Goal: Information Seeking & Learning: Learn about a topic

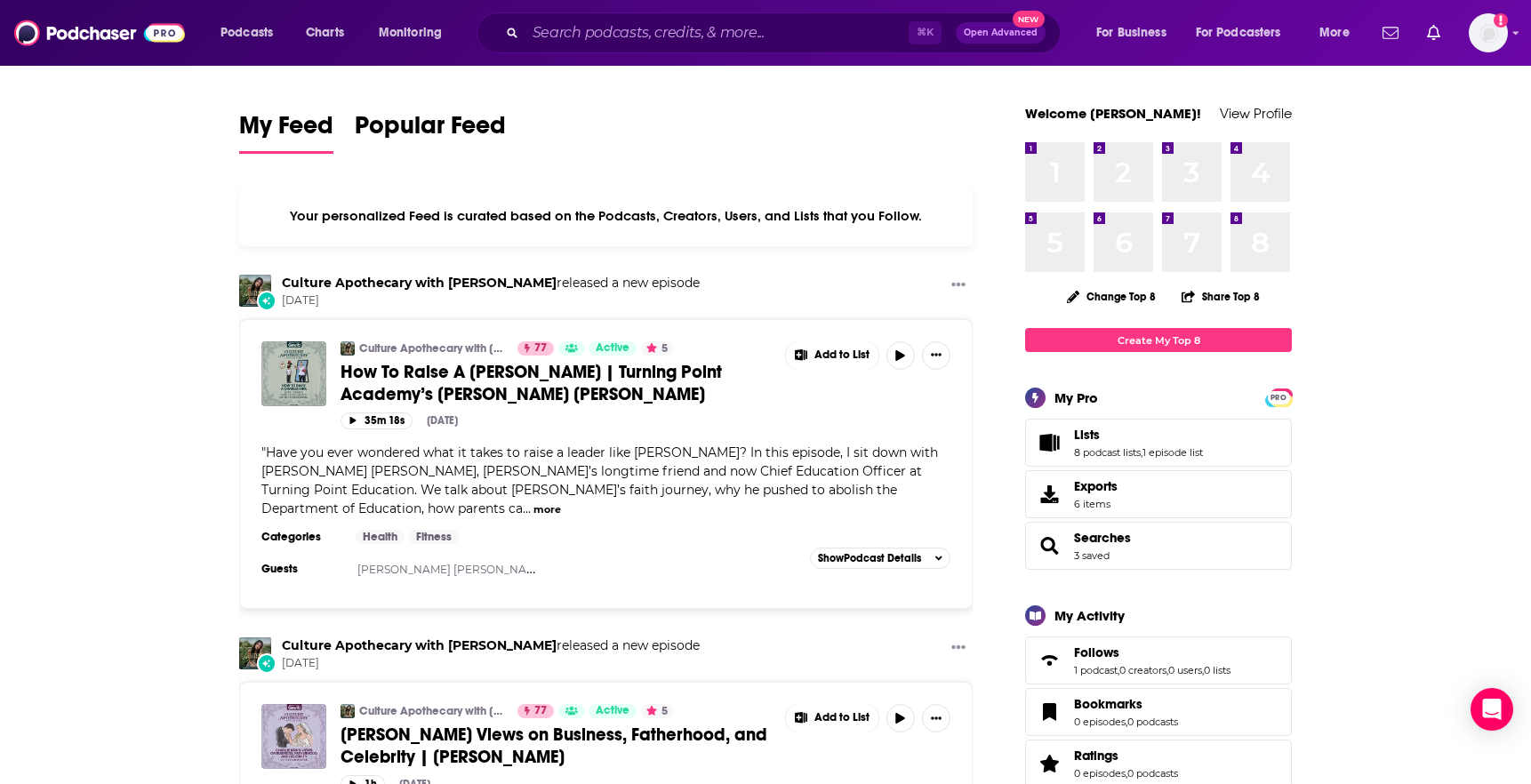
click at [780, 47] on div "⌘ K Open Advanced New" at bounding box center [769, 33] width 585 height 41
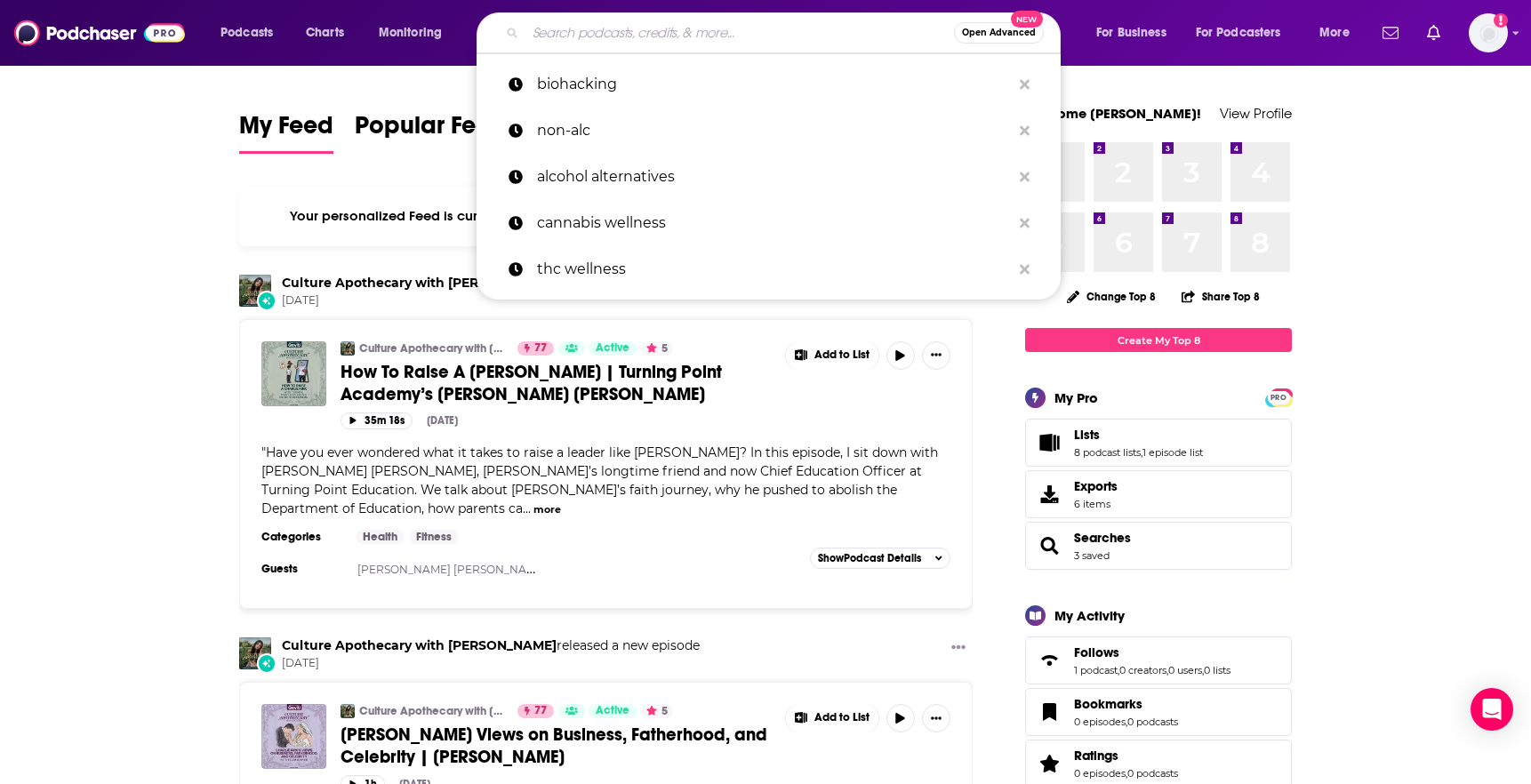
click at [755, 35] on input "Search podcasts, credits, & more..." at bounding box center [739, 33] width 428 height 29
paste input "The Farrynheight Podcast"
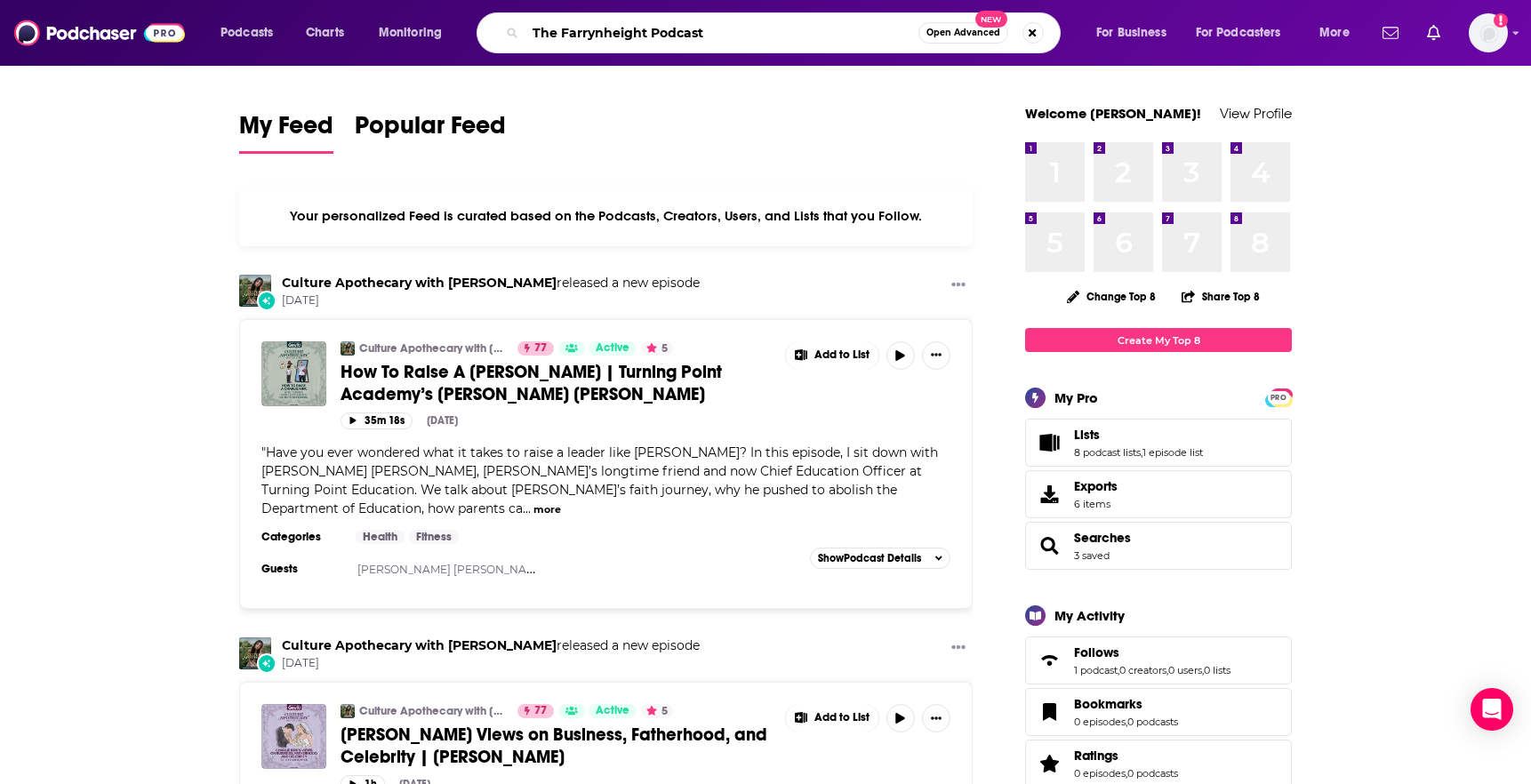
type input "The Farrynheight Podcast"
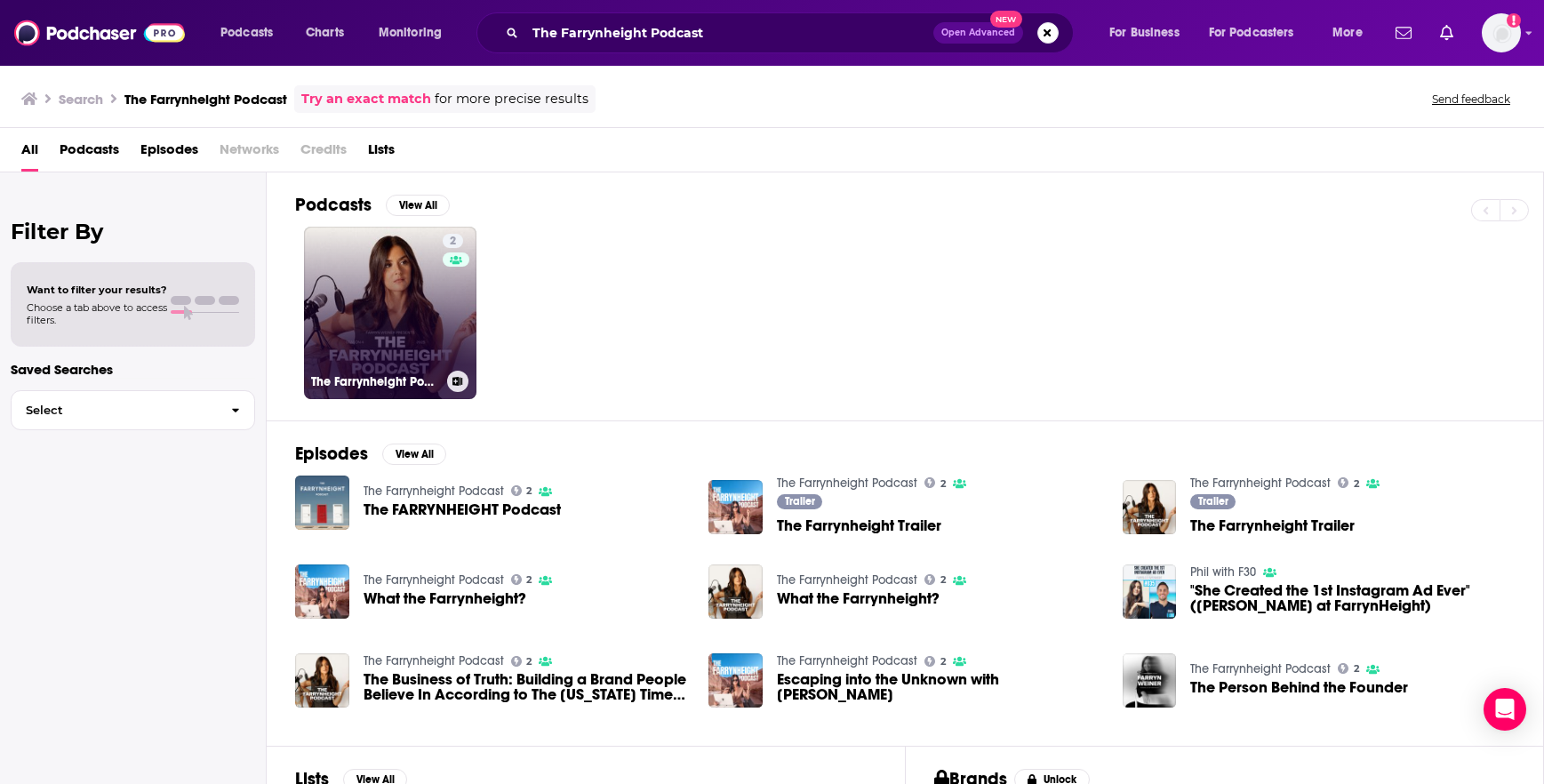
click at [434, 344] on link "2 The Farrynheight Podcast" at bounding box center [391, 313] width 173 height 173
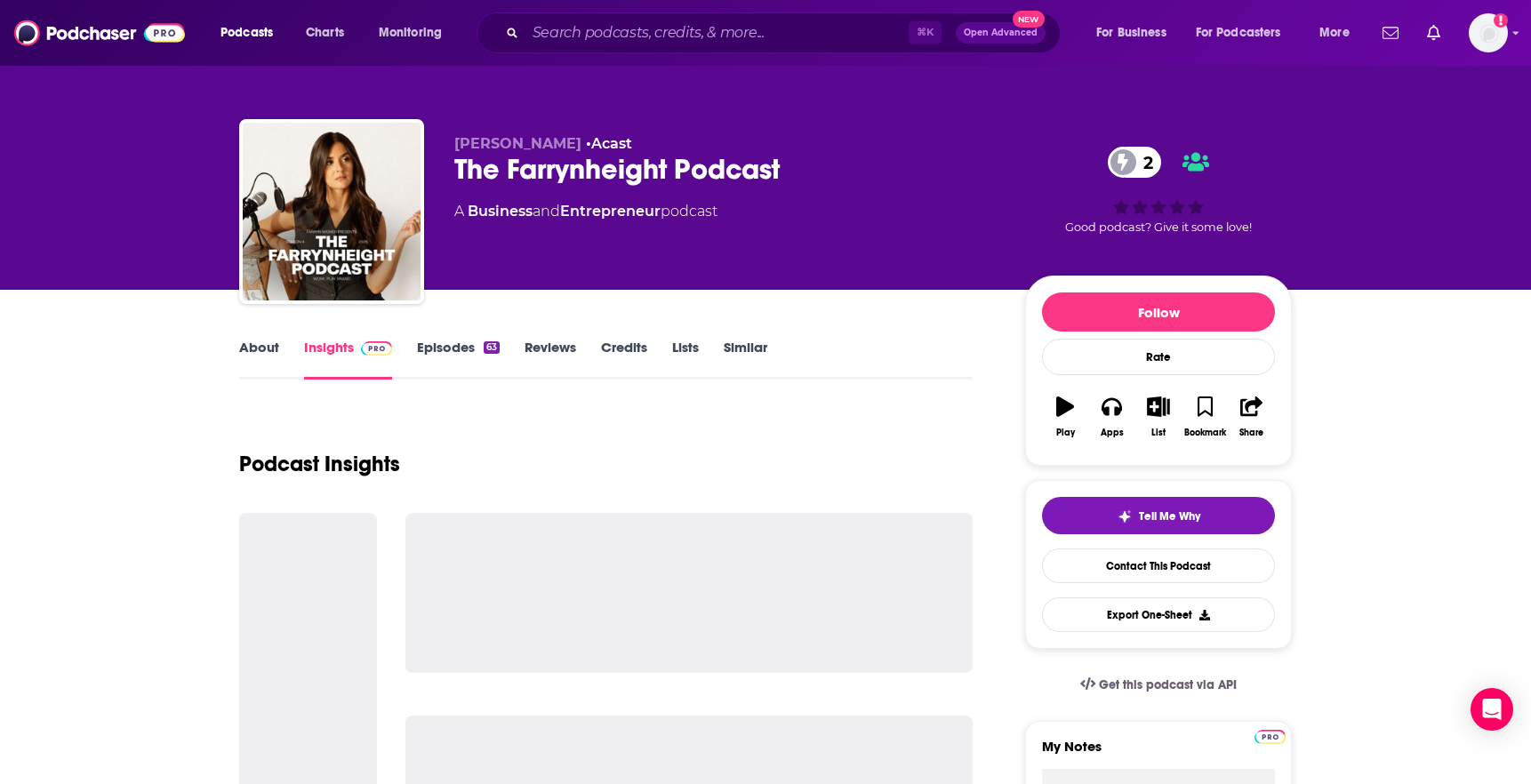
click at [256, 361] on link "About" at bounding box center [259, 359] width 40 height 41
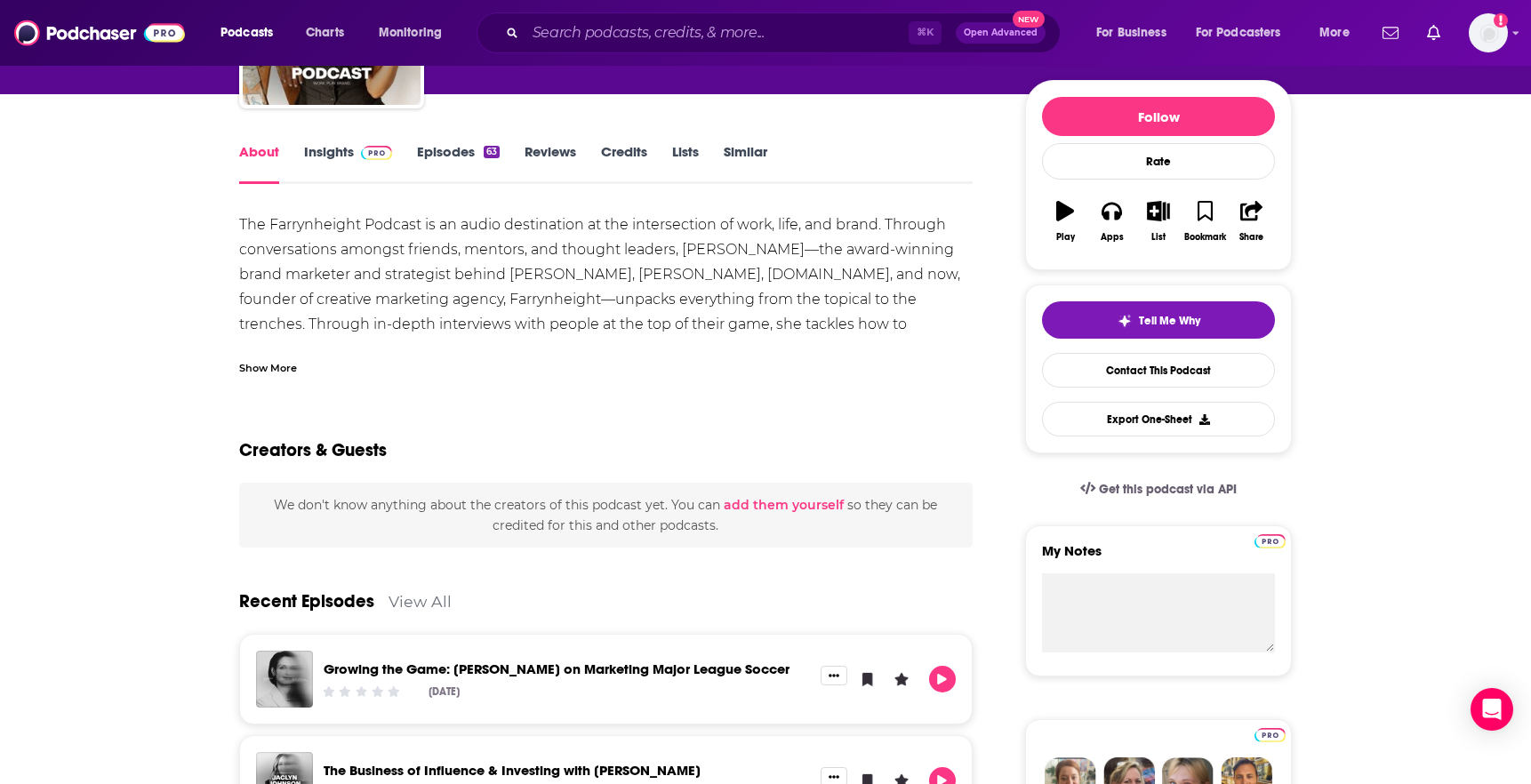
scroll to position [190, 0]
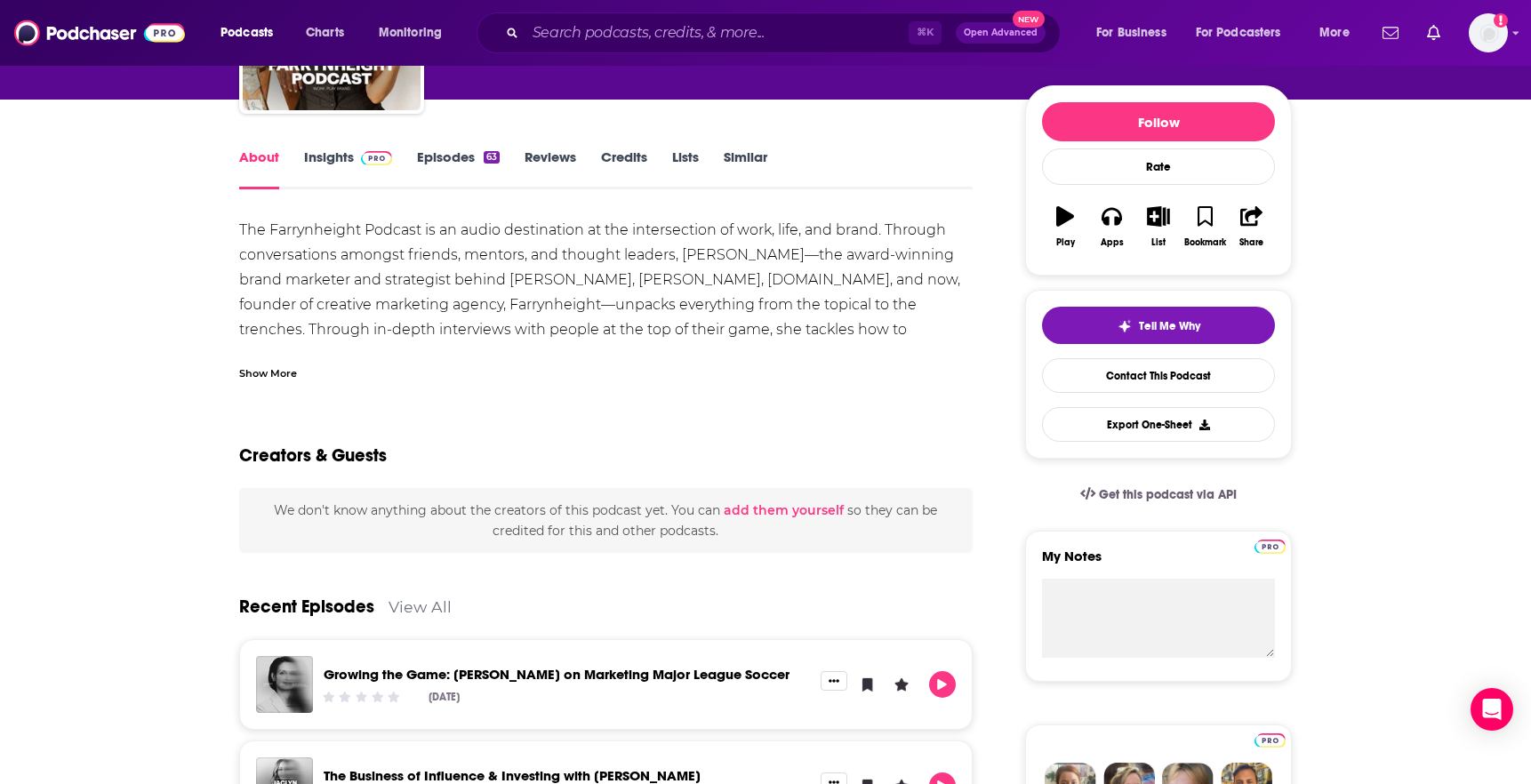
click at [328, 169] on link "Insights" at bounding box center [348, 169] width 88 height 41
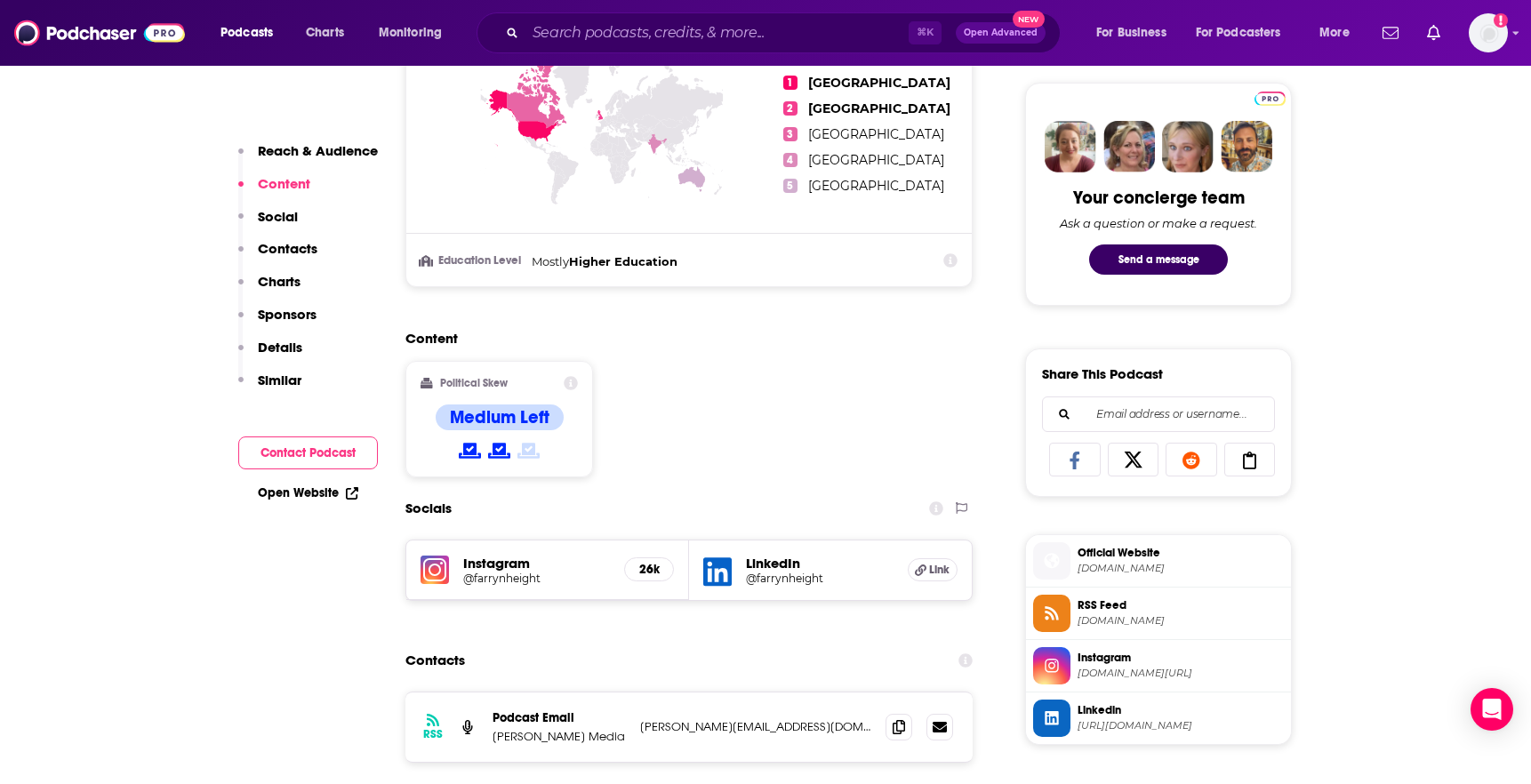
scroll to position [1044, 0]
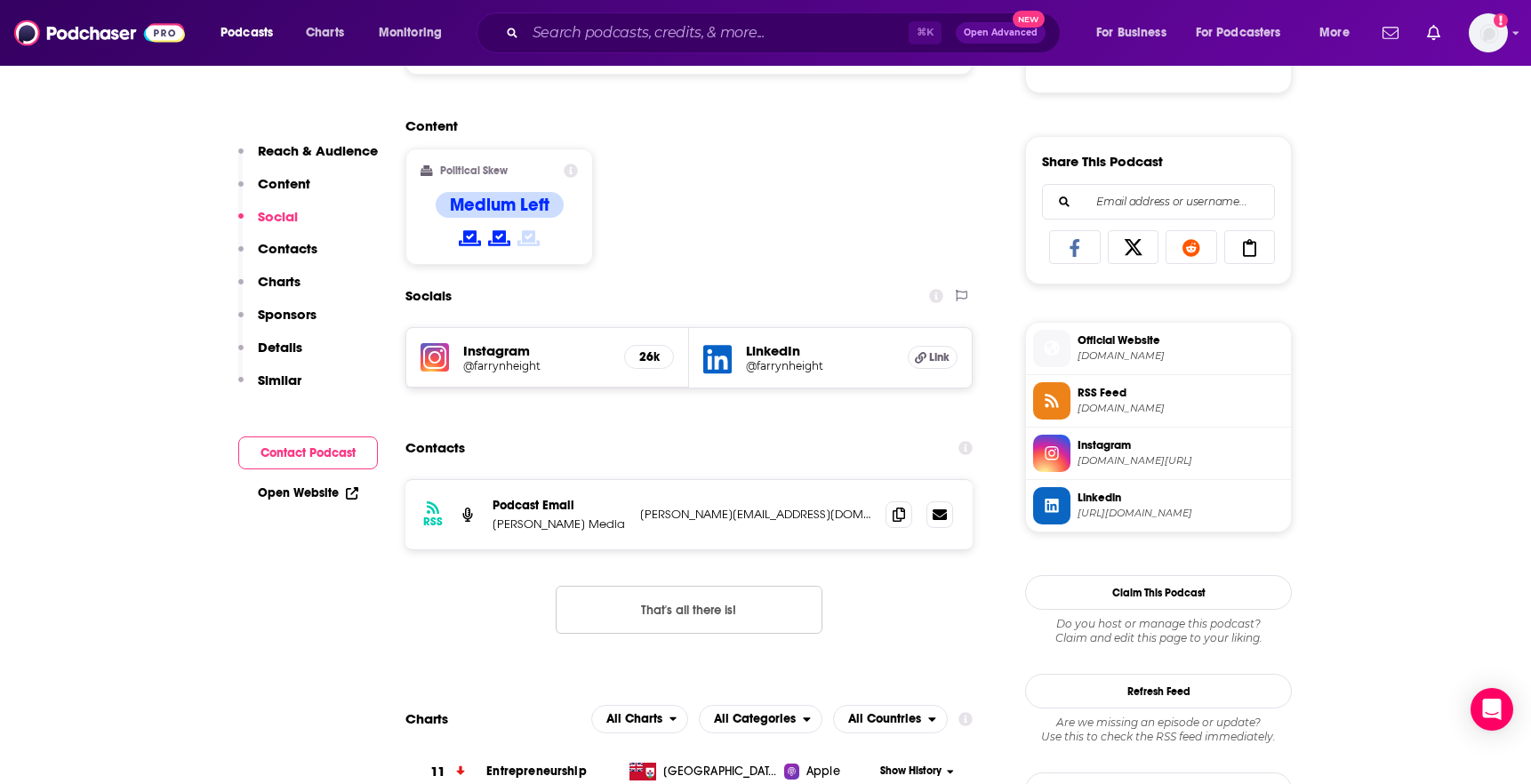
click at [767, 531] on div "RSS Podcast Email Cathy O'Brien, Haynow Media haley@haynowmedia.com haley@hayno…" at bounding box center [688, 514] width 567 height 69
click at [767, 512] on p "haley@haynowmedia.com" at bounding box center [755, 514] width 231 height 15
copy div "haley@haynowmedia.com haley@haynowmedia.com"
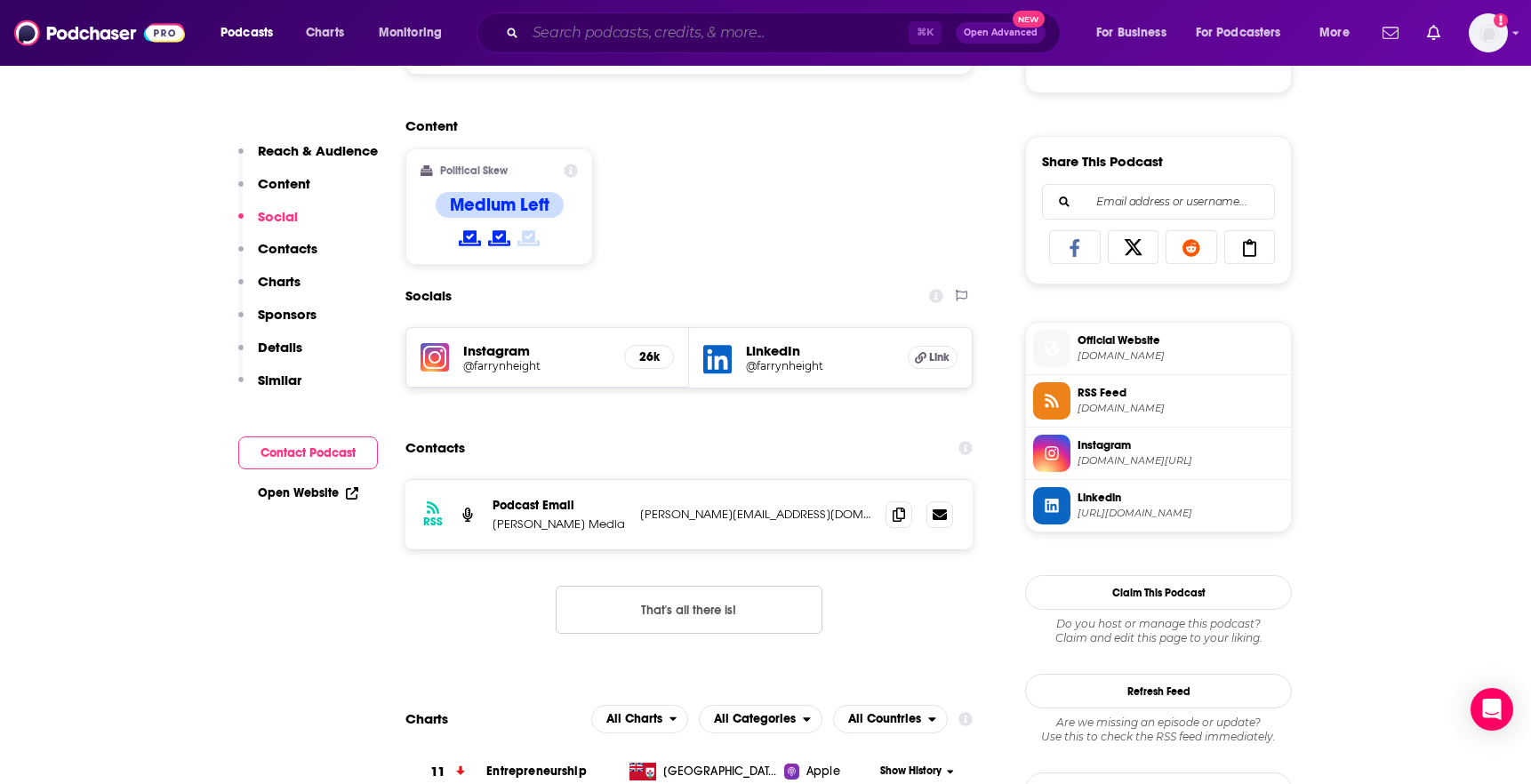
click at [825, 33] on input "Search podcasts, credits, & more..." at bounding box center [716, 33] width 383 height 29
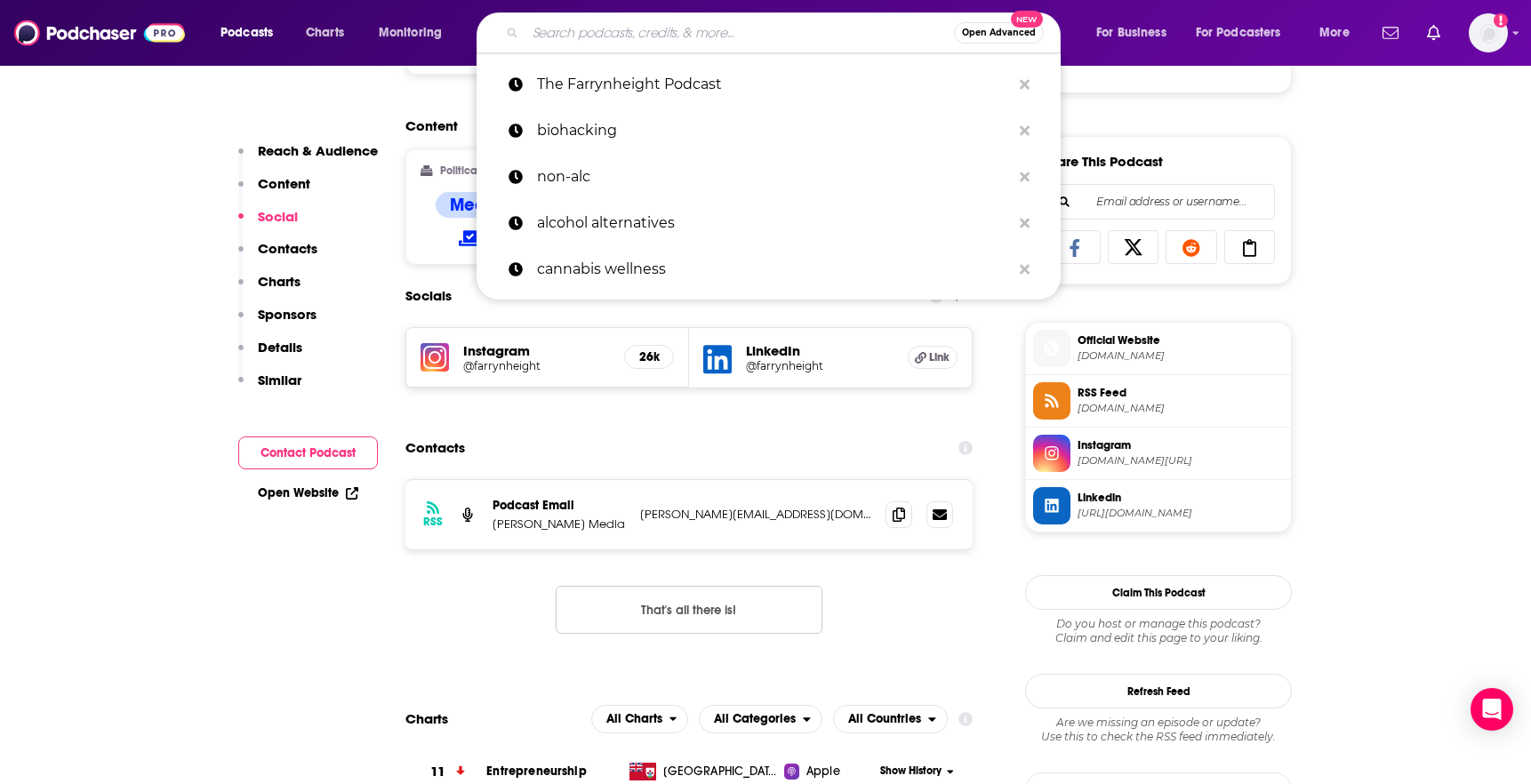
paste input "The Gray Area"
type input "The Gray Area"
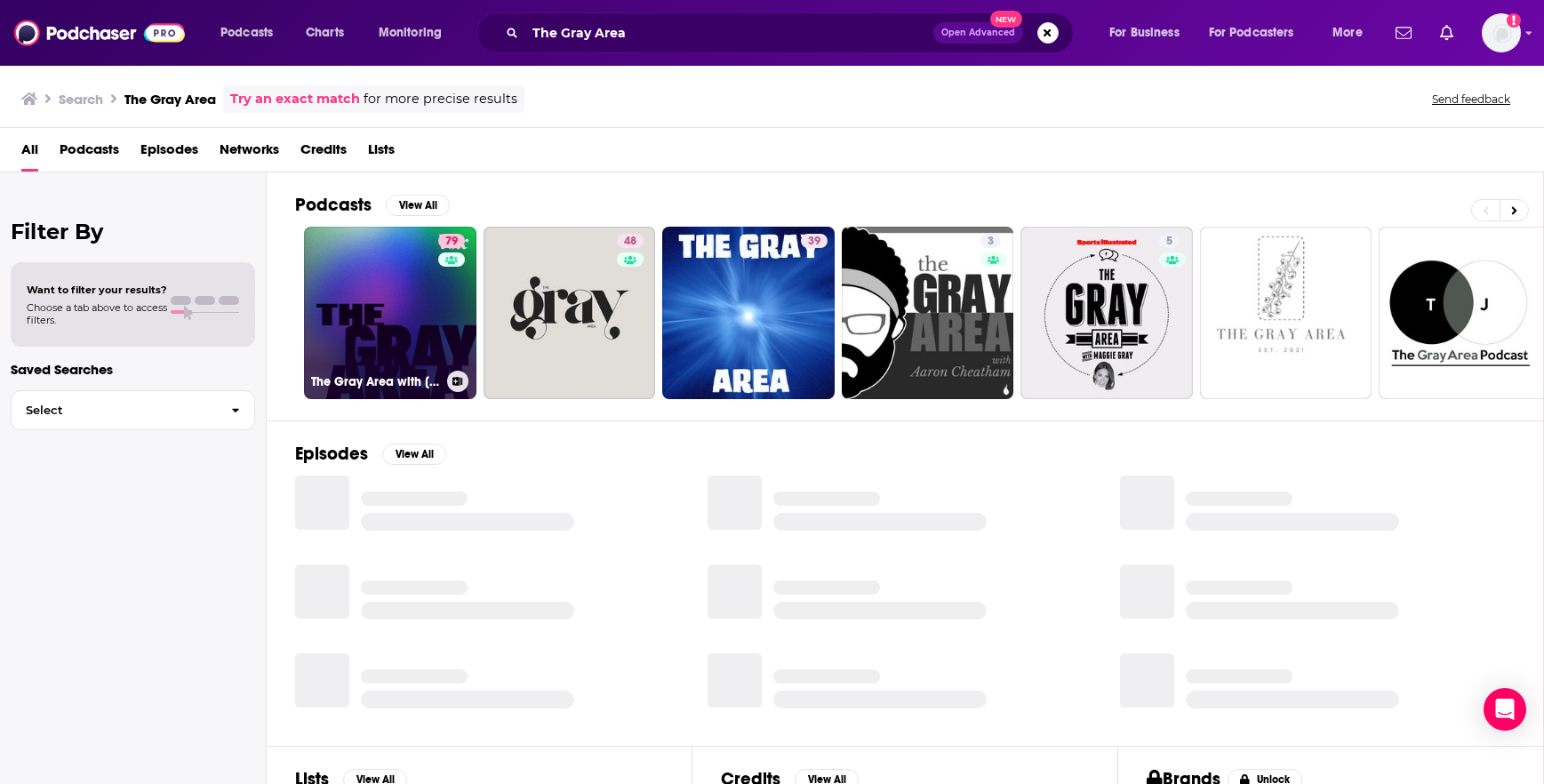
click at [399, 267] on link "79 The Gray Area with Sean Illing" at bounding box center [391, 313] width 173 height 173
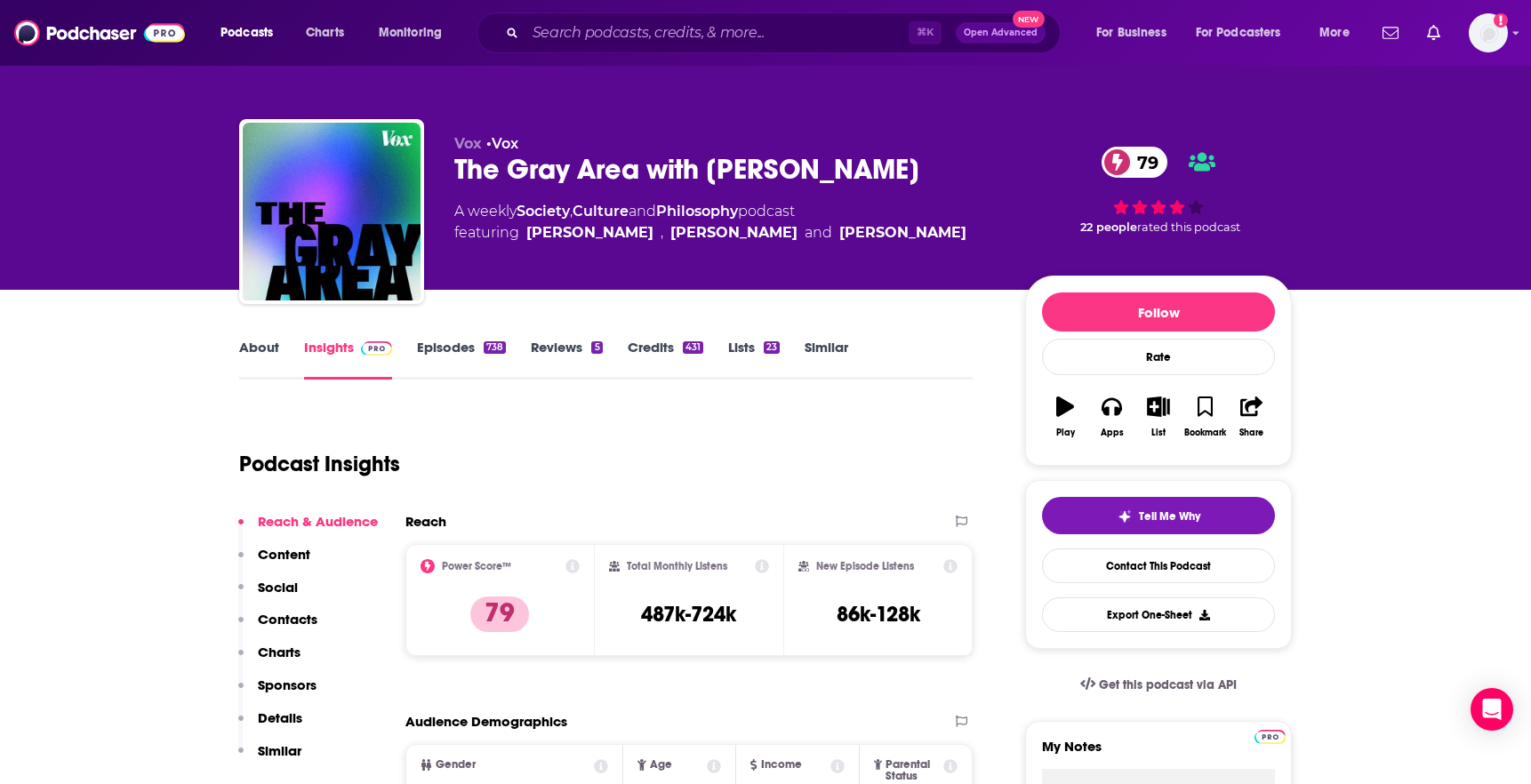
click at [269, 351] on link "About" at bounding box center [259, 359] width 40 height 41
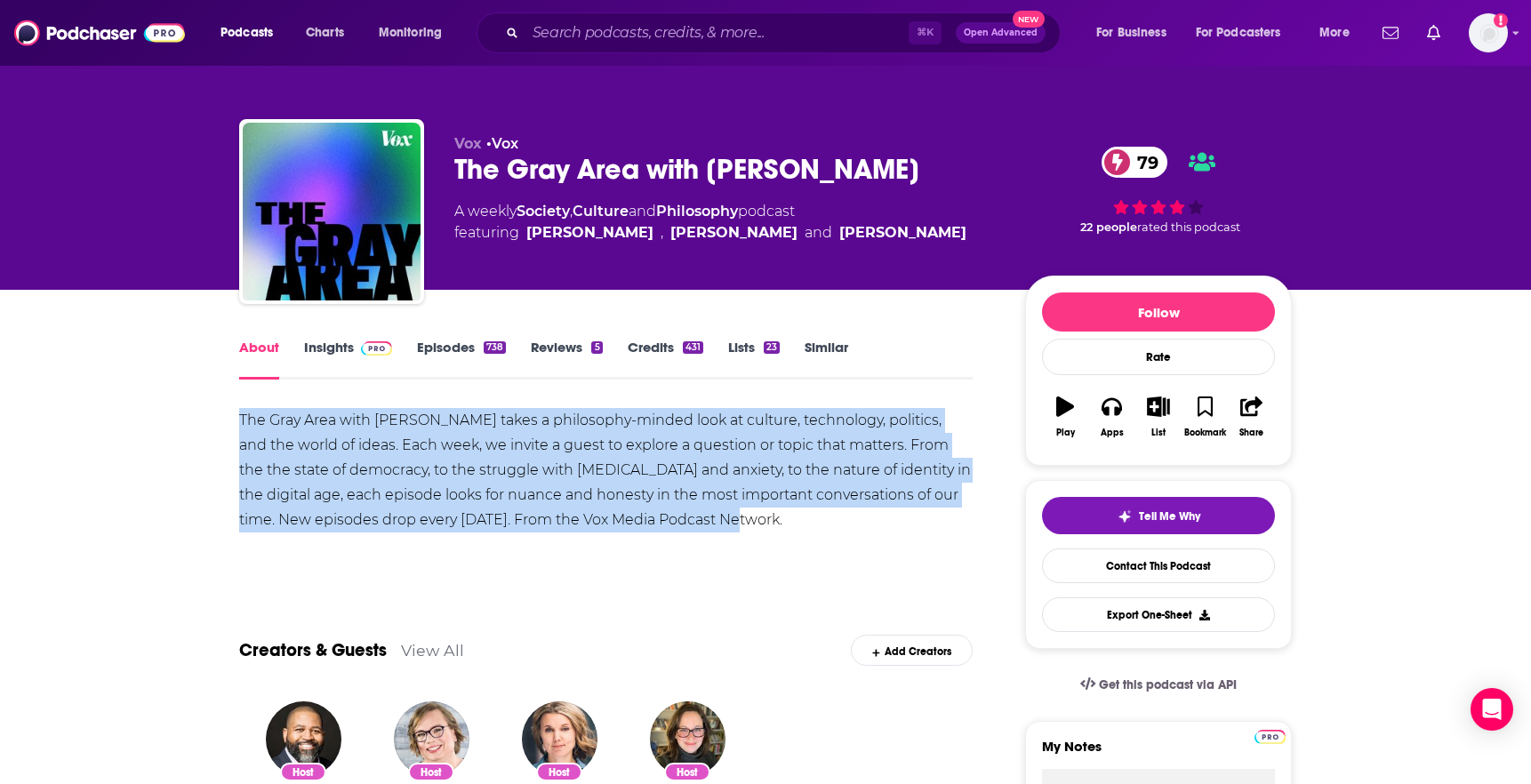
drag, startPoint x: 231, startPoint y: 412, endPoint x: 746, endPoint y: 516, distance: 525.4
copy div "The Gray Area with Sean Illing takes a philosophy-minded look at culture, techn…"
click at [362, 340] on span at bounding box center [376, 347] width 31 height 17
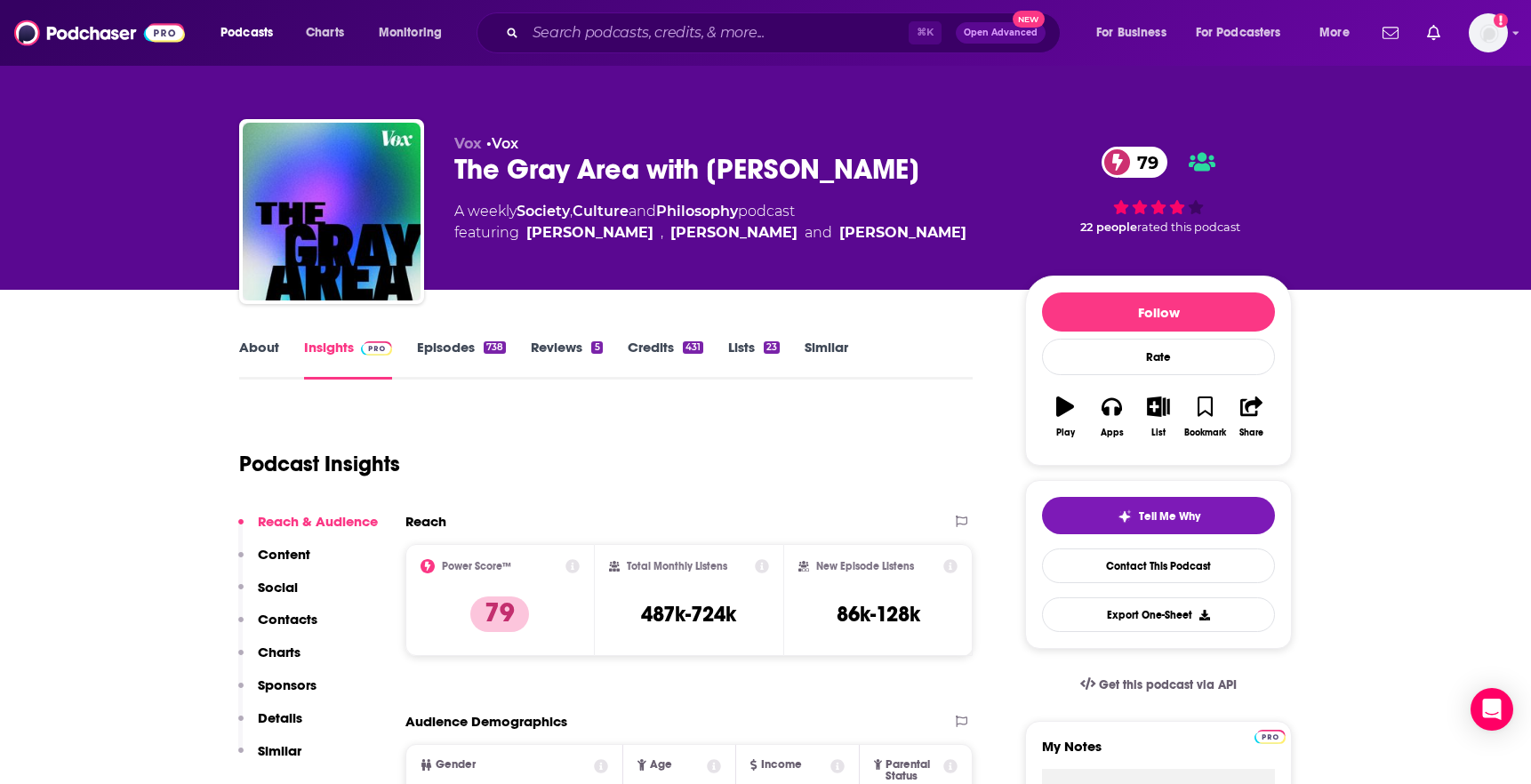
click at [269, 355] on link "About" at bounding box center [259, 359] width 40 height 41
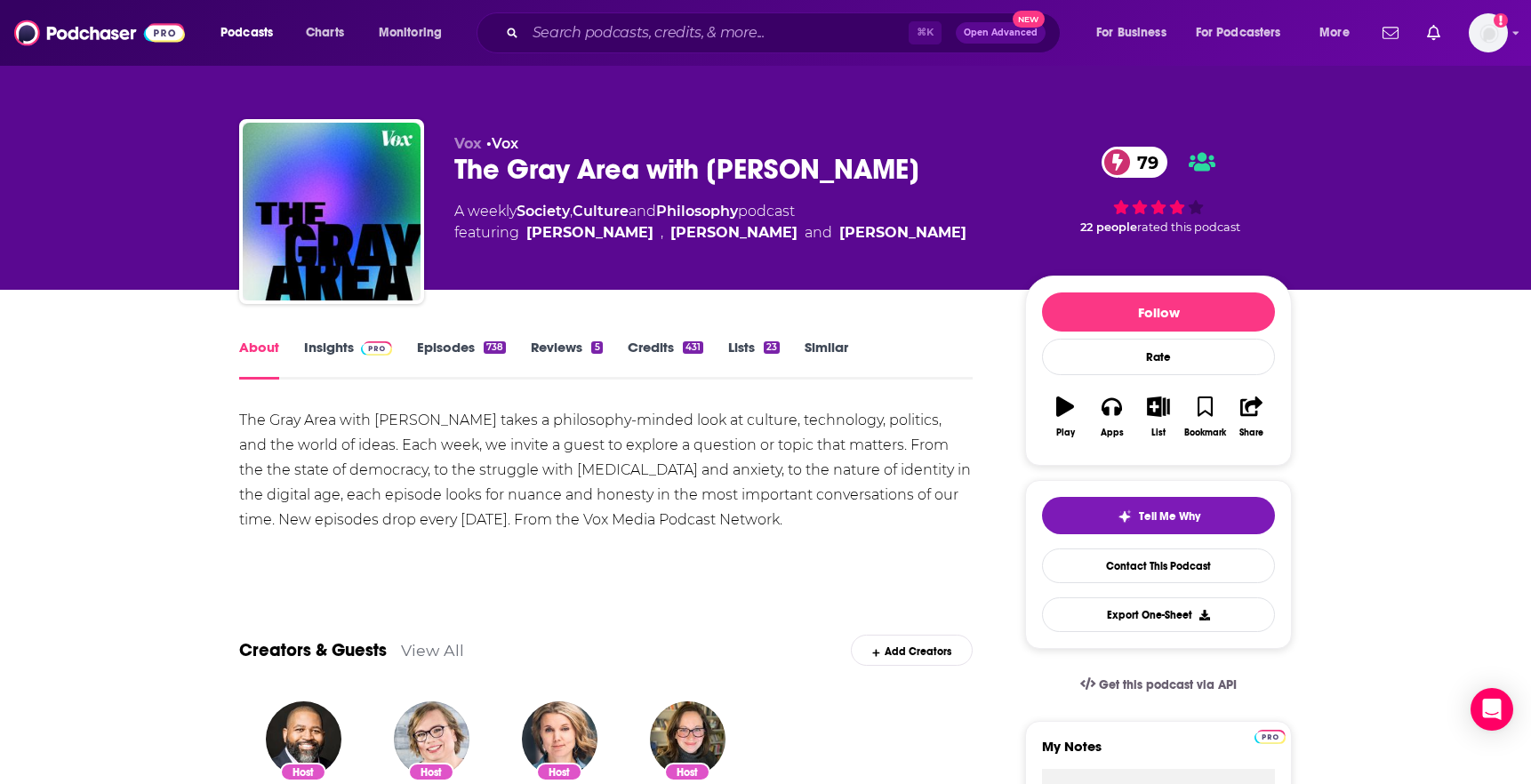
click at [352, 356] on link "Insights" at bounding box center [348, 359] width 88 height 41
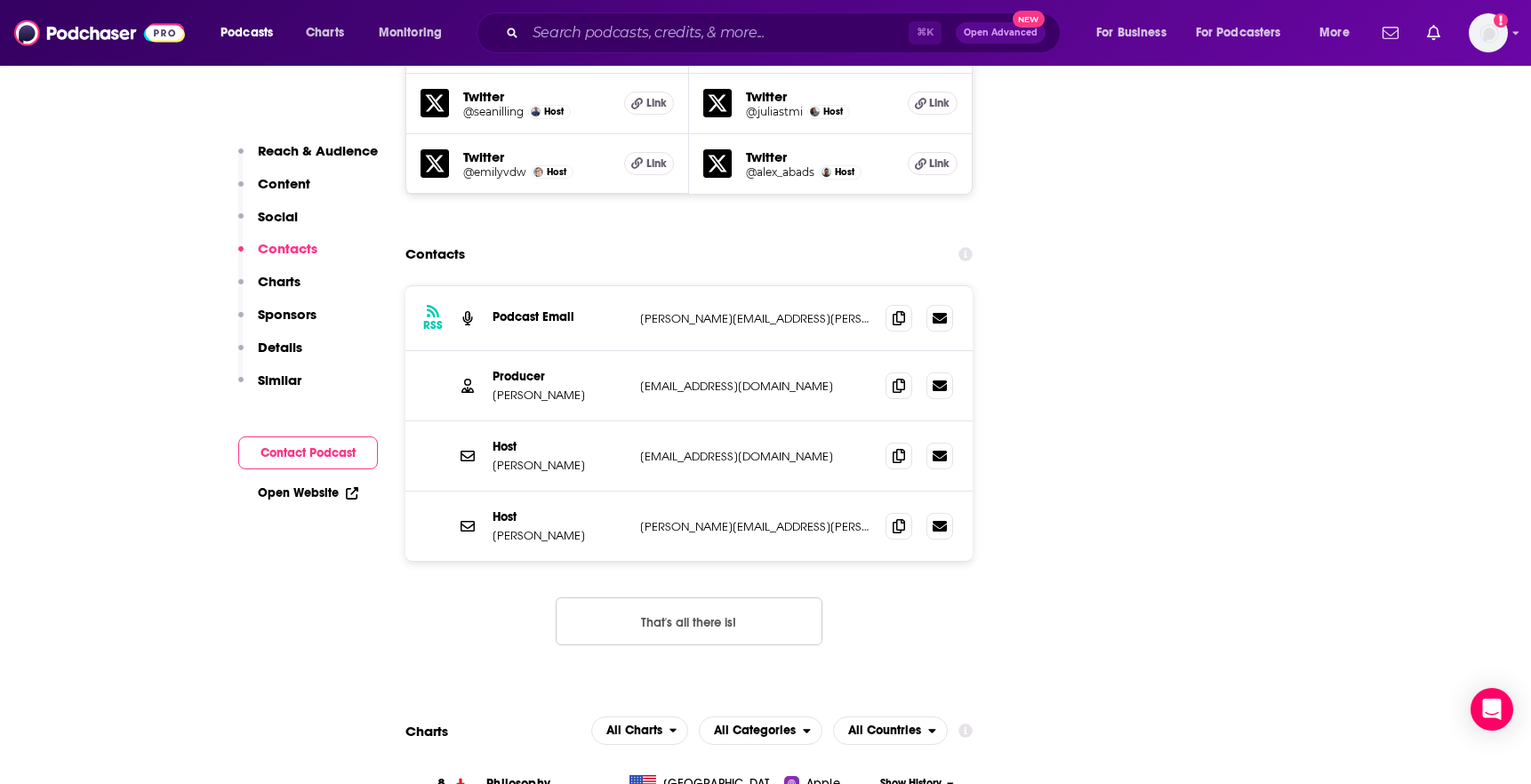
scroll to position [2069, 0]
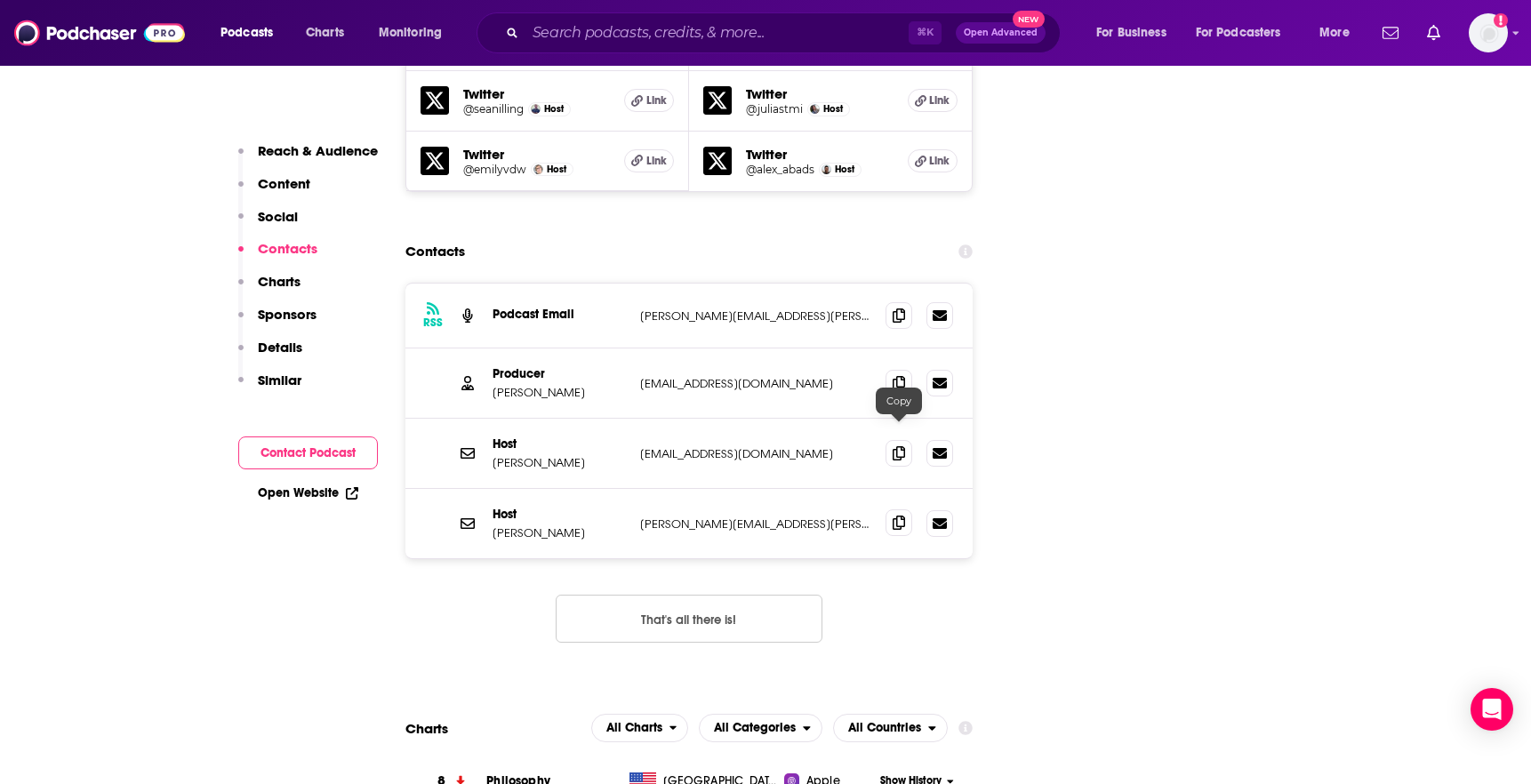
click at [900, 515] on icon at bounding box center [898, 522] width 12 height 14
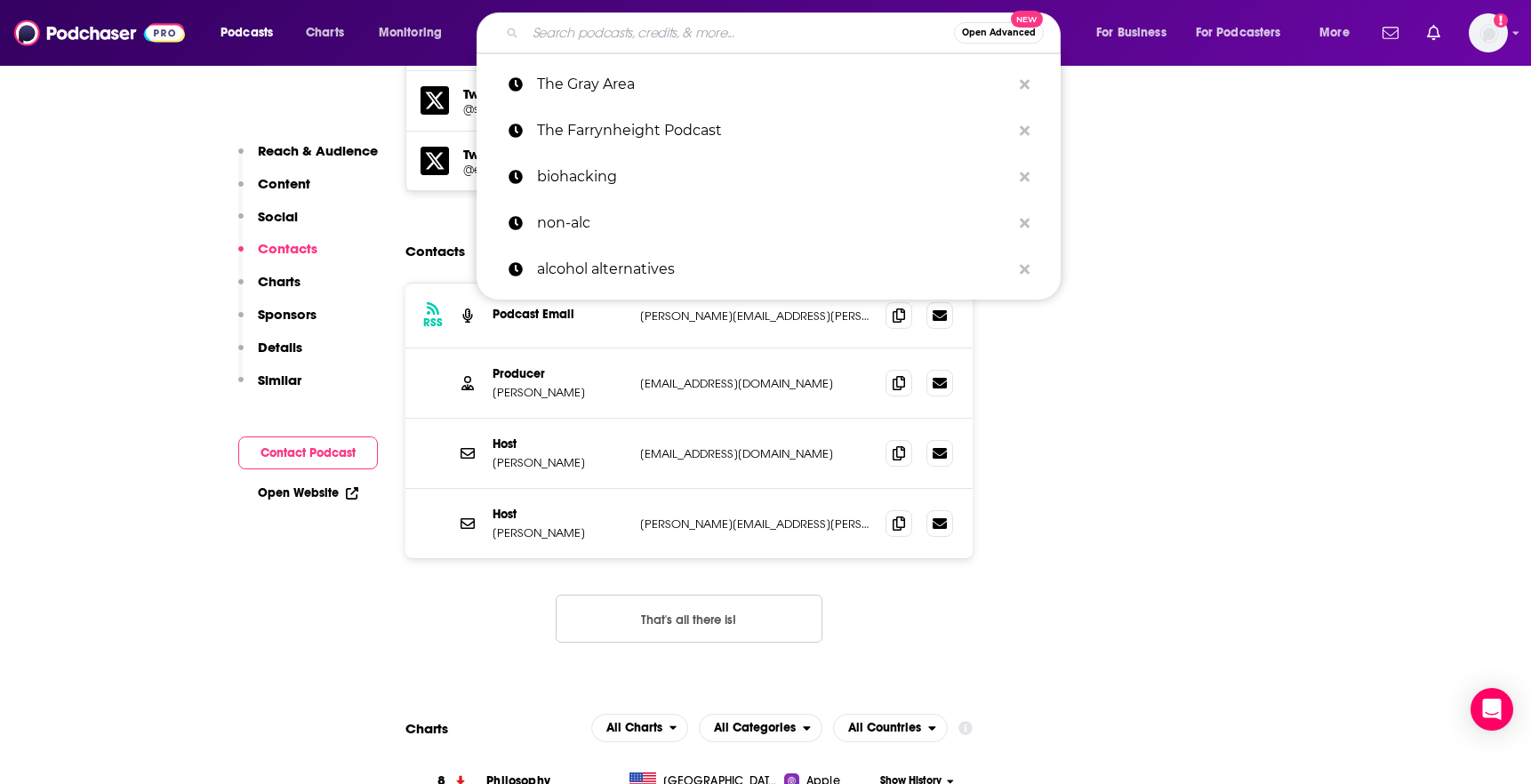
click at [839, 25] on input "Search podcasts, credits, & more..." at bounding box center [739, 33] width 428 height 29
paste input "The Happiness Lab"
type input "The Happiness Lab"
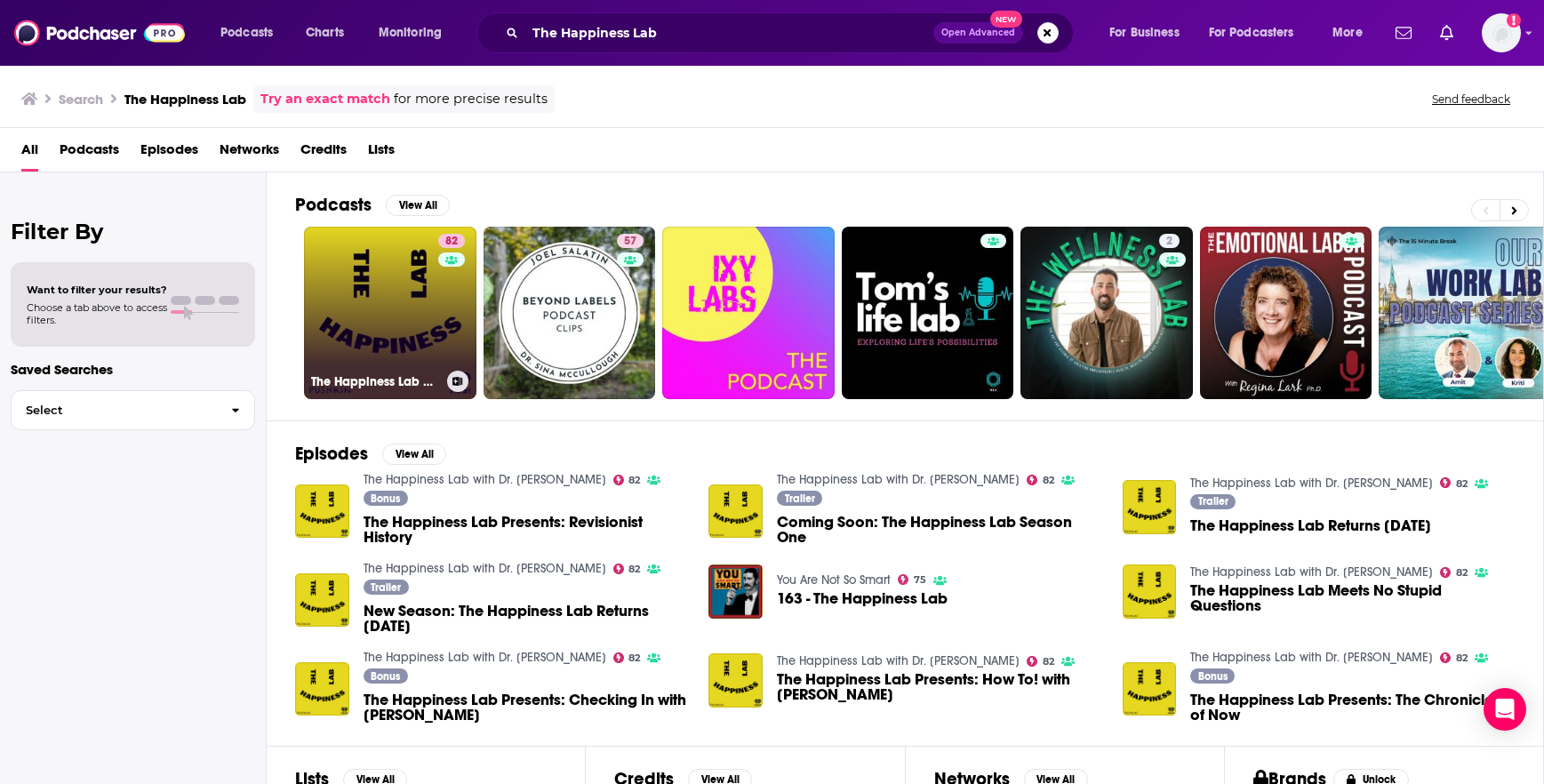
click at [394, 311] on link "82 The Happiness Lab with Dr. Laurie Santos" at bounding box center [391, 313] width 173 height 173
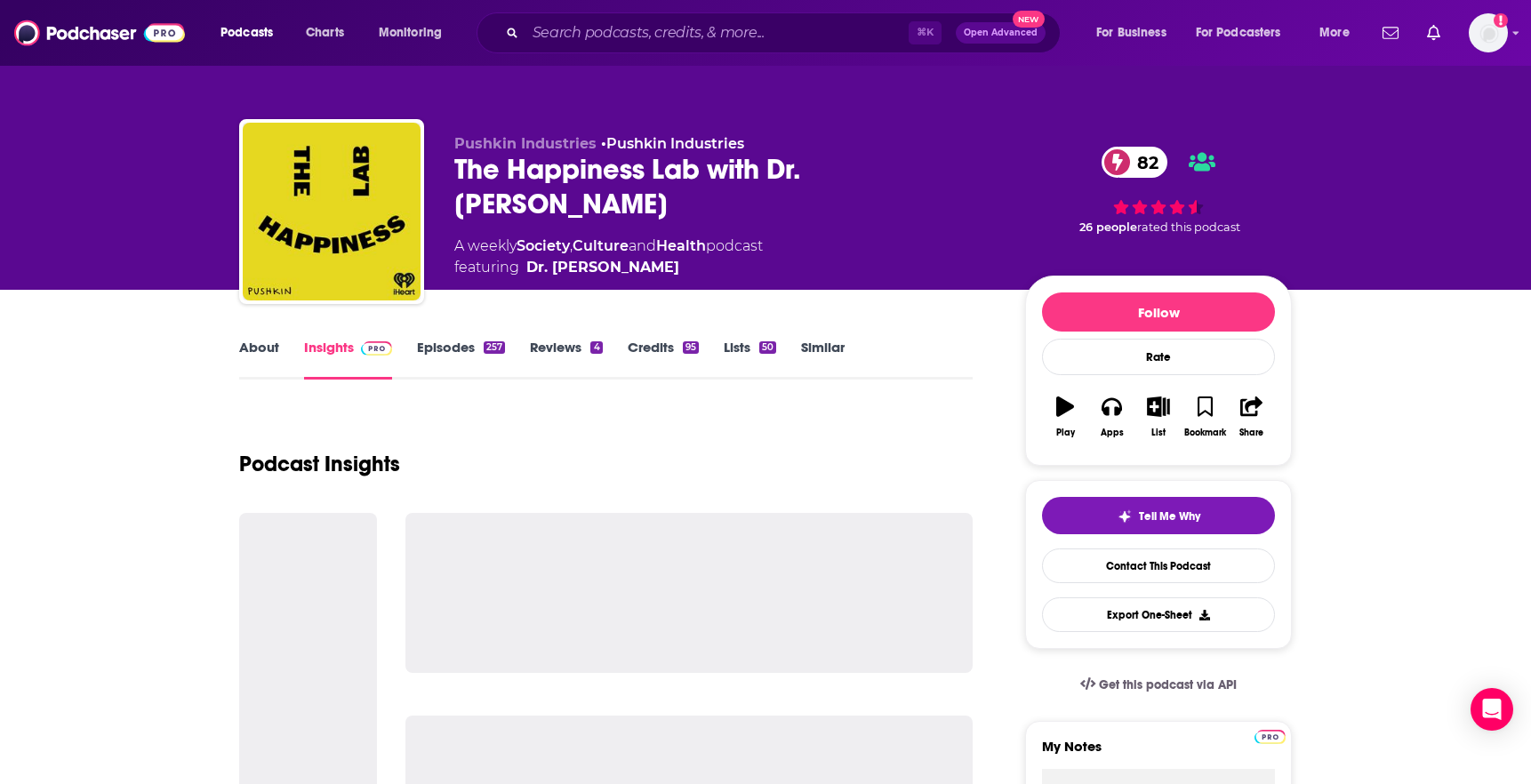
click at [268, 346] on link "About" at bounding box center [259, 359] width 40 height 41
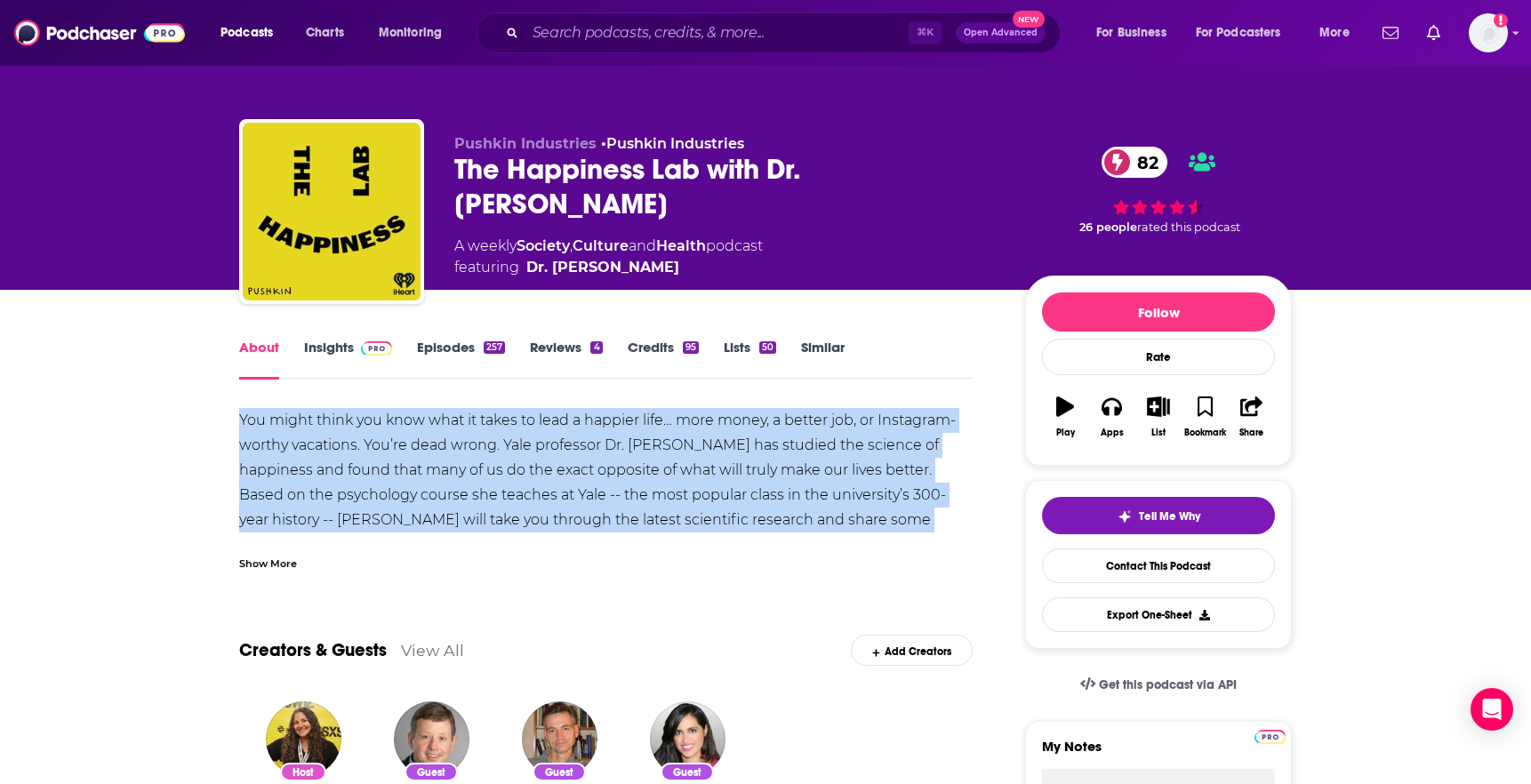
drag, startPoint x: 230, startPoint y: 413, endPoint x: 931, endPoint y: 539, distance: 712.2
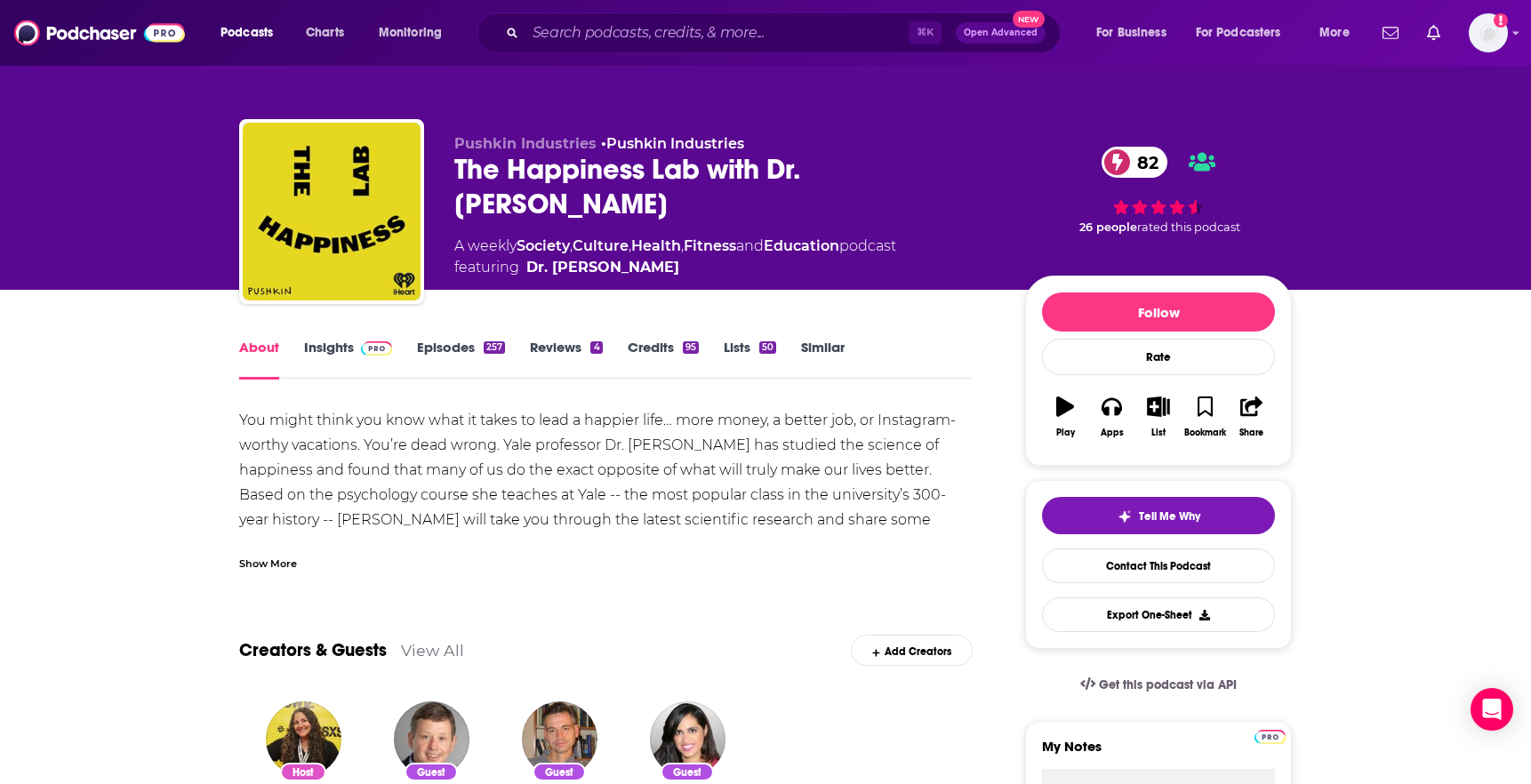
click at [253, 560] on div "Show More" at bounding box center [268, 562] width 58 height 17
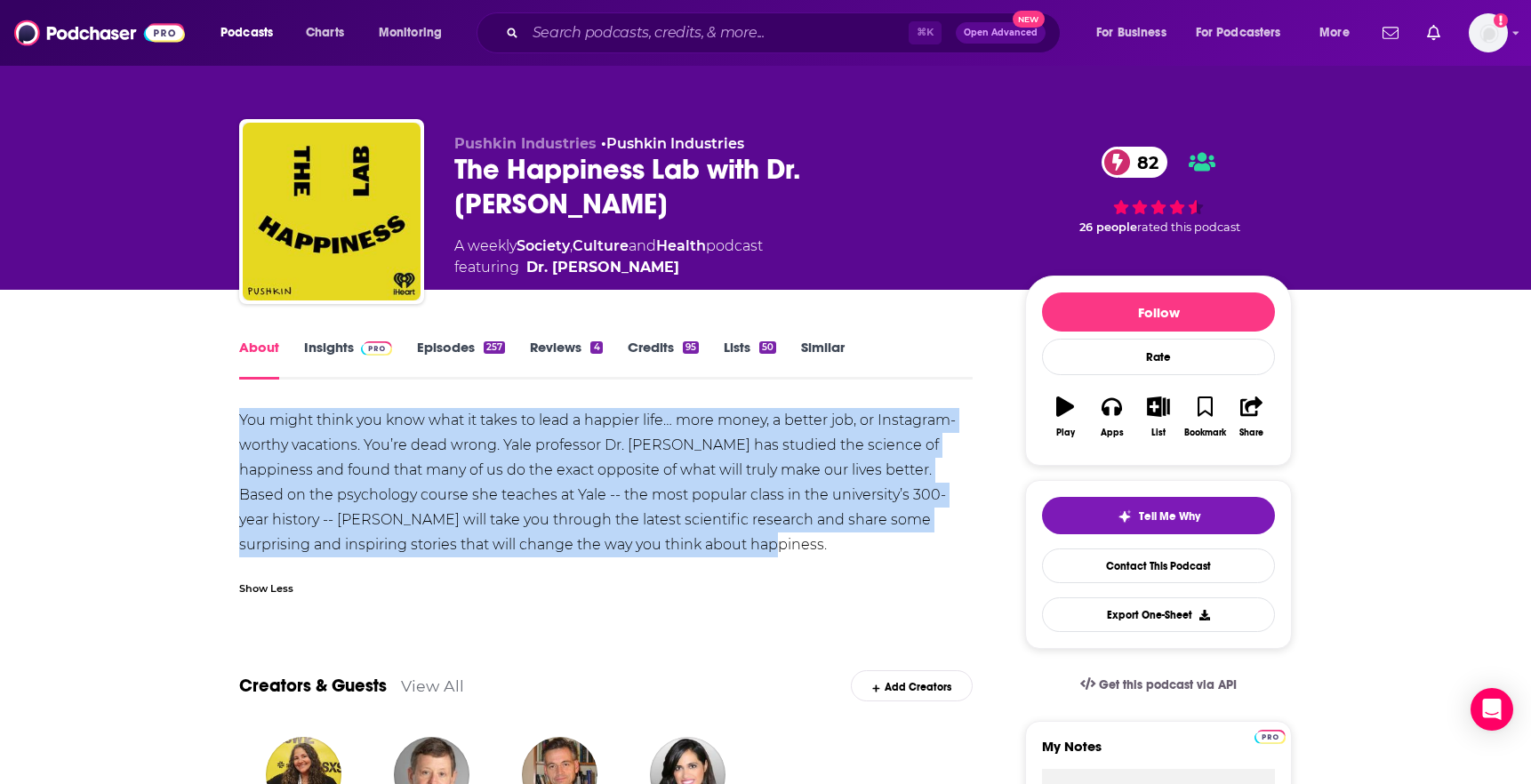
drag, startPoint x: 758, startPoint y: 549, endPoint x: 220, endPoint y: 428, distance: 551.4
copy div "You might think you know what it takes to lead a happier life… more money, a be…"
click at [780, 498] on div "You might think you know what it takes to lead a happier life… more money, a be…" at bounding box center [606, 483] width 733 height 150
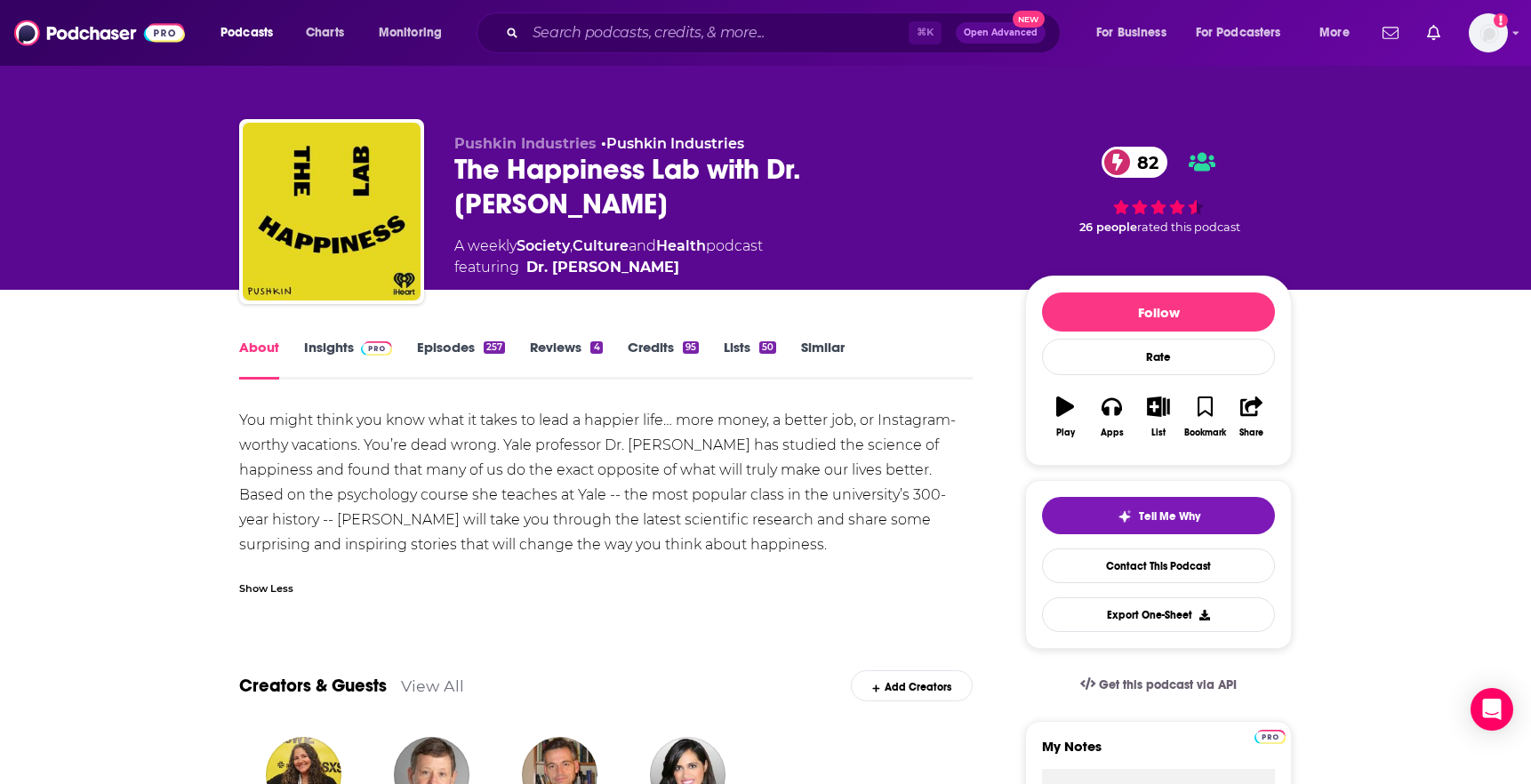
click at [354, 352] on span at bounding box center [373, 347] width 38 height 17
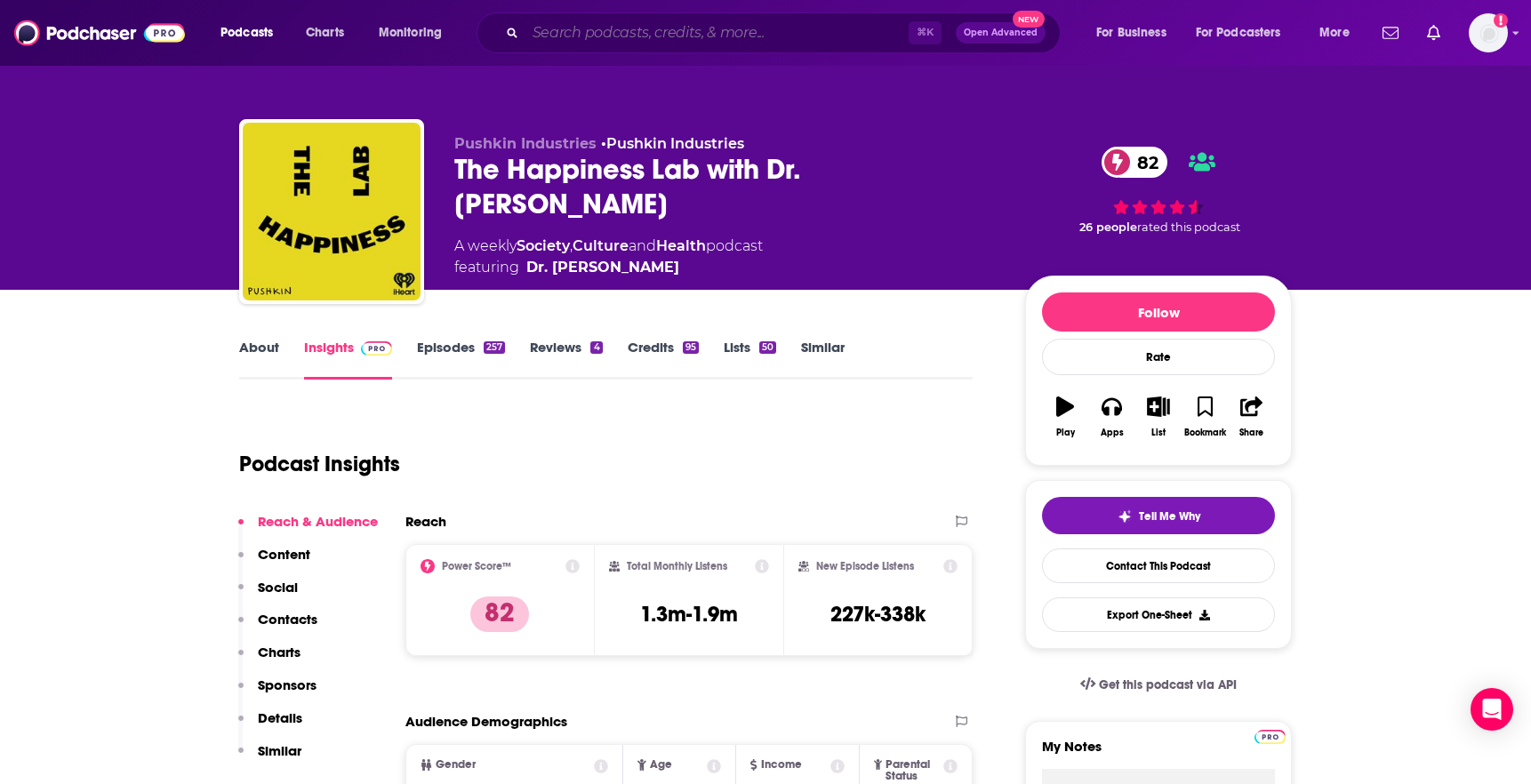
click at [671, 32] on input "Search podcasts, credits, & more..." at bounding box center [716, 33] width 383 height 29
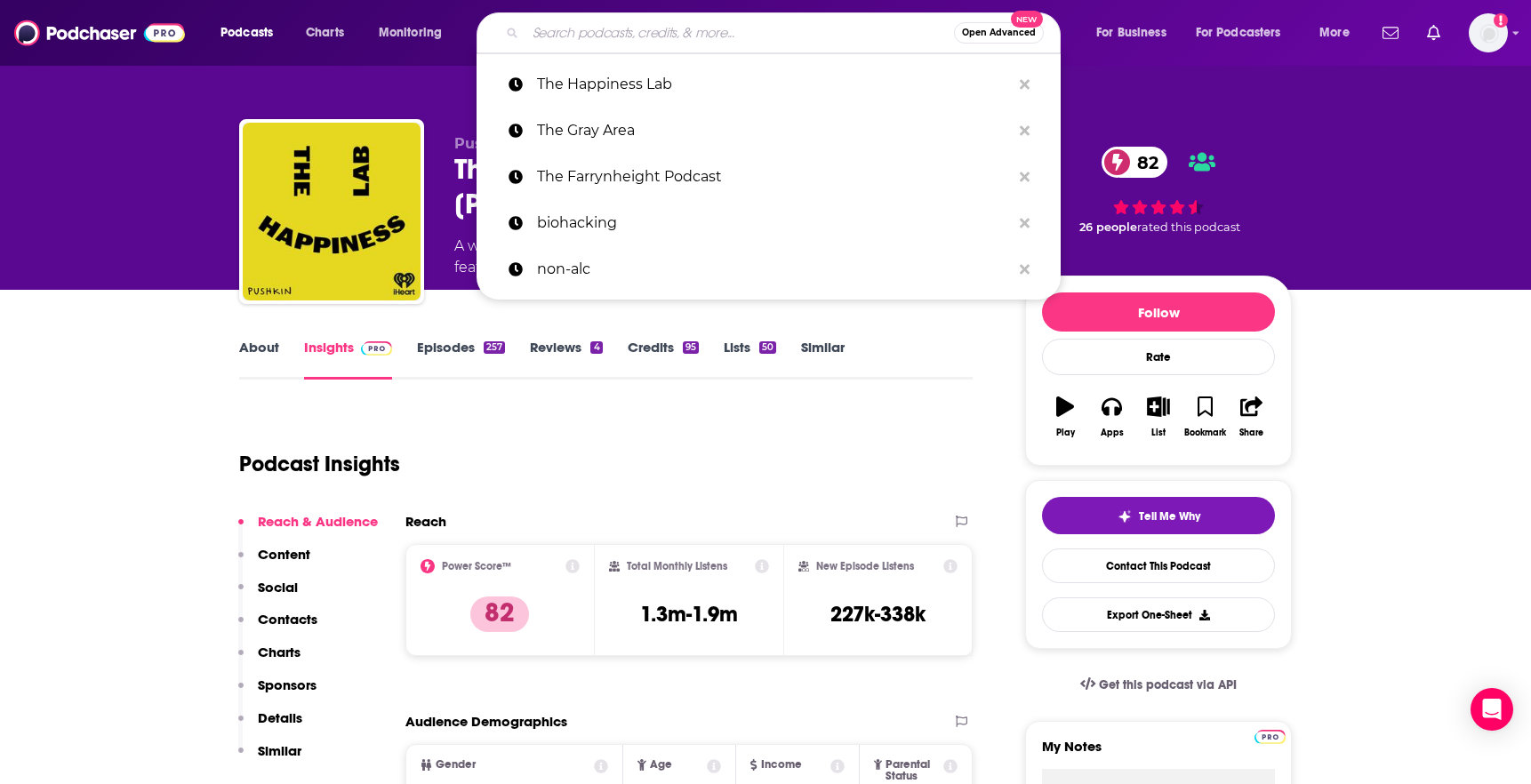
paste input "The Biohacking Secrets Show"
type input "The Biohacking Secrets Show"
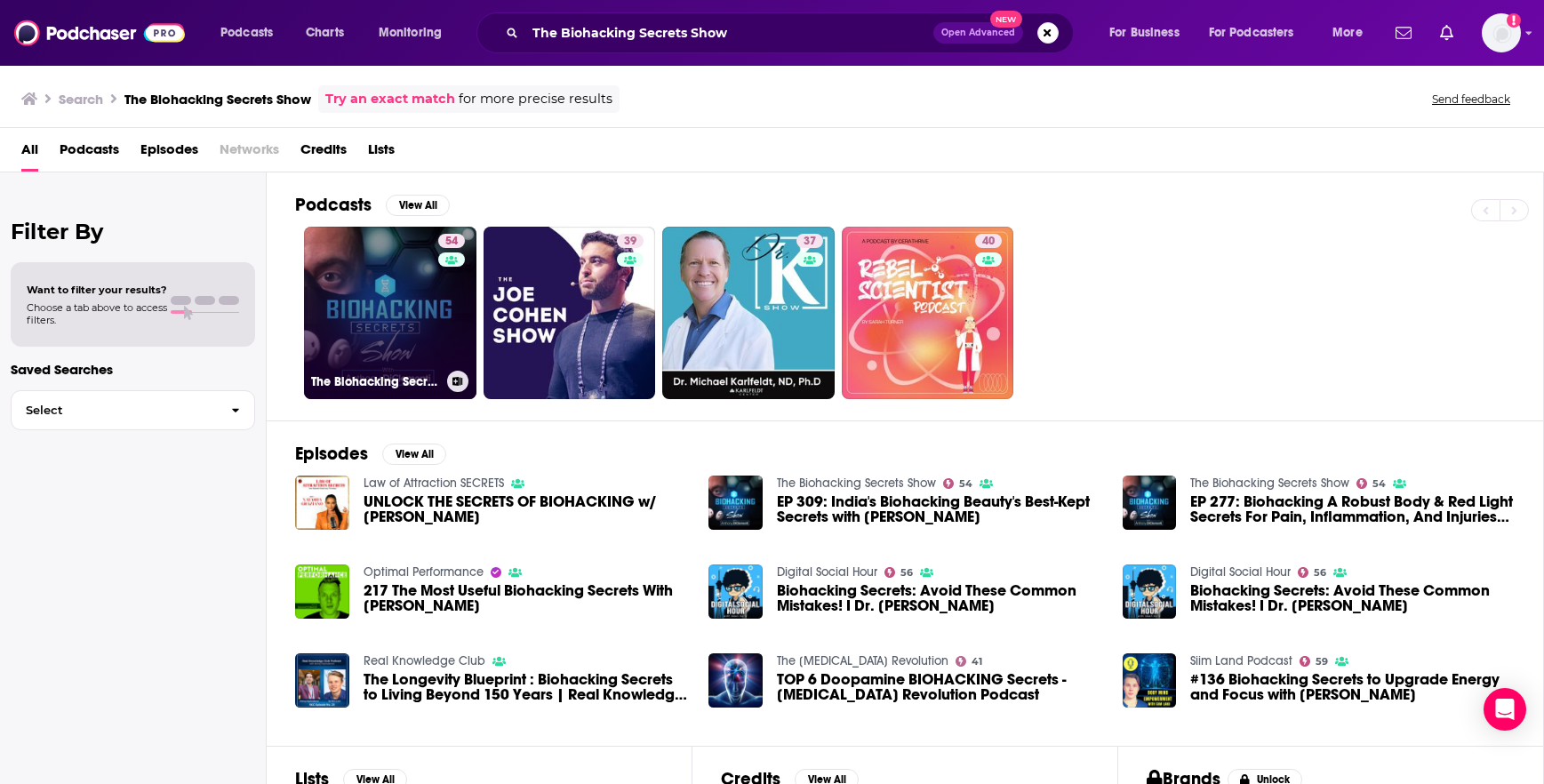
click at [385, 325] on link "54 The Biohacking Secrets Show" at bounding box center [391, 313] width 173 height 173
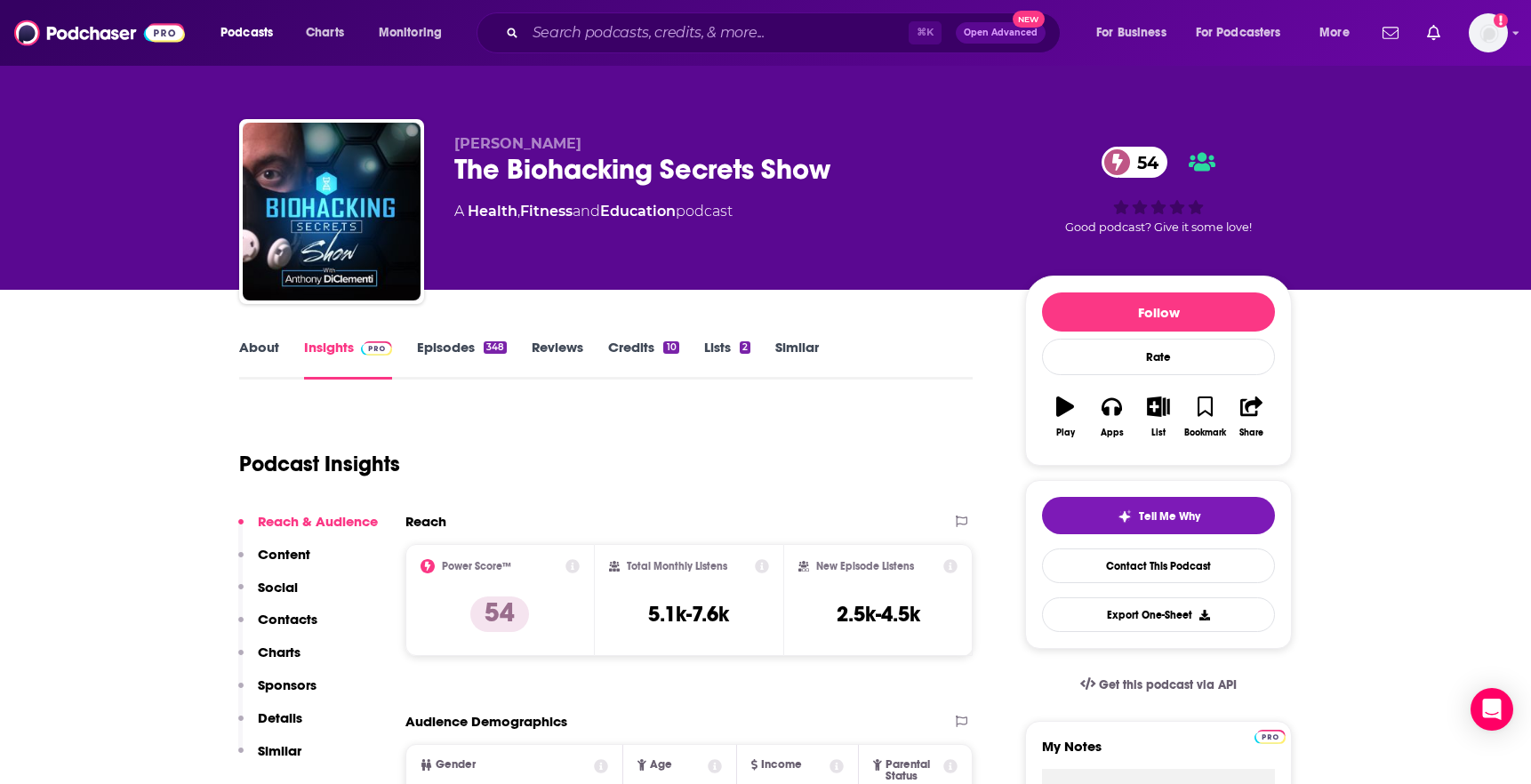
click at [270, 364] on link "About" at bounding box center [259, 359] width 40 height 41
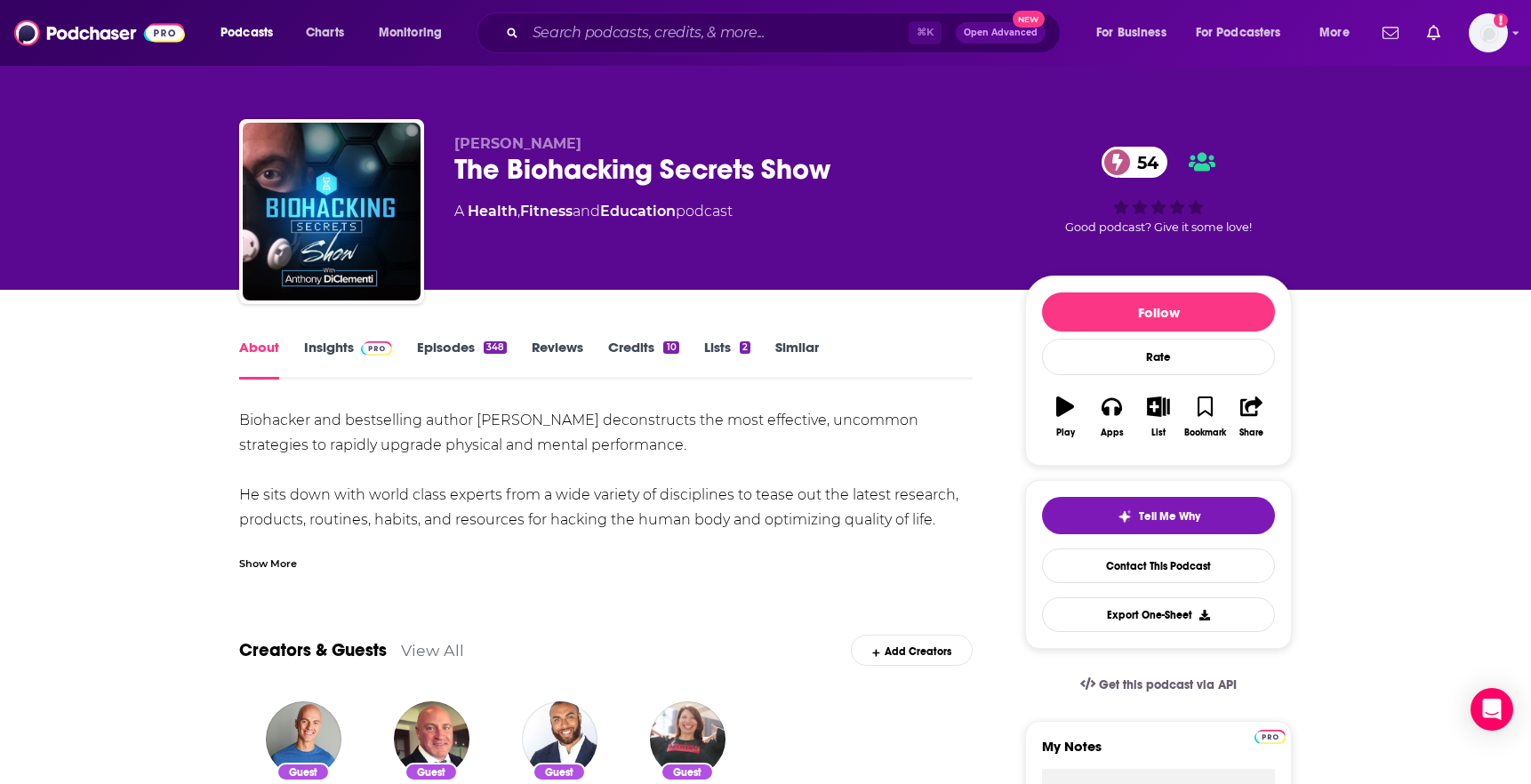
click at [294, 561] on div "Show More" at bounding box center [268, 562] width 58 height 17
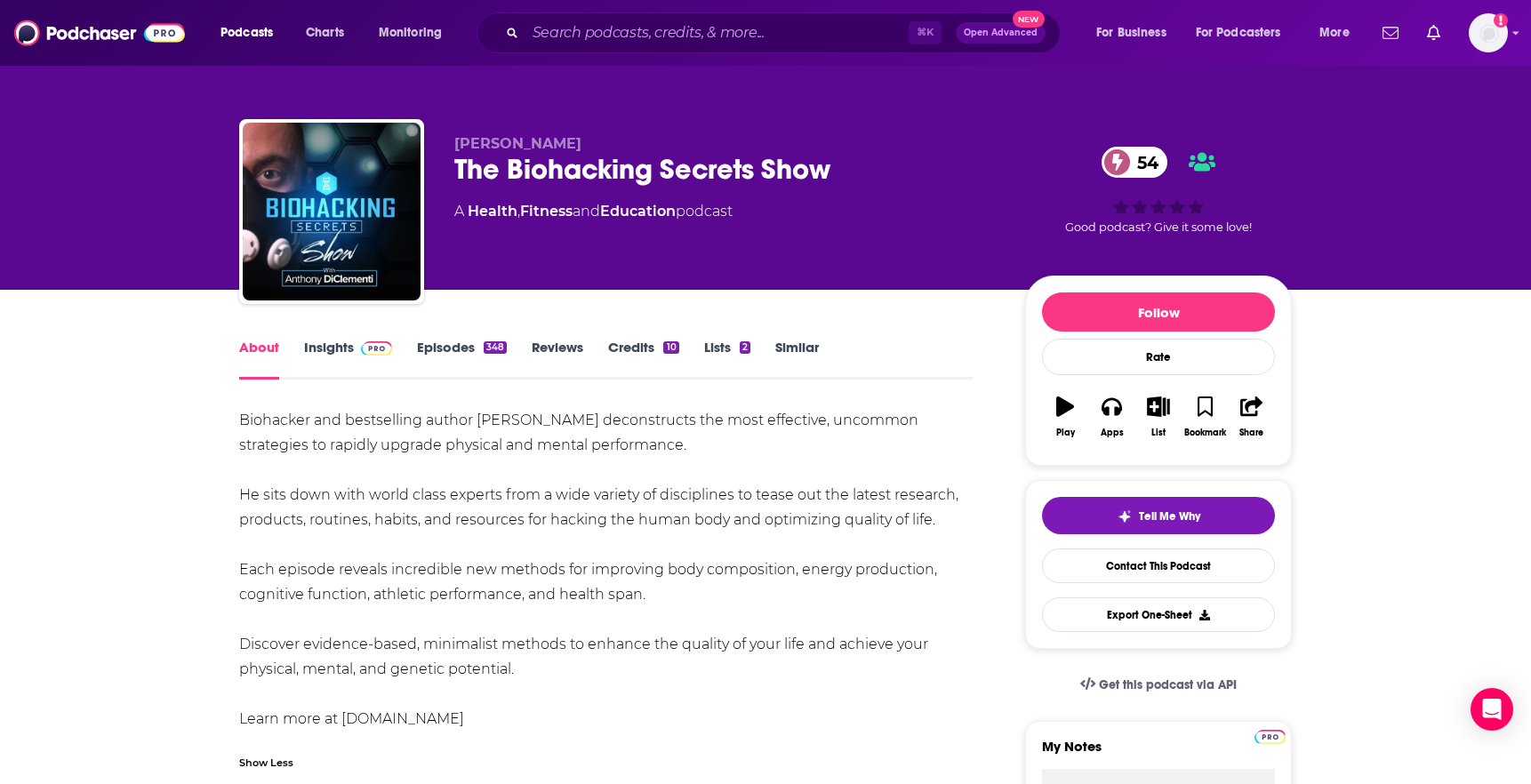
drag, startPoint x: 236, startPoint y: 418, endPoint x: 619, endPoint y: 660, distance: 453.0
copy div "Biohacker and bestselling author Anthony DiClementi deconstructs the most effec…"
click at [356, 356] on link "Insights" at bounding box center [348, 359] width 88 height 41
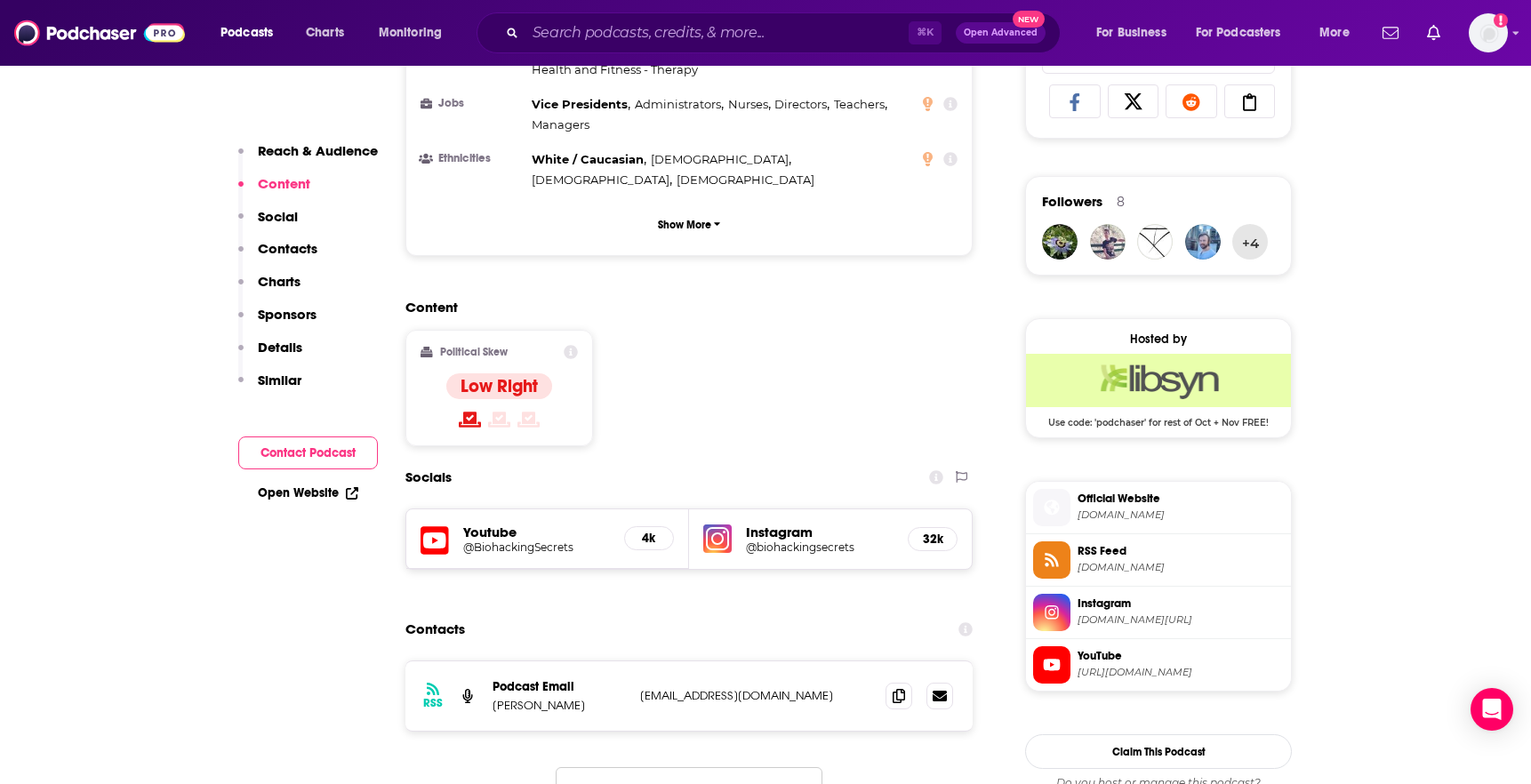
scroll to position [1199, 0]
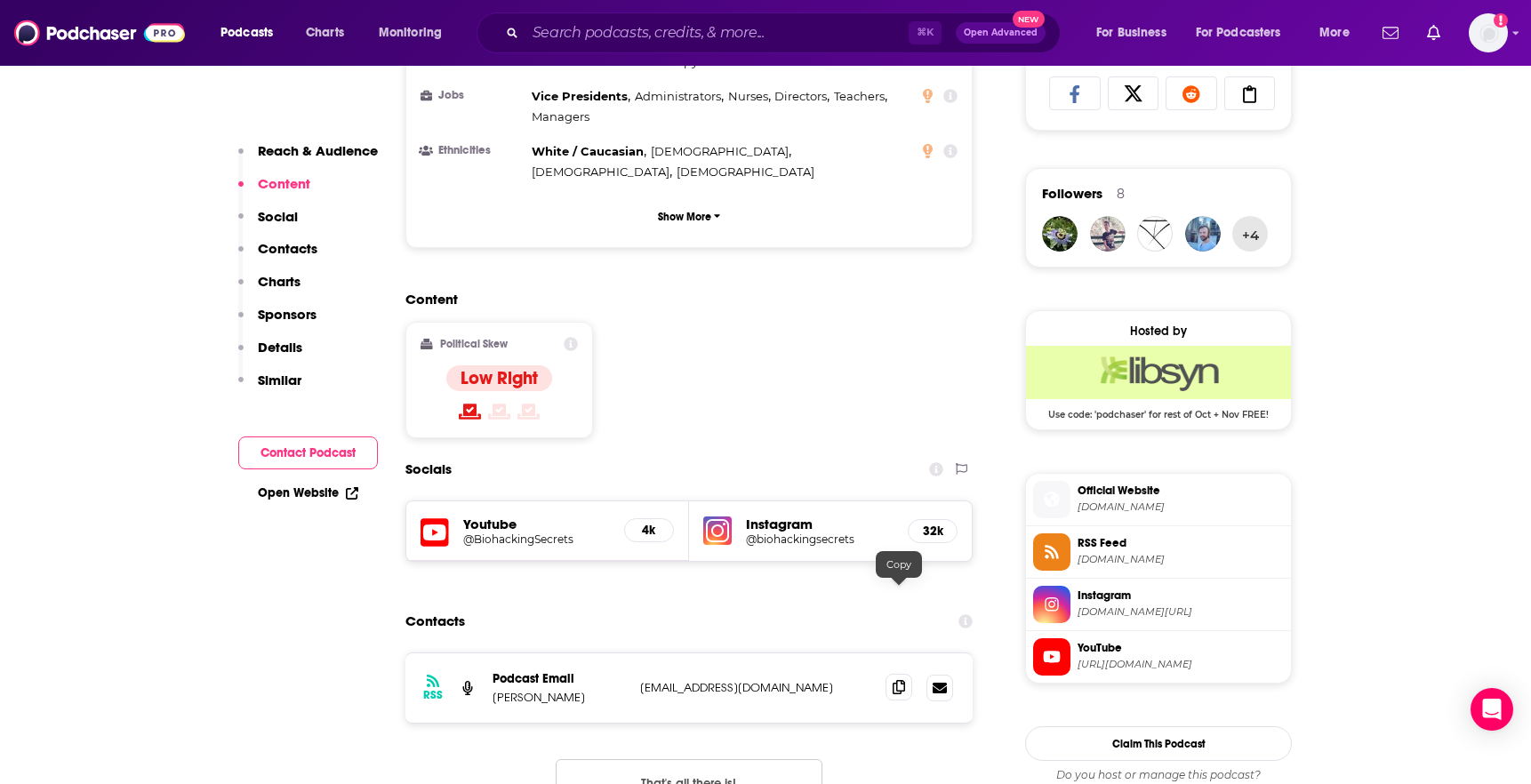
click at [899, 680] on icon at bounding box center [898, 687] width 12 height 14
click at [831, 30] on input "Search podcasts, credits, & more..." at bounding box center [716, 33] width 383 height 29
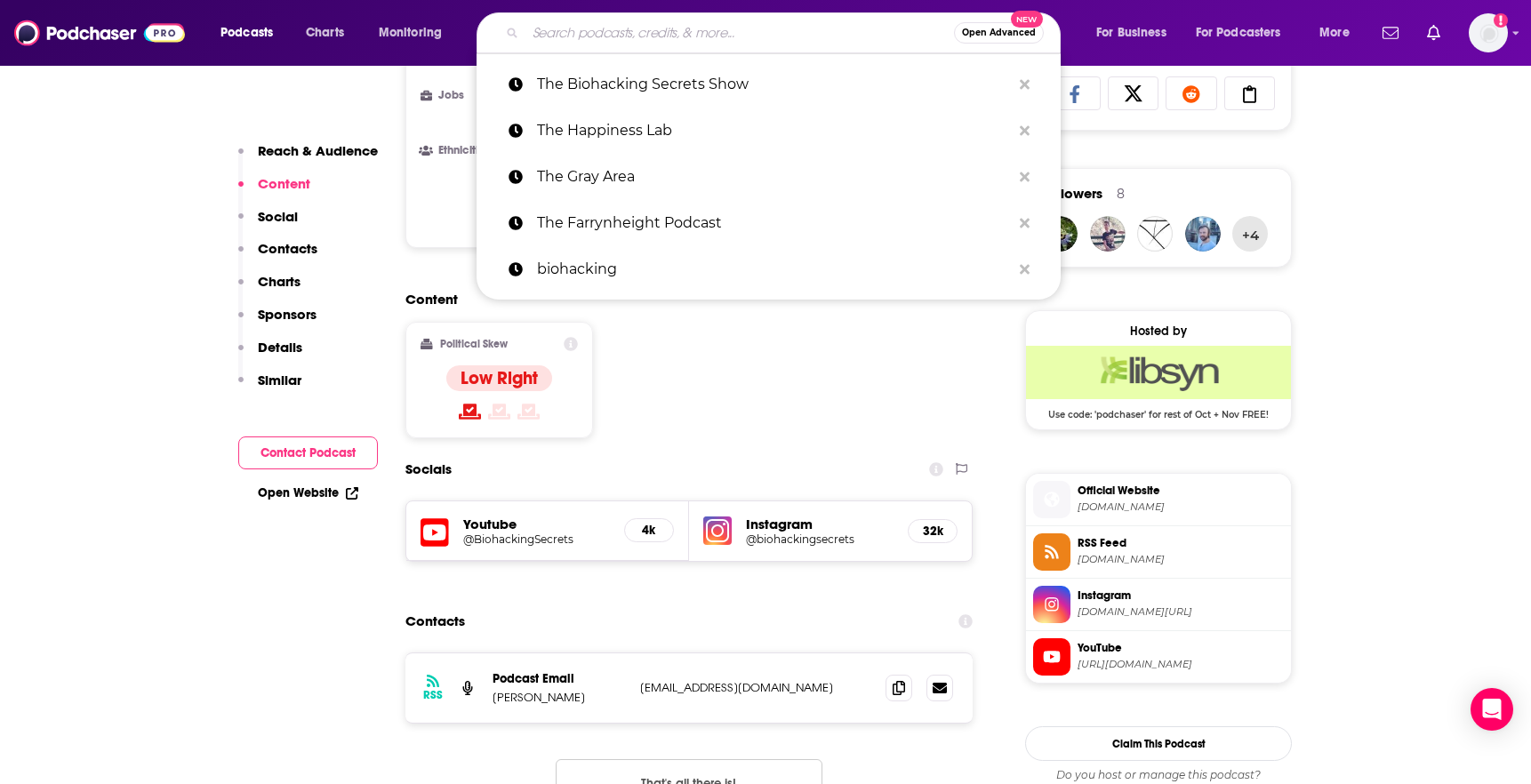
paste input "Beyond Biohacking Brothers"
type input "Beyond Biohacking Brothers"
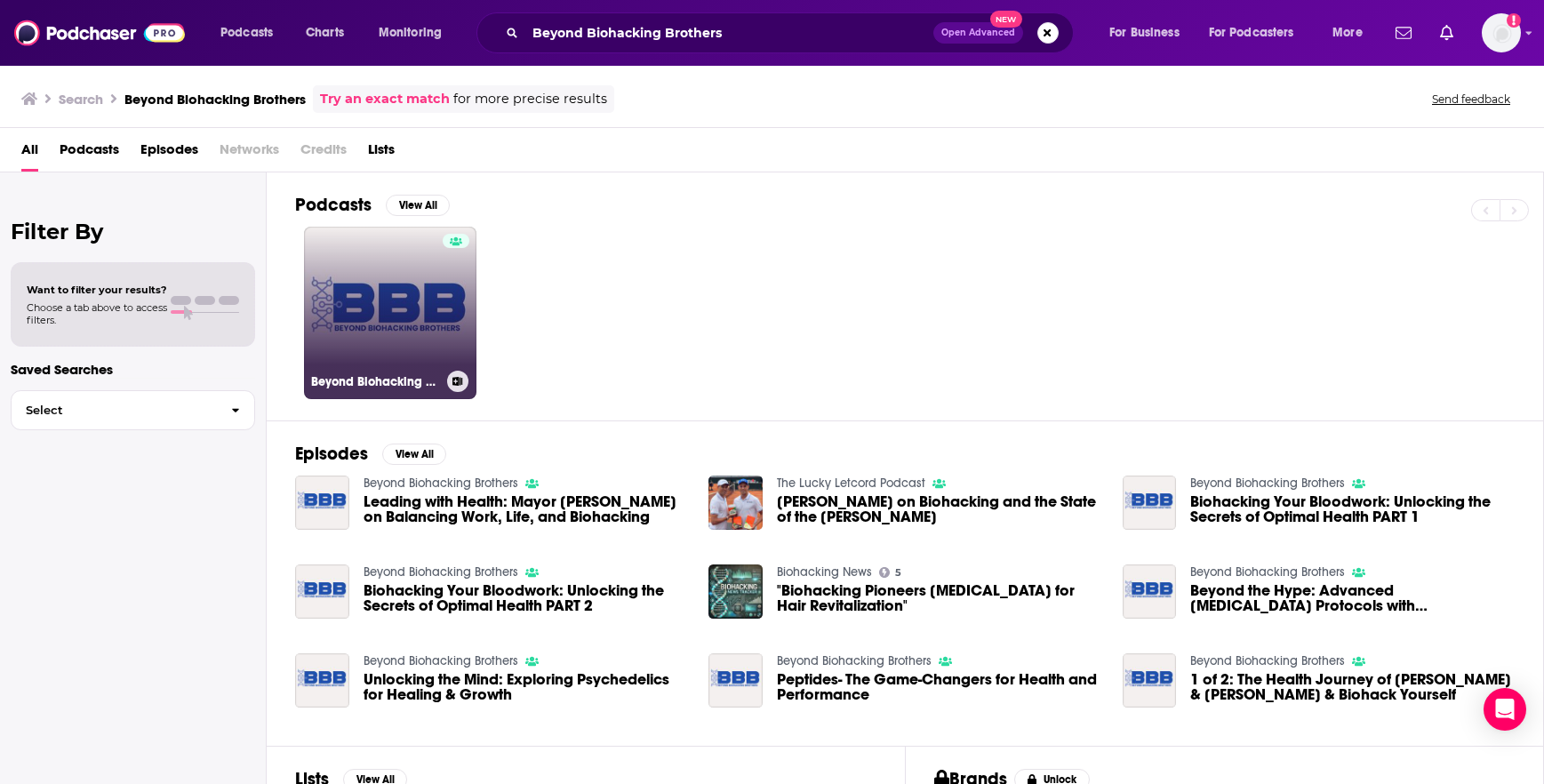
click at [408, 297] on link "Beyond Biohacking Brothers" at bounding box center [391, 313] width 173 height 173
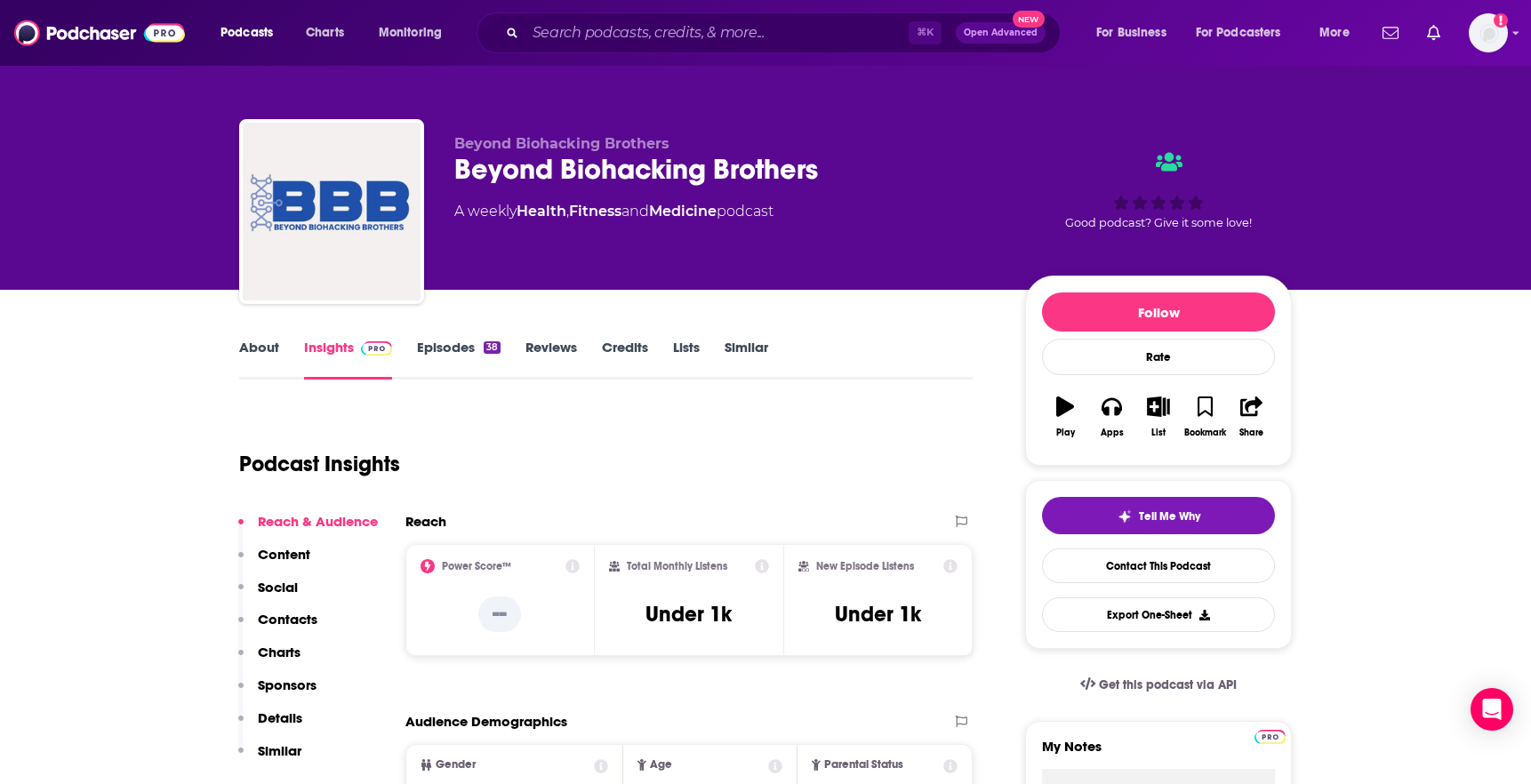
click at [261, 351] on link "About" at bounding box center [259, 359] width 40 height 41
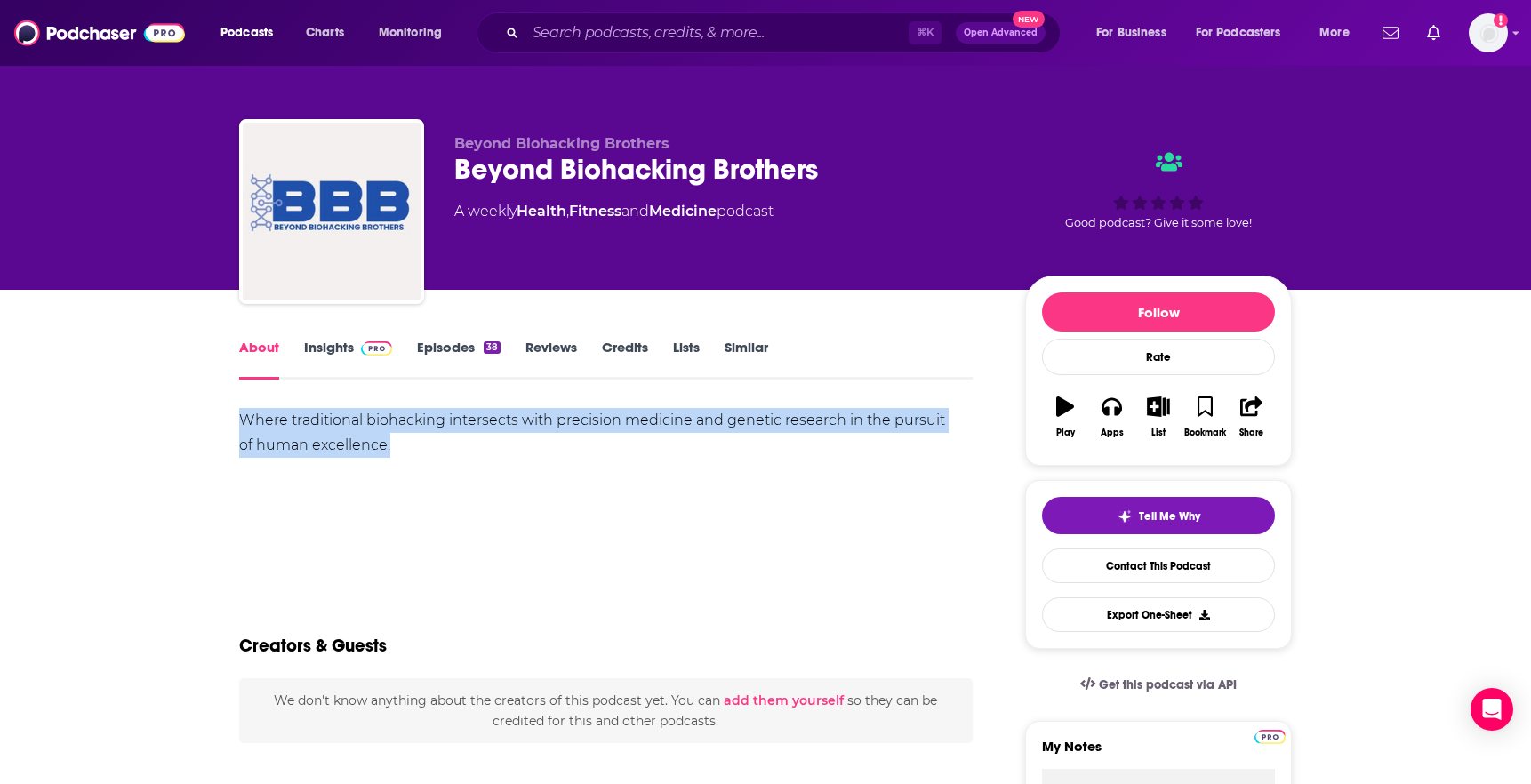
drag, startPoint x: 444, startPoint y: 440, endPoint x: 228, endPoint y: 420, distance: 216.9
copy div "Where traditional biohacking intersects with precision medicine and genetic res…"
click at [318, 344] on link "Insights" at bounding box center [348, 359] width 88 height 41
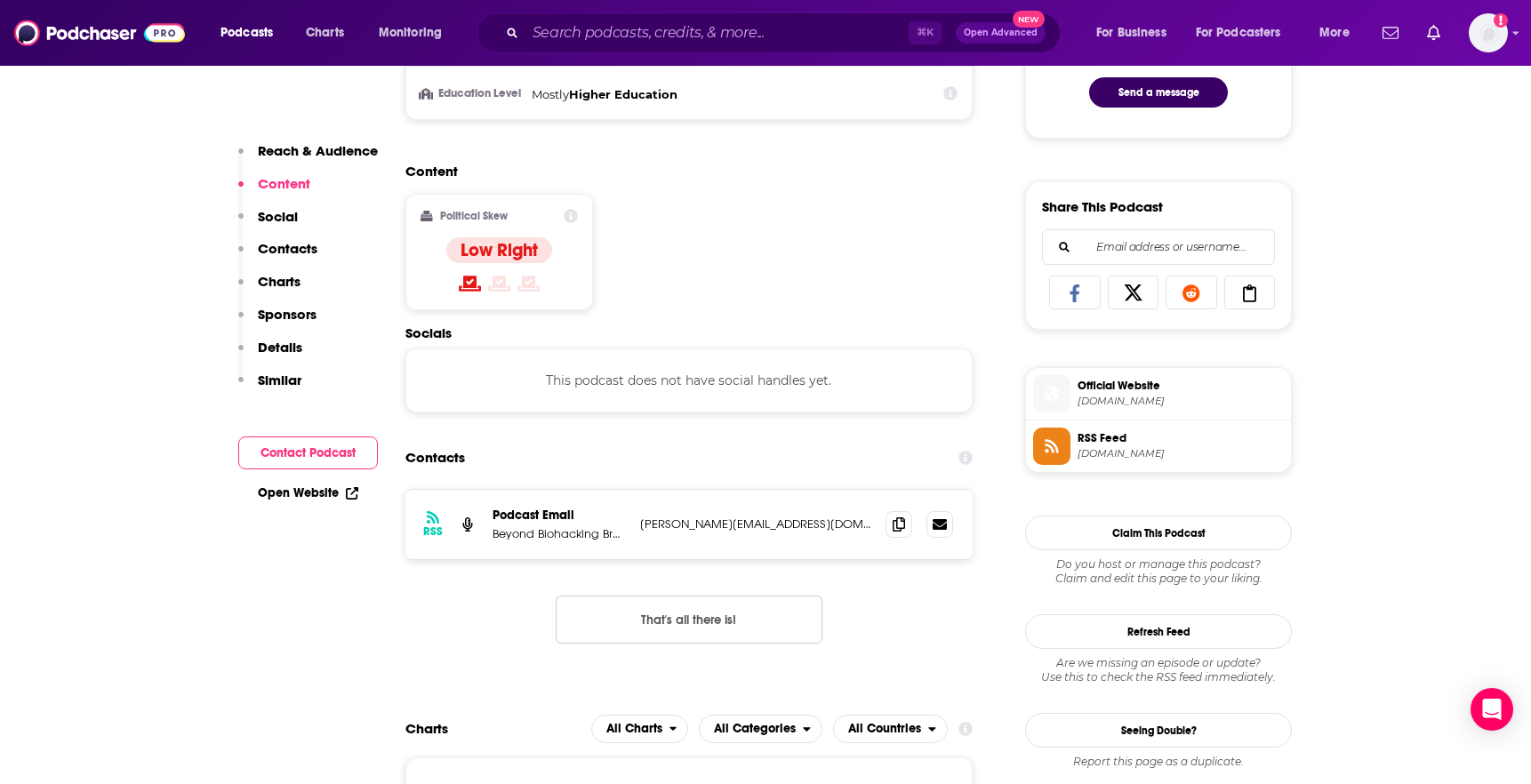
scroll to position [995, 0]
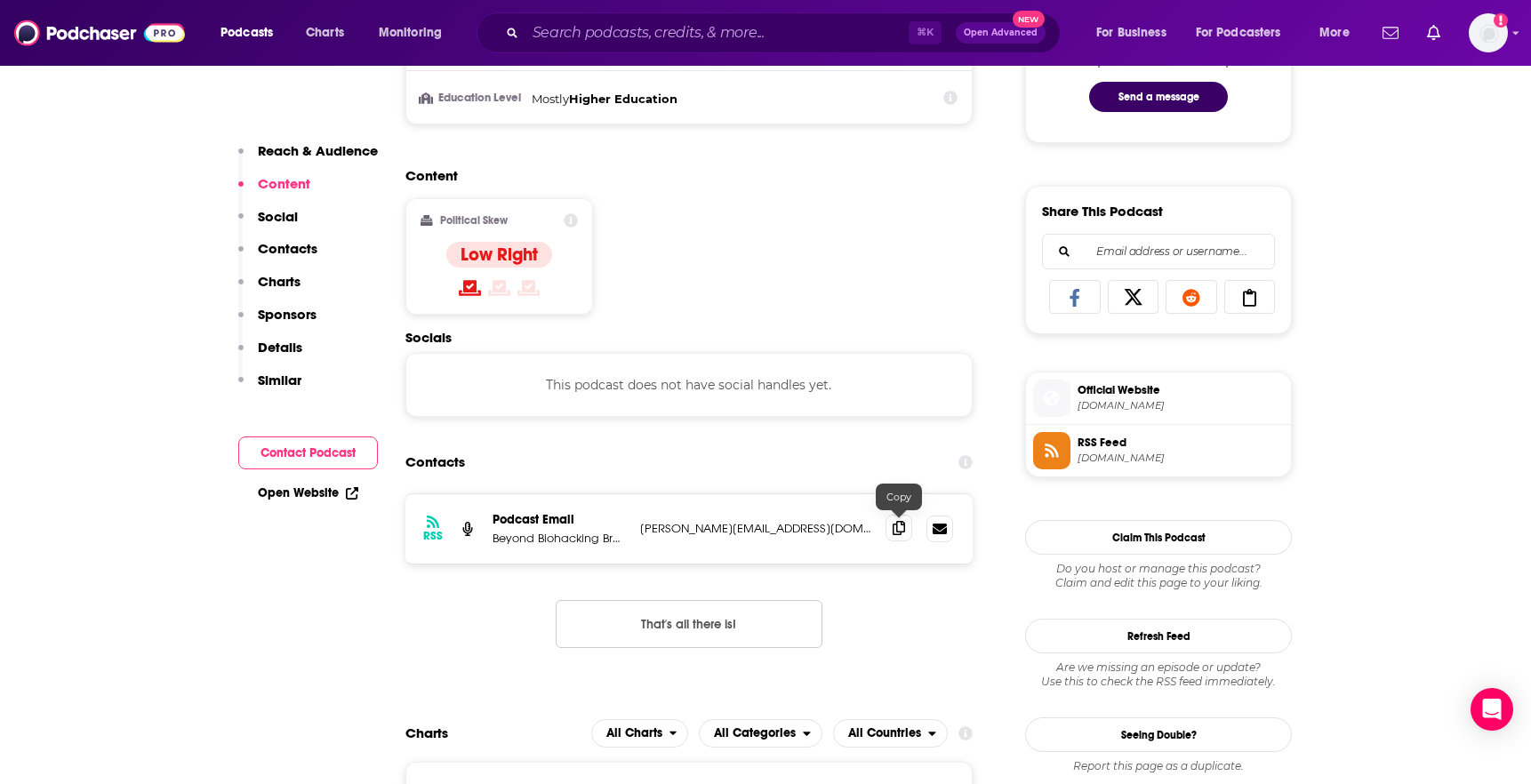
click at [899, 529] on icon at bounding box center [898, 528] width 12 height 14
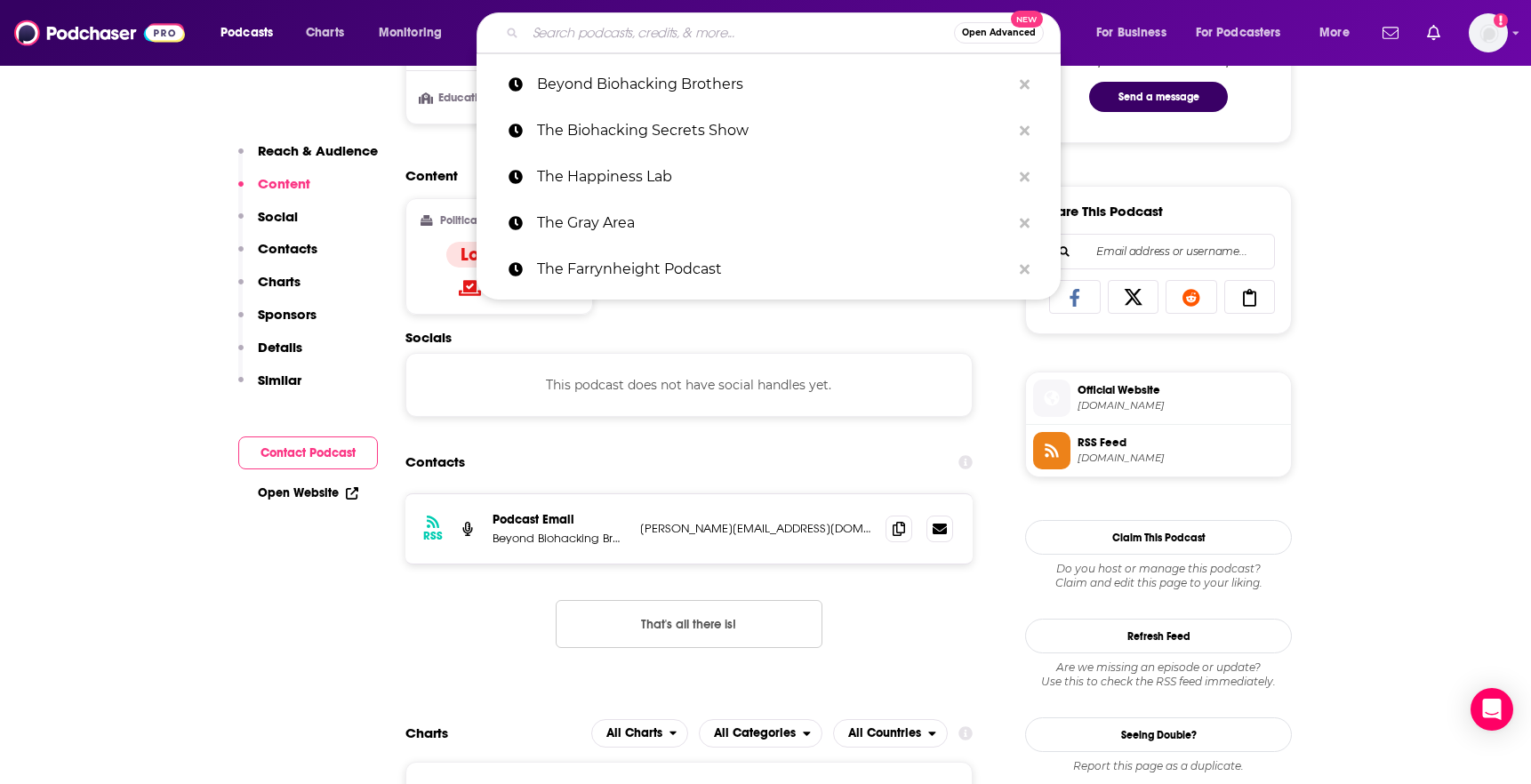
click at [833, 39] on input "Search podcasts, credits, & more..." at bounding box center [739, 33] width 428 height 29
paste input "Sober Vibes"
type input "Sober Vibes"
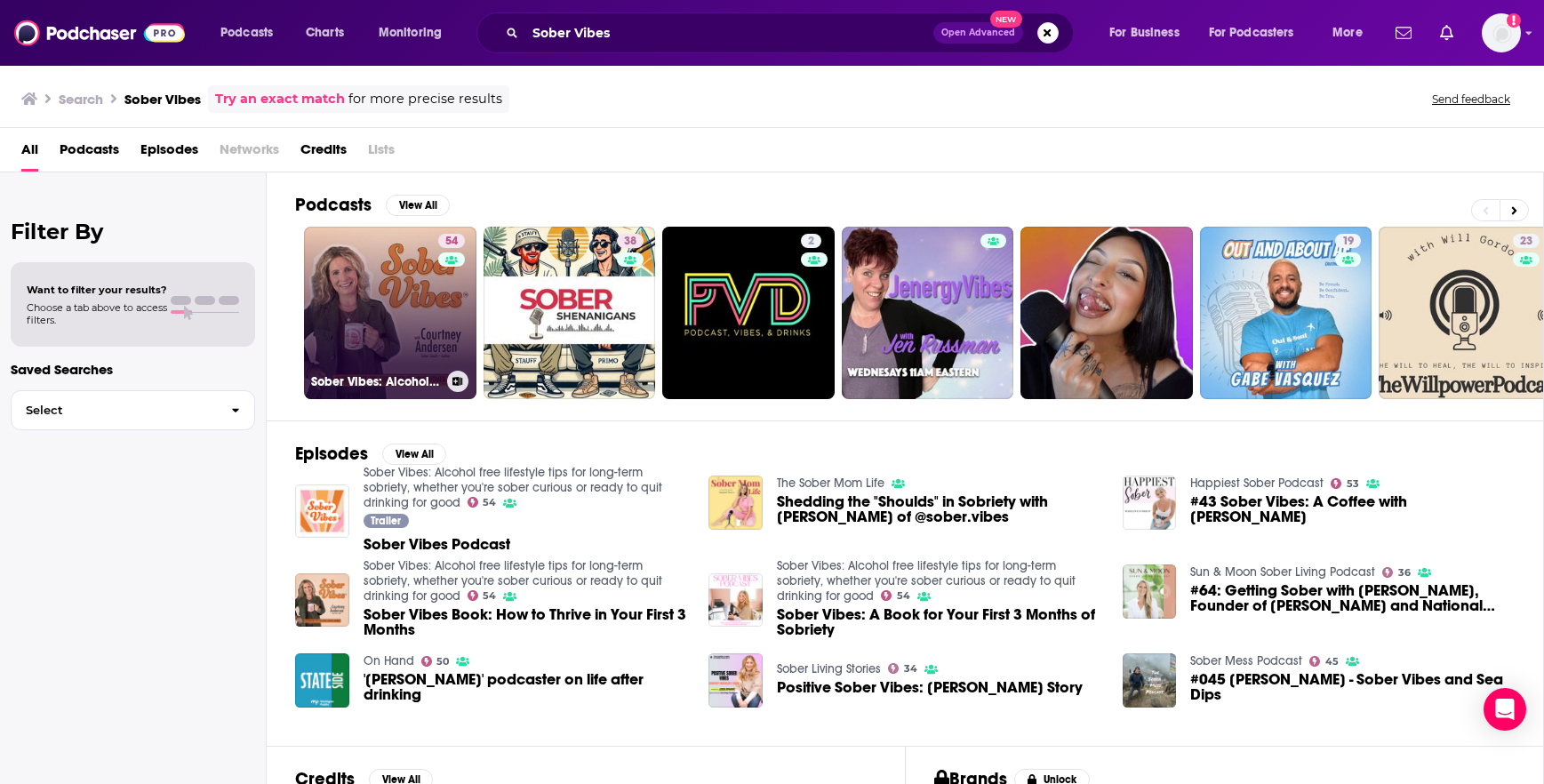
click at [406, 290] on link "54 Sober Vibes: Alcohol free lifestyle tips for long-term sobriety, whether you…" at bounding box center [391, 313] width 173 height 173
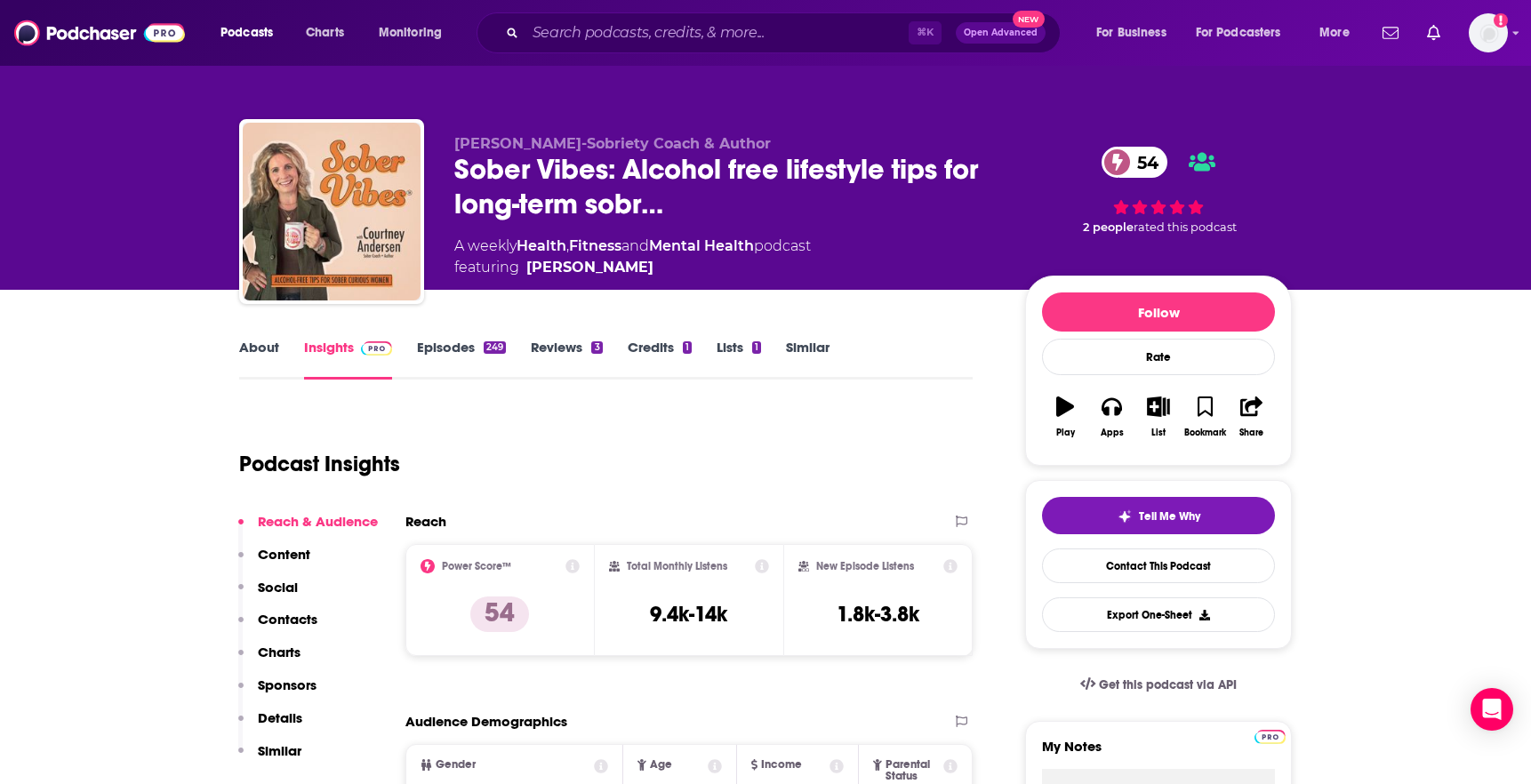
click at [267, 357] on link "About" at bounding box center [259, 359] width 40 height 41
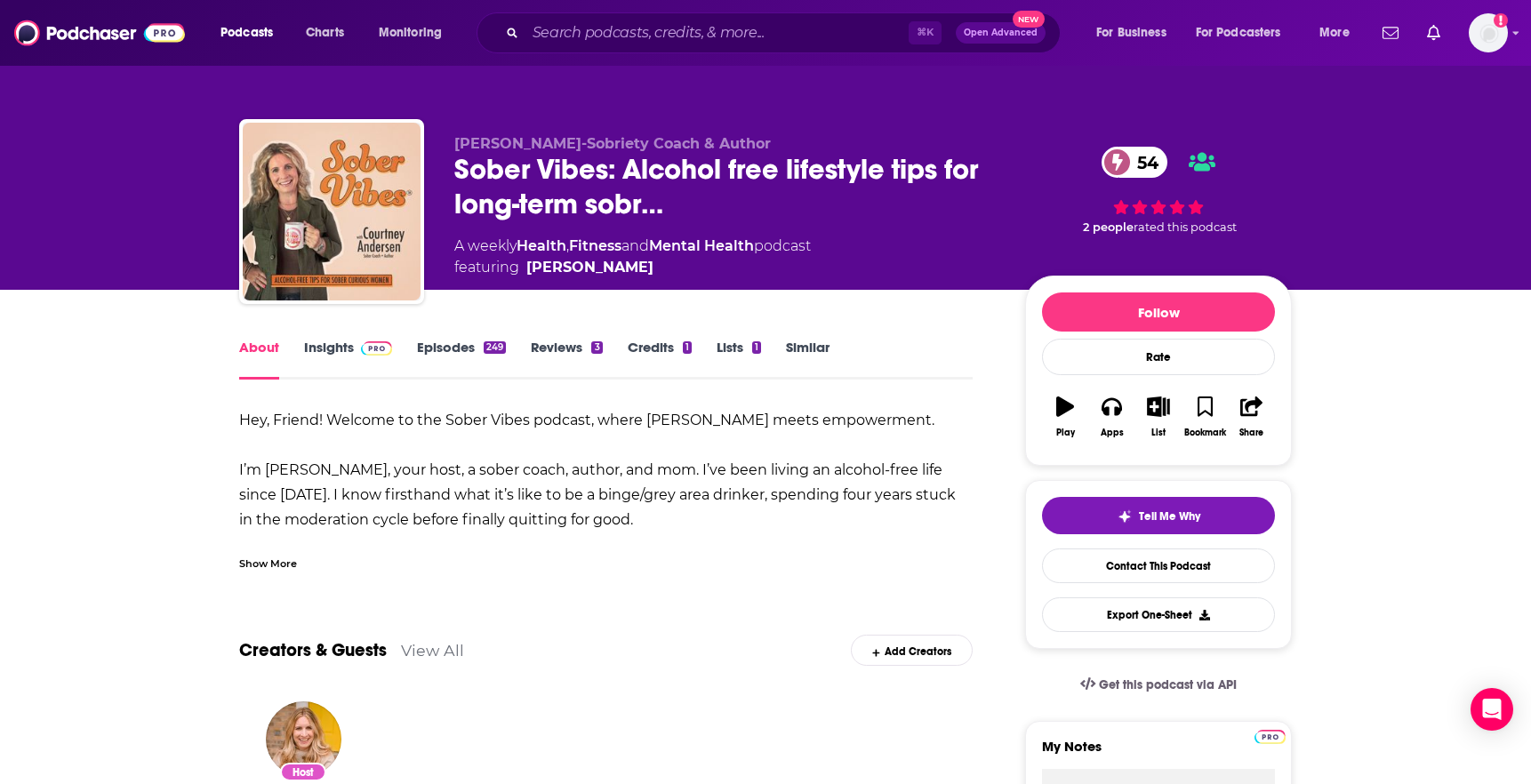
click at [282, 559] on div "Show More" at bounding box center [268, 562] width 58 height 17
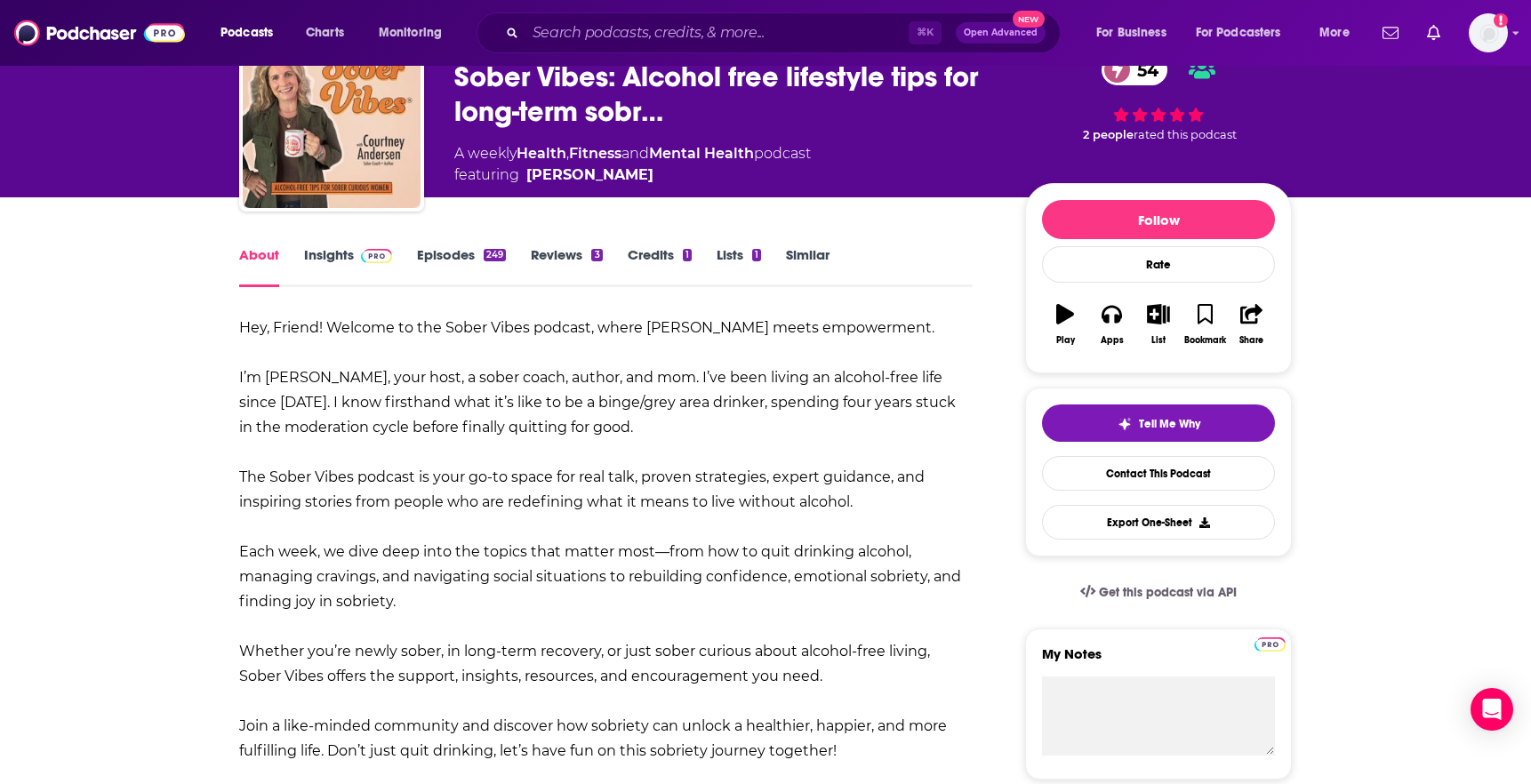
scroll to position [116, 0]
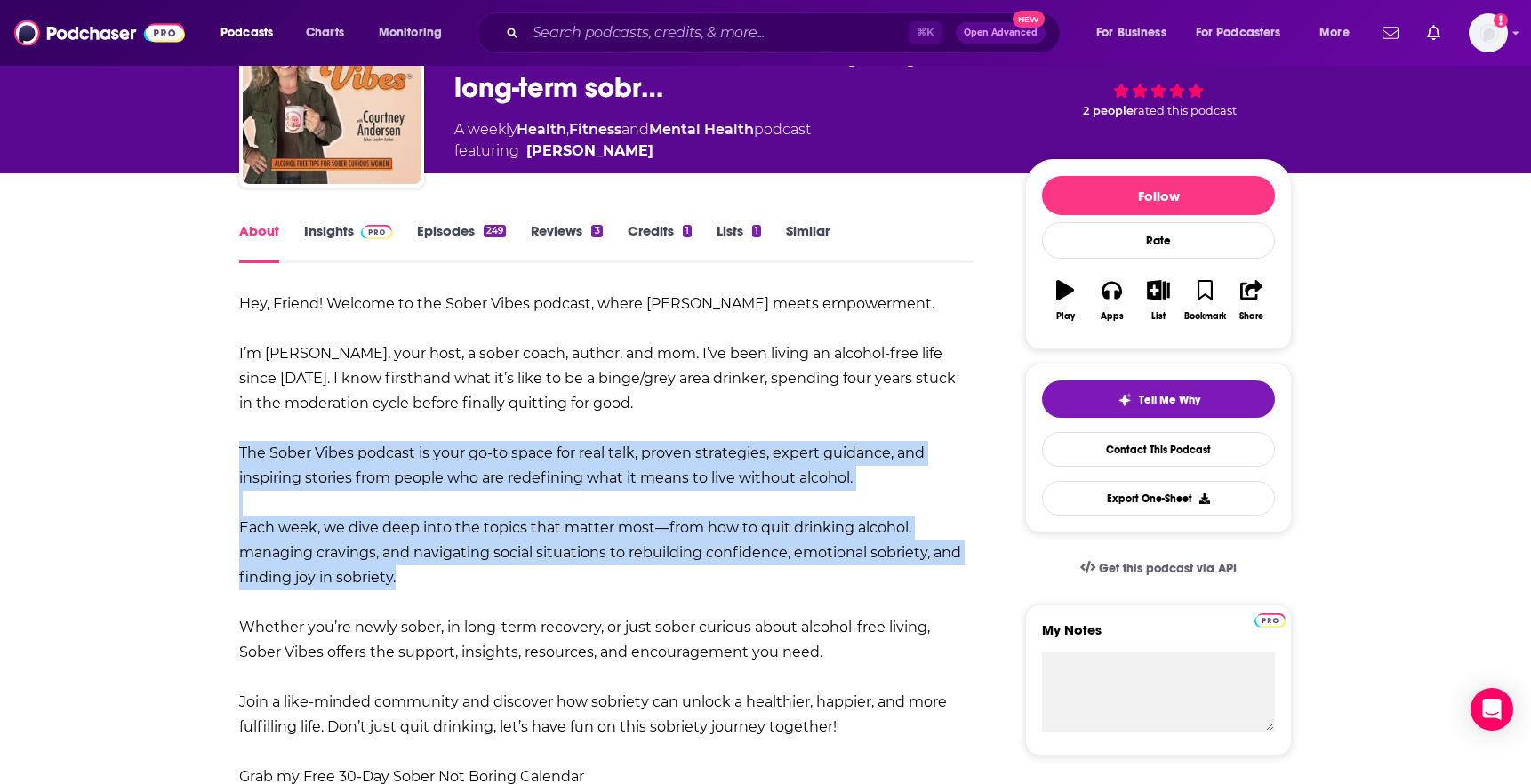
drag, startPoint x: 211, startPoint y: 464, endPoint x: 895, endPoint y: 576, distance: 693.1
copy div "The Sober Vibes podcast is your go-to space for real talk, proven strategies, e…"
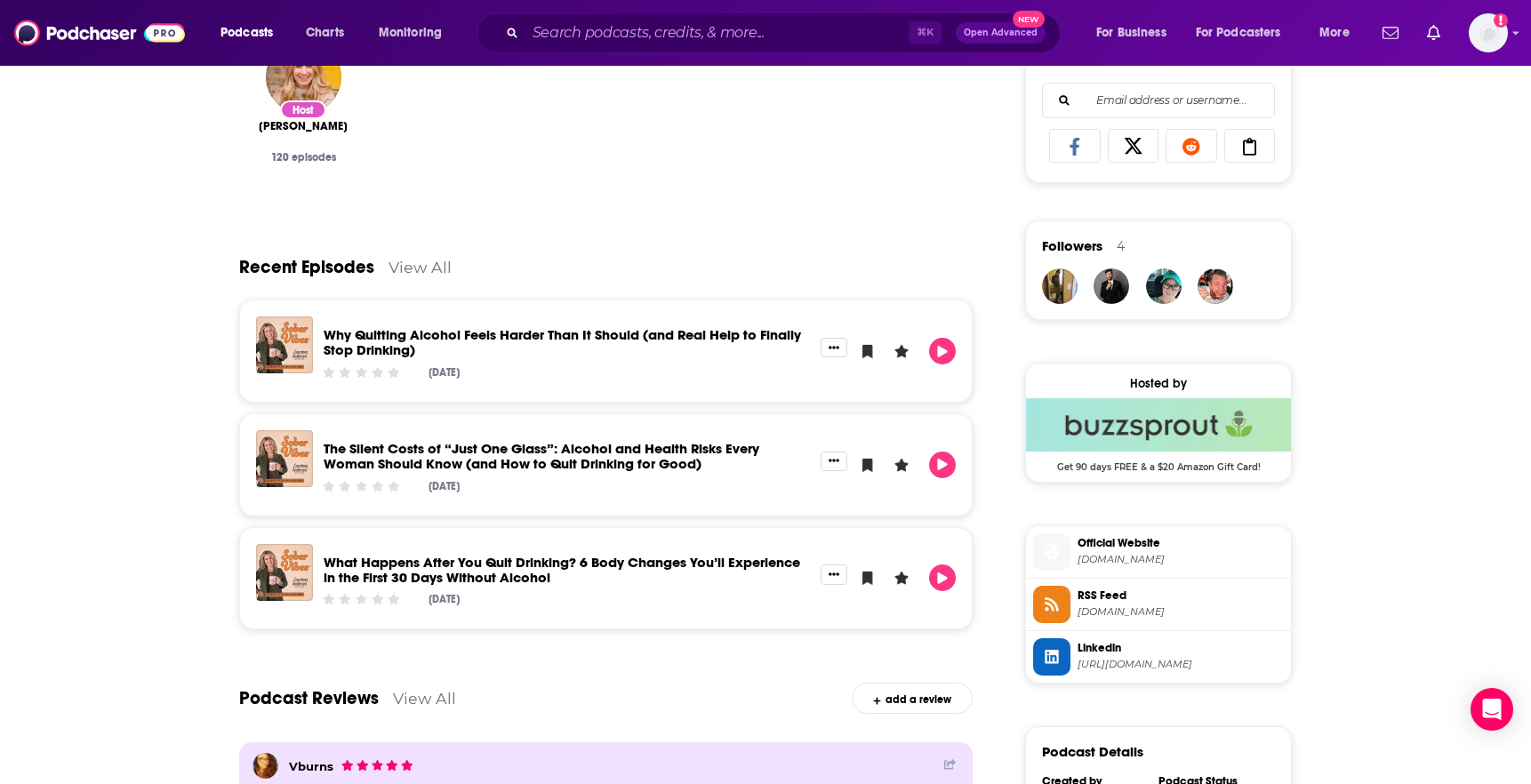
scroll to position [0, 0]
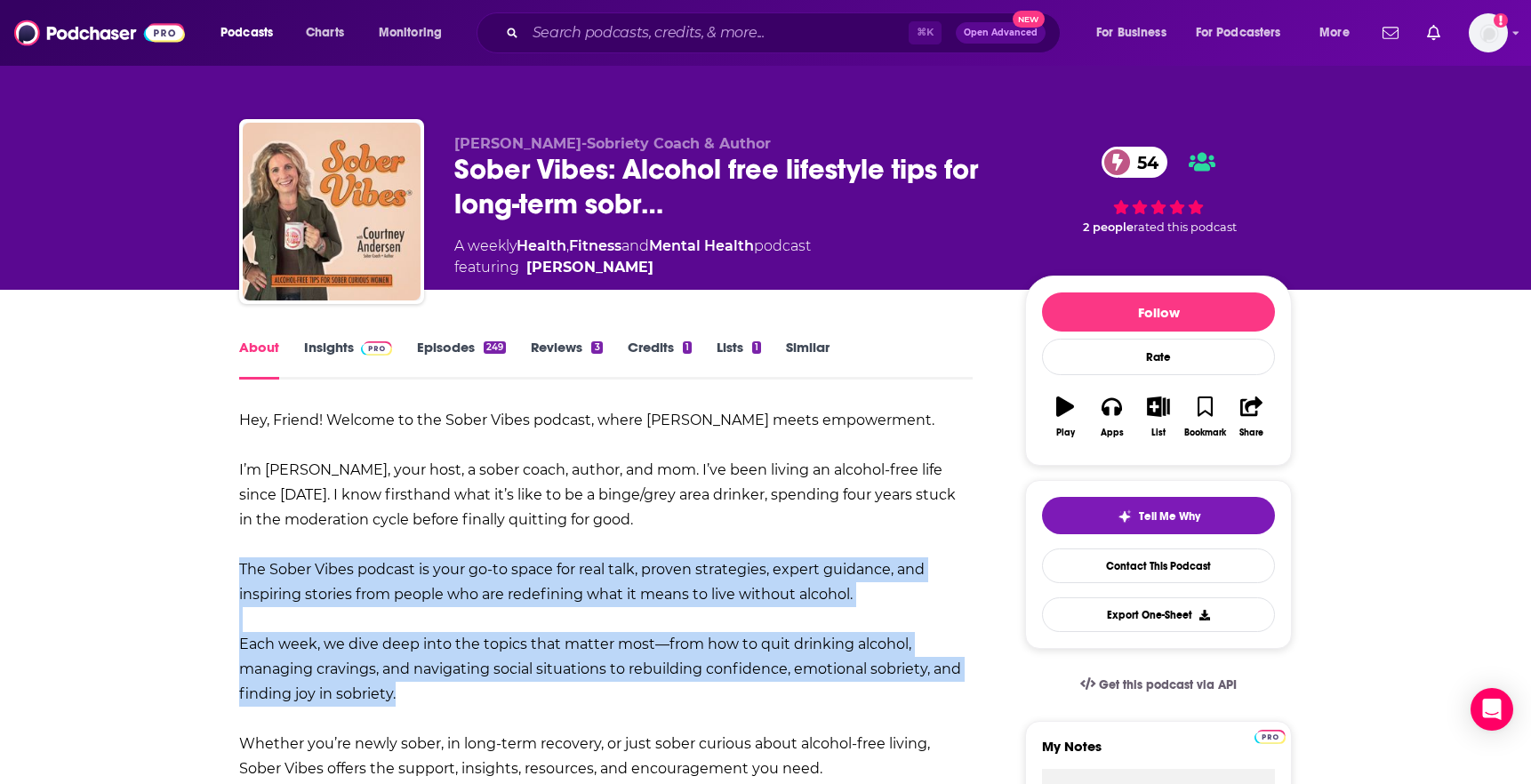
click at [339, 350] on link "Insights" at bounding box center [348, 359] width 88 height 41
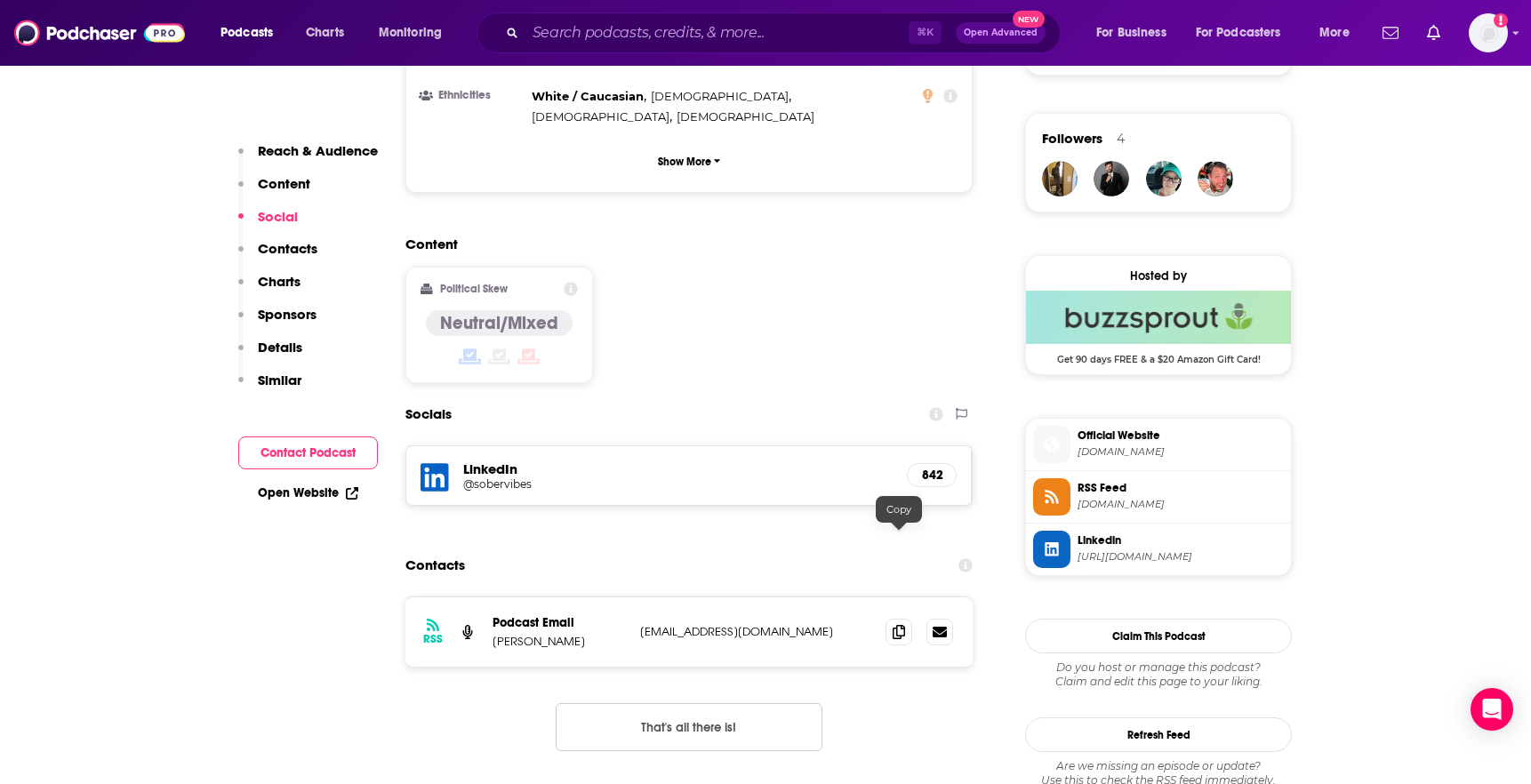
scroll to position [1254, 0]
click at [901, 623] on icon at bounding box center [898, 630] width 12 height 14
click at [817, 47] on div "⌘ K Open Advanced New" at bounding box center [769, 33] width 585 height 41
click at [795, 30] on input "Search podcasts, credits, & more..." at bounding box center [716, 33] width 383 height 29
paste input "The [PERSON_NAME] Biohacking Podcast"
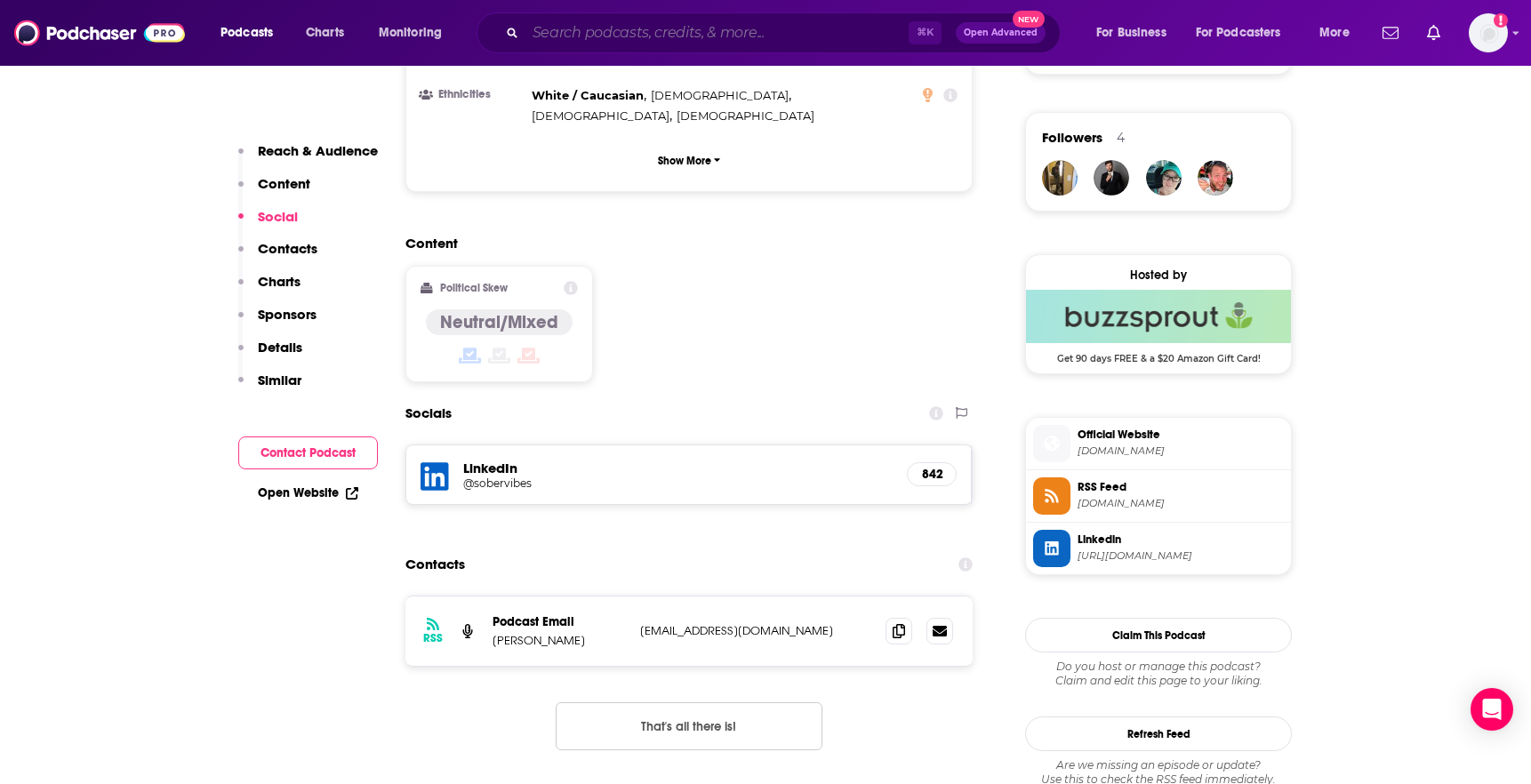
type input "The [PERSON_NAME] Biohacking Podcast"
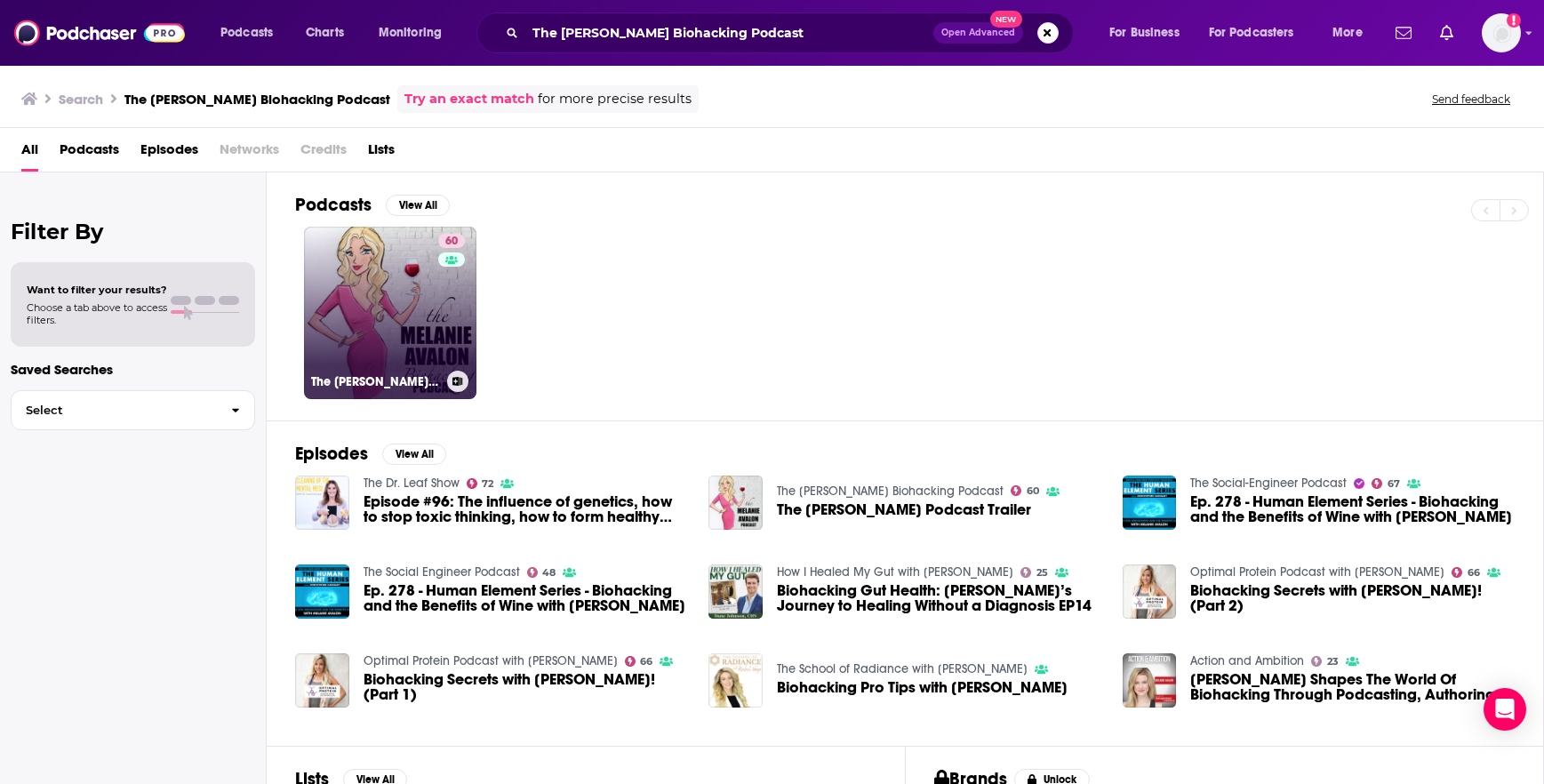
click at [407, 318] on link "60 The Melanie Avalon Biohacking Podcast" at bounding box center [391, 313] width 173 height 173
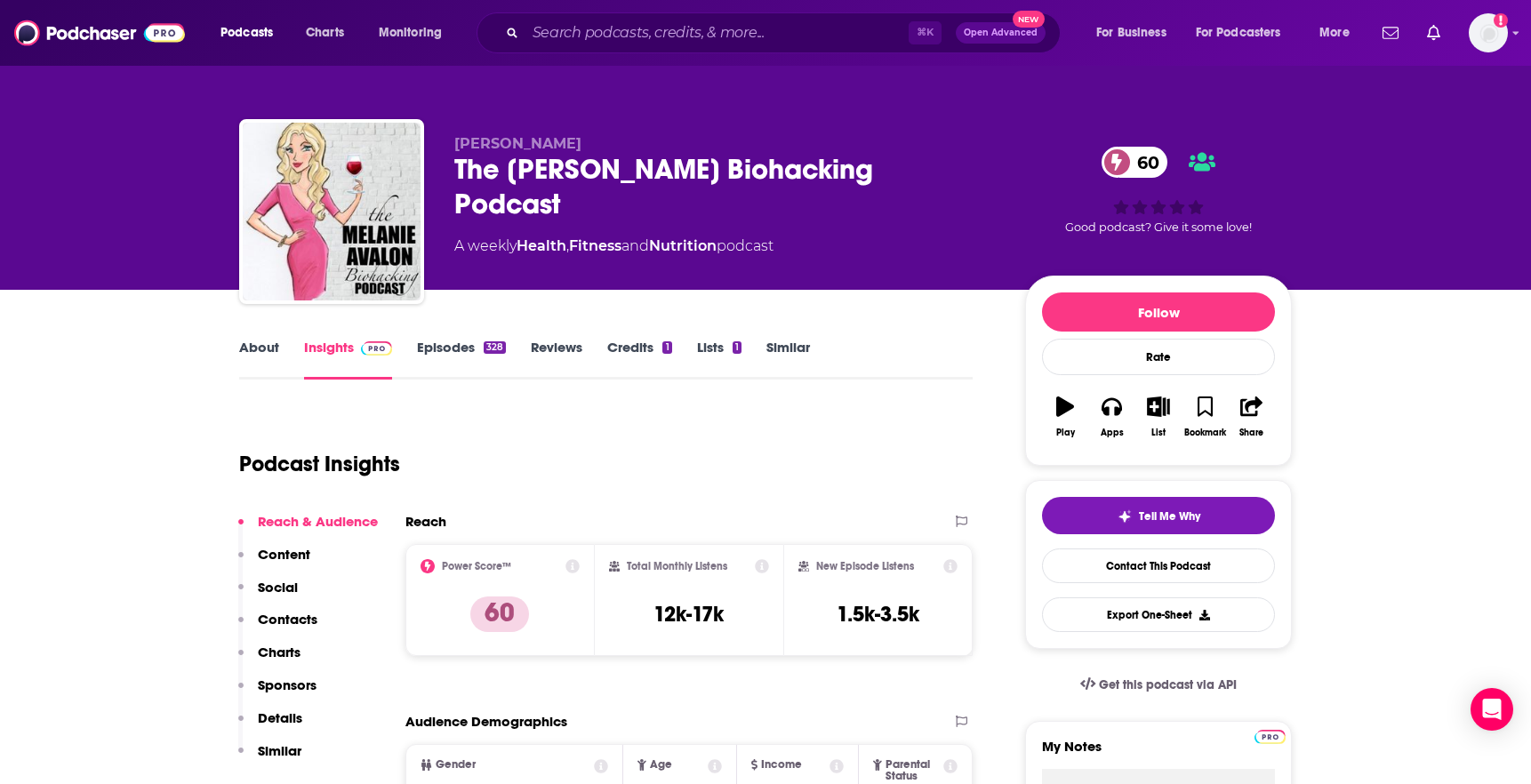
click at [240, 354] on link "About" at bounding box center [259, 359] width 40 height 41
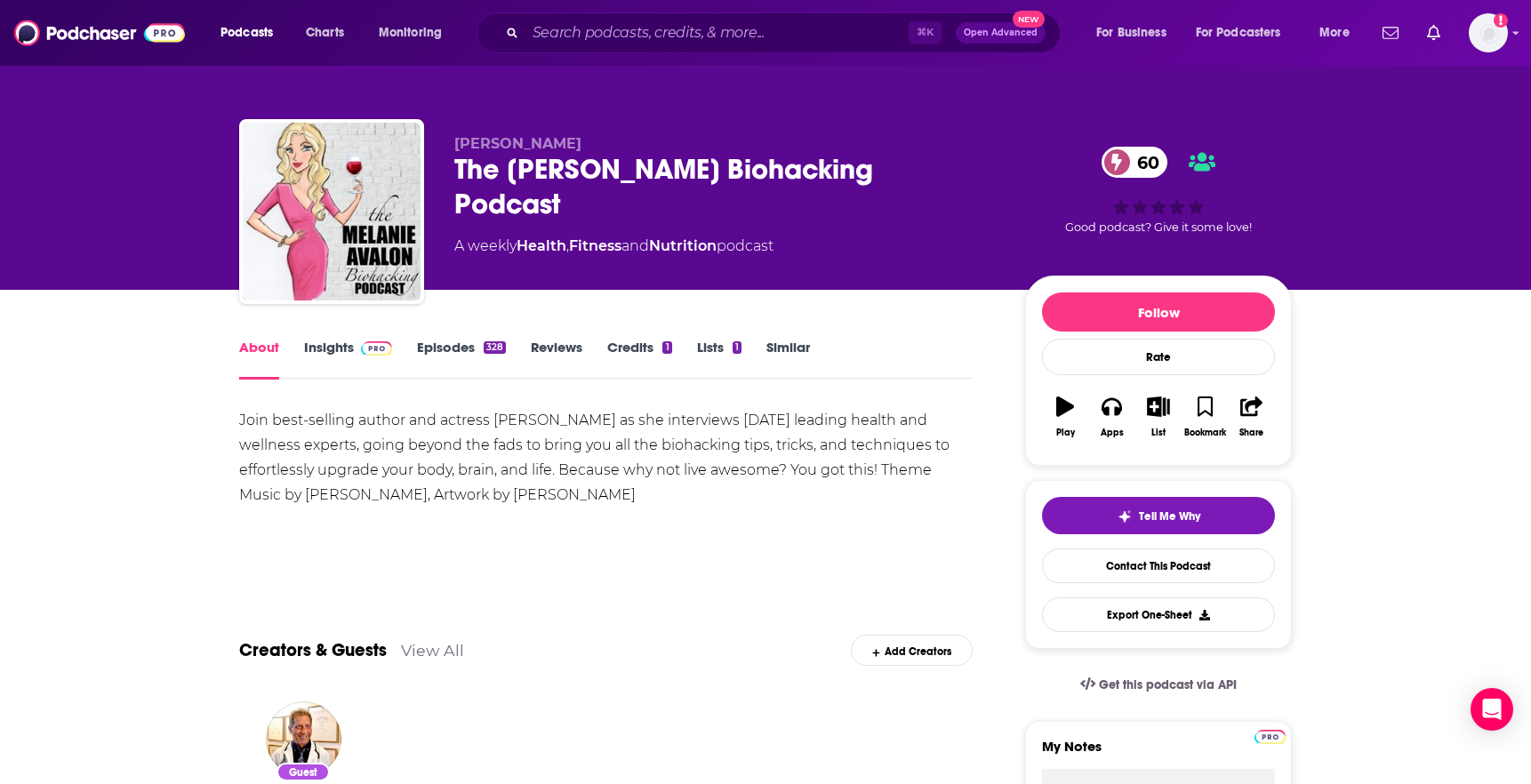
click at [358, 416] on div "Join best-selling author and actress [PERSON_NAME] as she interviews [DATE] lea…" at bounding box center [606, 458] width 733 height 100
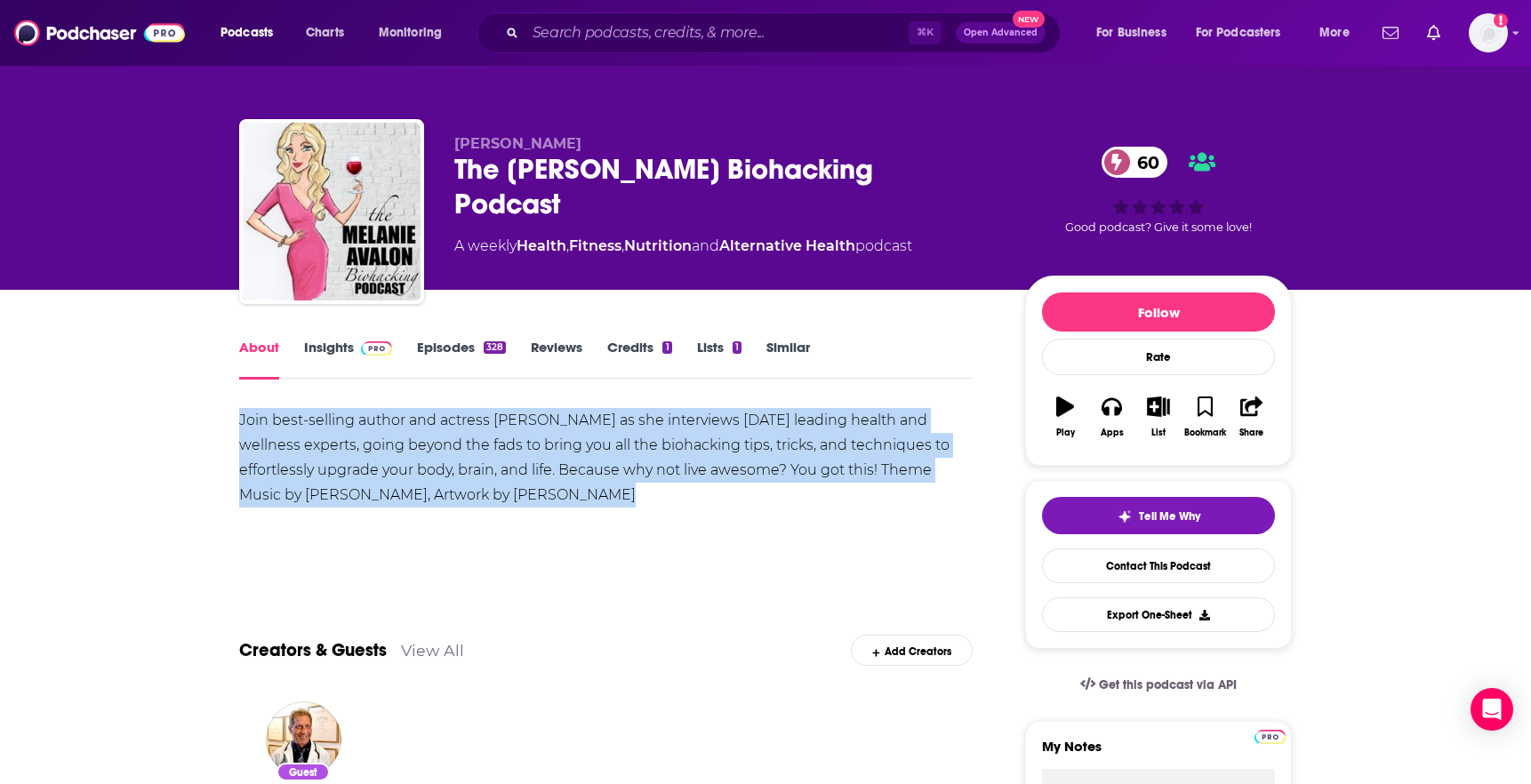
click at [358, 416] on div "Join best-selling author and actress [PERSON_NAME] as she interviews [DATE] lea…" at bounding box center [606, 458] width 733 height 100
copy div "Join best-selling author and actress [PERSON_NAME] as she interviews [DATE] lea…"
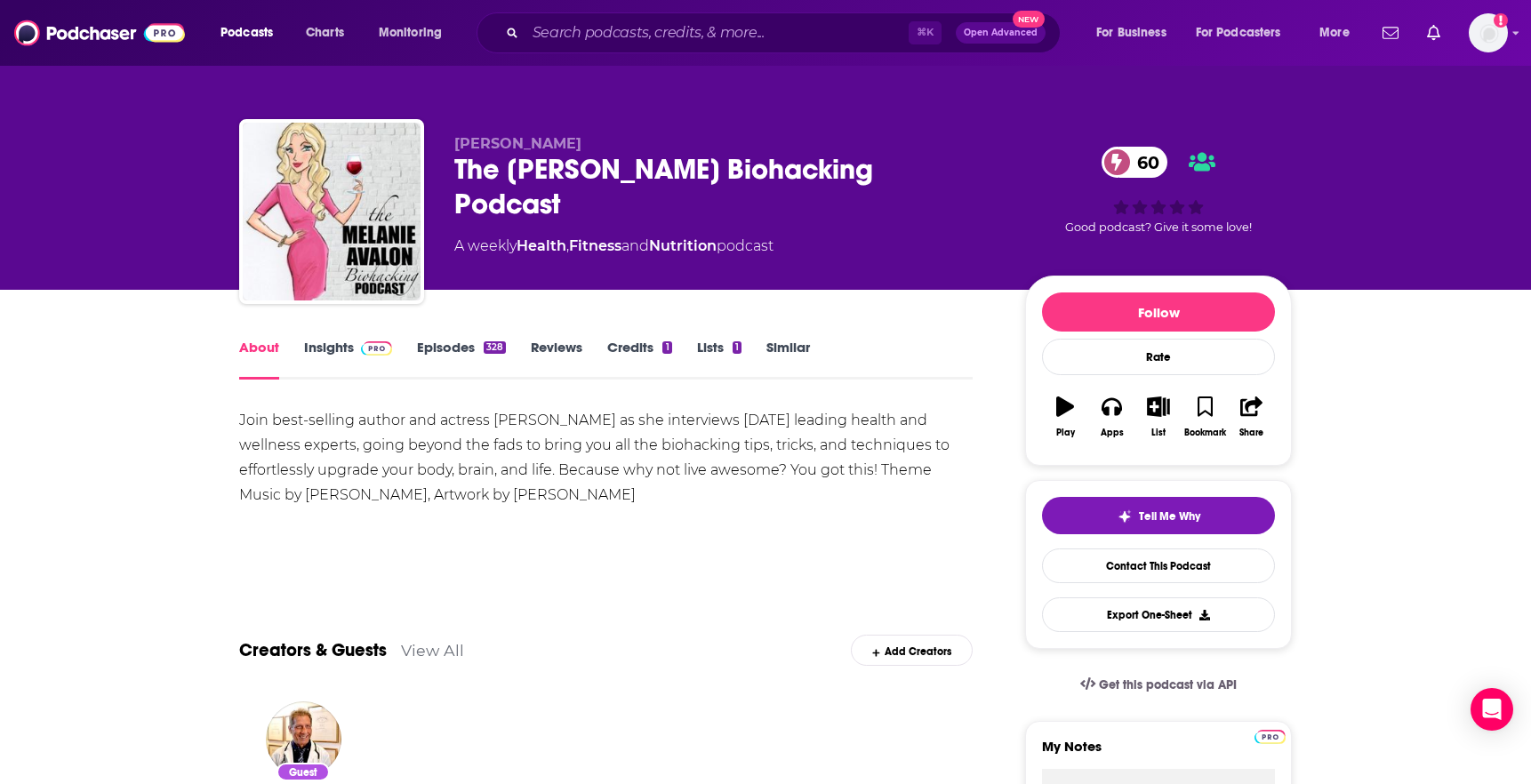
click at [881, 440] on div "Join best-selling author and actress [PERSON_NAME] as she interviews [DATE] lea…" at bounding box center [606, 458] width 733 height 100
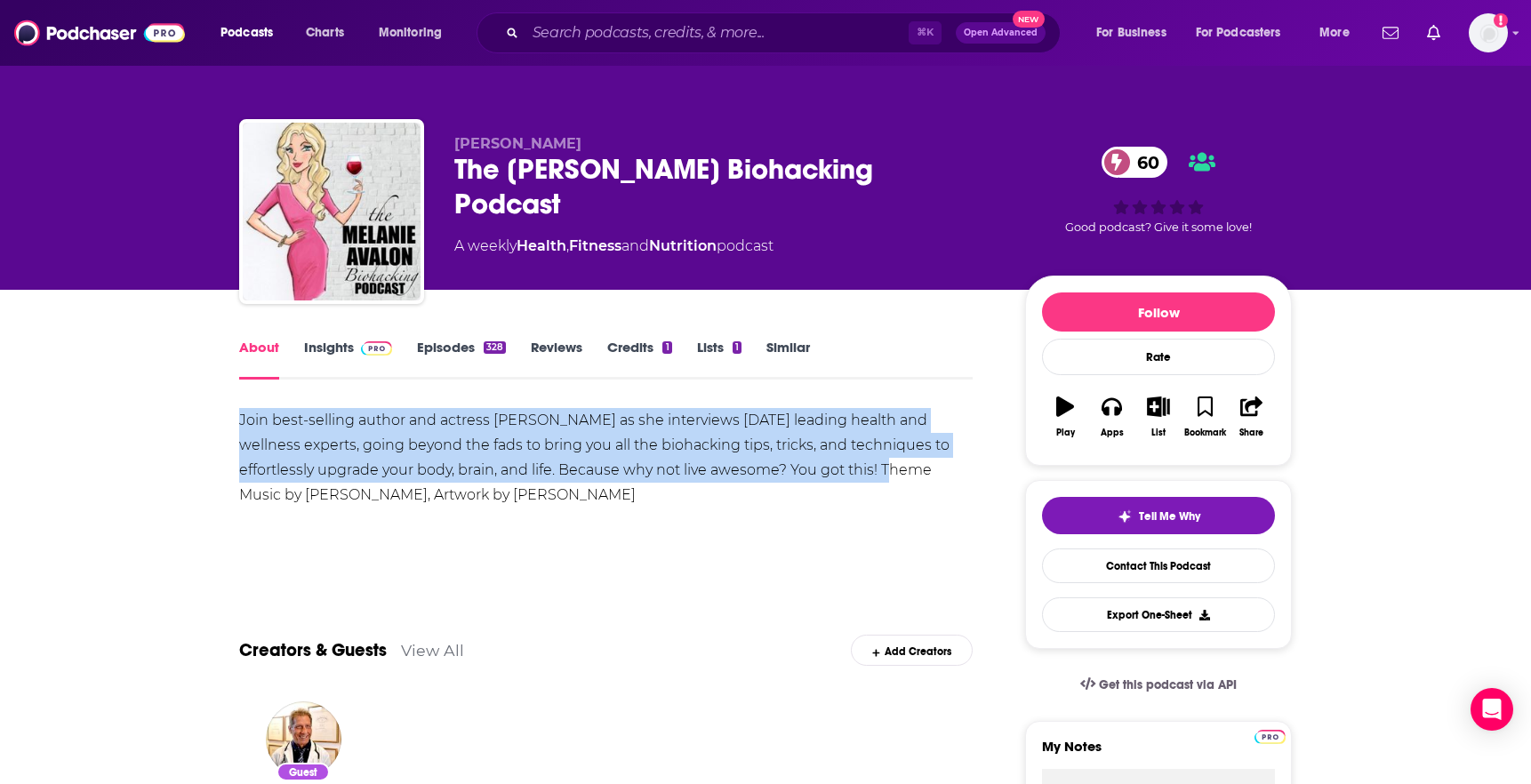
drag, startPoint x: 878, startPoint y: 468, endPoint x: 207, endPoint y: 422, distance: 672.6
copy div "Join best-selling author and actress Melanie Avalon as she interviews today's l…"
click at [351, 360] on link "Insights" at bounding box center [348, 359] width 88 height 41
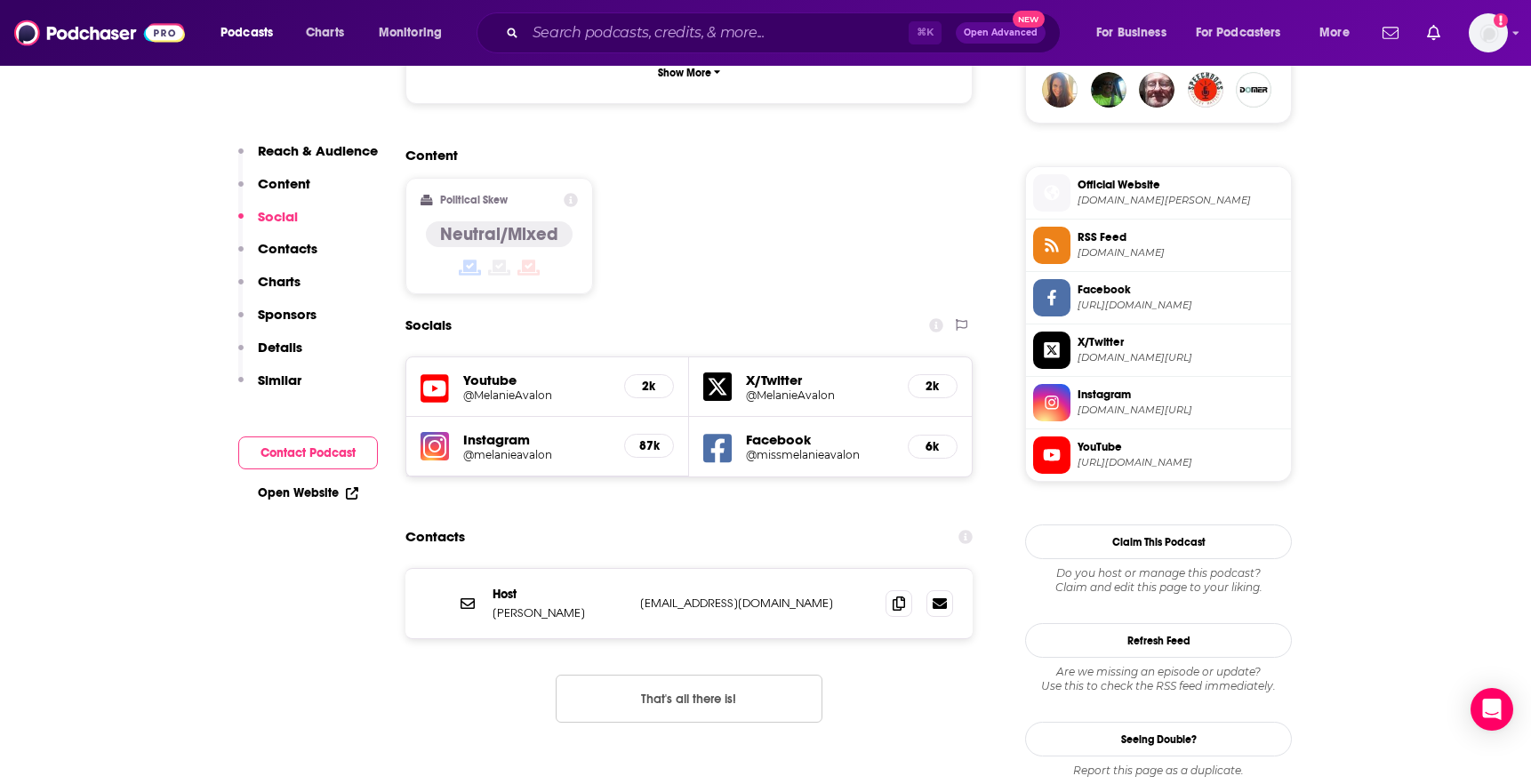
scroll to position [1343, 0]
click at [896, 589] on div at bounding box center [920, 603] width 67 height 27
click at [899, 567] on div "Host [PERSON_NAME] [EMAIL_ADDRESS][DOMAIN_NAME] [EMAIL_ADDRESS][DOMAIN_NAME]" at bounding box center [688, 602] width 567 height 69
click at [900, 594] on icon at bounding box center [898, 601] width 12 height 14
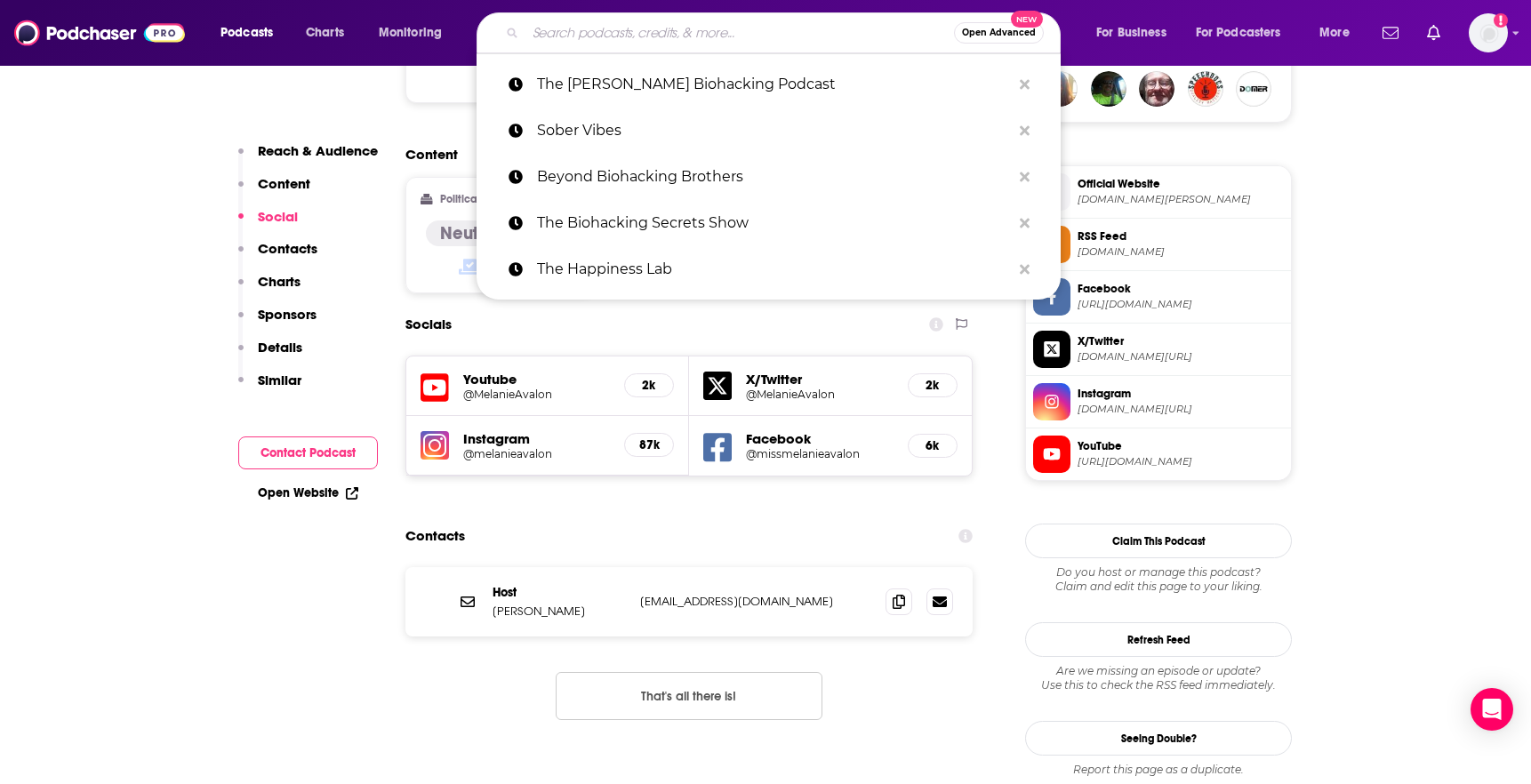
click at [834, 42] on input "Search podcasts, credits, & more..." at bounding box center [739, 33] width 428 height 29
paste input "The Human Upgrade: Biohacking for Longevity & Performance"
type input "The Human Upgrade: Biohacking for Longevity & Performance"
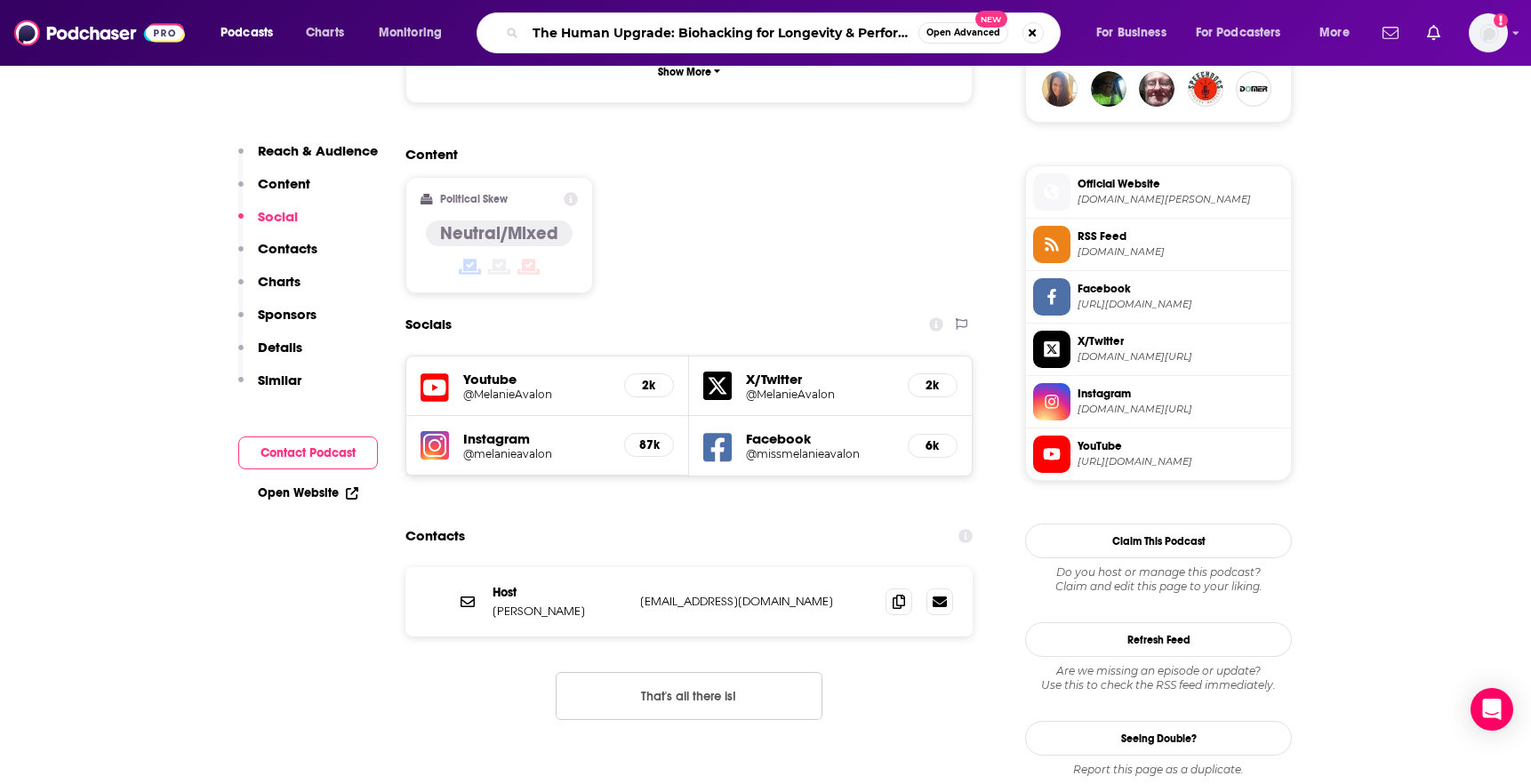
scroll to position [0, 31]
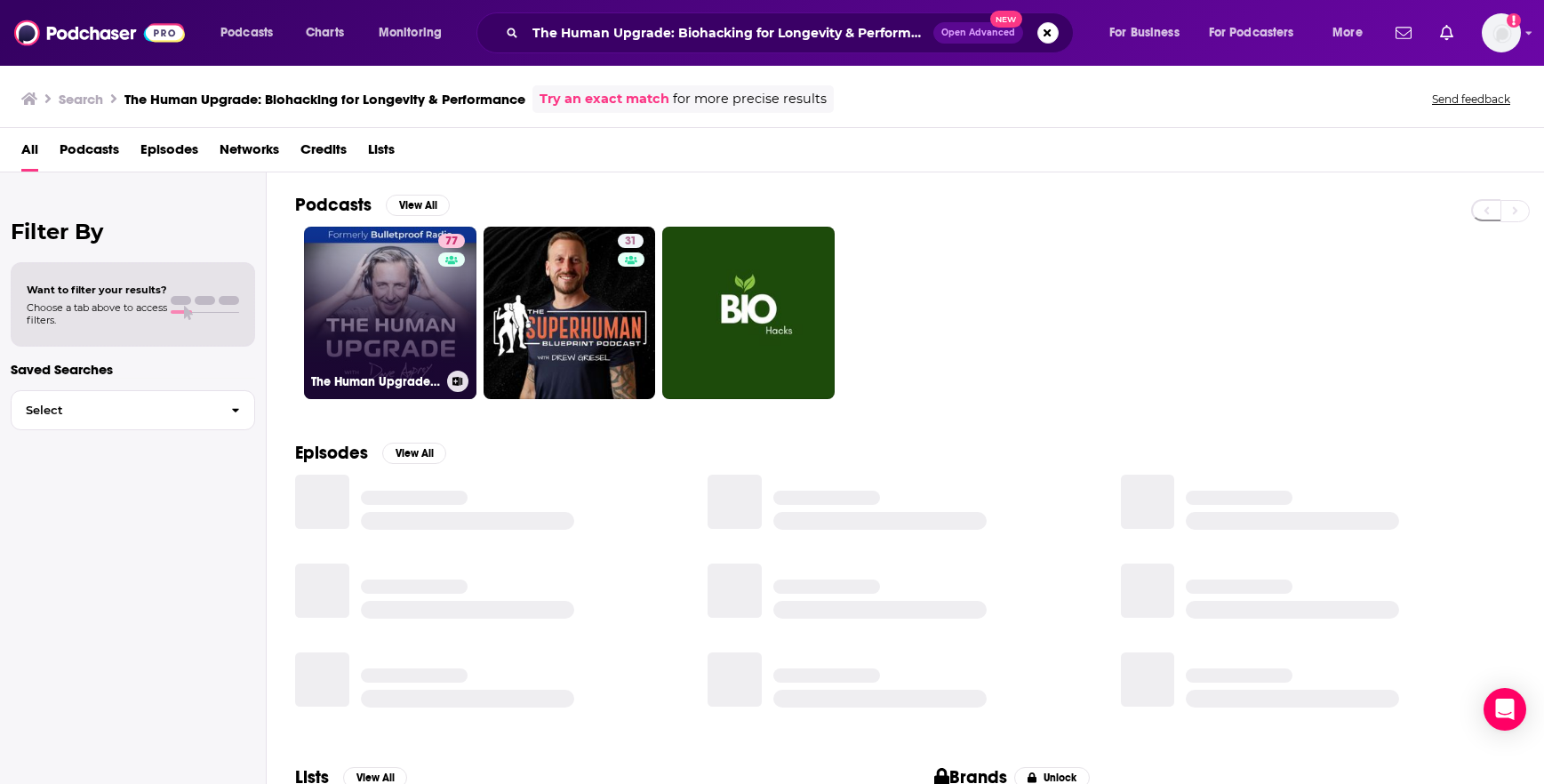
click at [426, 287] on link "77 The Human Upgrade: Biohacking for Longevity & Performance" at bounding box center [391, 313] width 173 height 173
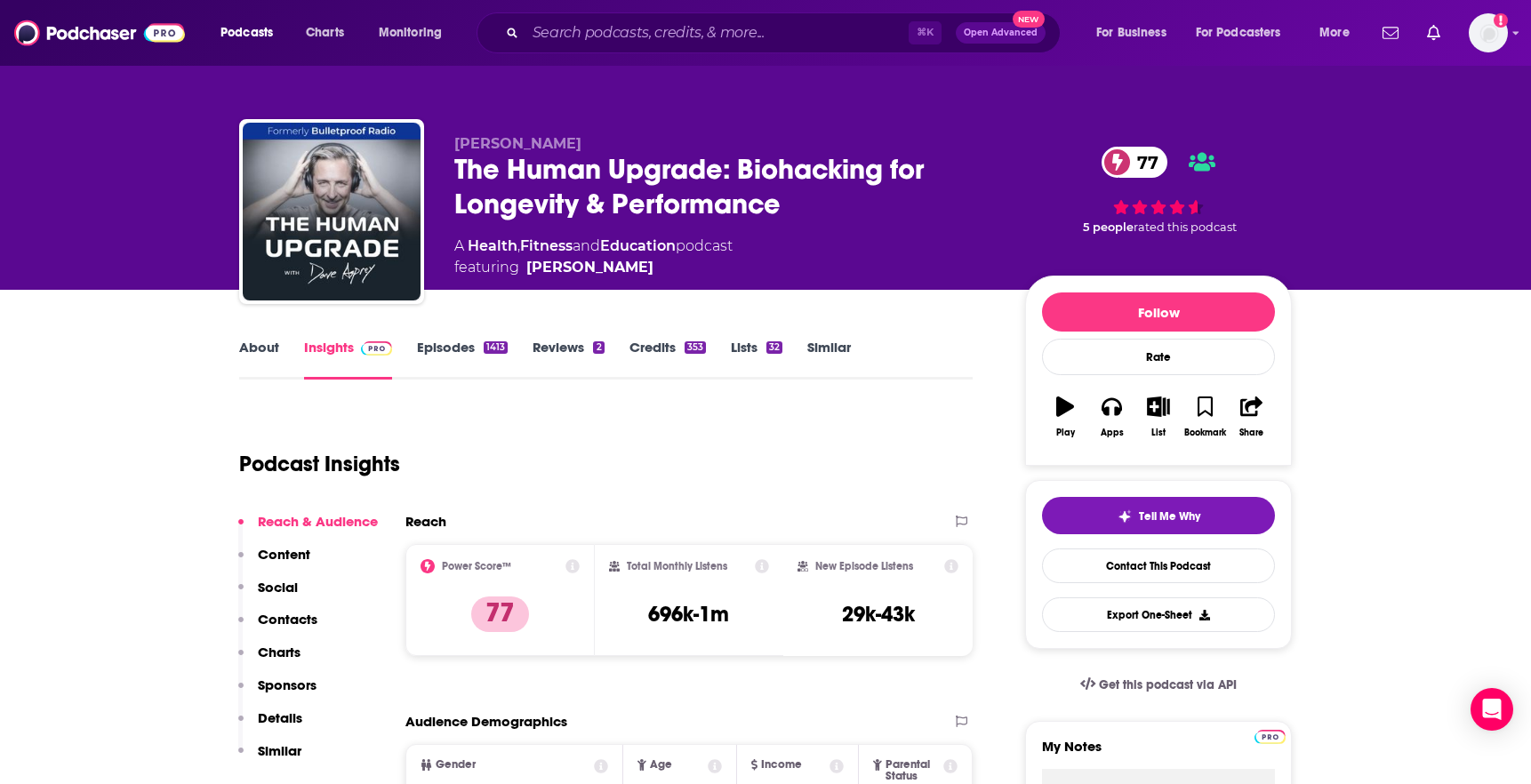
click at [259, 351] on link "About" at bounding box center [259, 359] width 40 height 41
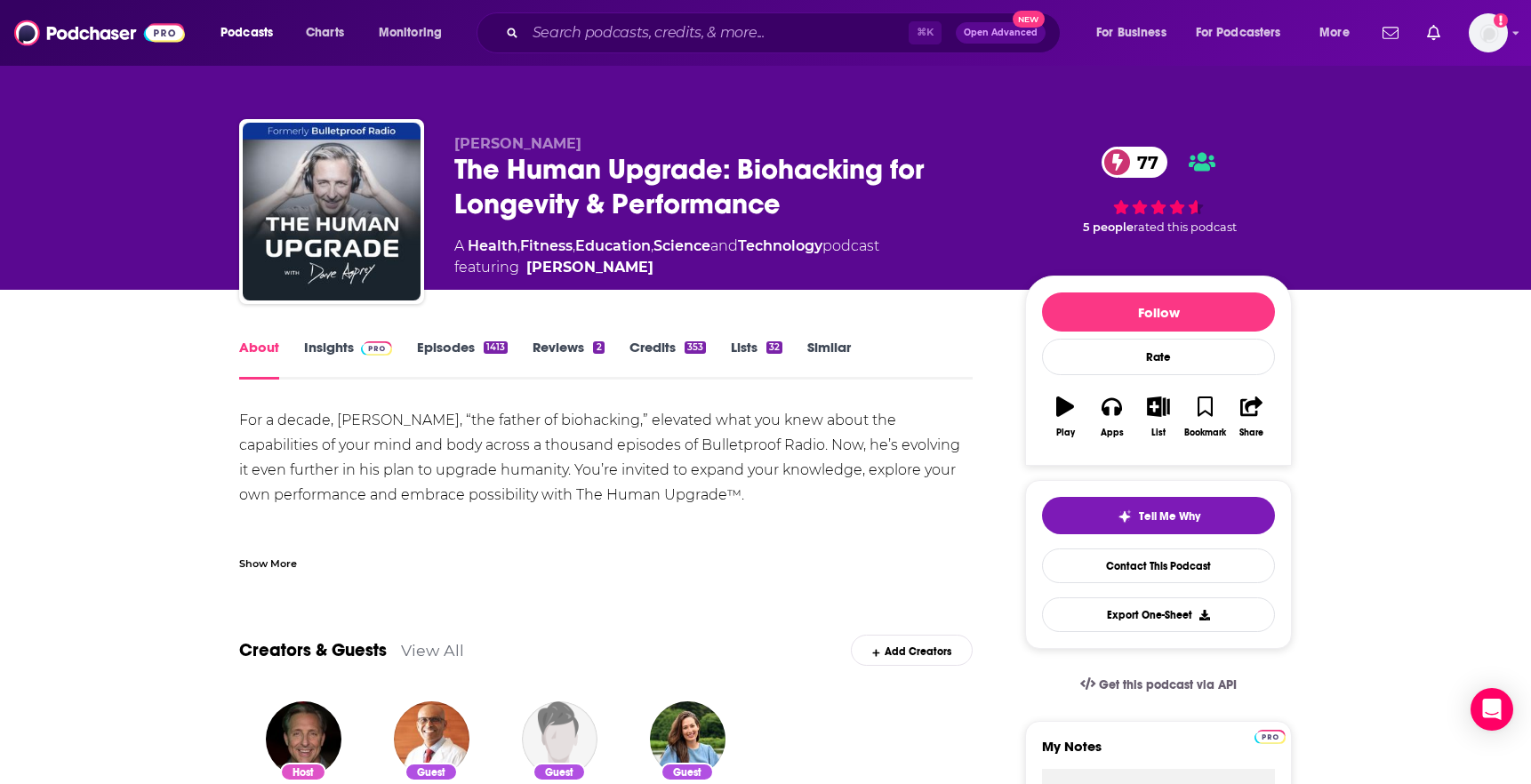
click at [361, 416] on div "For a decade, [PERSON_NAME], “the father of biohacking,” elevated what you knew…" at bounding box center [606, 582] width 733 height 348
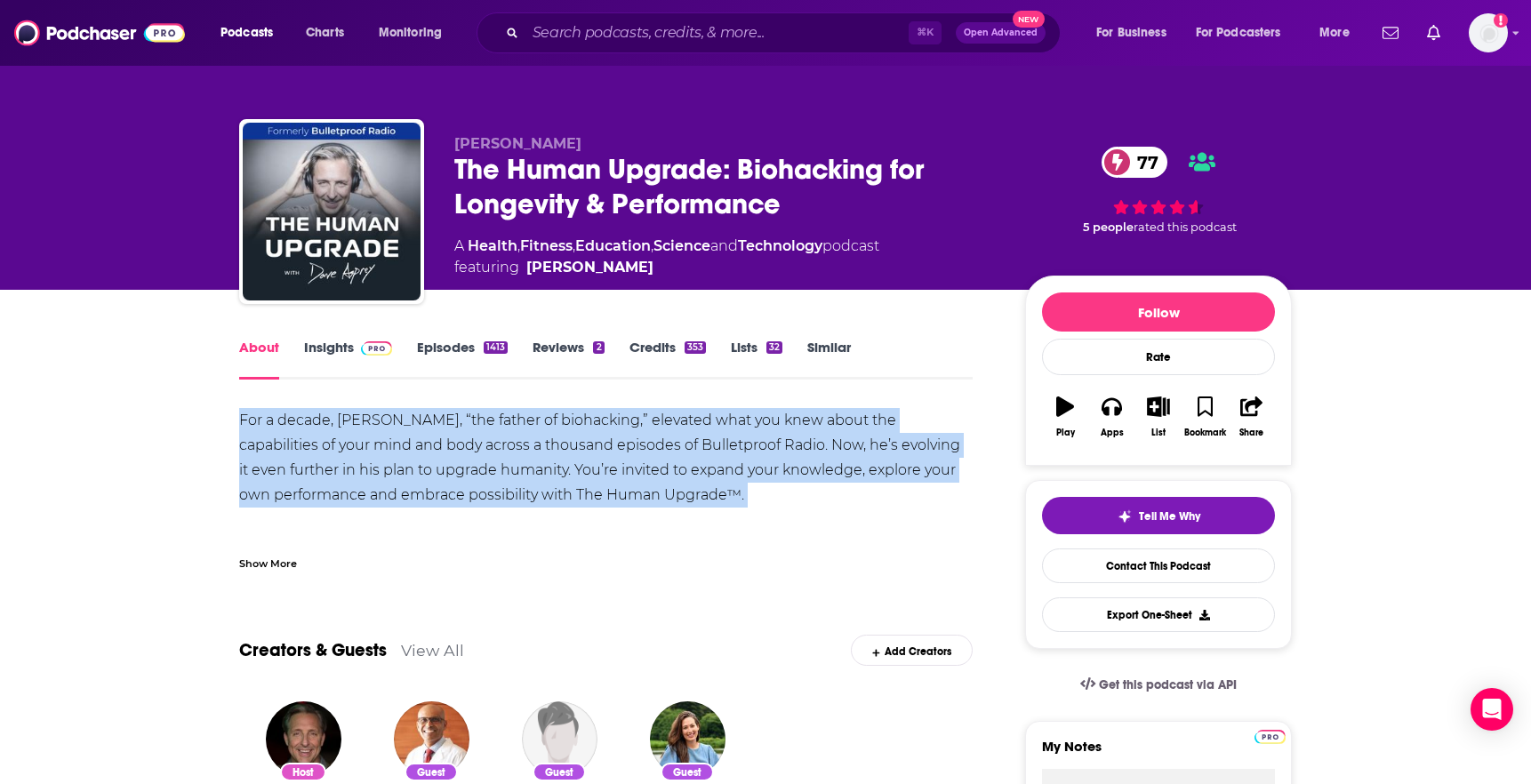
click at [361, 416] on div "For a decade, [PERSON_NAME], “the father of biohacking,” elevated what you knew…" at bounding box center [606, 582] width 733 height 348
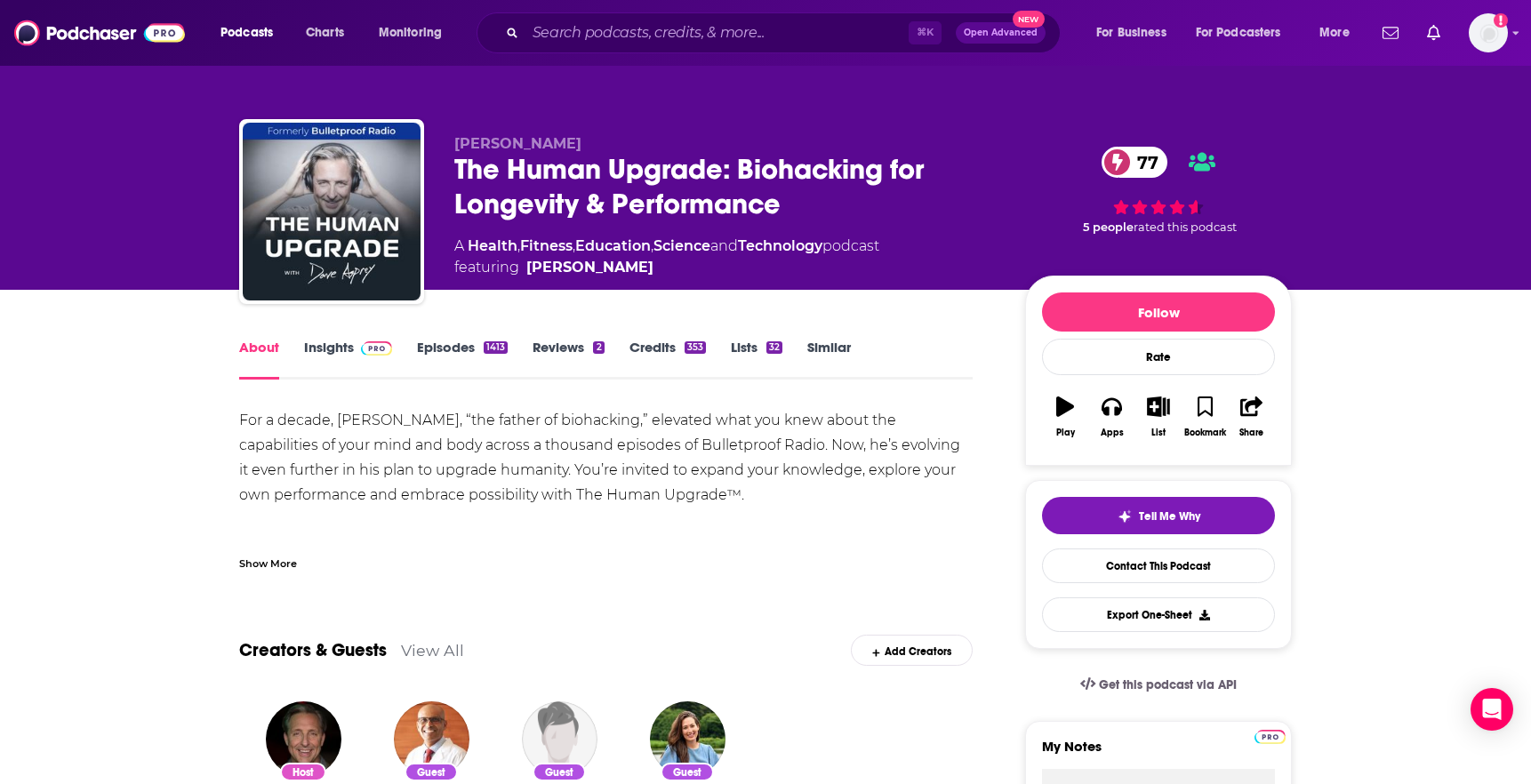
click at [270, 568] on div "Show More" at bounding box center [268, 562] width 58 height 17
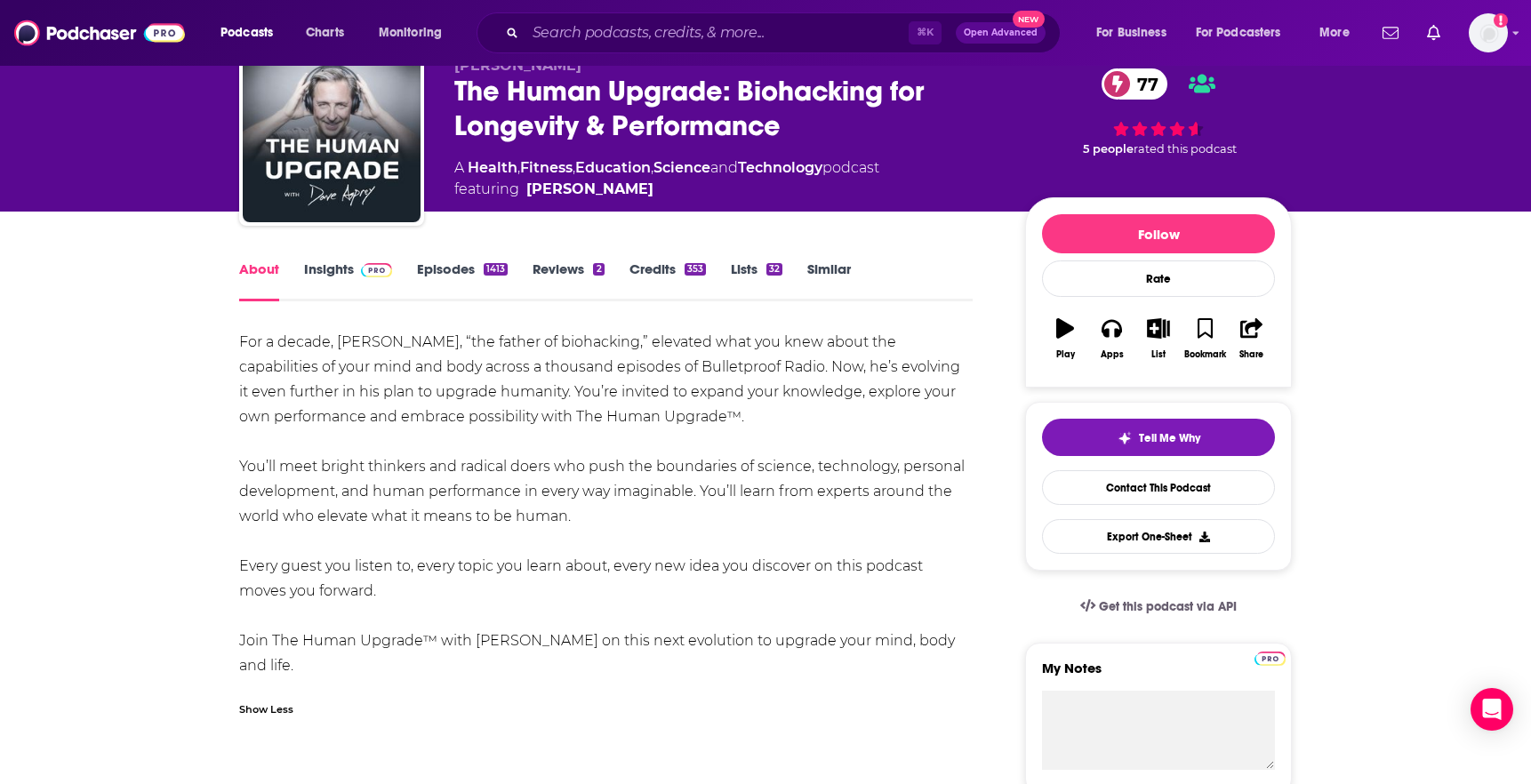
scroll to position [78, 0]
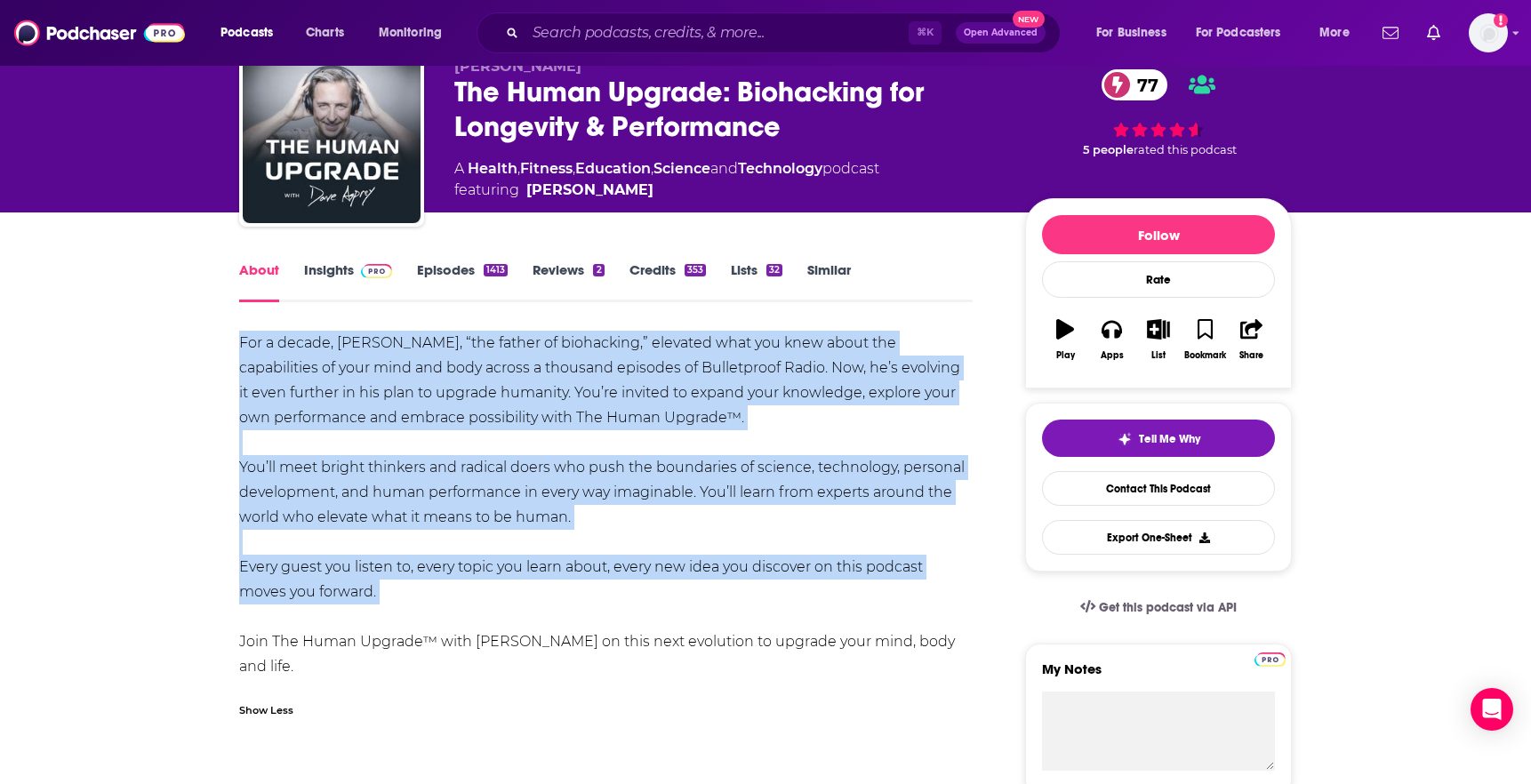
drag, startPoint x: 212, startPoint y: 335, endPoint x: 836, endPoint y: 606, distance: 680.3
copy div "For a decade, [PERSON_NAME], “the father of biohacking,” elevated what you knew…"
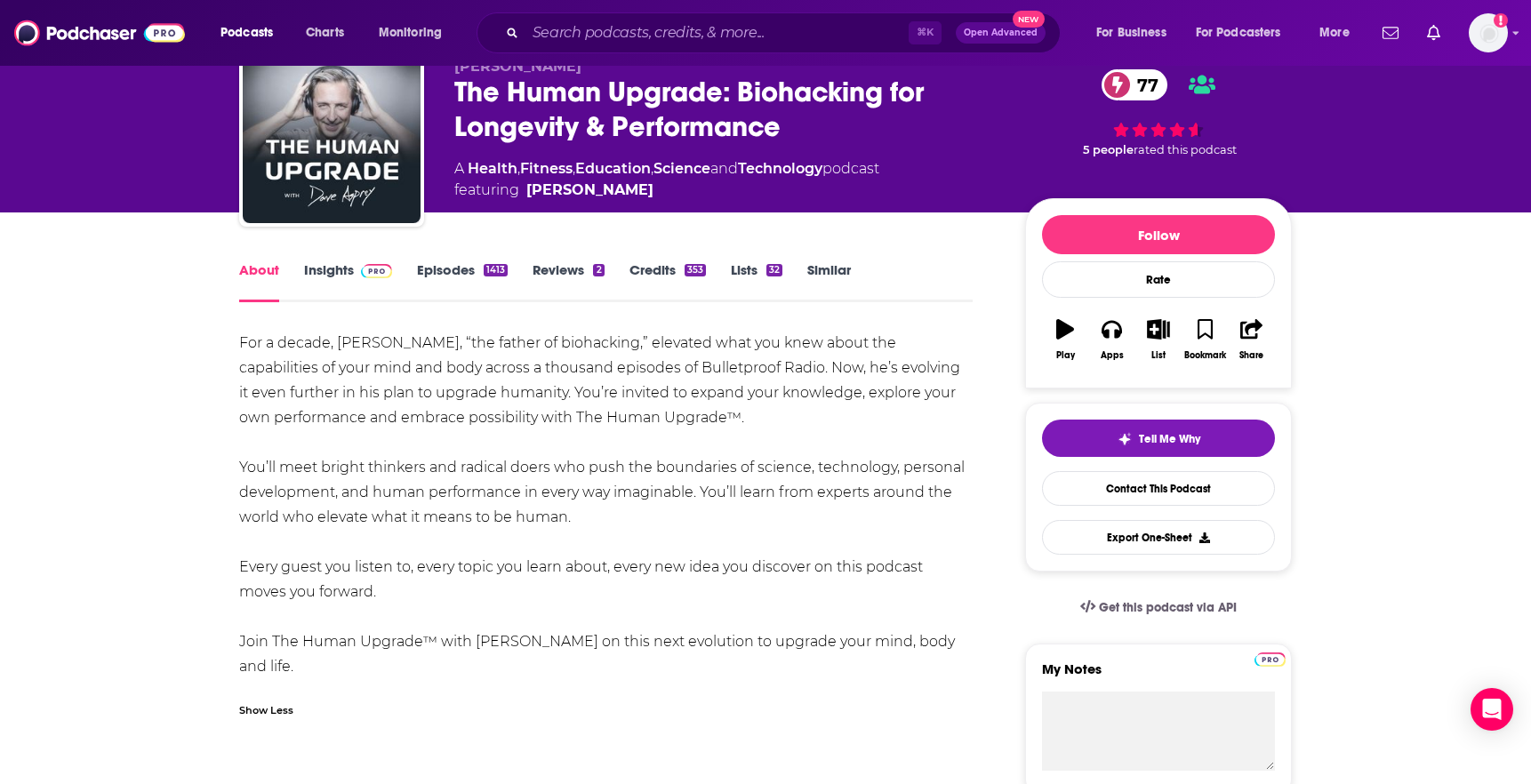
click at [708, 477] on div "For a decade, [PERSON_NAME], “the father of biohacking,” elevated what you knew…" at bounding box center [606, 505] width 733 height 348
drag, startPoint x: 345, startPoint y: 588, endPoint x: 199, endPoint y: 349, distance: 280.1
copy div "For a decade, [PERSON_NAME], “the father of biohacking,” elevated what you knew…"
click at [523, 605] on div "For a decade, [PERSON_NAME], “the father of biohacking,” elevated what you knew…" at bounding box center [606, 505] width 733 height 348
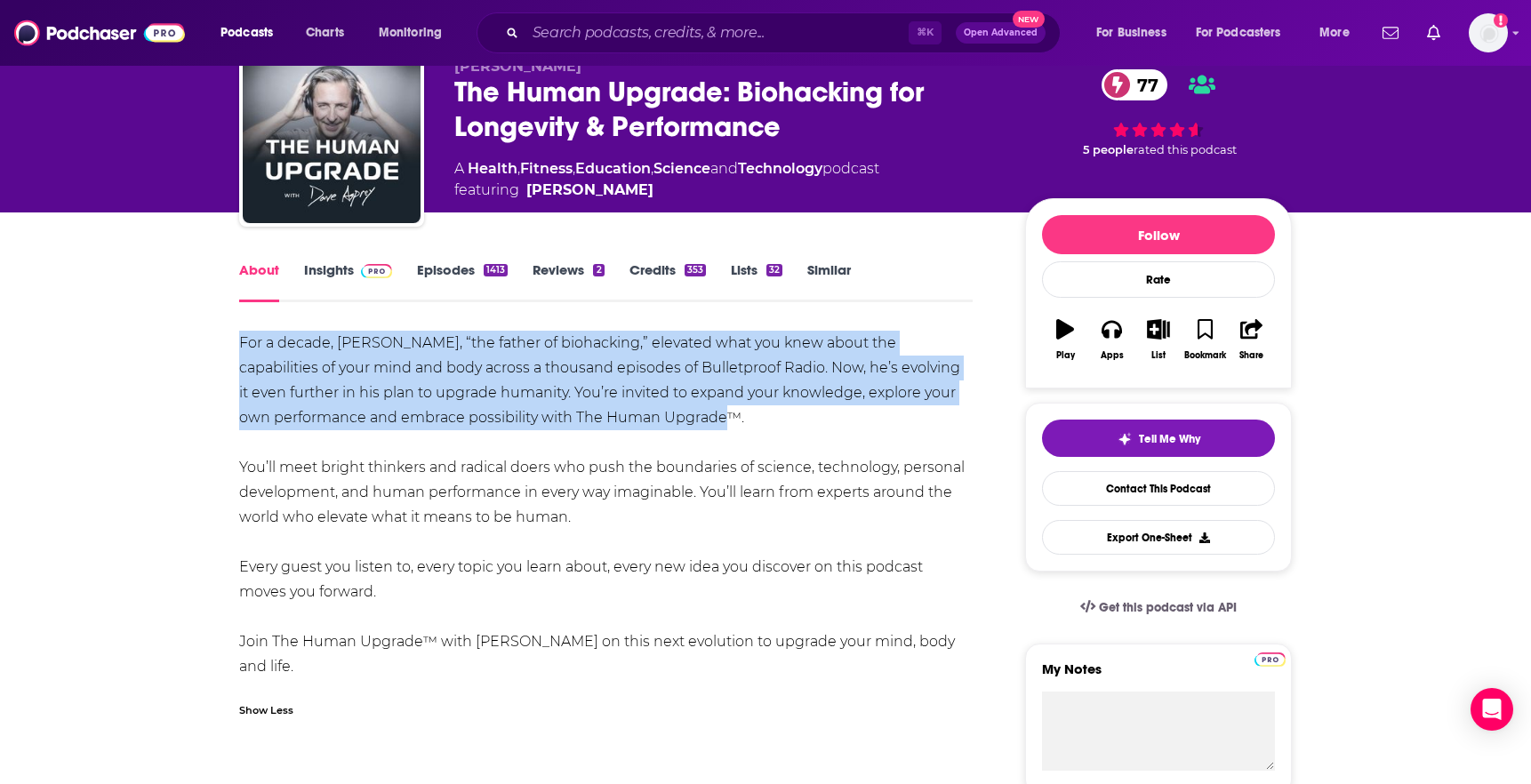
drag, startPoint x: 230, startPoint y: 342, endPoint x: 726, endPoint y: 416, distance: 501.5
copy div "For a decade, [PERSON_NAME], “the father of biohacking,” elevated what you knew…"
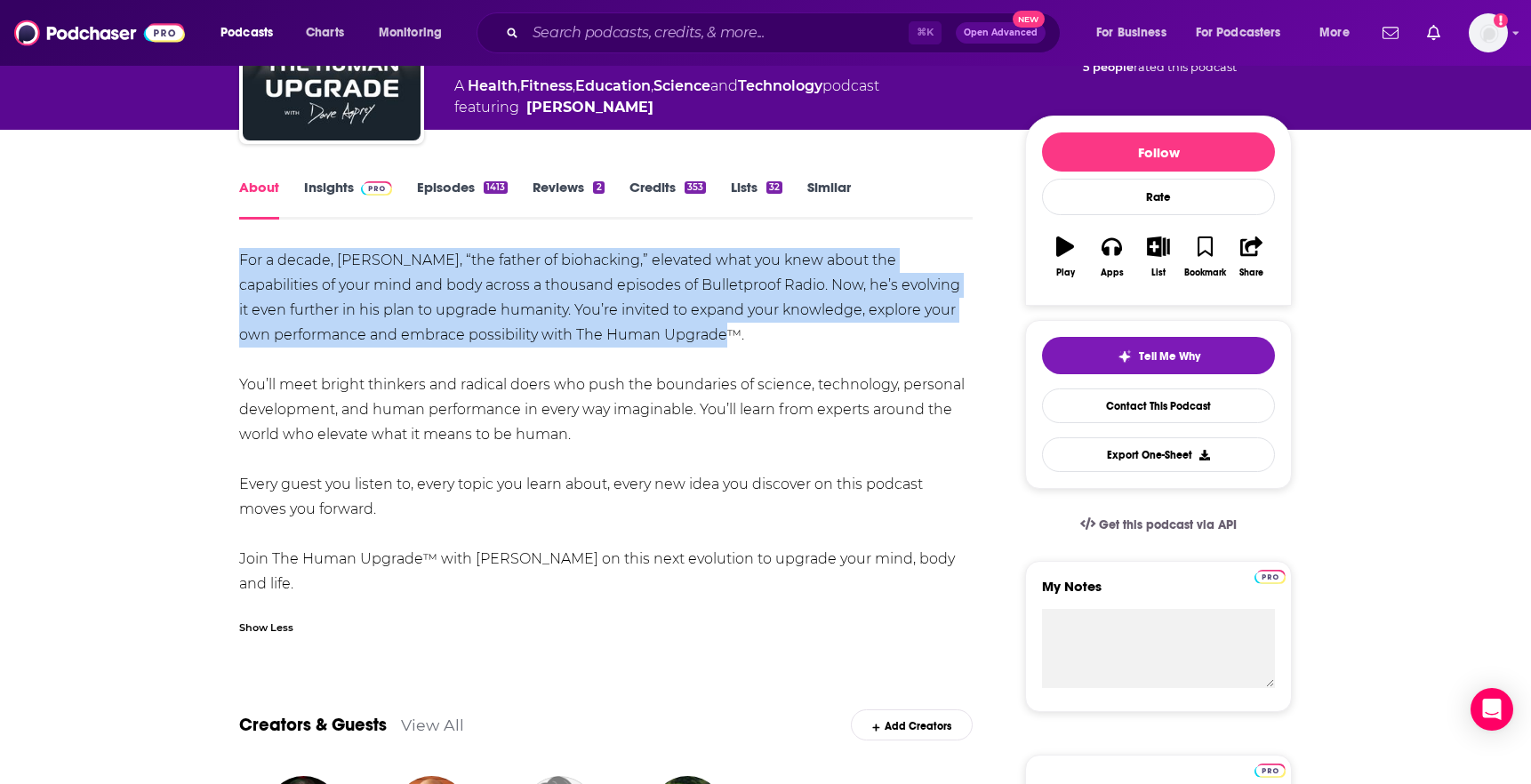
scroll to position [0, 0]
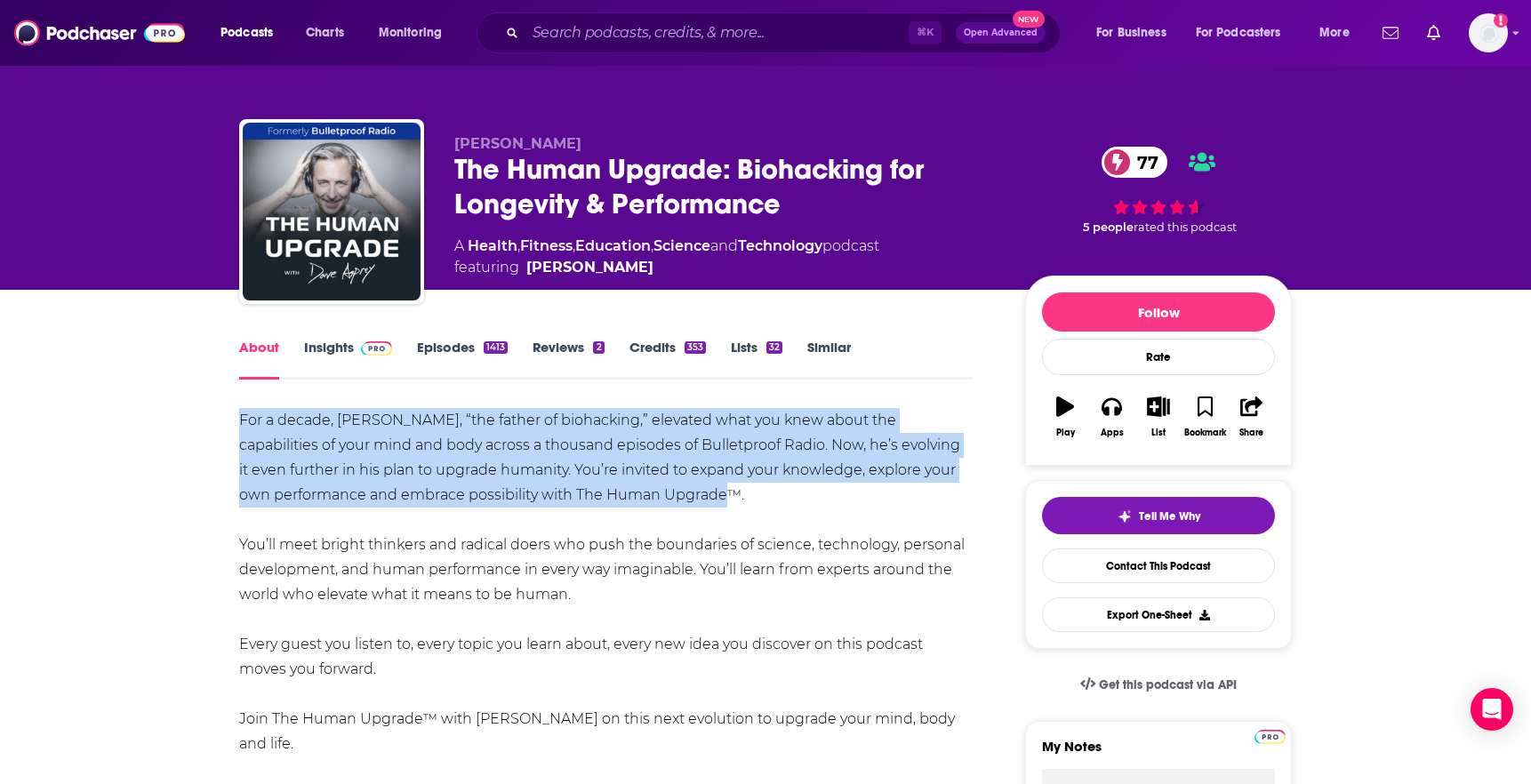
click at [343, 367] on link "Insights" at bounding box center [348, 359] width 88 height 41
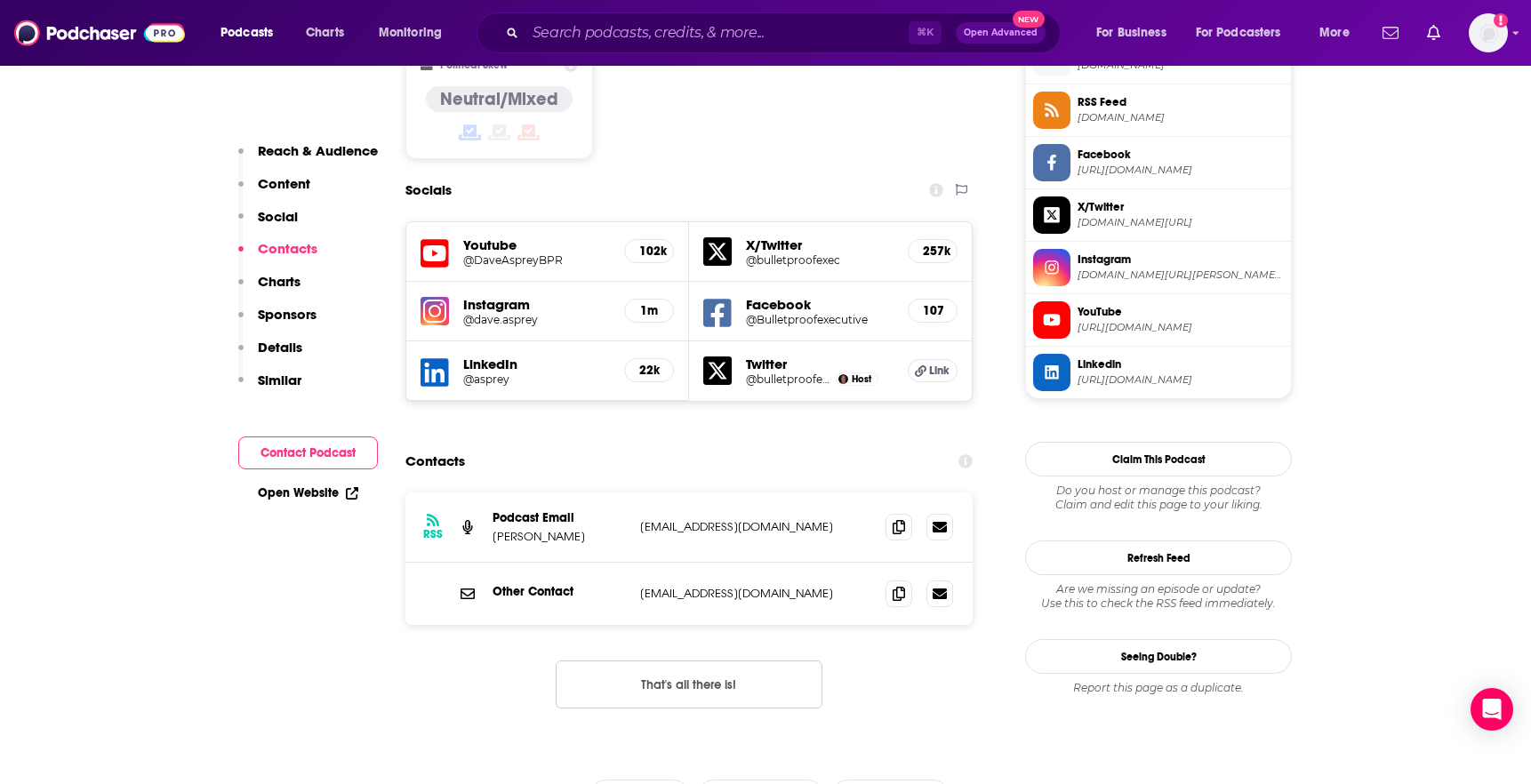
scroll to position [1479, 0]
click at [896, 511] on span at bounding box center [899, 525] width 27 height 27
click at [782, 32] on input "Search podcasts, credits, & more..." at bounding box center [716, 33] width 383 height 29
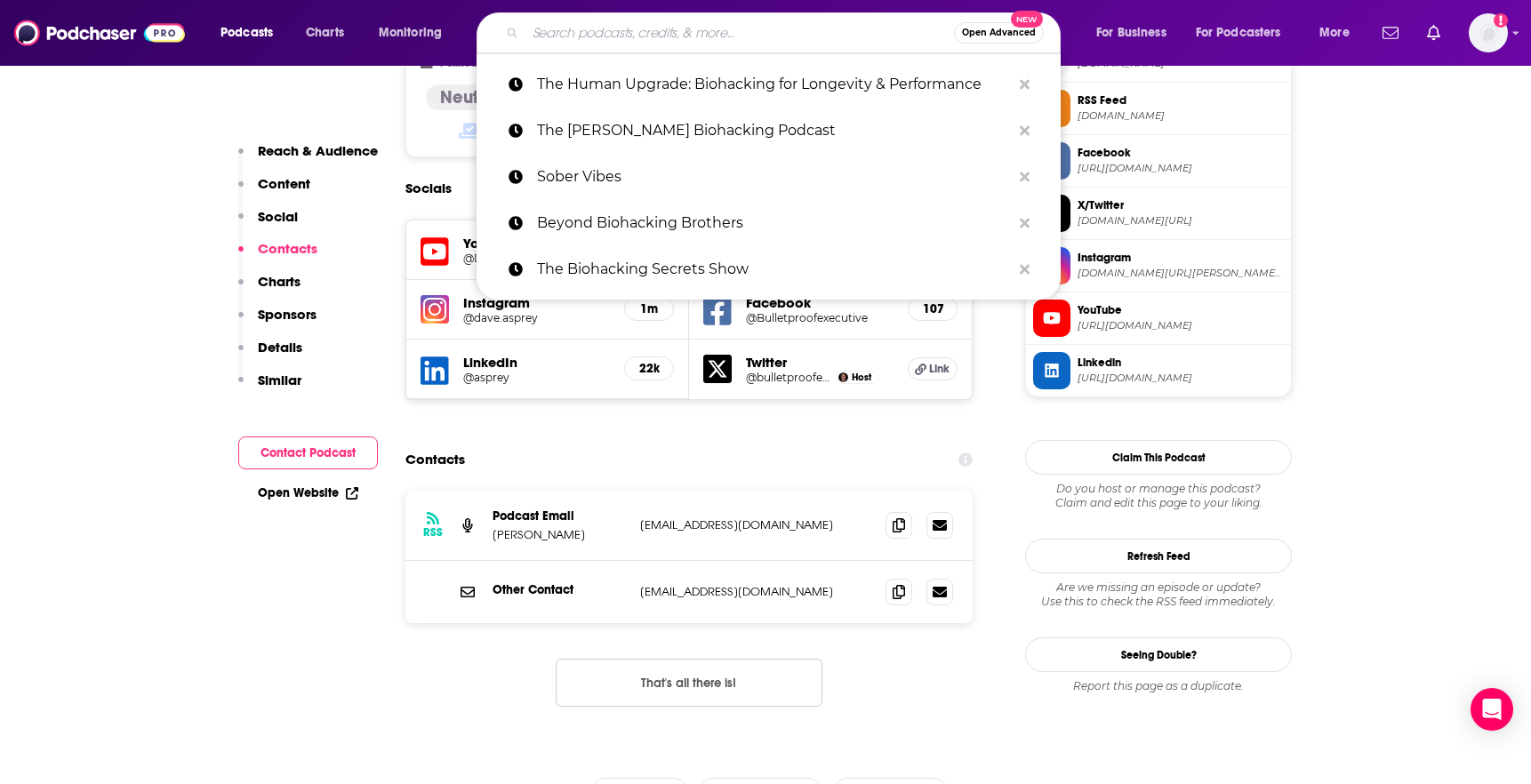
paste input "Biohacking with [PERSON_NAME]"
type input "Biohacking with [PERSON_NAME]"
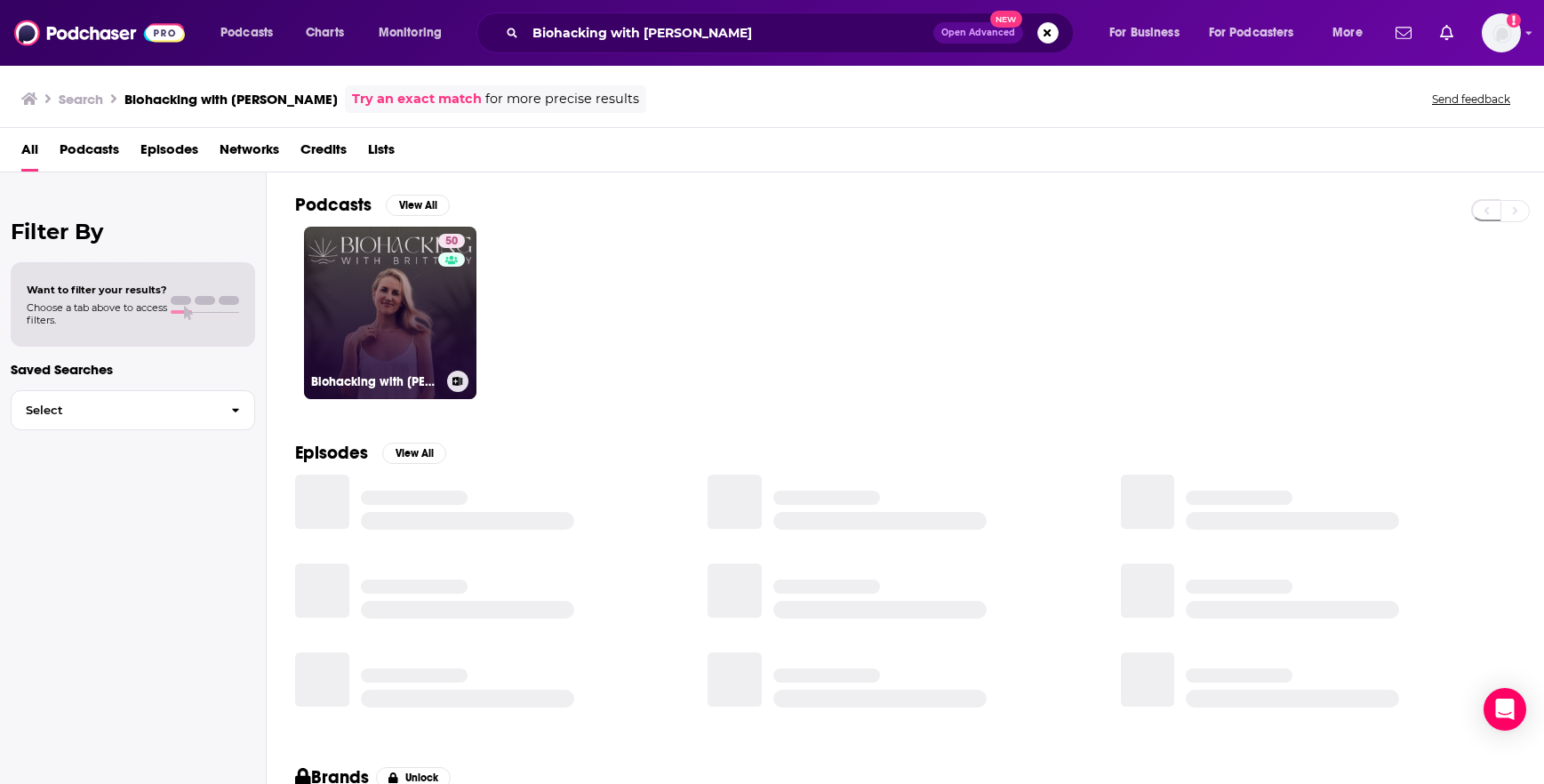
click at [385, 300] on link "50 Biohacking with [PERSON_NAME]" at bounding box center [391, 313] width 173 height 173
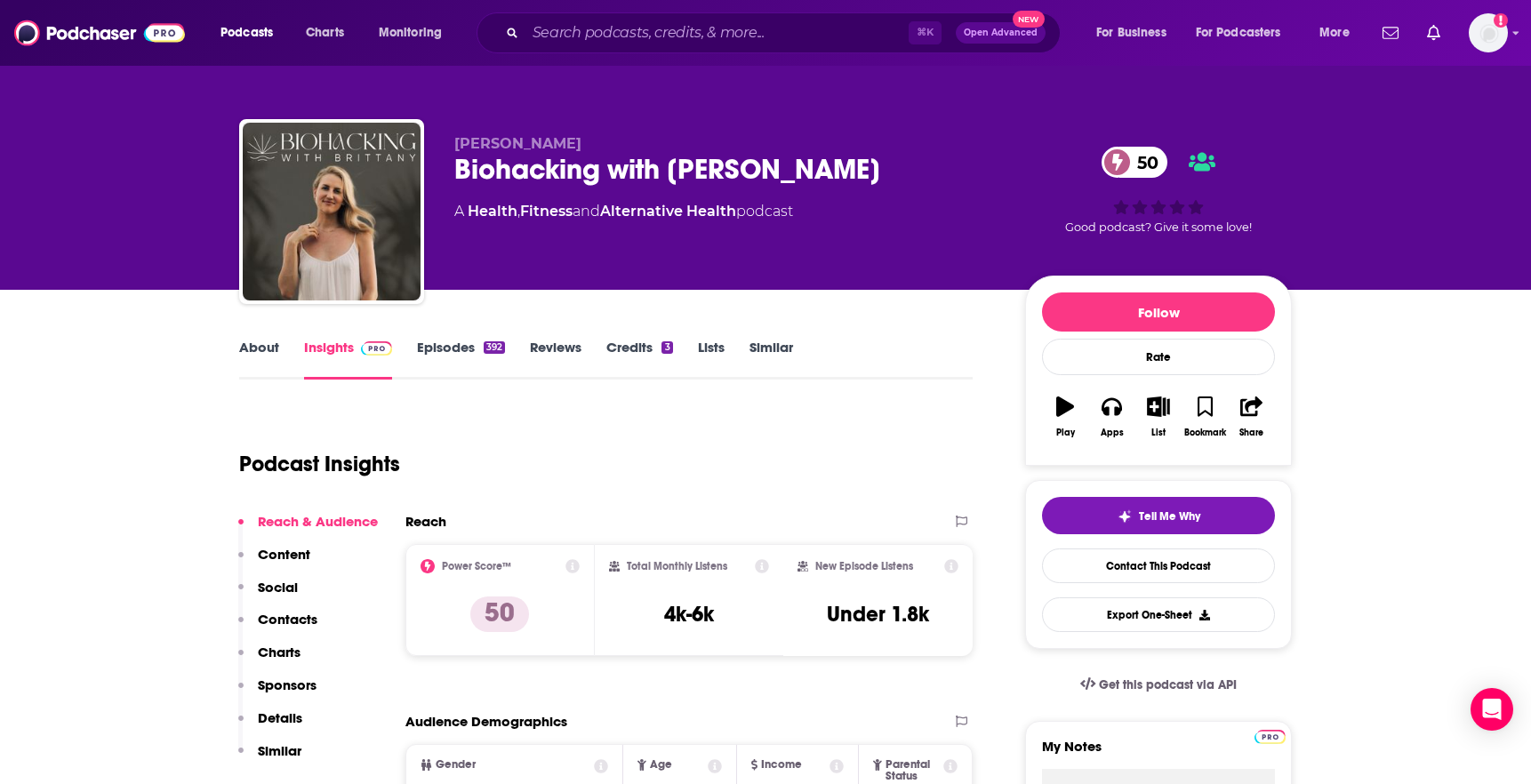
click at [273, 348] on link "About" at bounding box center [259, 359] width 40 height 41
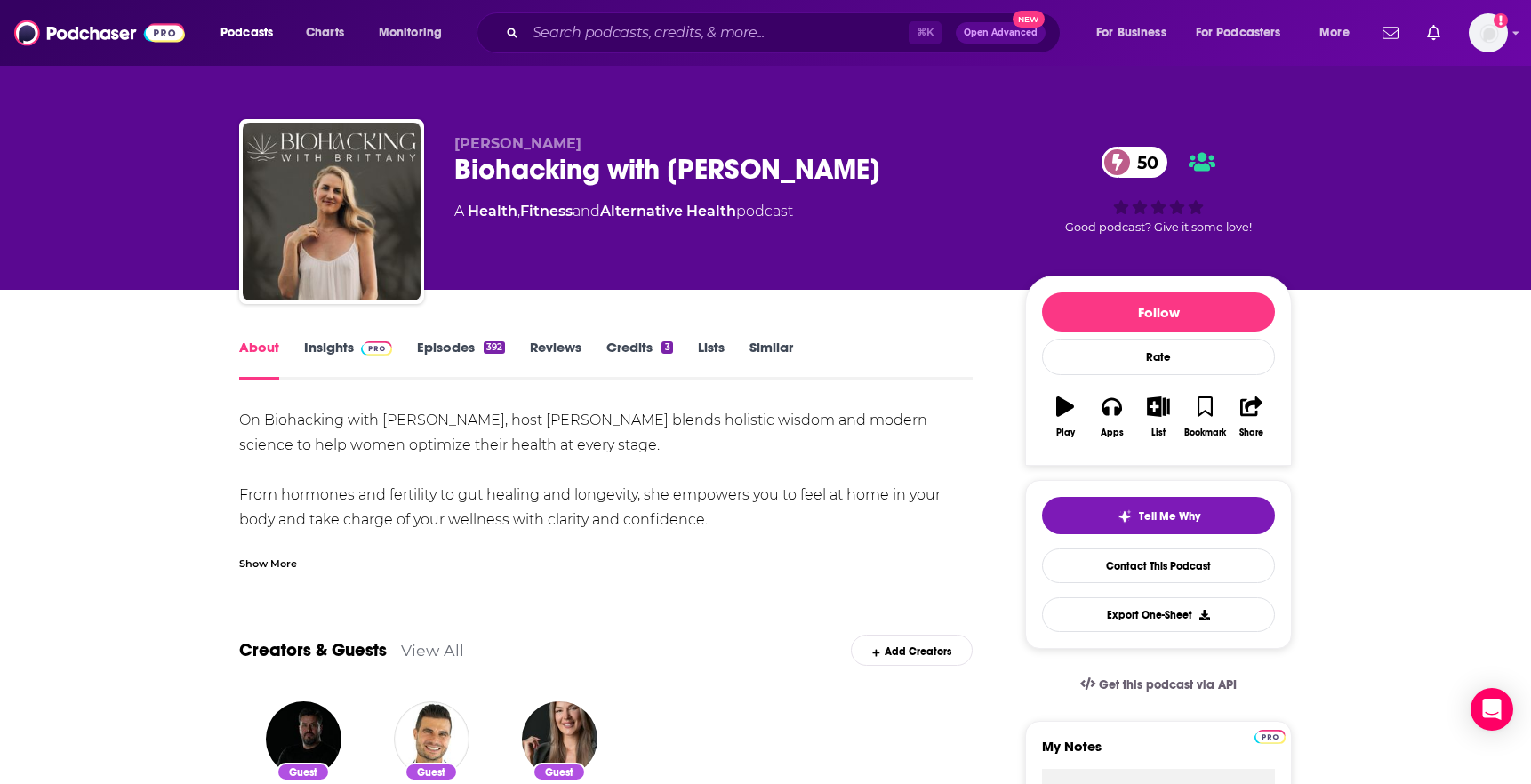
click at [272, 560] on div "Show More" at bounding box center [268, 562] width 58 height 17
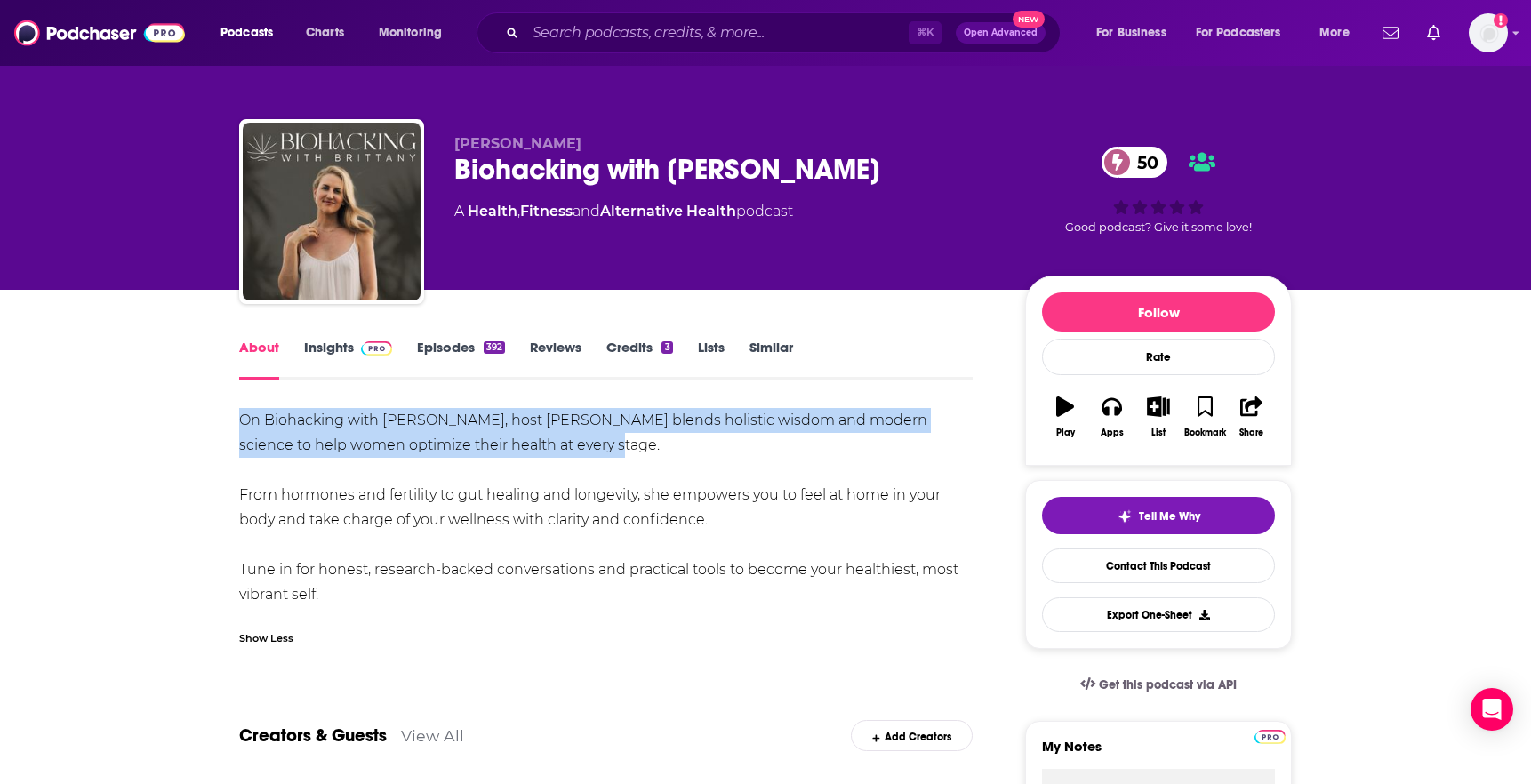
drag, startPoint x: 568, startPoint y: 433, endPoint x: 229, endPoint y: 429, distance: 339.0
copy div "On Biohacking with [PERSON_NAME], host [PERSON_NAME] blends holistic wisdom and…"
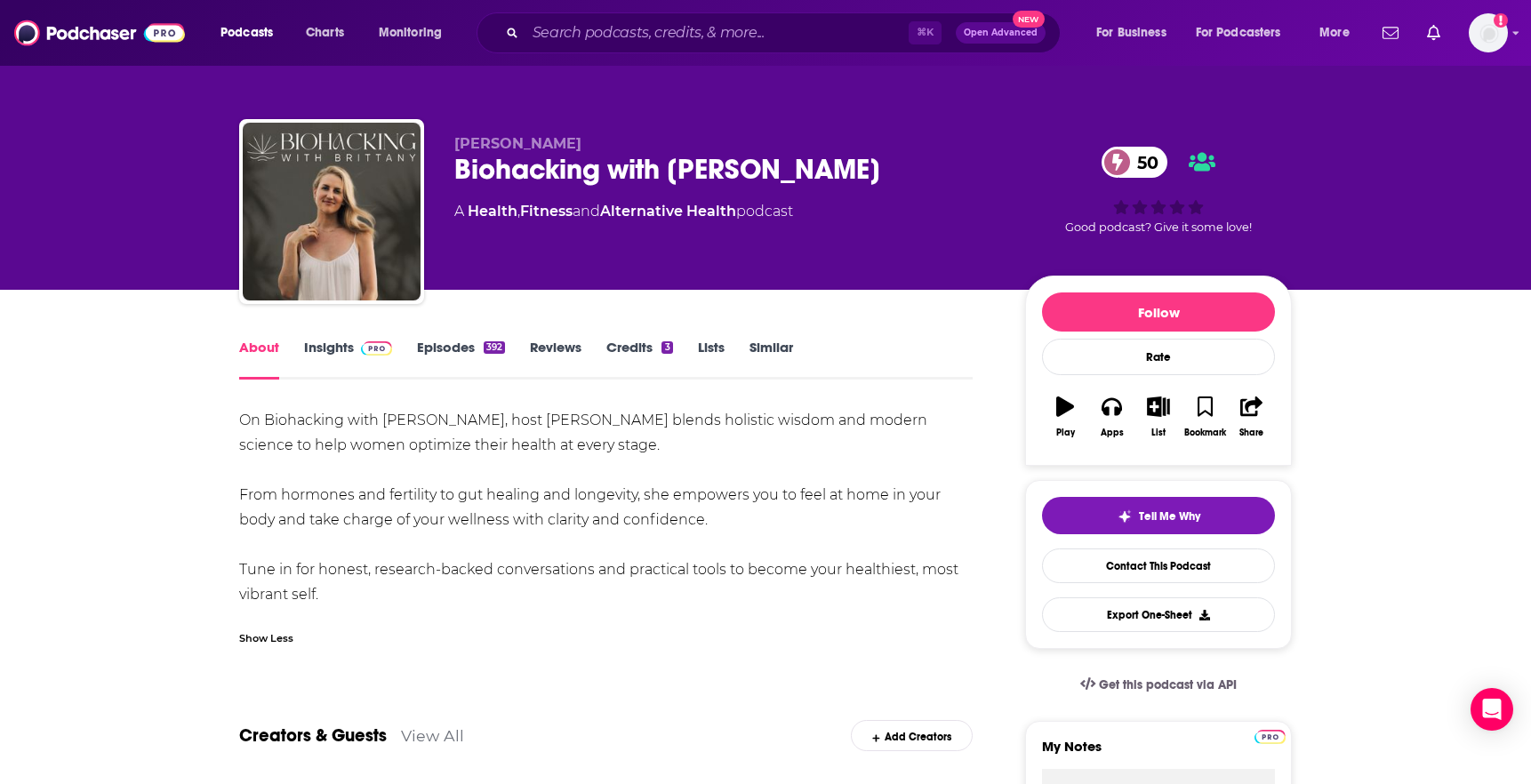
click at [682, 477] on div "On Biohacking with [PERSON_NAME], host [PERSON_NAME] blends holistic wisdom and…" at bounding box center [606, 507] width 733 height 199
click at [475, 340] on link "Episodes 392" at bounding box center [461, 359] width 88 height 41
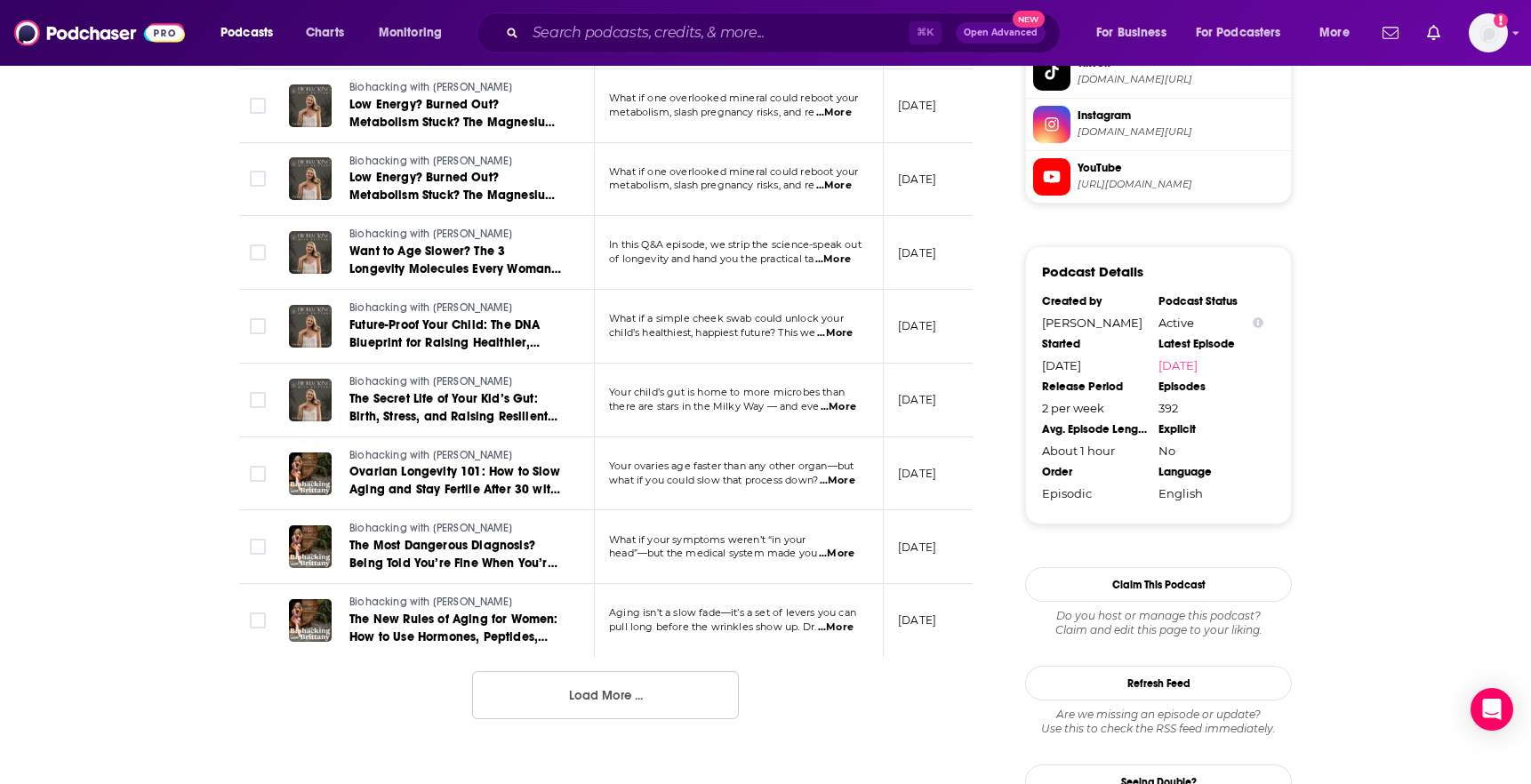
scroll to position [1693, 0]
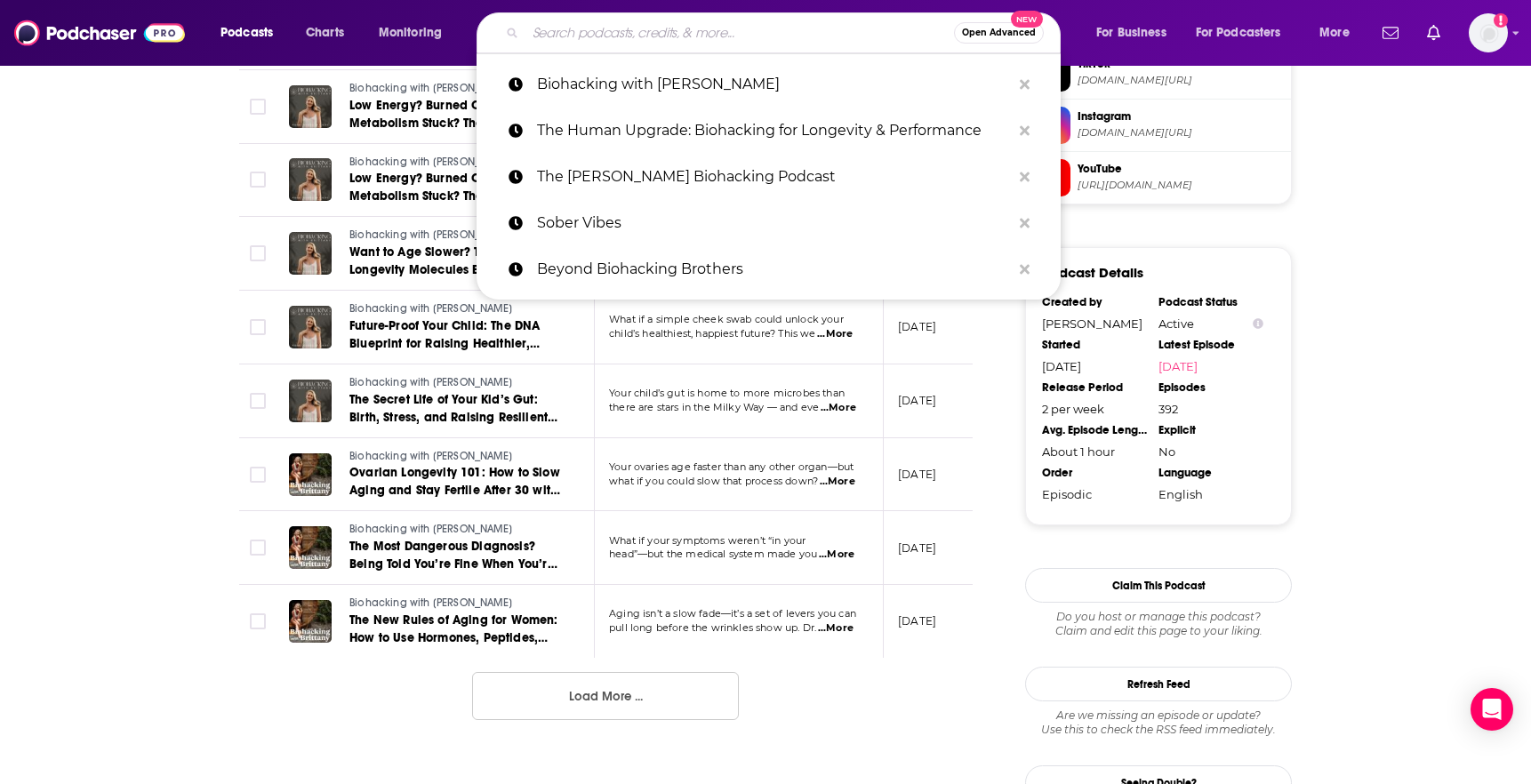
click at [766, 34] on input "Search podcasts, credits, & more..." at bounding box center [739, 33] width 428 height 29
paste input "Biohacking and Beyond! with [PERSON_NAME]"
type input "Biohacking and Beyond! with [PERSON_NAME]"
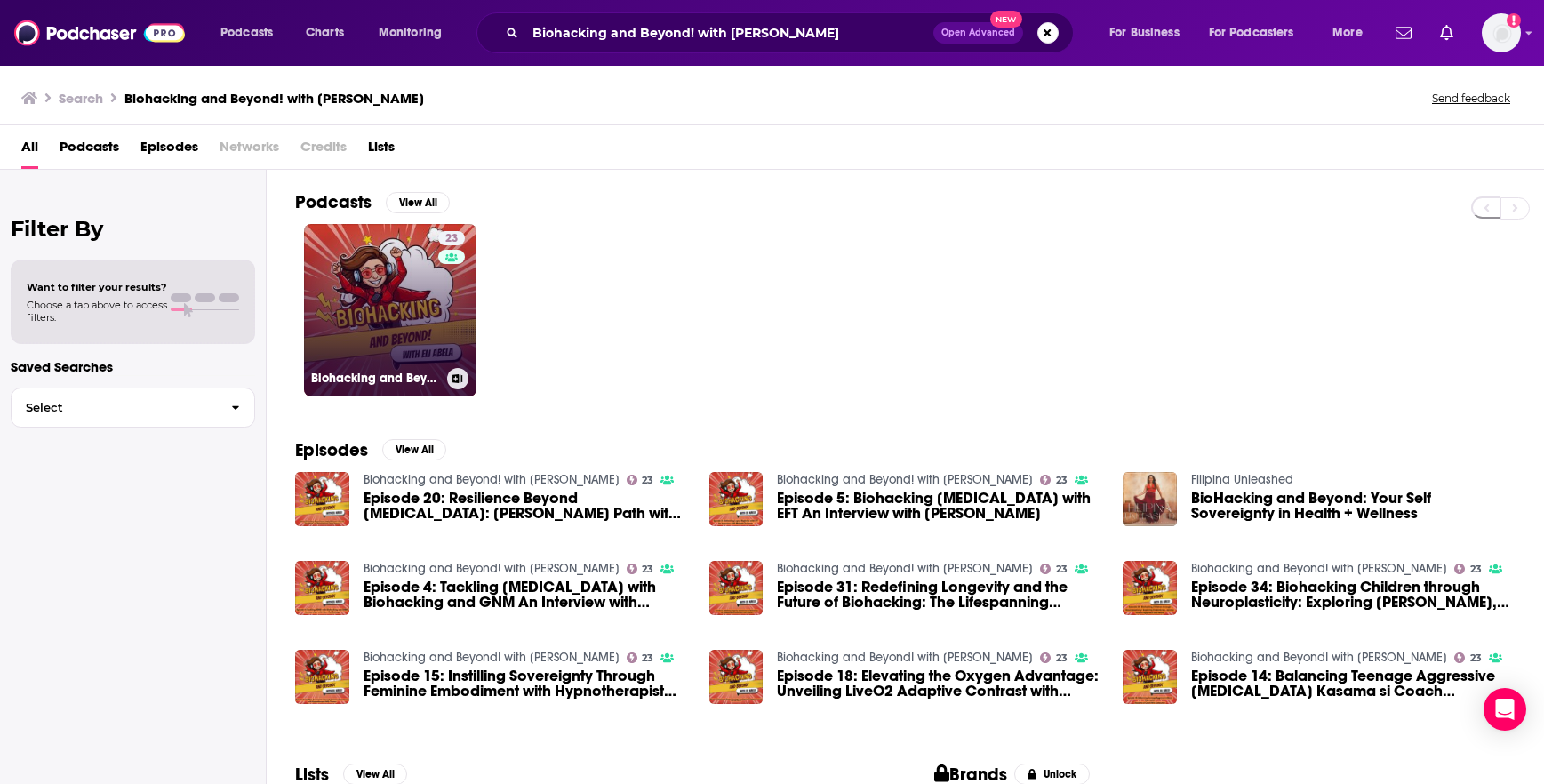
click at [414, 299] on link "23 Biohacking and Beyond! with [PERSON_NAME]" at bounding box center [391, 310] width 173 height 173
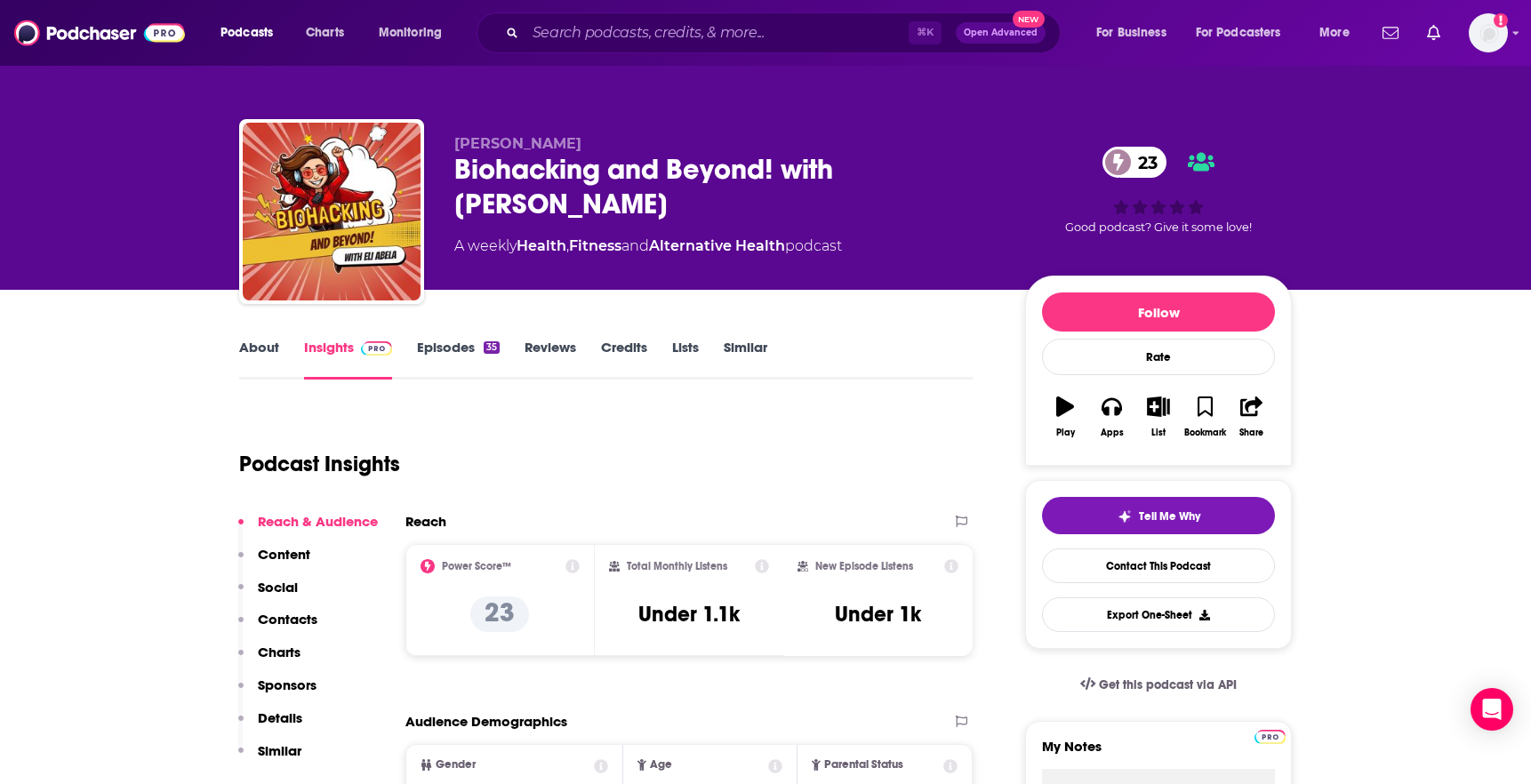
click at [271, 357] on link "About" at bounding box center [259, 359] width 40 height 41
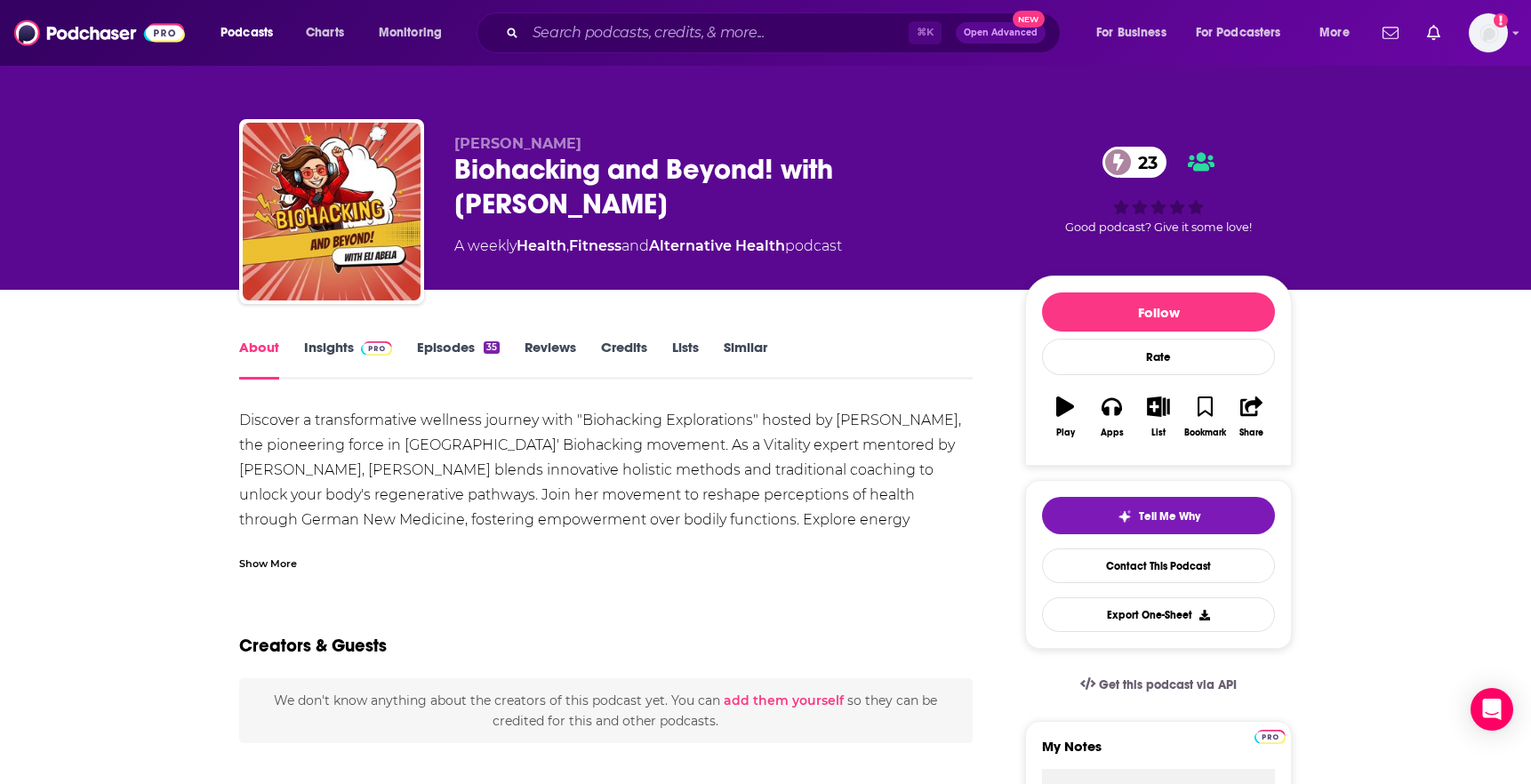
click at [282, 561] on div "Show More" at bounding box center [268, 562] width 58 height 17
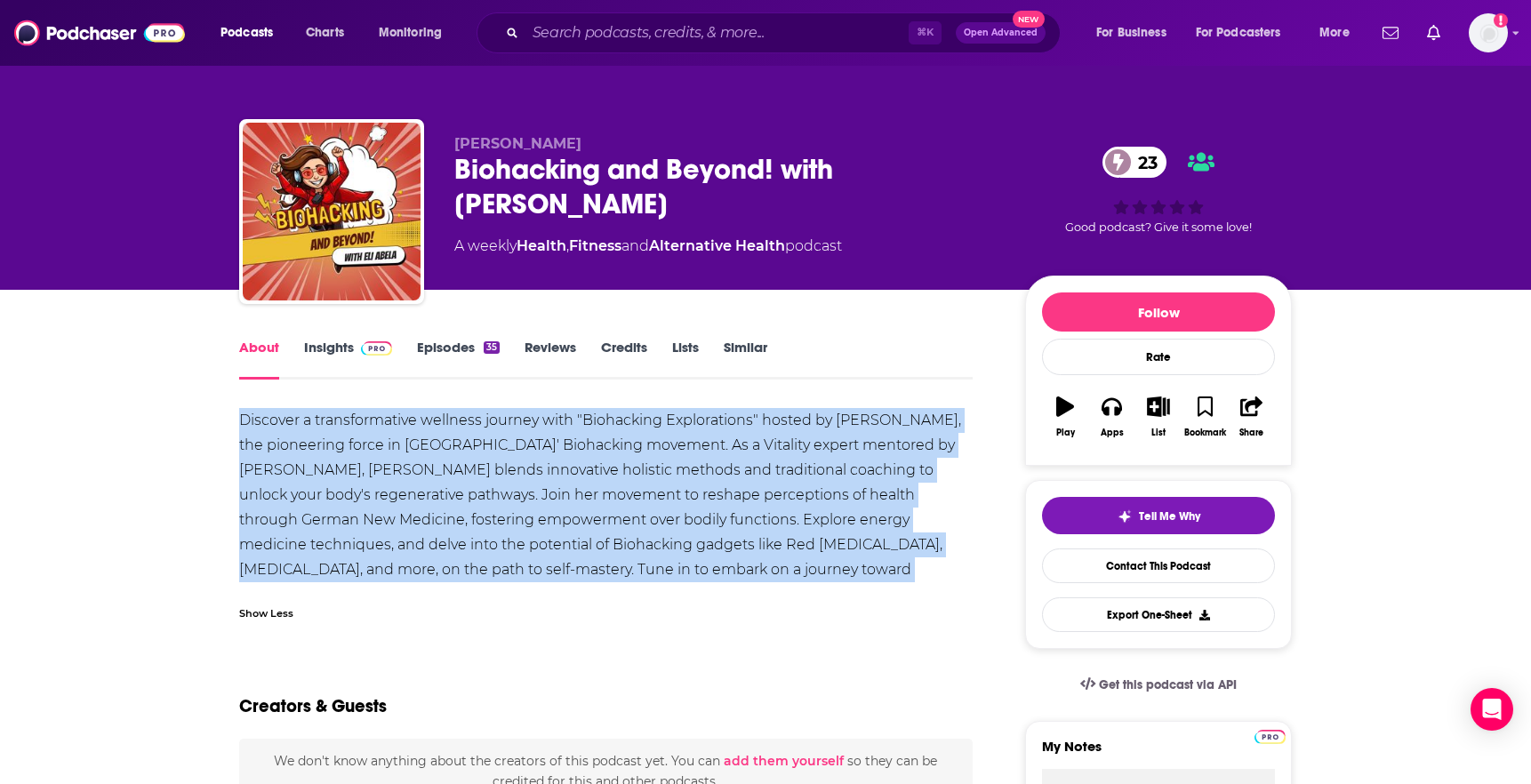
drag, startPoint x: 832, startPoint y: 570, endPoint x: 225, endPoint y: 425, distance: 624.1
copy div "Discover a transformative wellness journey with "Biohacking Explorations" hoste…"
click at [356, 353] on span at bounding box center [373, 347] width 38 height 17
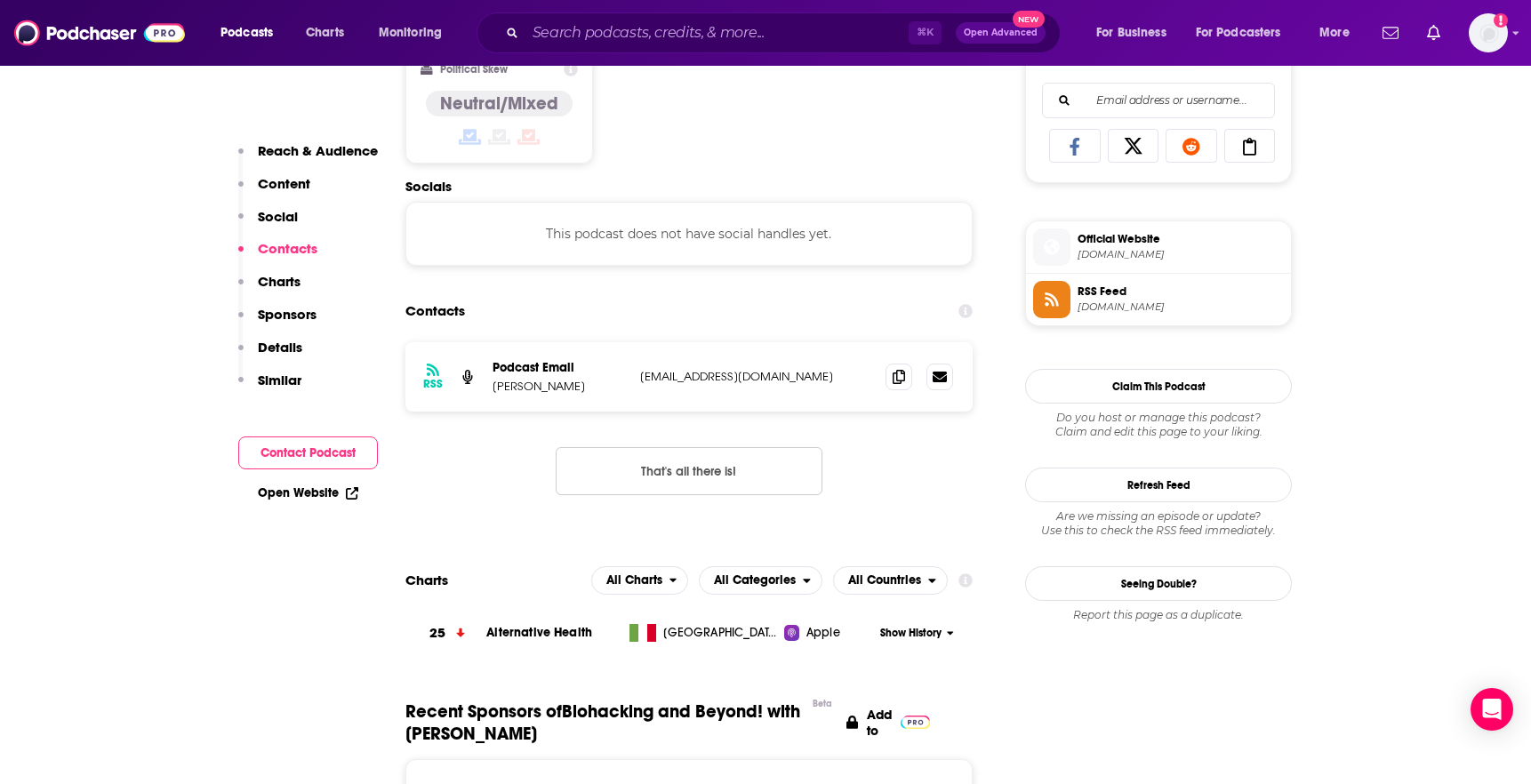
scroll to position [1183, 0]
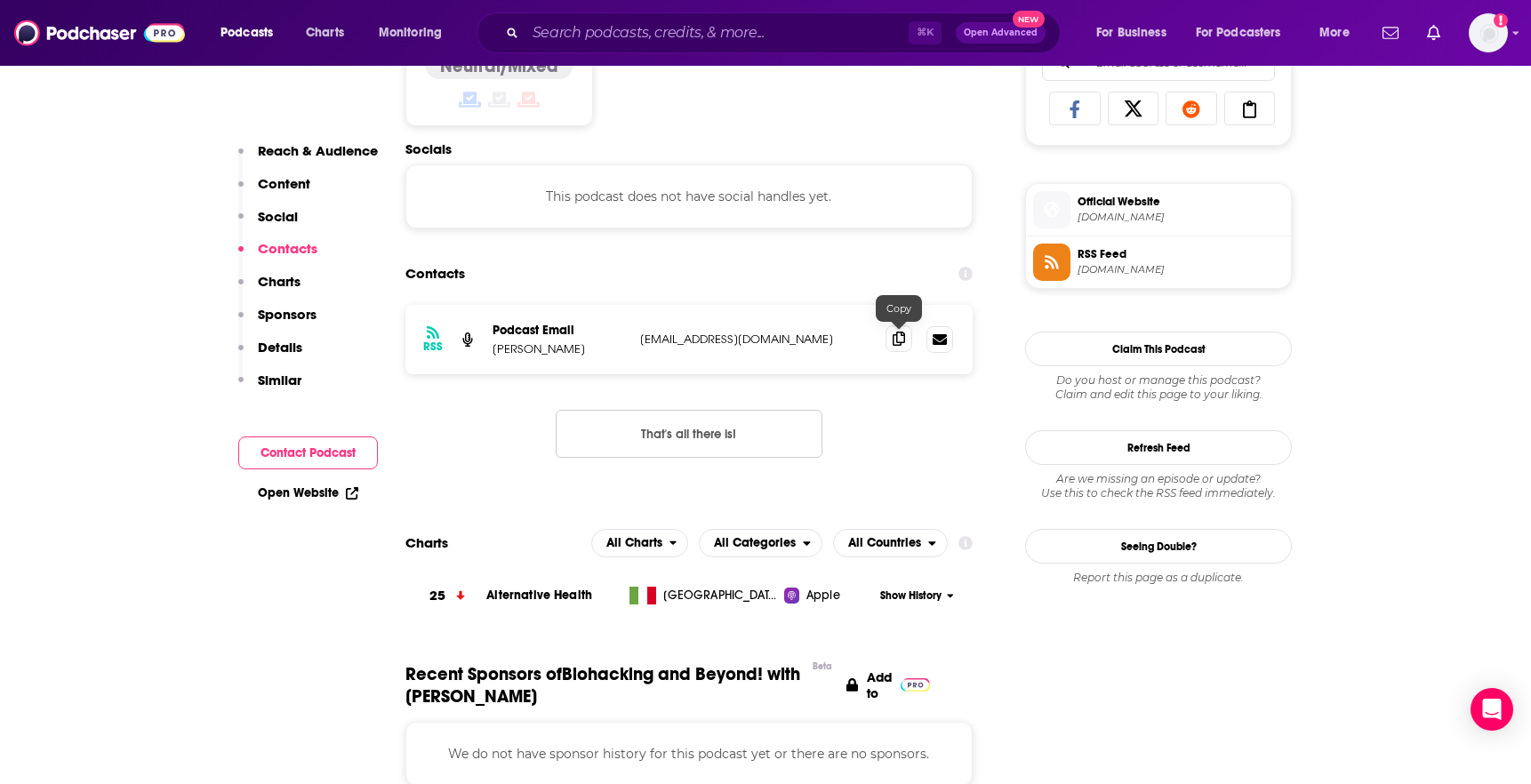
click at [899, 344] on icon at bounding box center [898, 339] width 12 height 14
click at [782, 30] on input "Search podcasts, credits, & more..." at bounding box center [716, 33] width 383 height 29
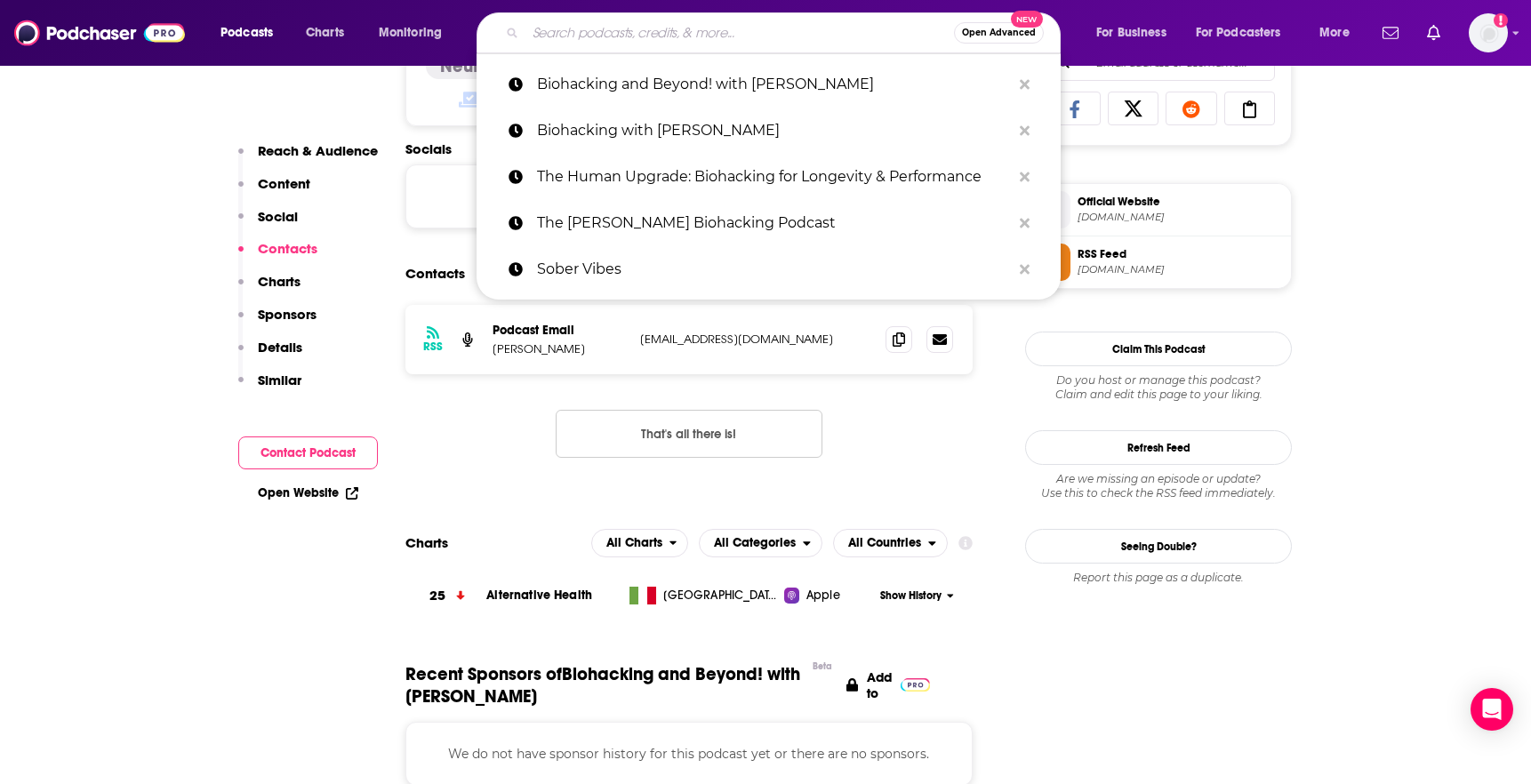
paste input "DTC POD: How The Best Brands Are Built"
type input "DTC POD: How The Best Brands Are Built"
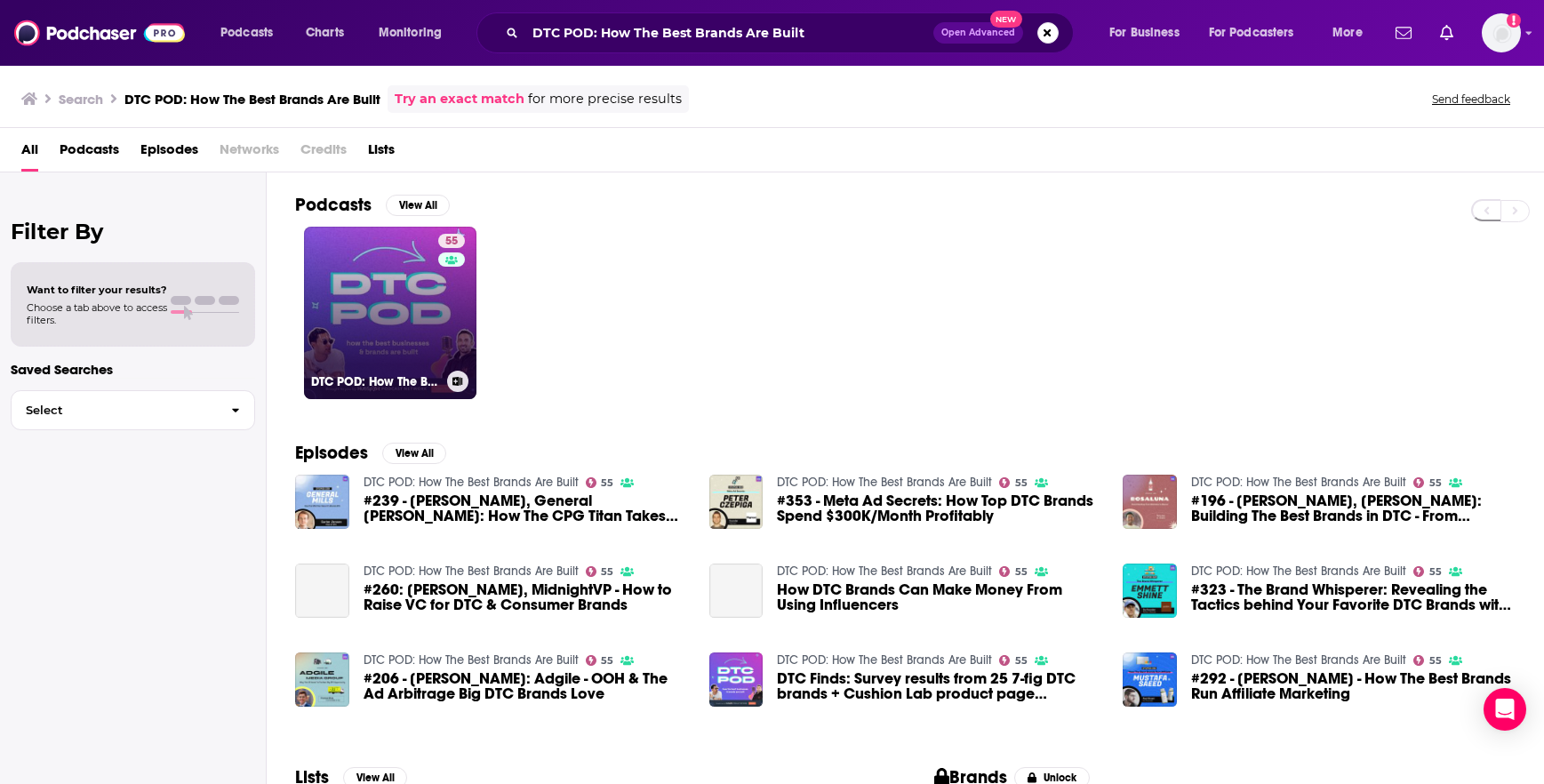
click at [433, 314] on link "55 DTC POD: How The Best Brands Are Built" at bounding box center [391, 313] width 173 height 173
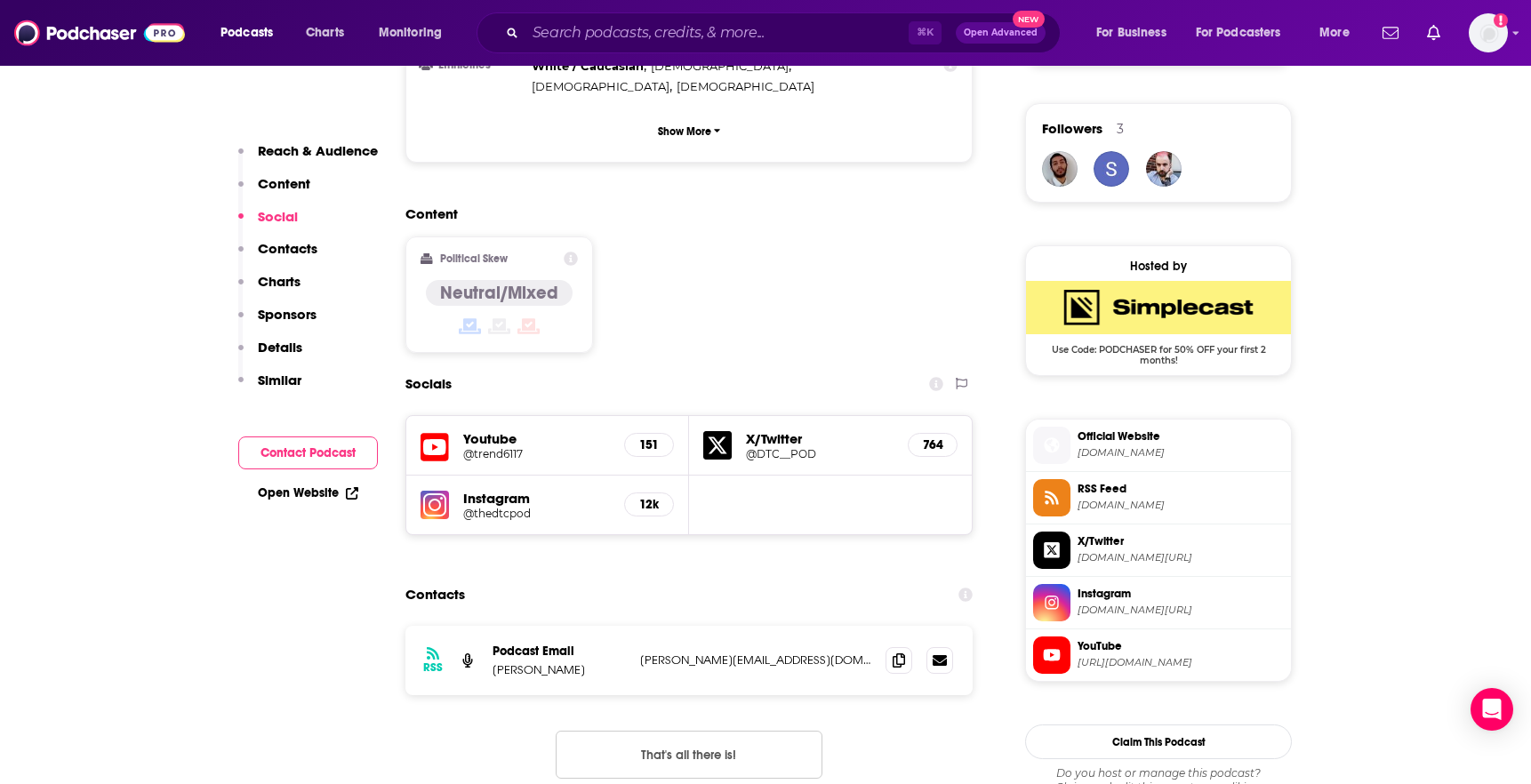
scroll to position [1262, 0]
click at [902, 653] on icon at bounding box center [898, 660] width 12 height 14
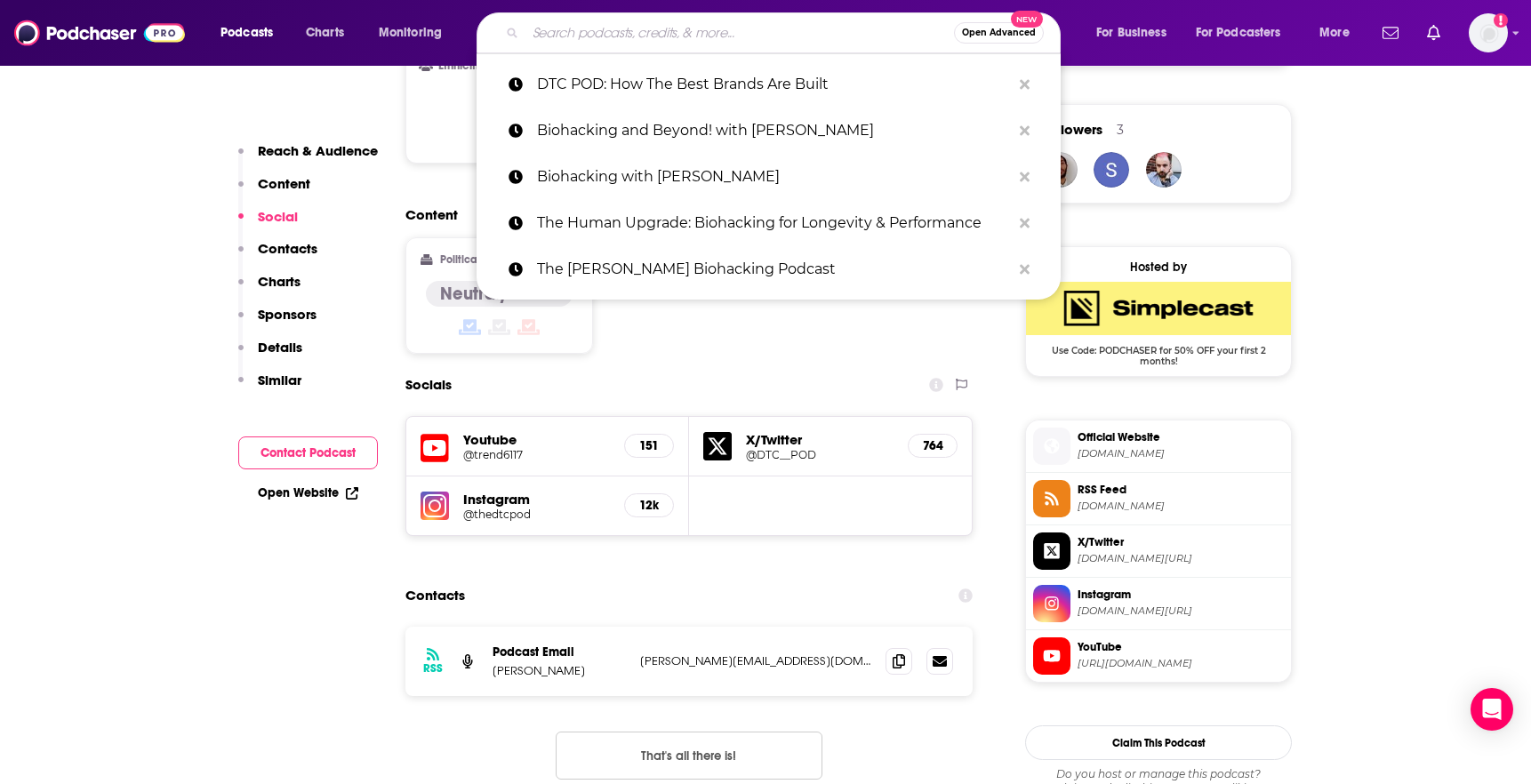
click at [710, 20] on input "Search podcasts, credits, & more..." at bounding box center [739, 33] width 428 height 29
paste input "DTC Podcast"
type input "DTC Podcast"
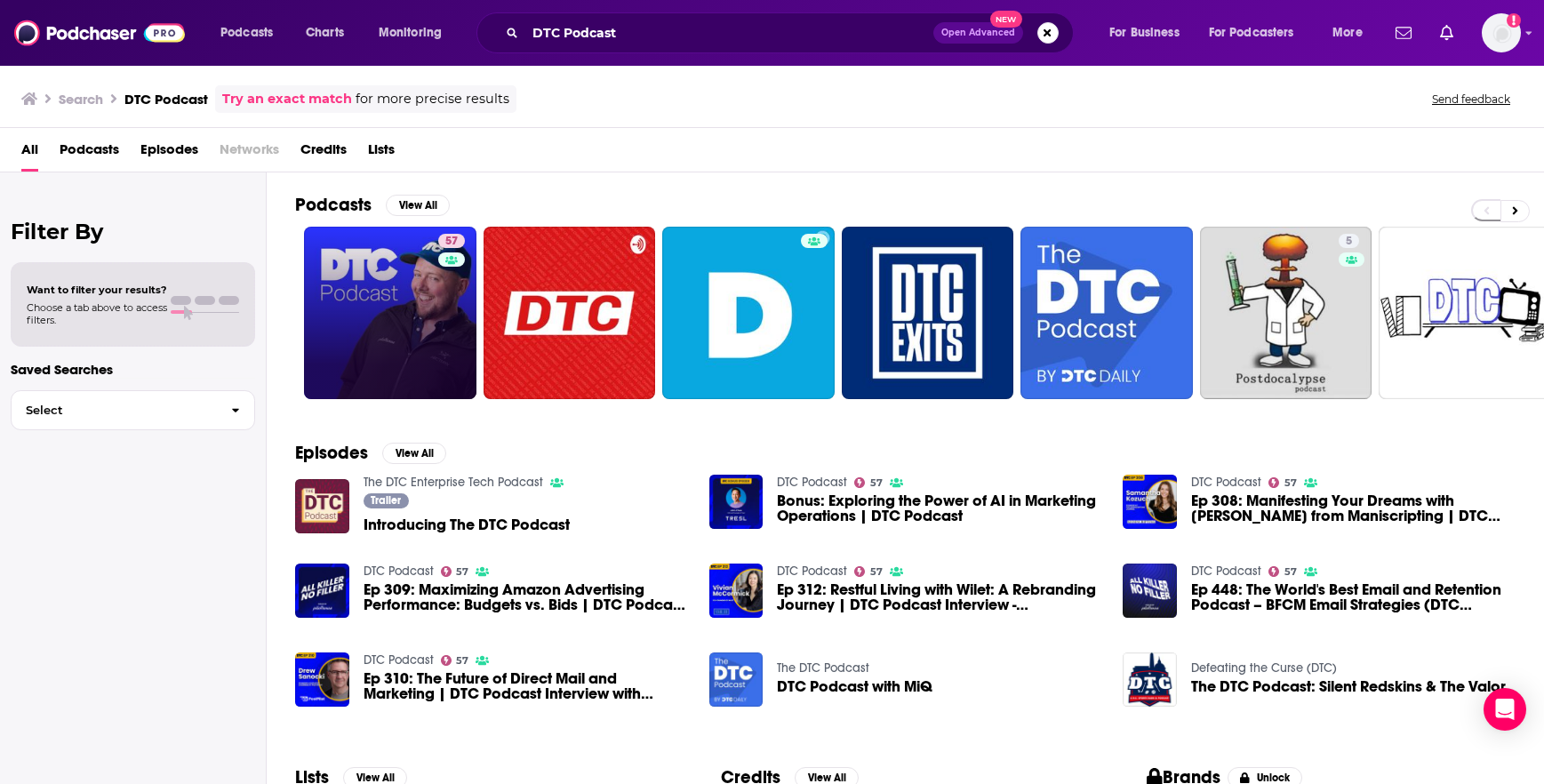
click at [372, 280] on link "57" at bounding box center [391, 313] width 173 height 173
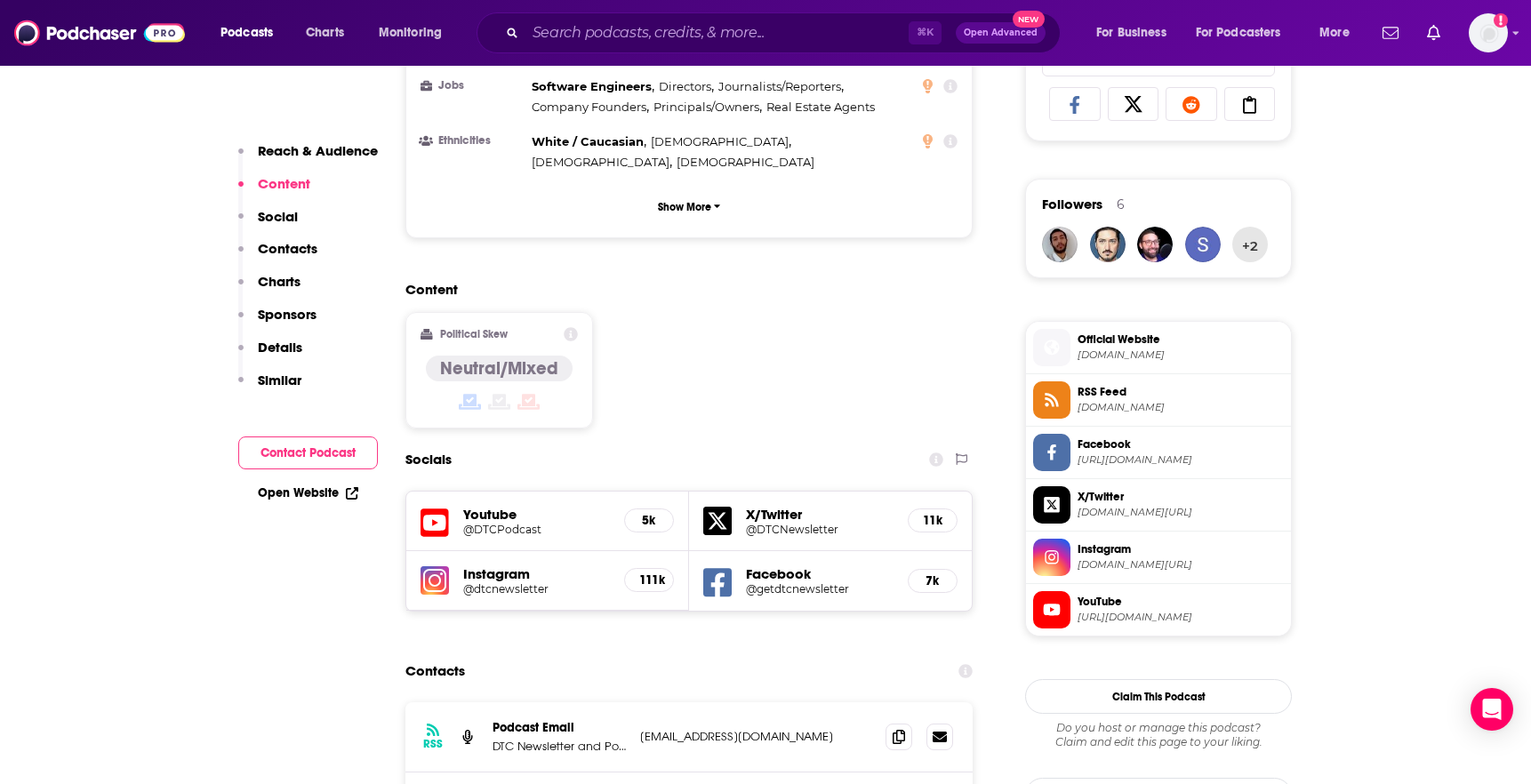
scroll to position [1185, 0]
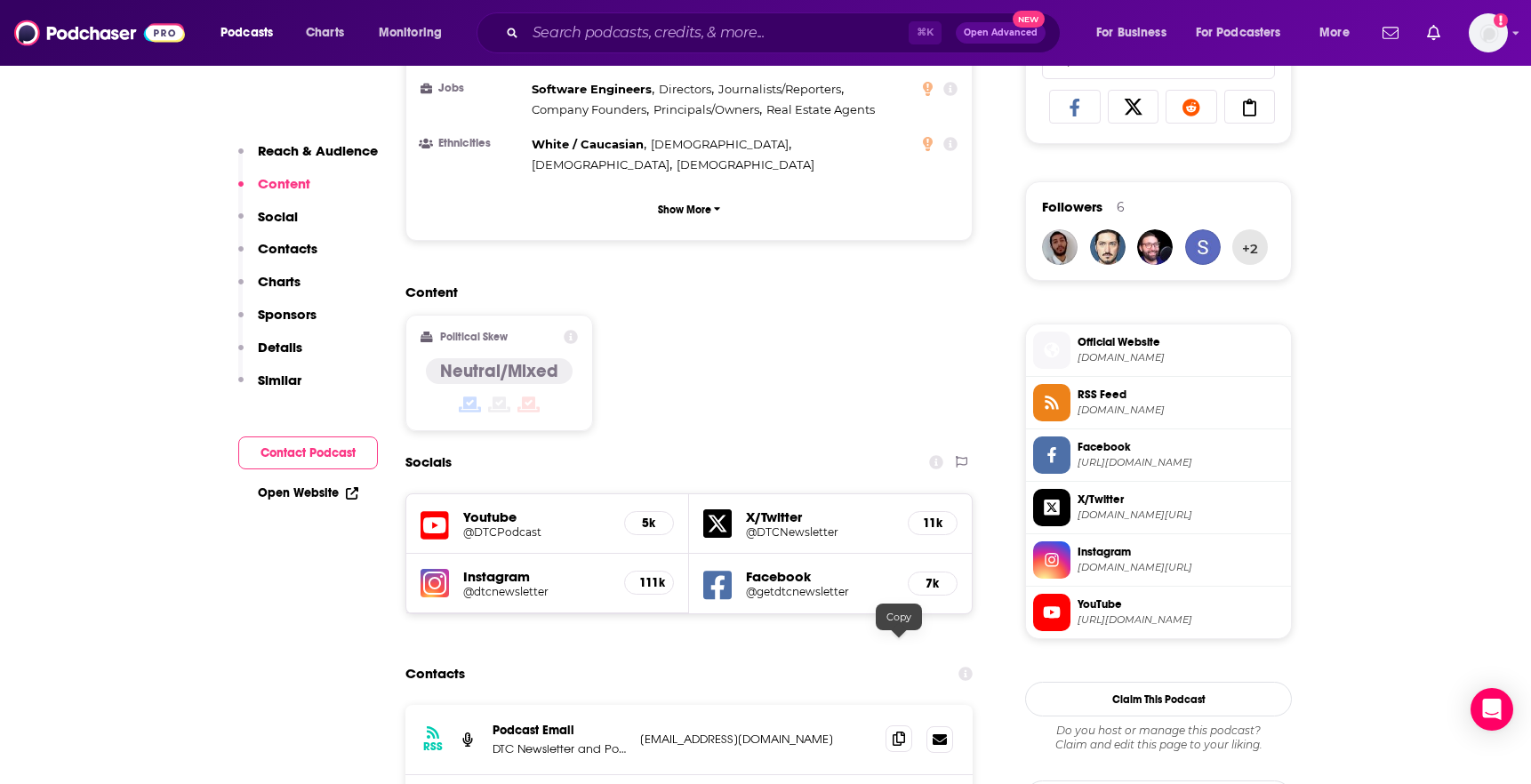
click at [902, 725] on span at bounding box center [899, 739] width 27 height 27
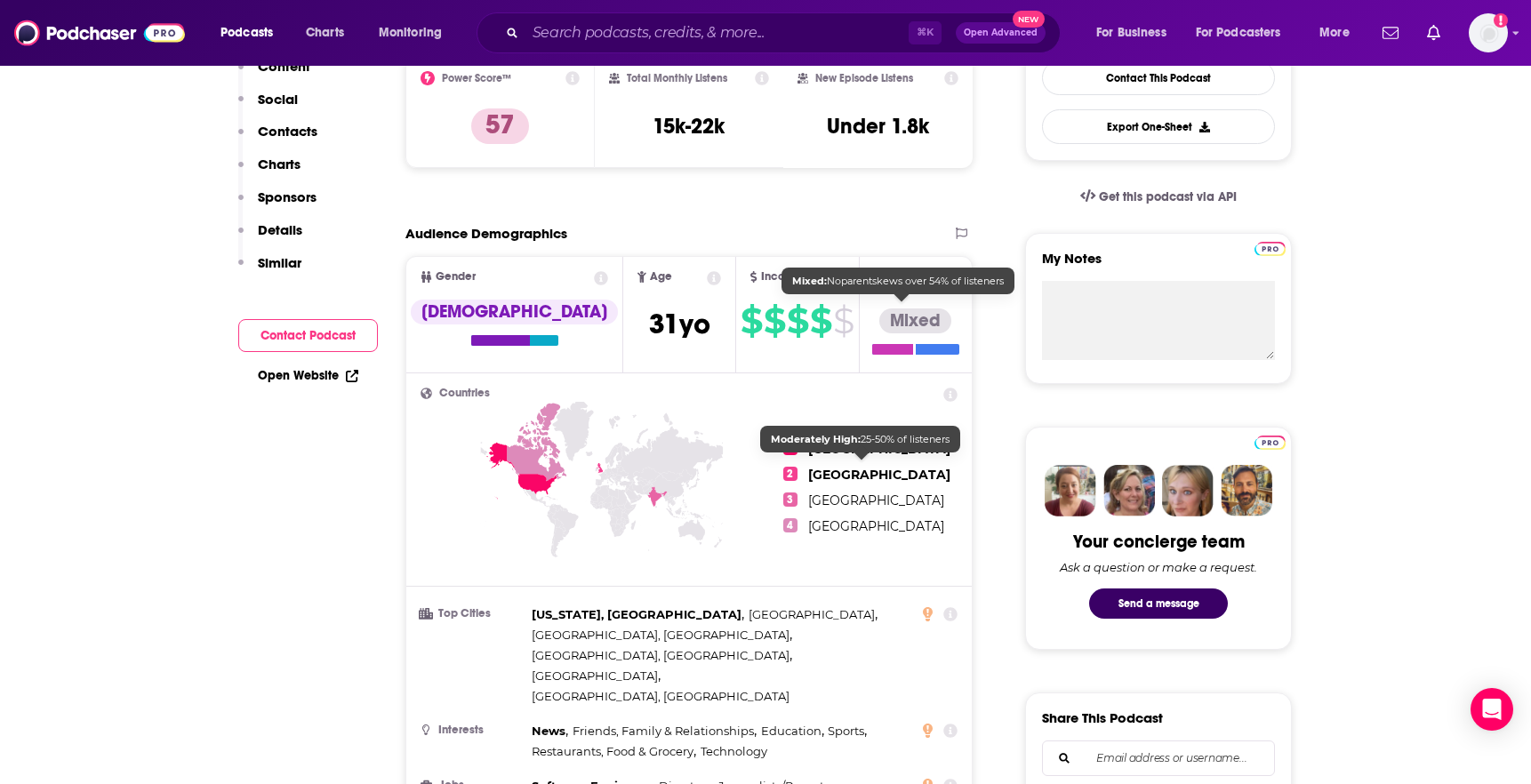
scroll to position [0, 0]
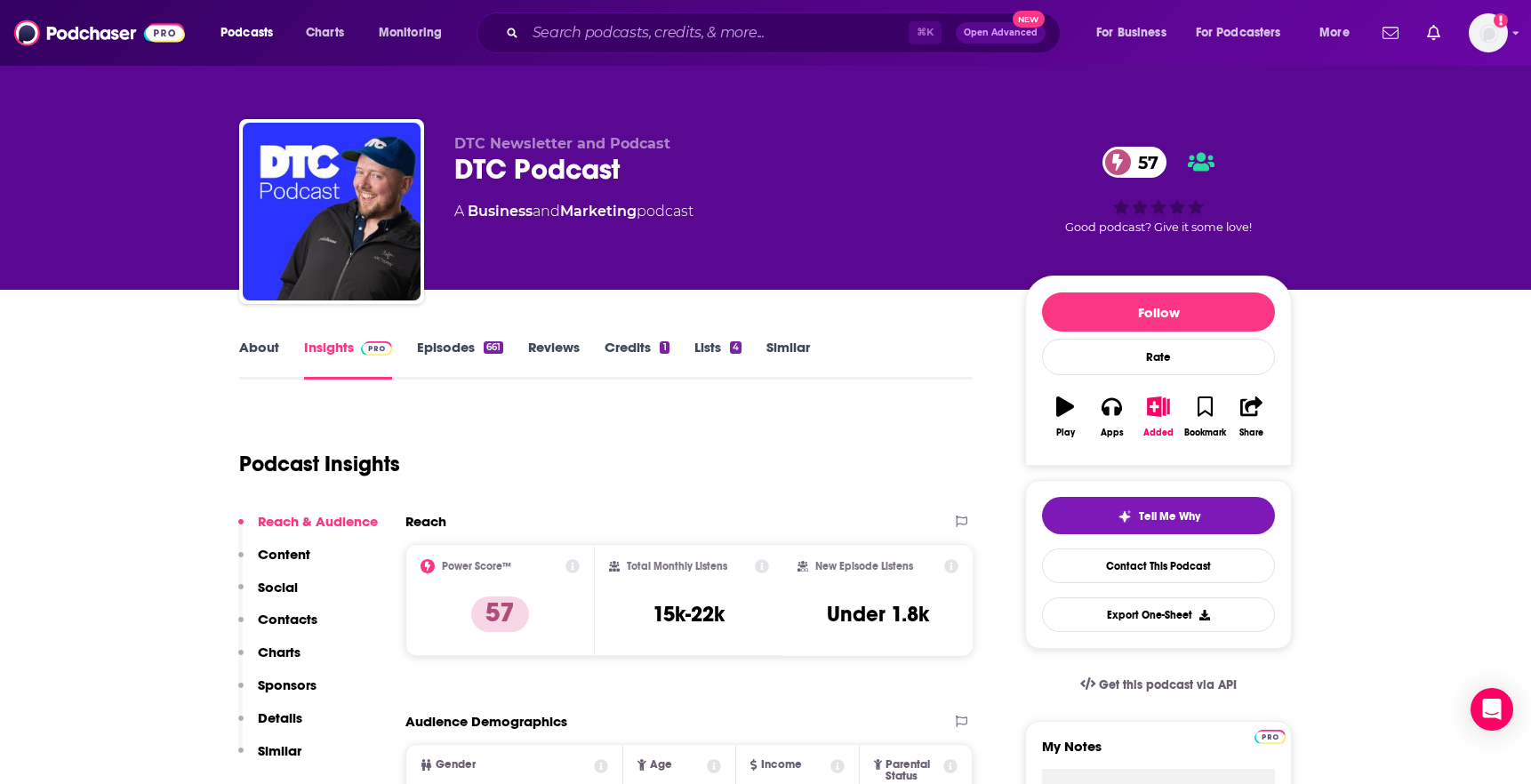
click at [257, 356] on link "About" at bounding box center [259, 359] width 40 height 41
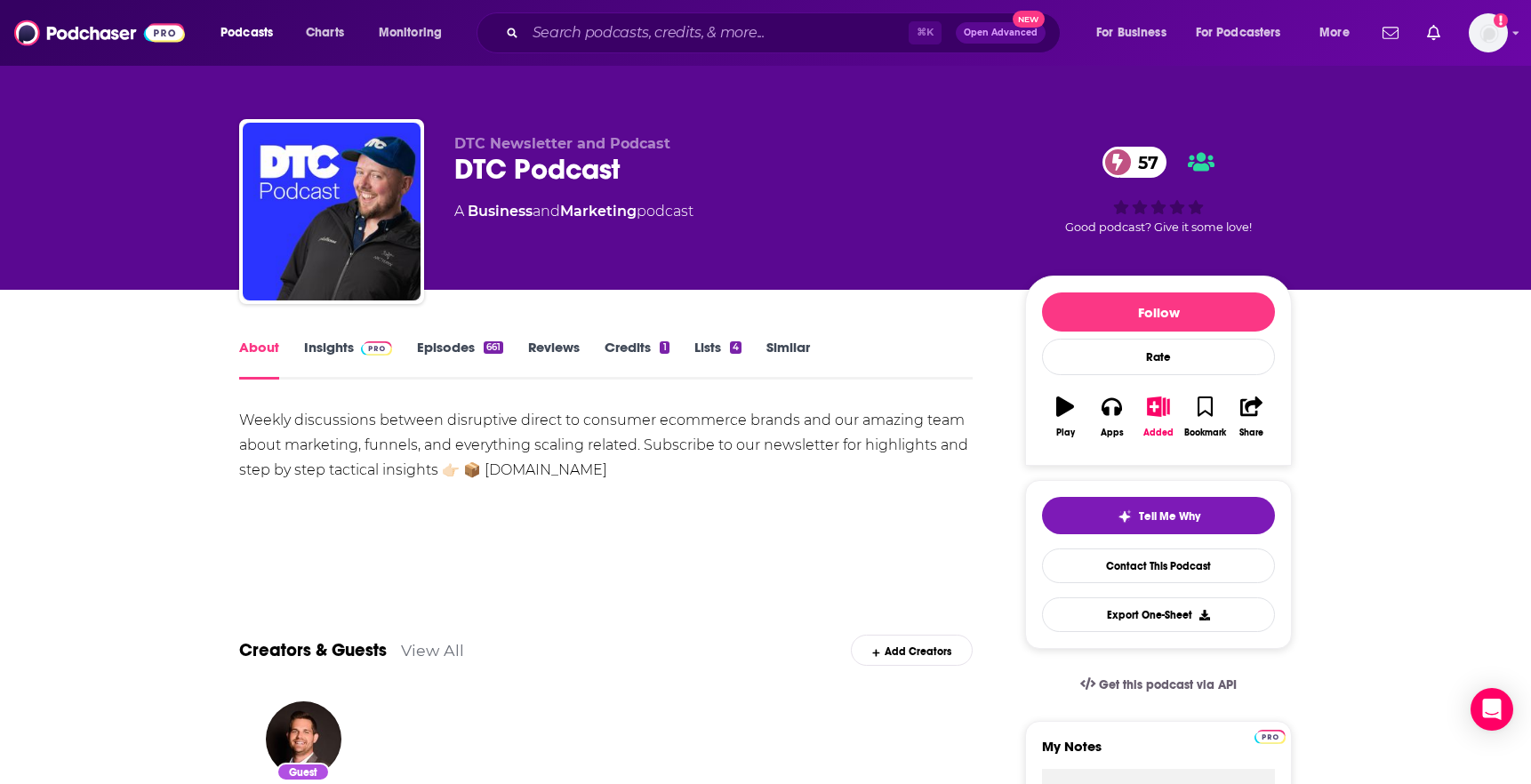
click at [345, 349] on link "Insights" at bounding box center [348, 359] width 88 height 41
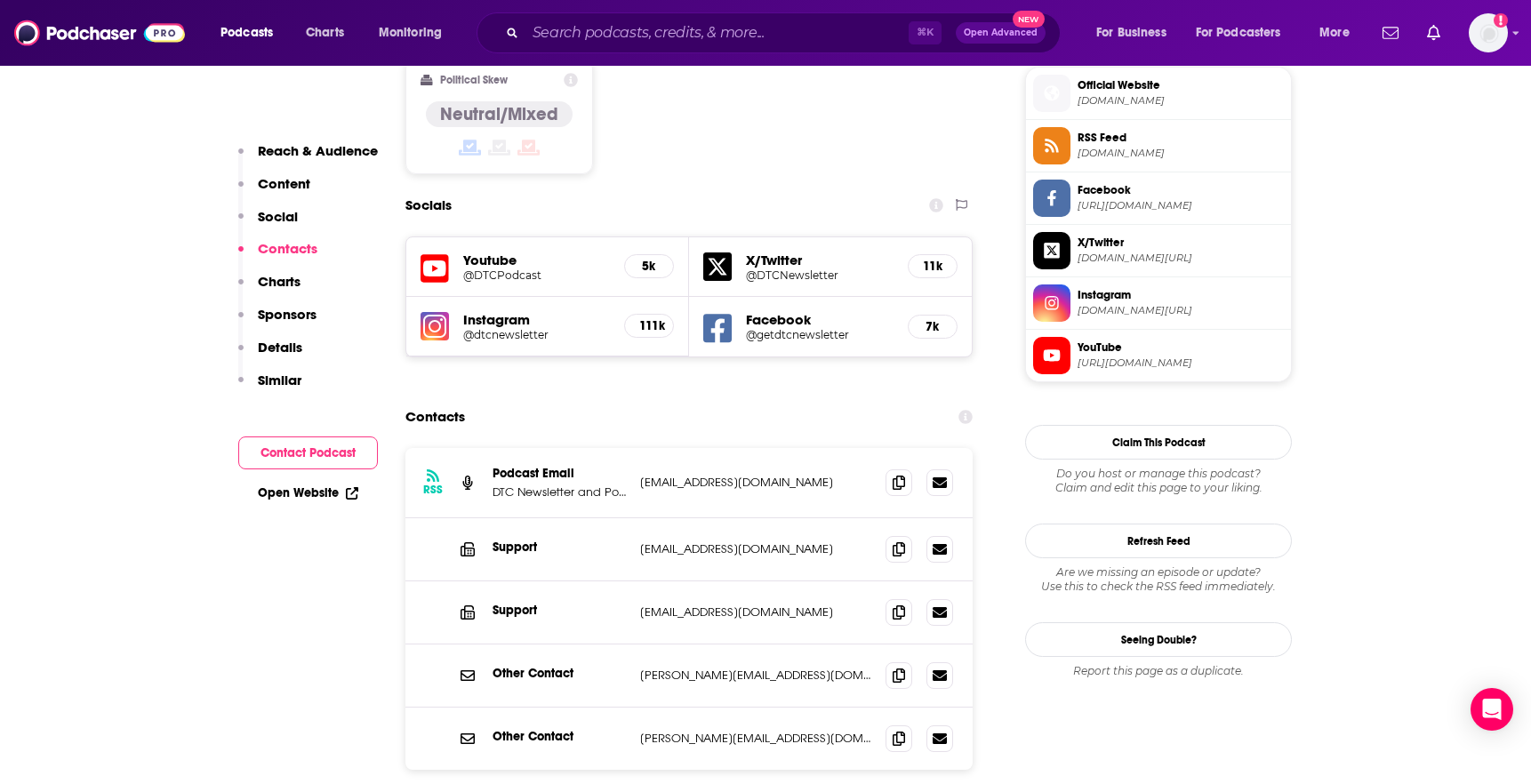
scroll to position [1439, 0]
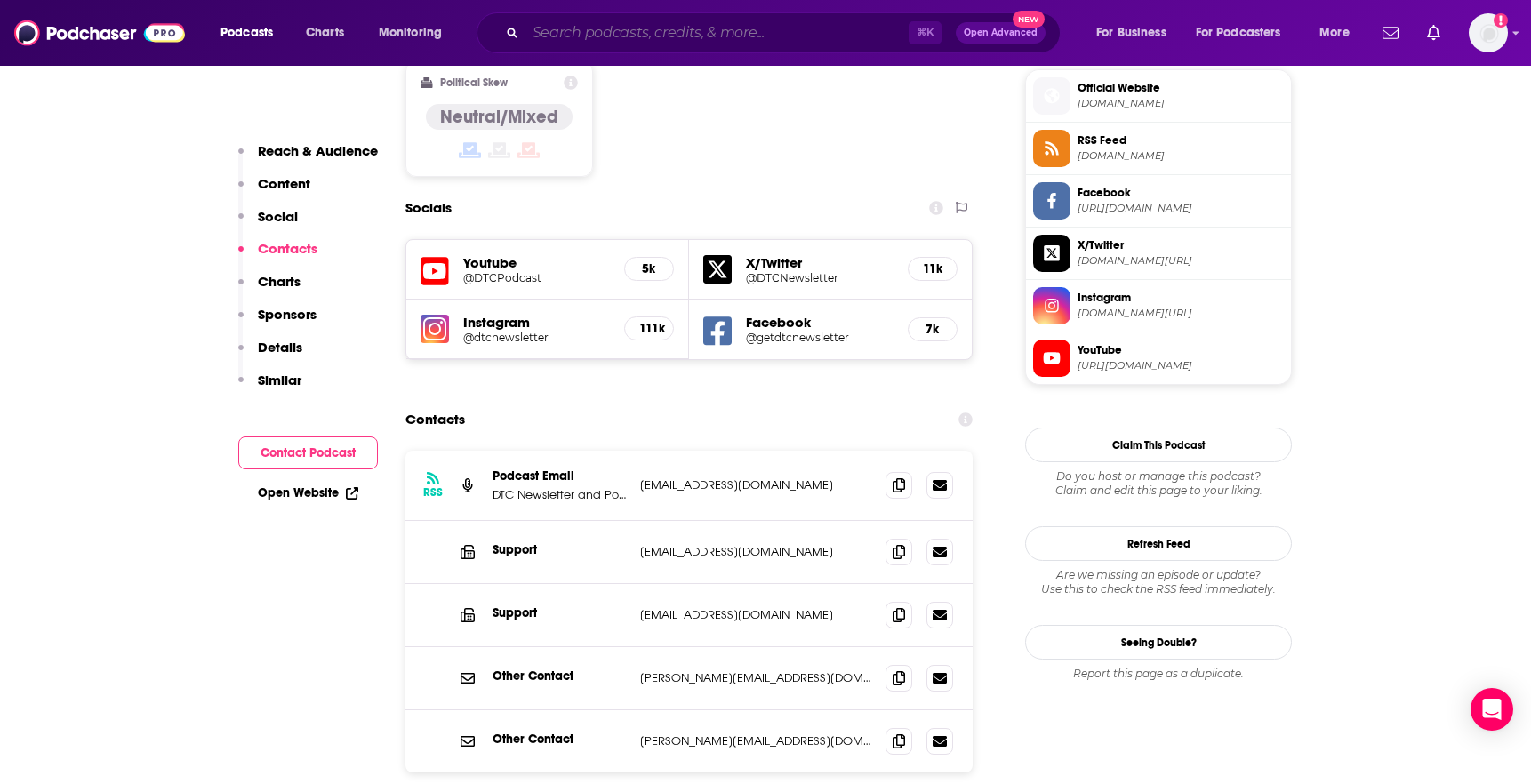
click at [767, 35] on input "Search podcasts, credits, & more..." at bounding box center [716, 33] width 383 height 29
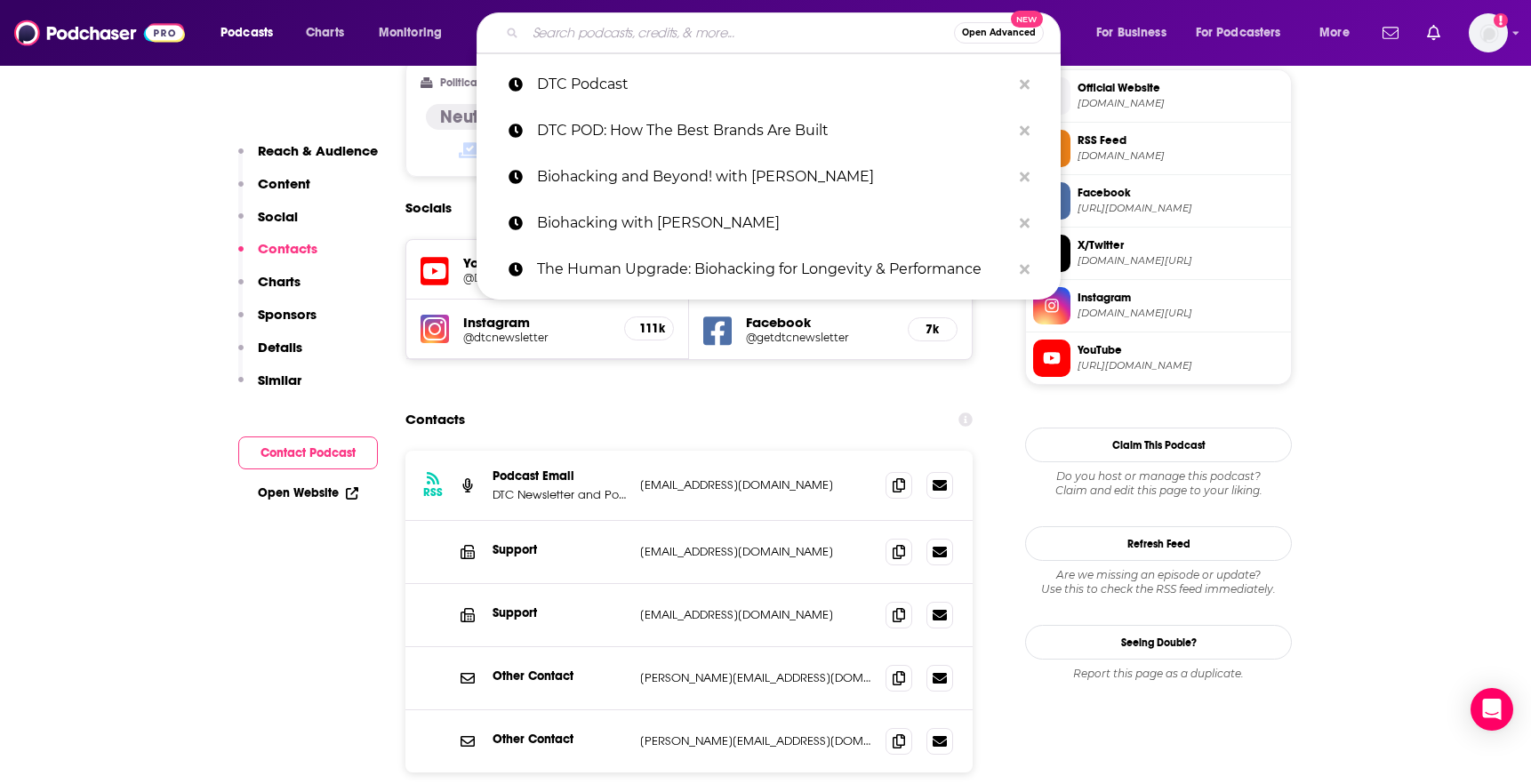
paste input "Limited Supply"
type input "Limited Supply"
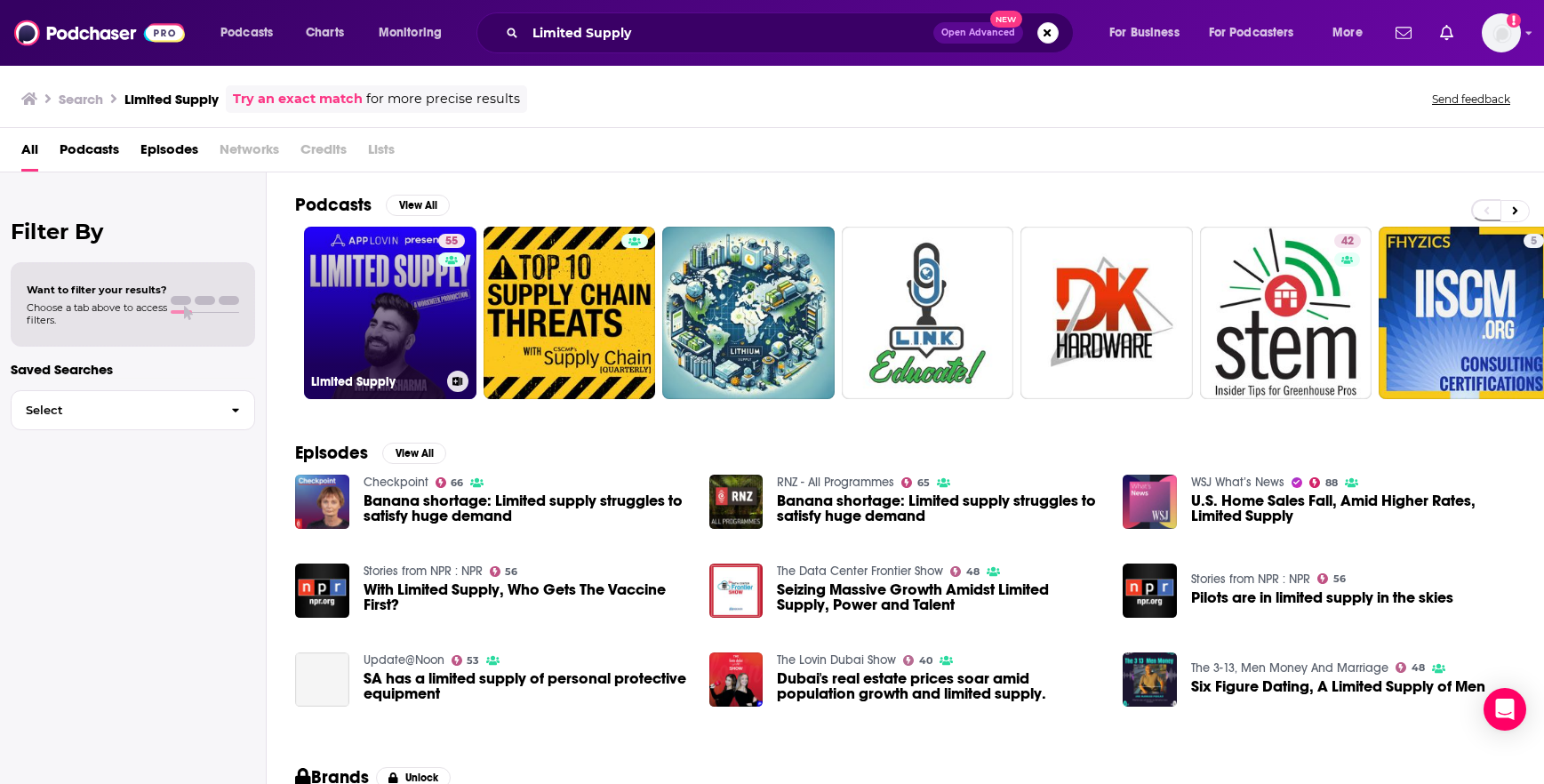
click at [333, 285] on link "55 Limited Supply" at bounding box center [391, 313] width 173 height 173
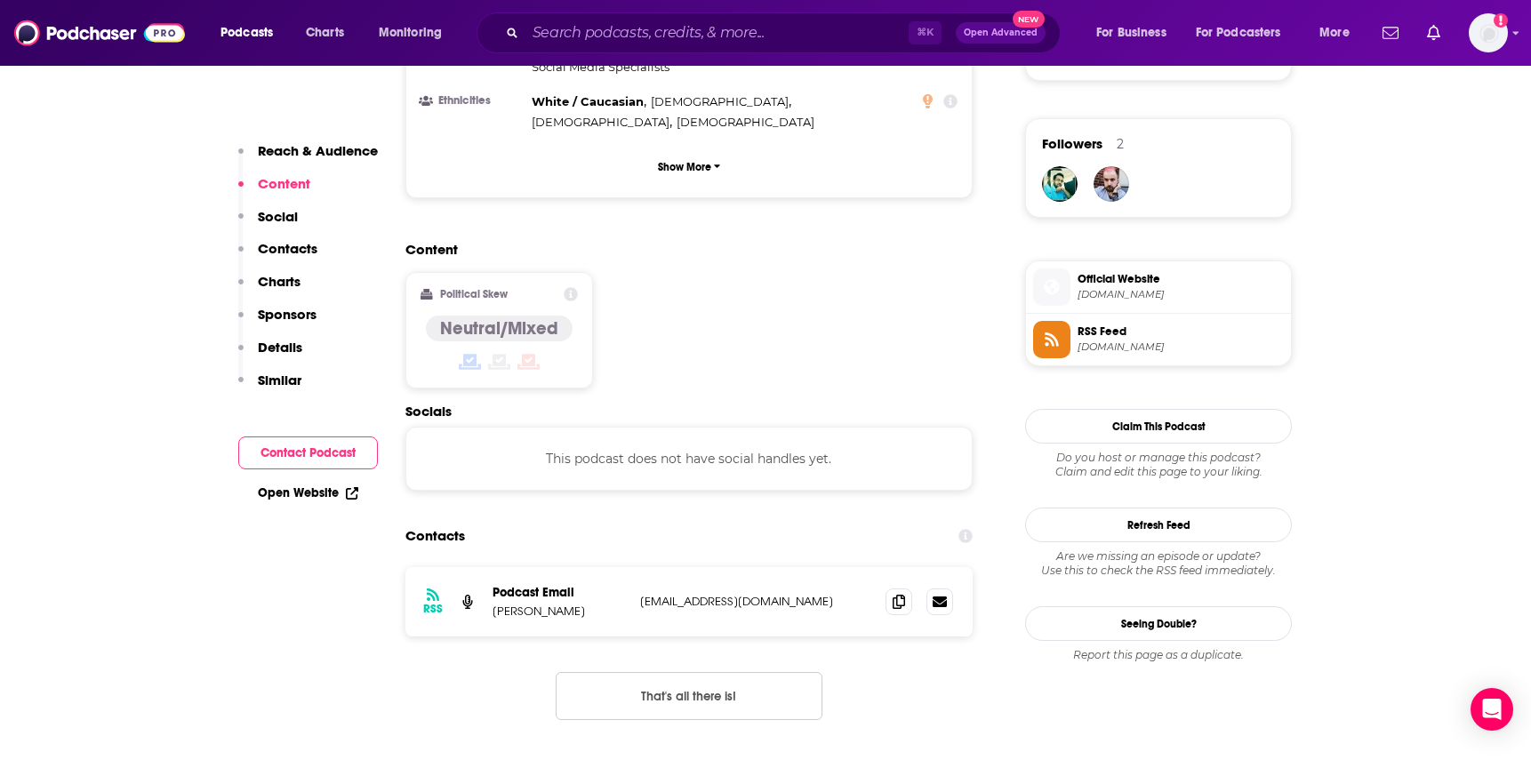
scroll to position [1247, 0]
click at [899, 595] on icon at bounding box center [898, 602] width 12 height 14
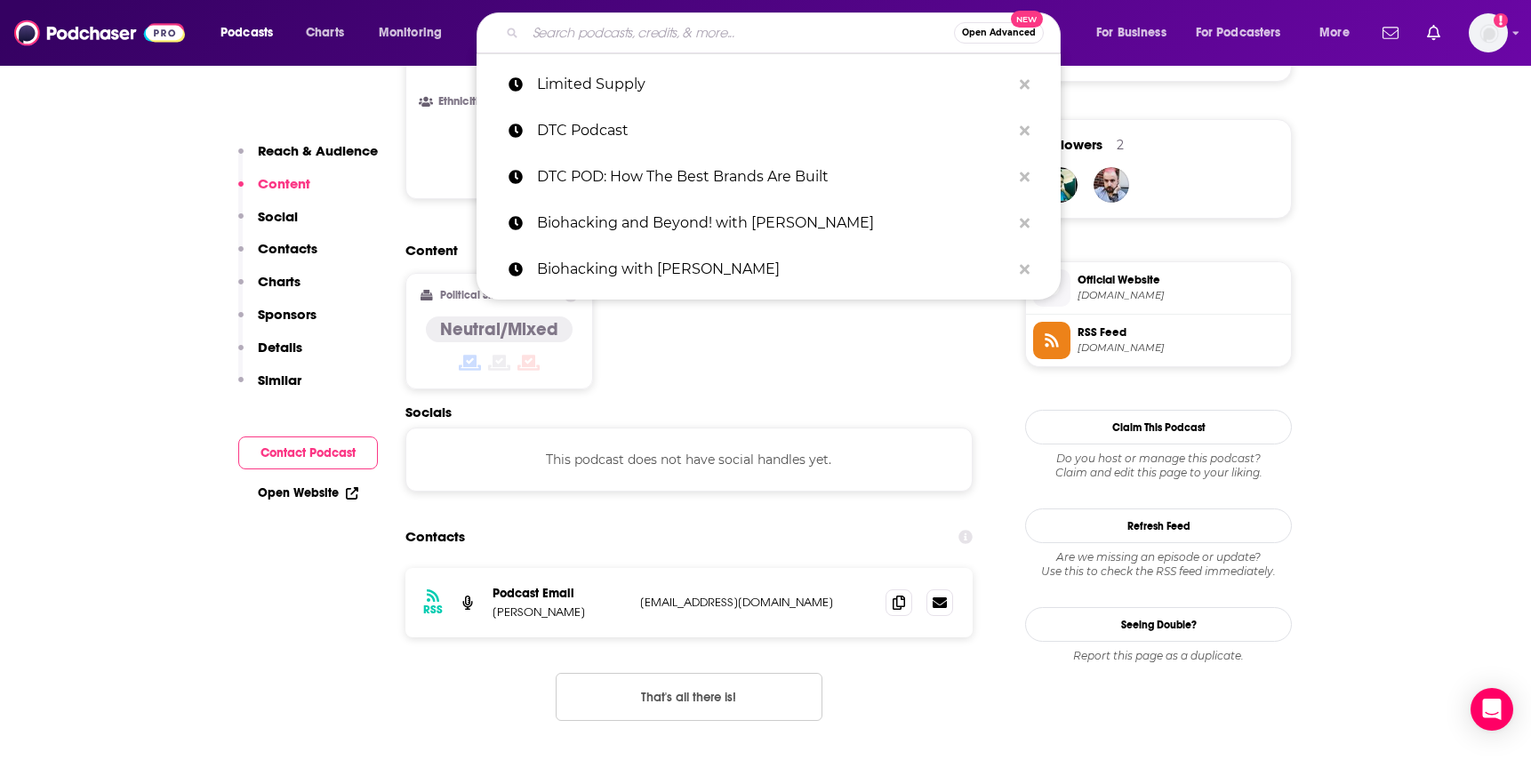
click at [749, 43] on input "Search podcasts, credits, & more..." at bounding box center [739, 33] width 428 height 29
paste input "The Startup CPG Podcast"
type input "The Startup CPG Podcast"
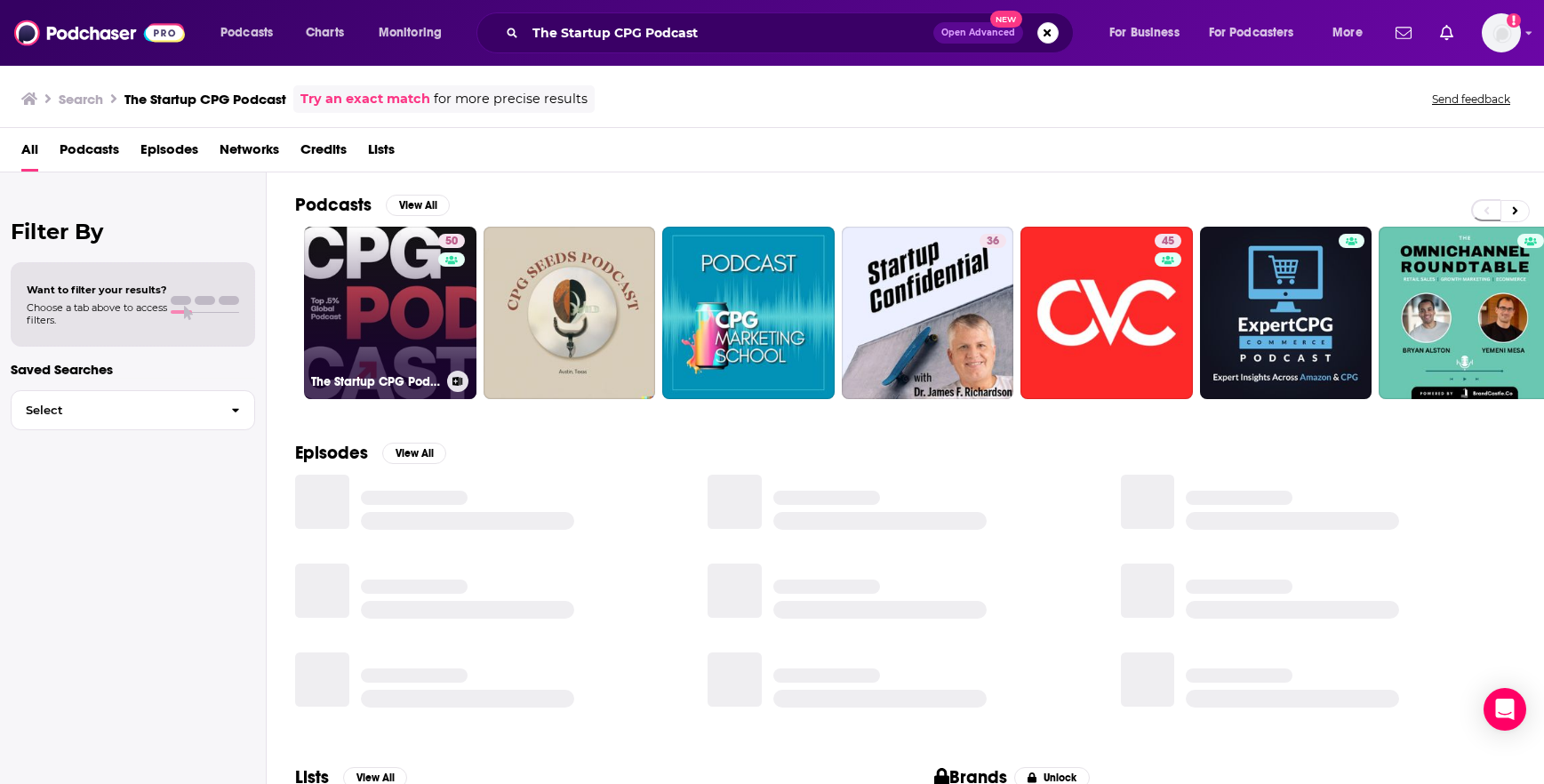
click at [415, 315] on link "50 The Startup CPG Podcast" at bounding box center [391, 313] width 173 height 173
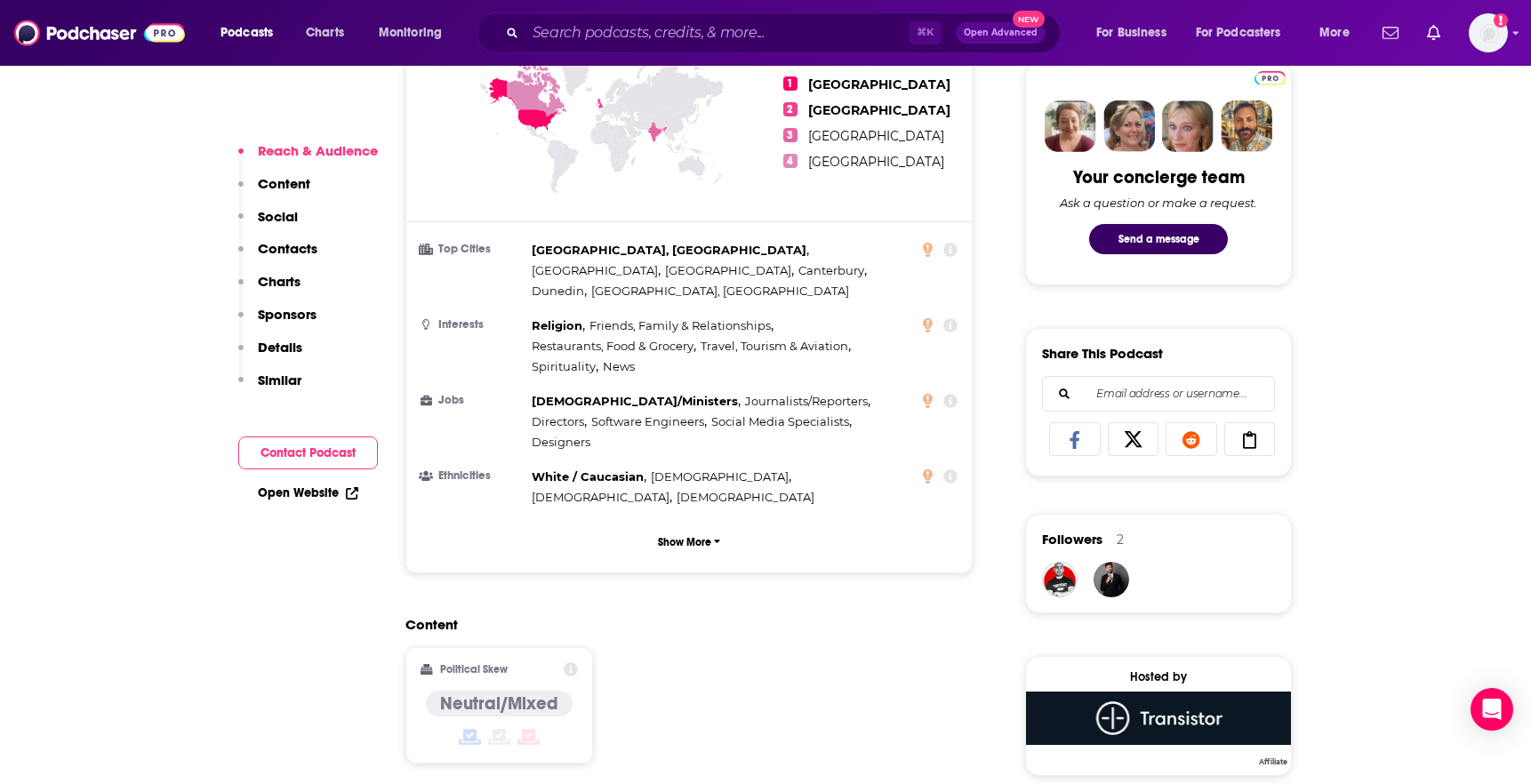
scroll to position [1380, 0]
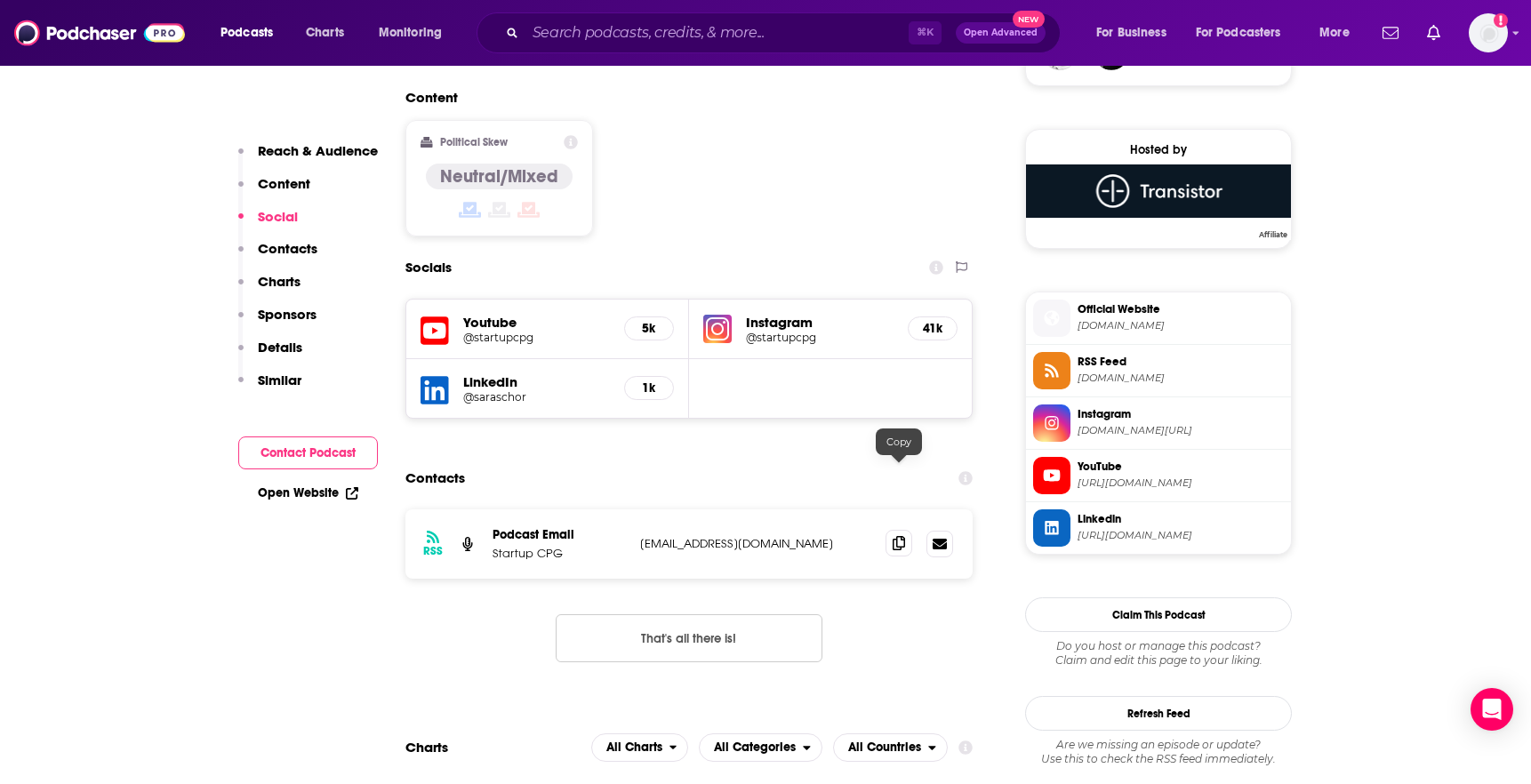
click at [899, 536] on icon at bounding box center [898, 543] width 12 height 14
click at [750, 46] on div "⌘ K Open Advanced New" at bounding box center [769, 33] width 585 height 41
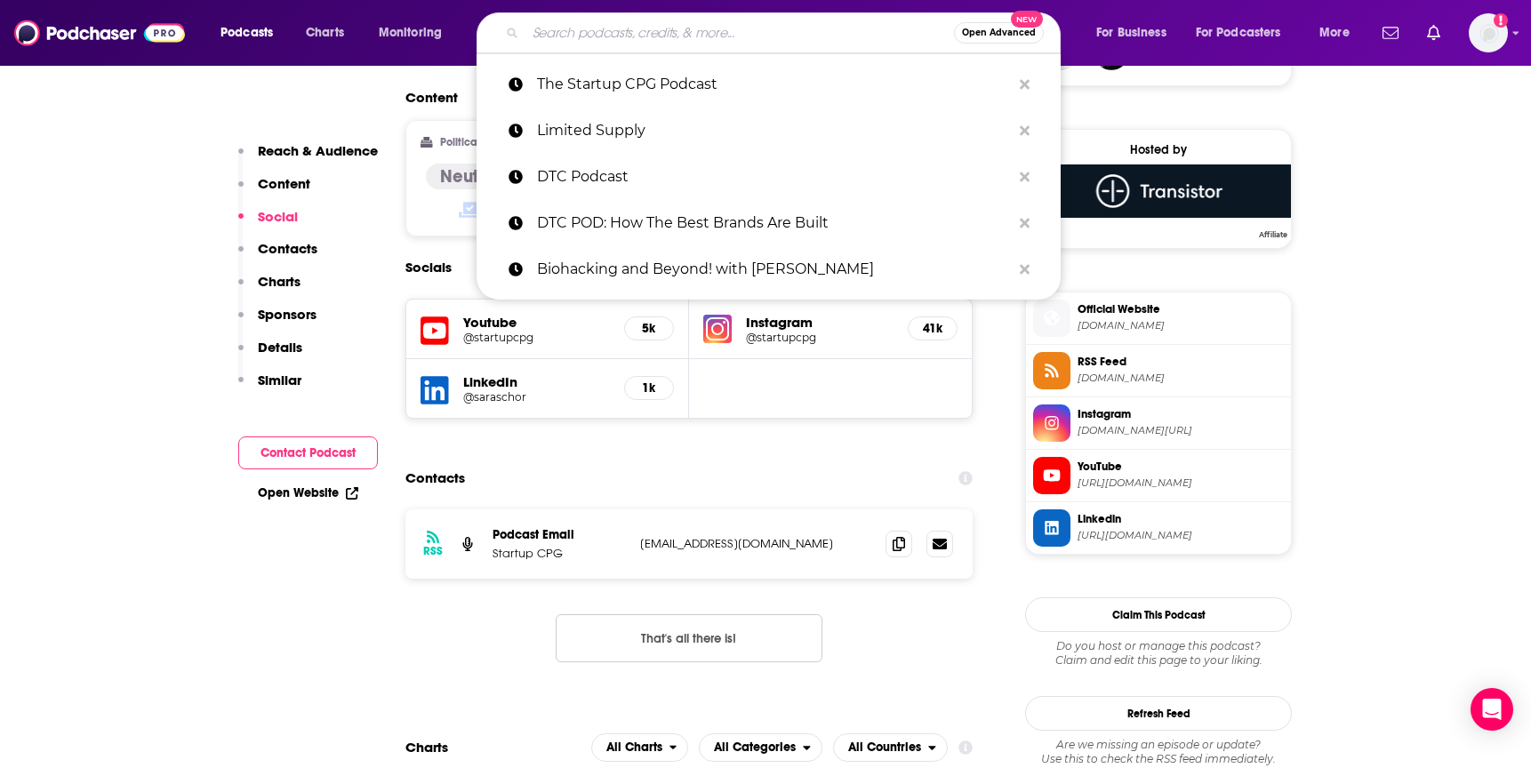
click at [752, 36] on input "Search podcasts, credits, & more..." at bounding box center [739, 33] width 428 height 29
paste input "The Story of a Brand"
type input "The Story of a Brand"
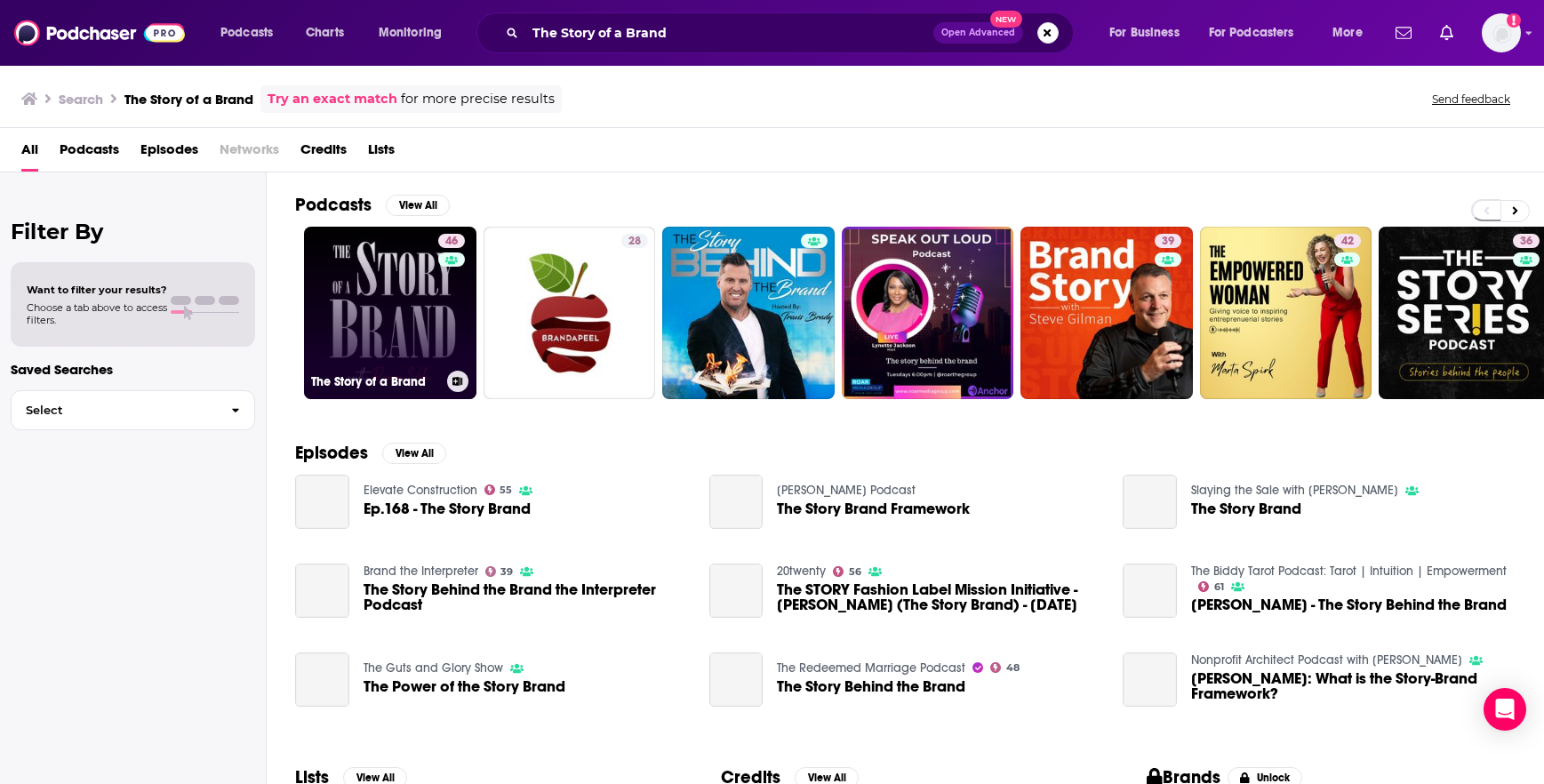
click at [405, 327] on link "46 The Story of a Brand" at bounding box center [391, 313] width 173 height 173
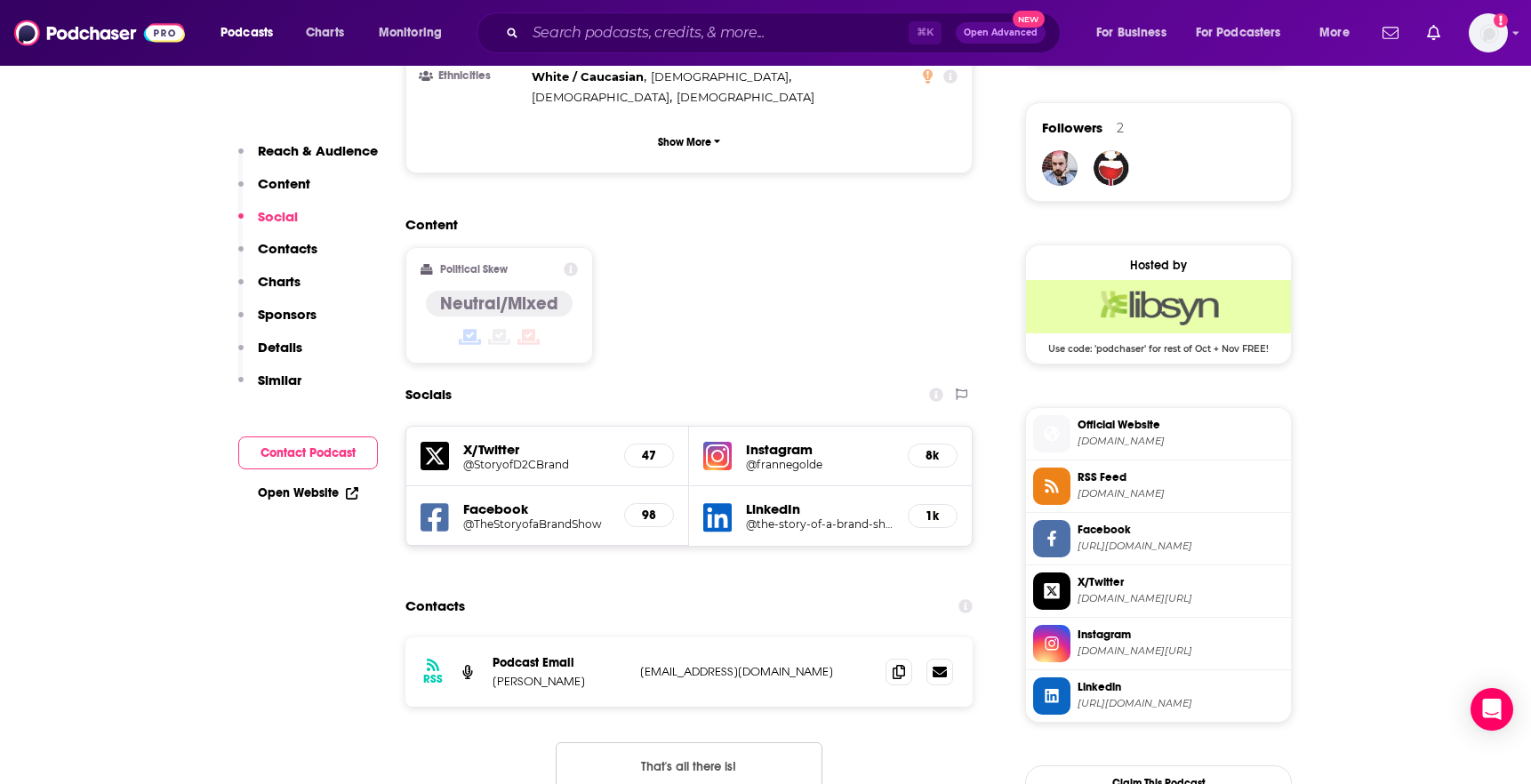
scroll to position [1263, 0]
click at [898, 665] on icon at bounding box center [898, 672] width 12 height 14
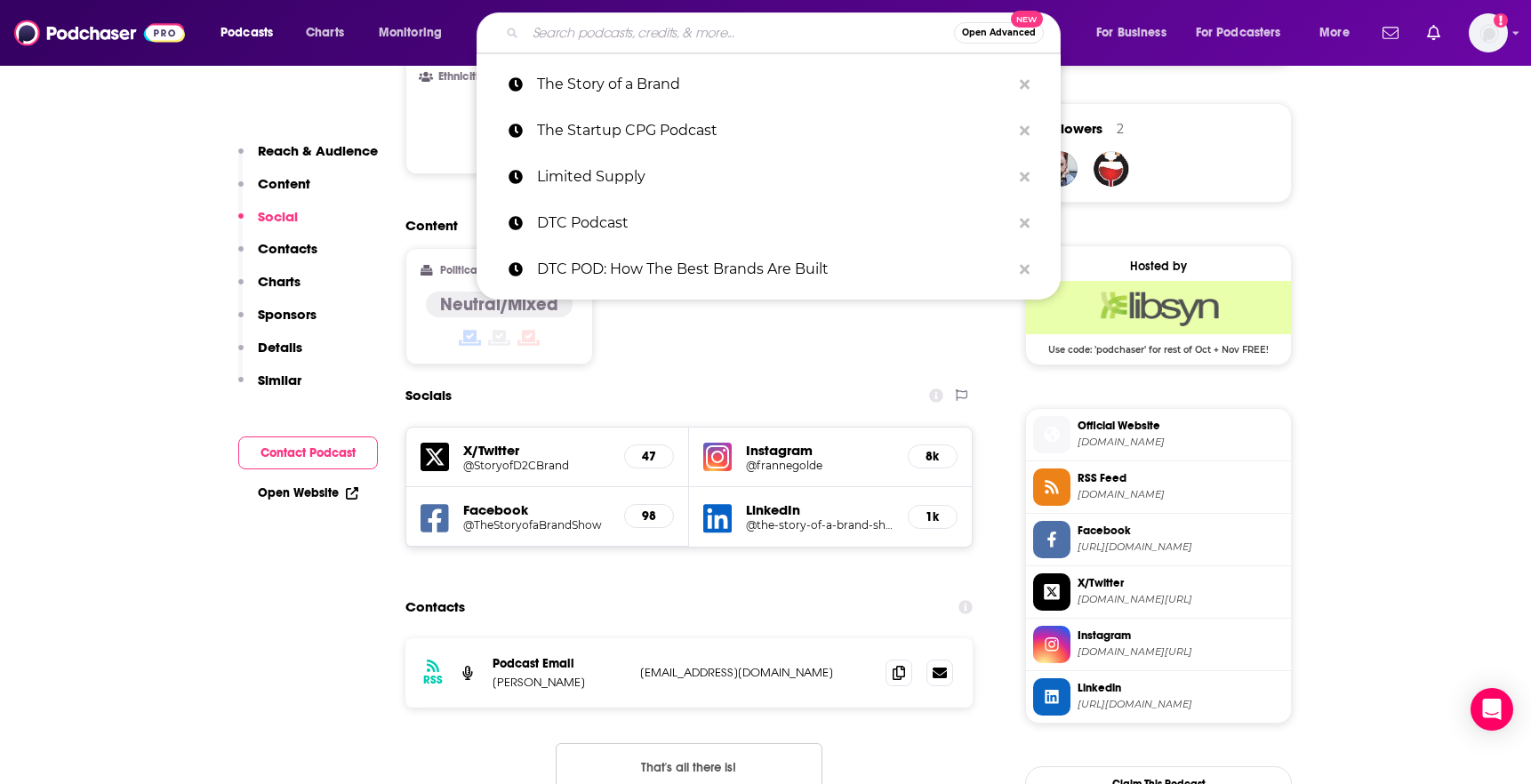
click at [777, 26] on input "Search podcasts, credits, & more..." at bounding box center [739, 33] width 428 height 29
paste input "The Unofficial Shopify Podcast"
type input "The Unofficial Shopify Podcast"
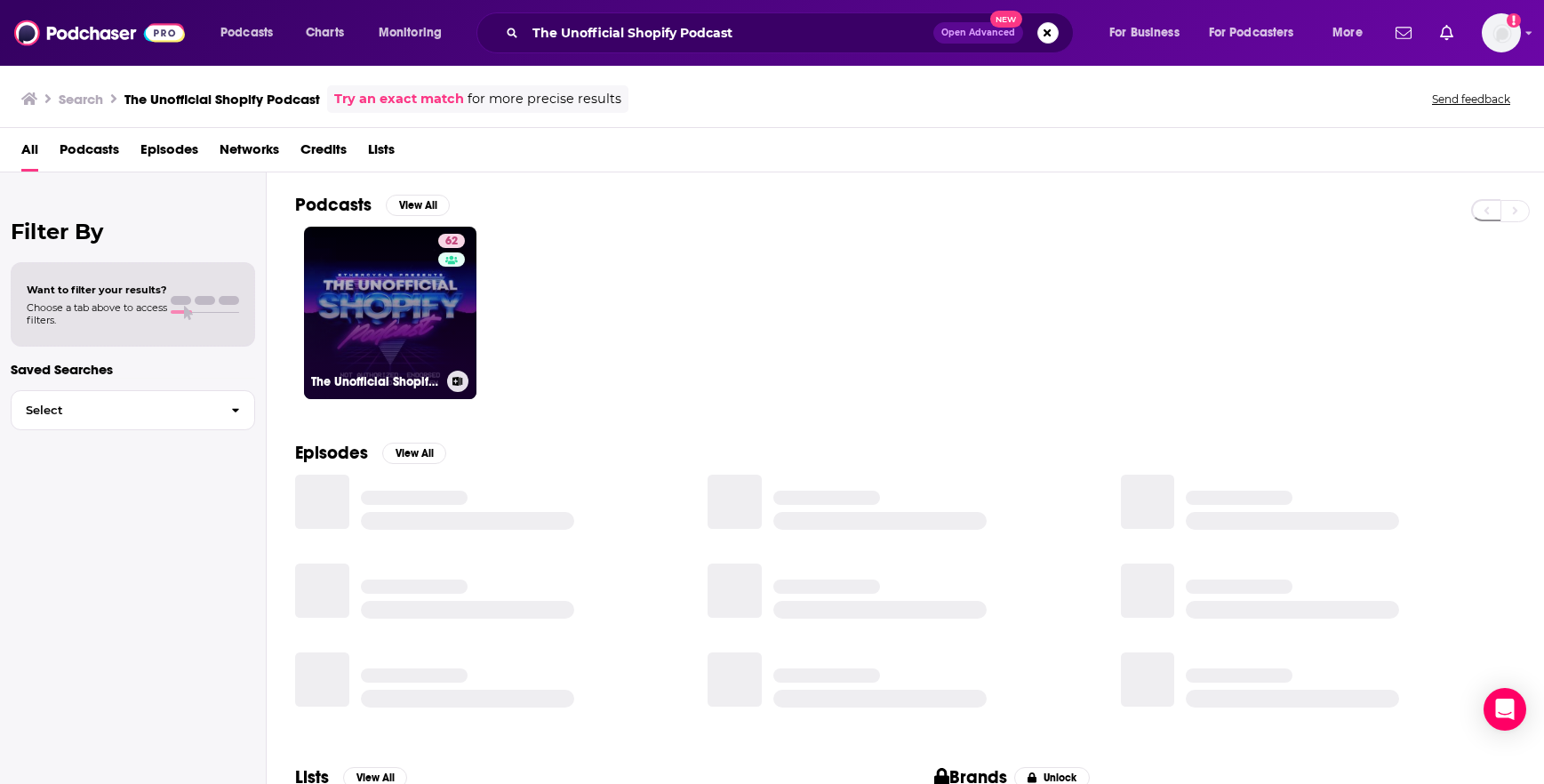
click at [395, 320] on link "62 The Unofficial Shopify Podcast" at bounding box center [391, 313] width 173 height 173
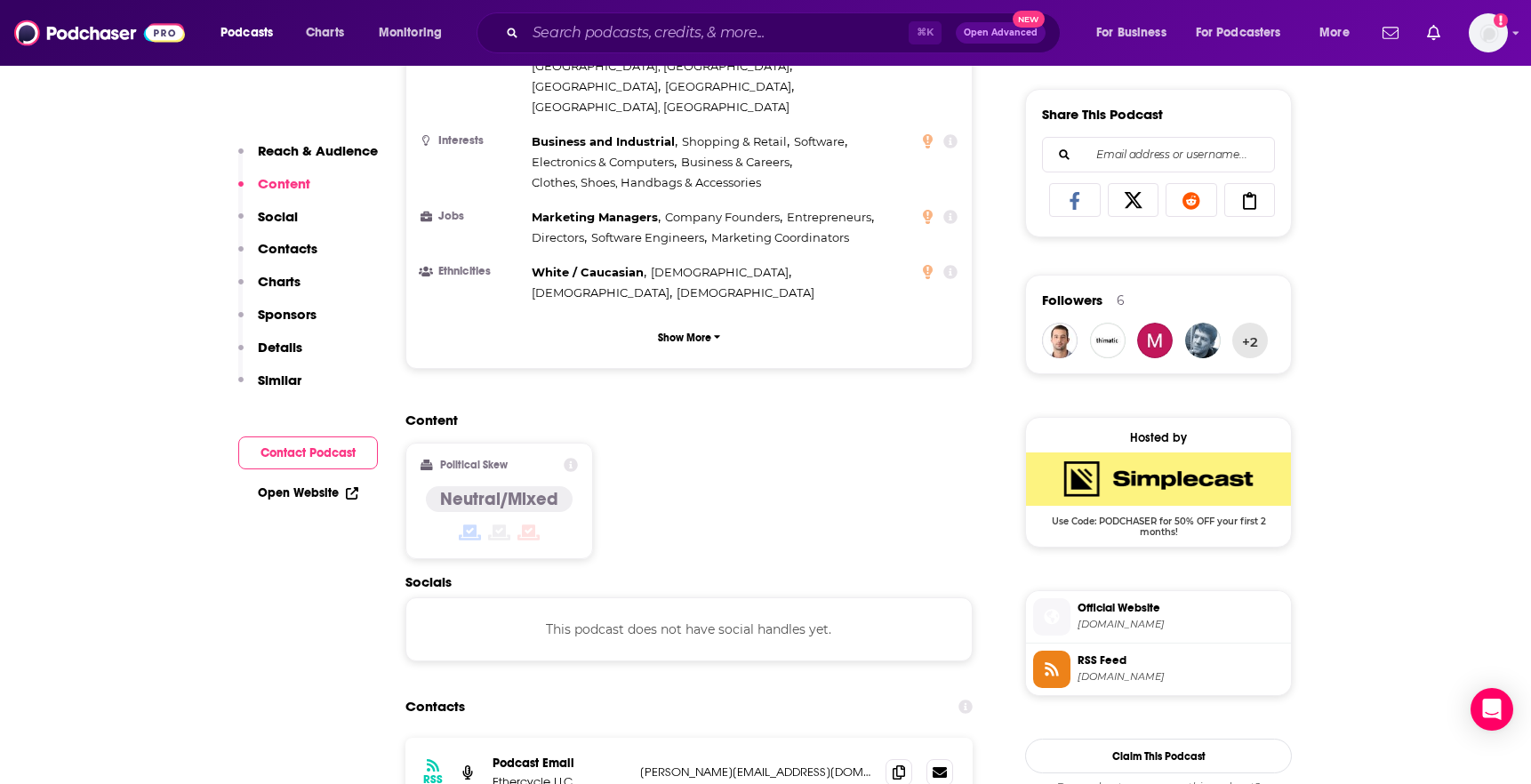
scroll to position [1205, 0]
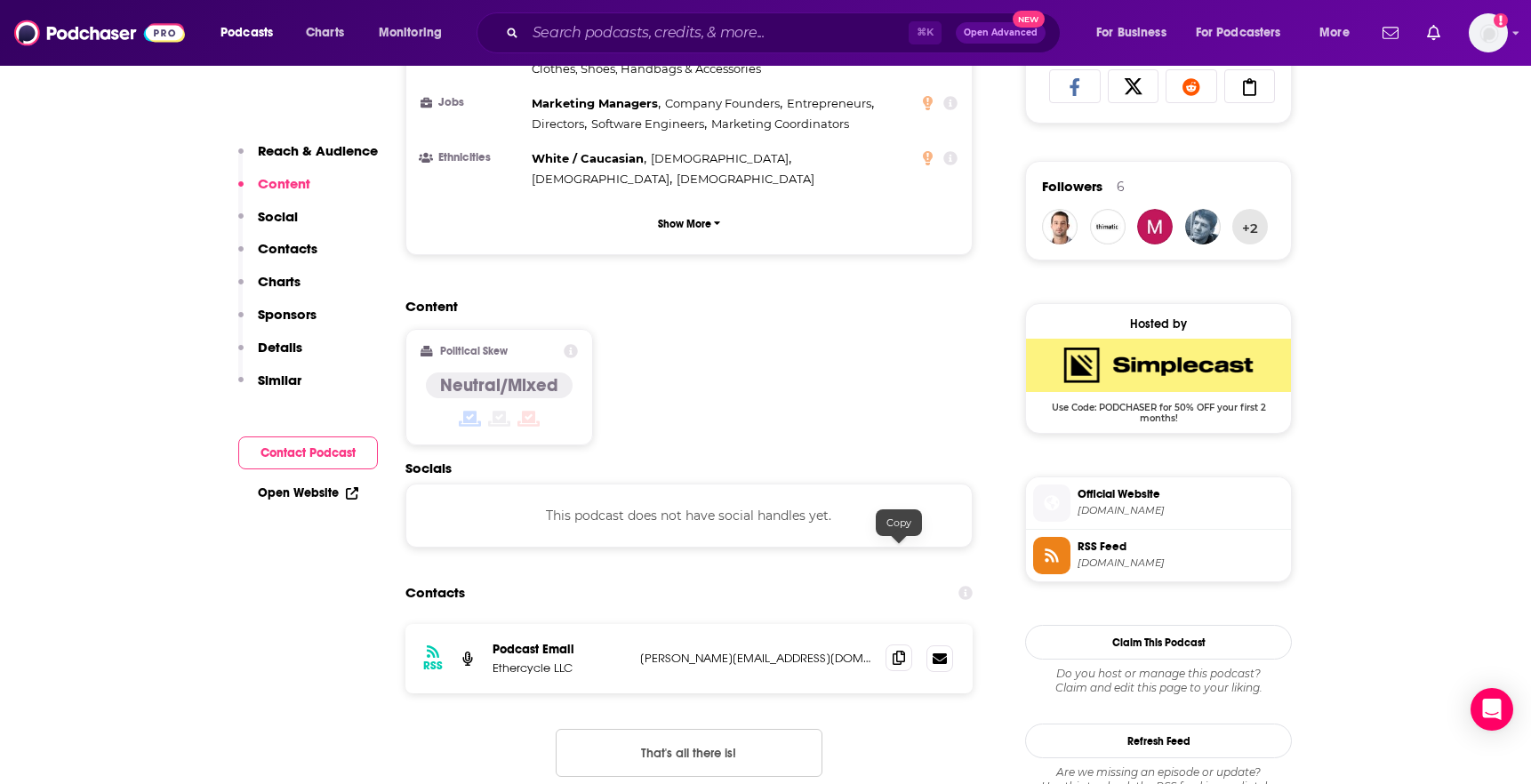
click at [903, 651] on icon at bounding box center [898, 657] width 12 height 14
click at [836, 33] on input "Search podcasts, credits, & more..." at bounding box center [716, 33] width 383 height 29
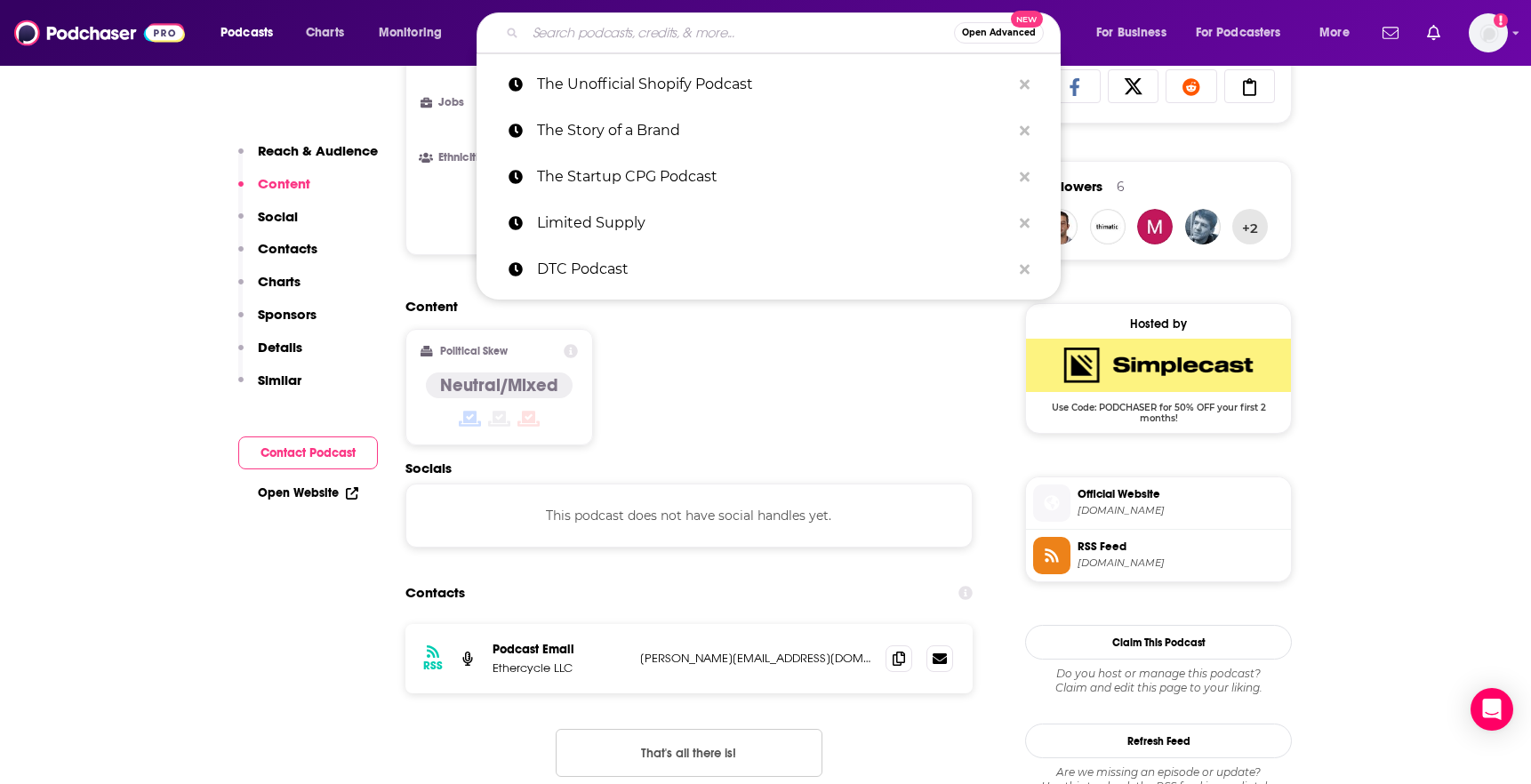
paste input "[PERSON_NAME] Marketing Matters"
type input "[PERSON_NAME] Marketing Matters"
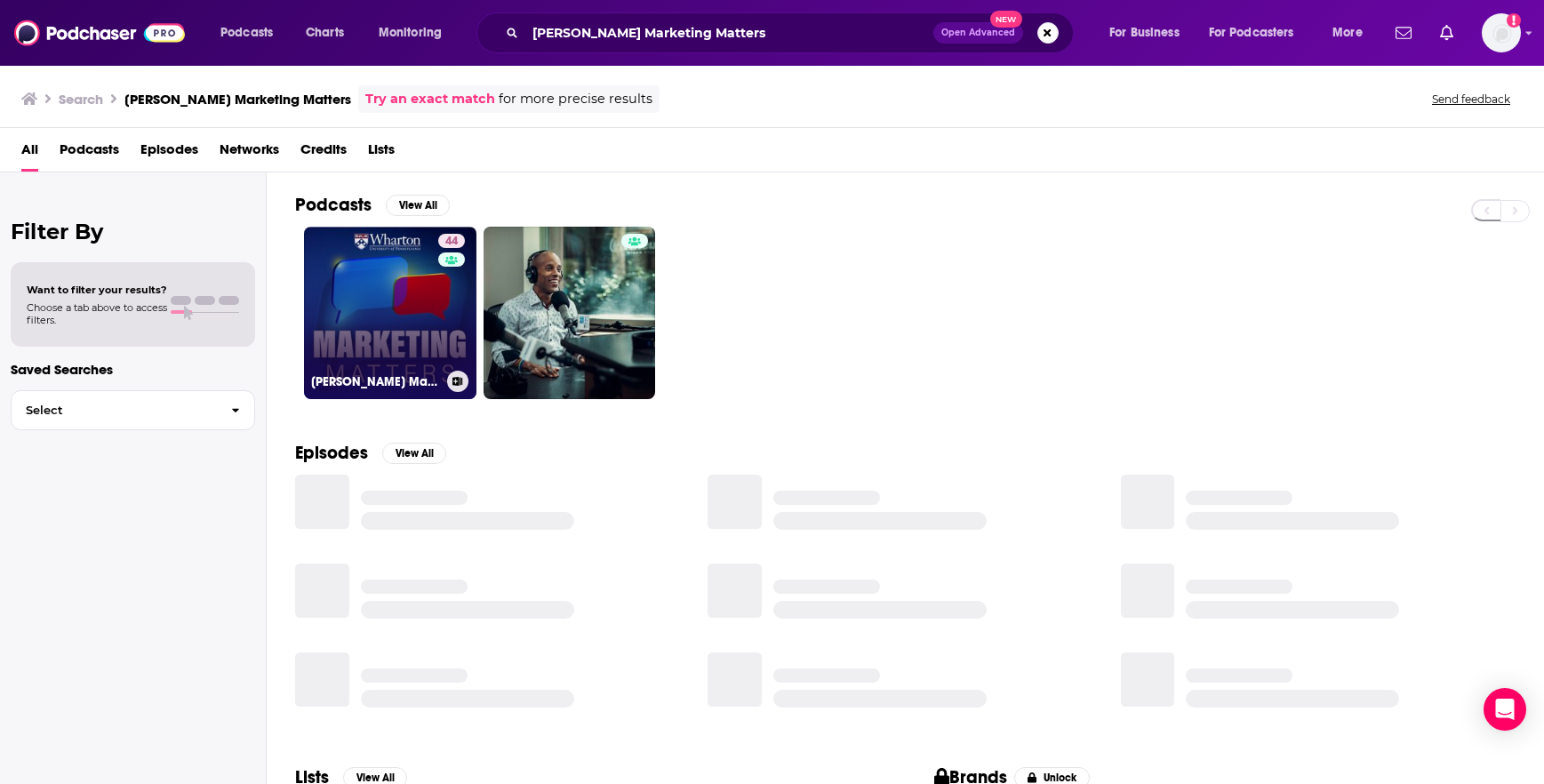
click at [366, 274] on link "44 [PERSON_NAME] Marketing Matters" at bounding box center [391, 313] width 173 height 173
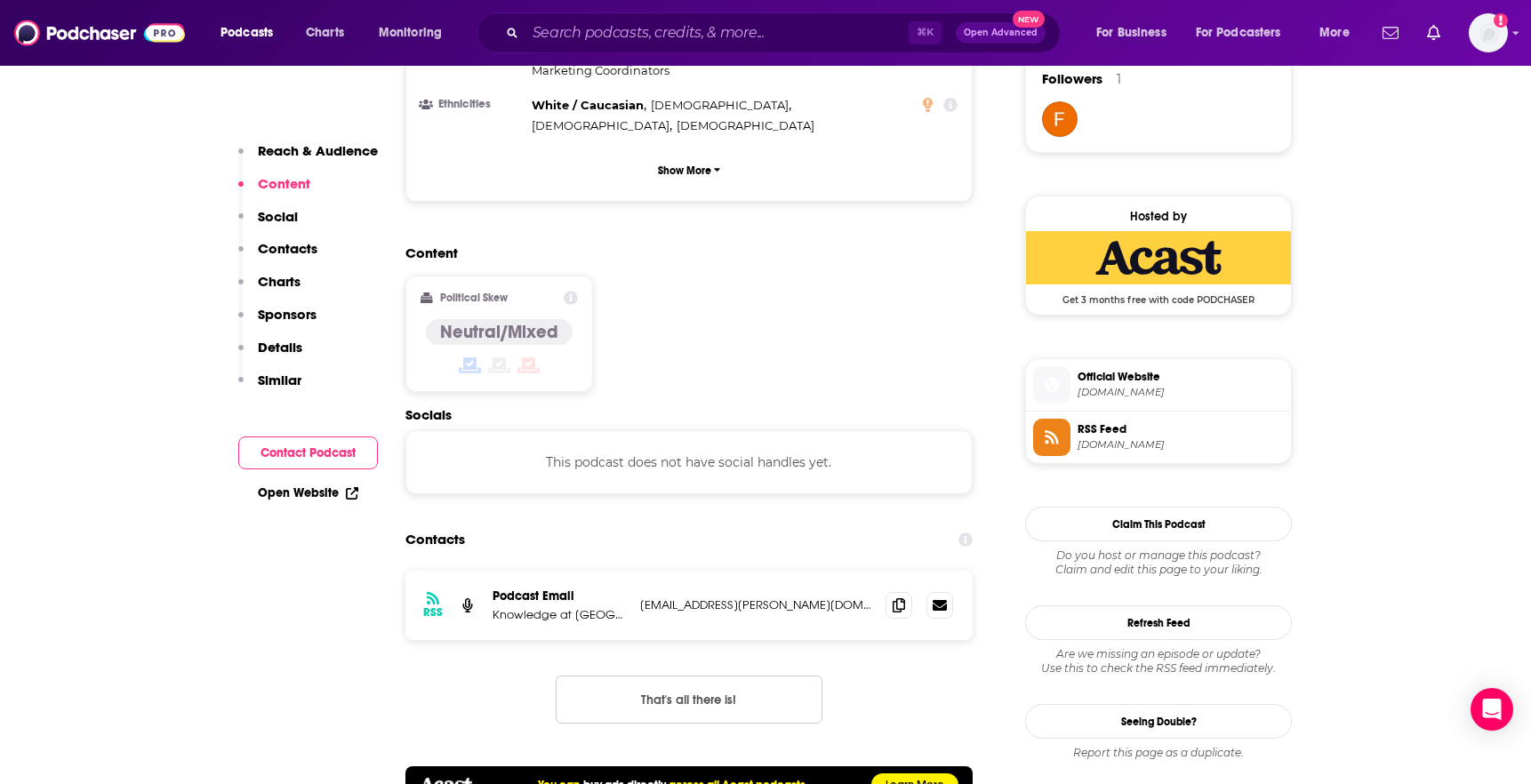
scroll to position [1311, 0]
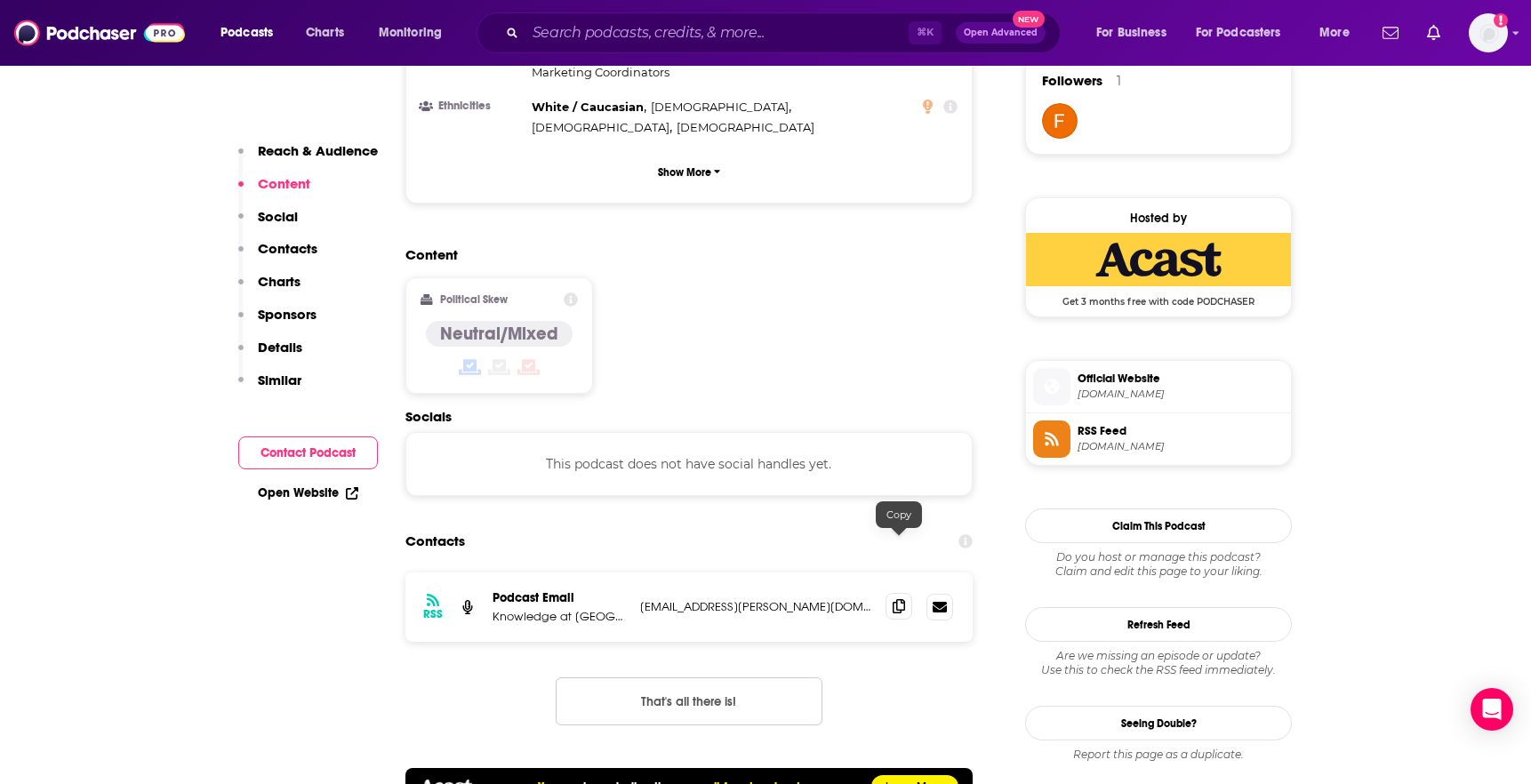
click at [897, 593] on span at bounding box center [899, 606] width 27 height 27
click at [826, 30] on input "Search podcasts, credits, & more..." at bounding box center [716, 33] width 383 height 29
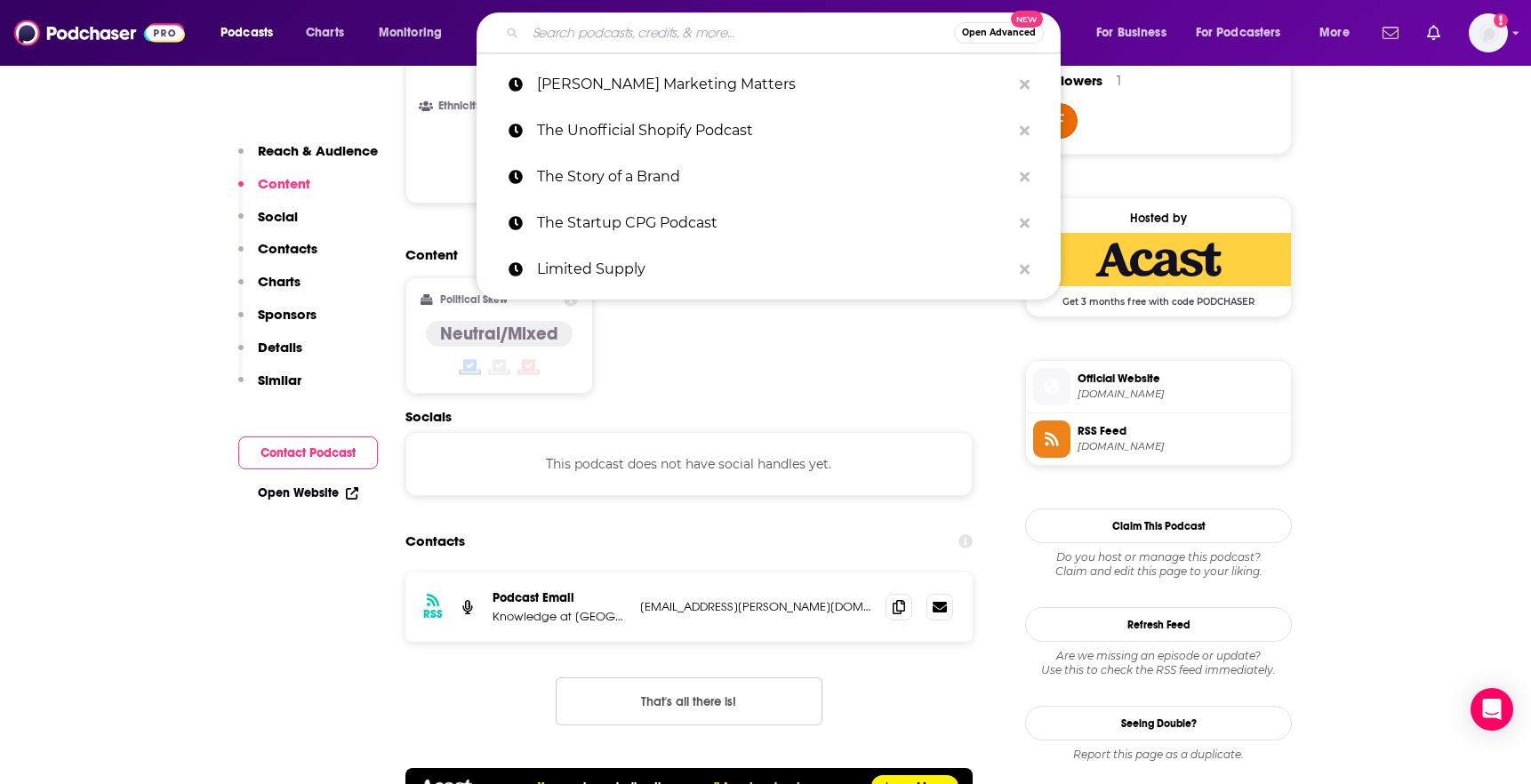
paste input "From the Ground Up"
type input "From the Ground Up"
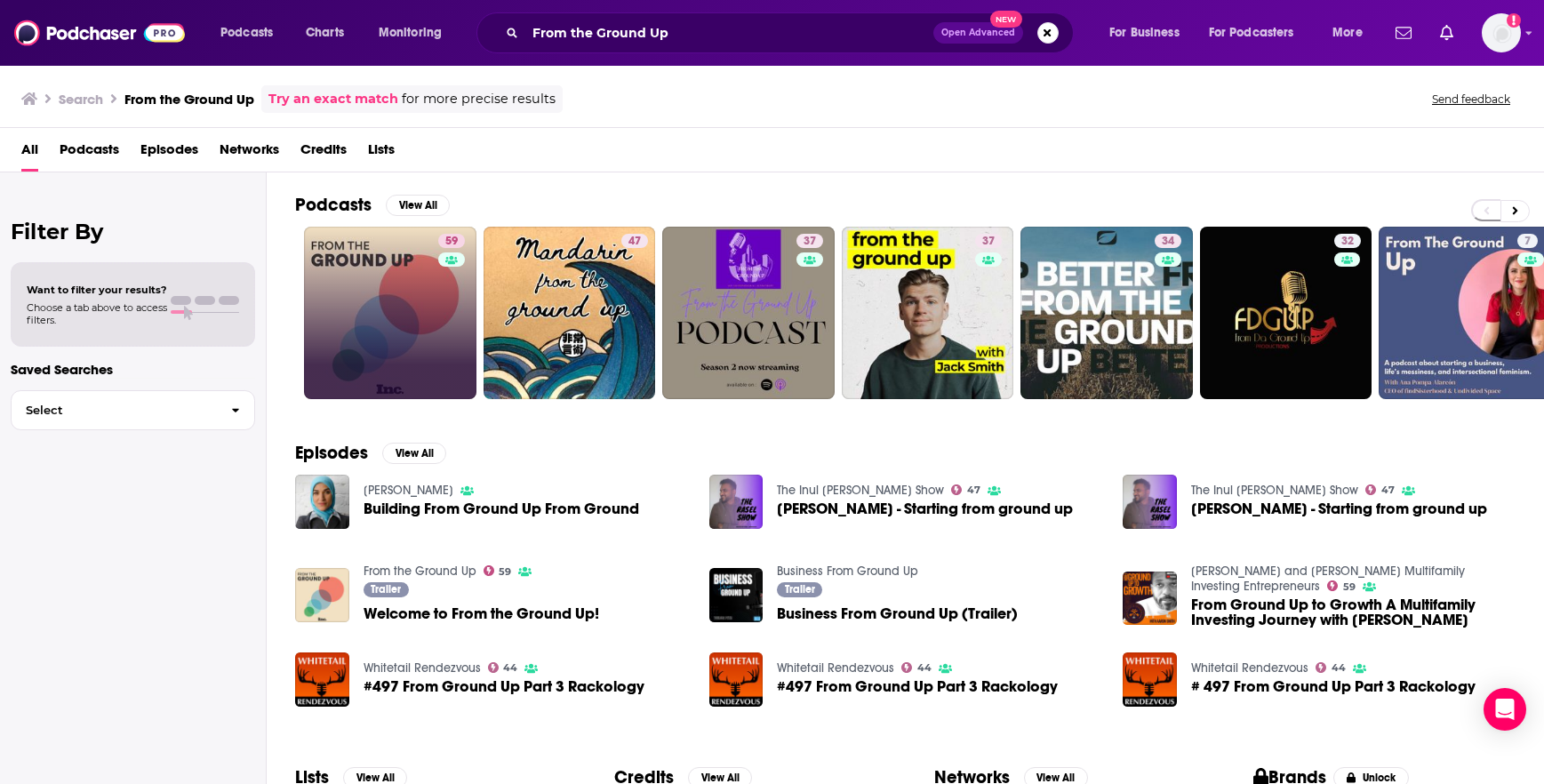
click at [388, 332] on link "59" at bounding box center [391, 313] width 173 height 173
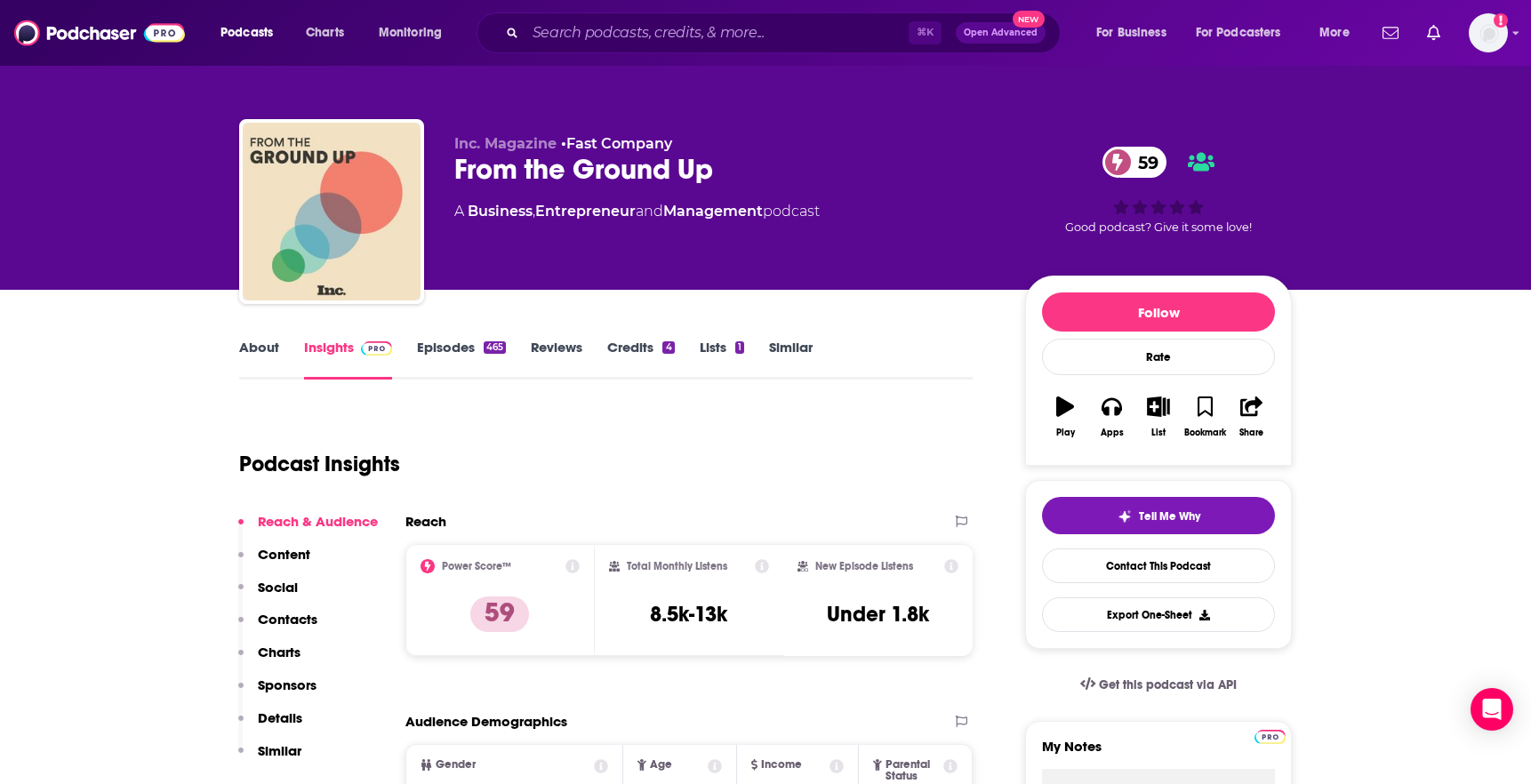
click at [260, 353] on link "About" at bounding box center [259, 359] width 40 height 41
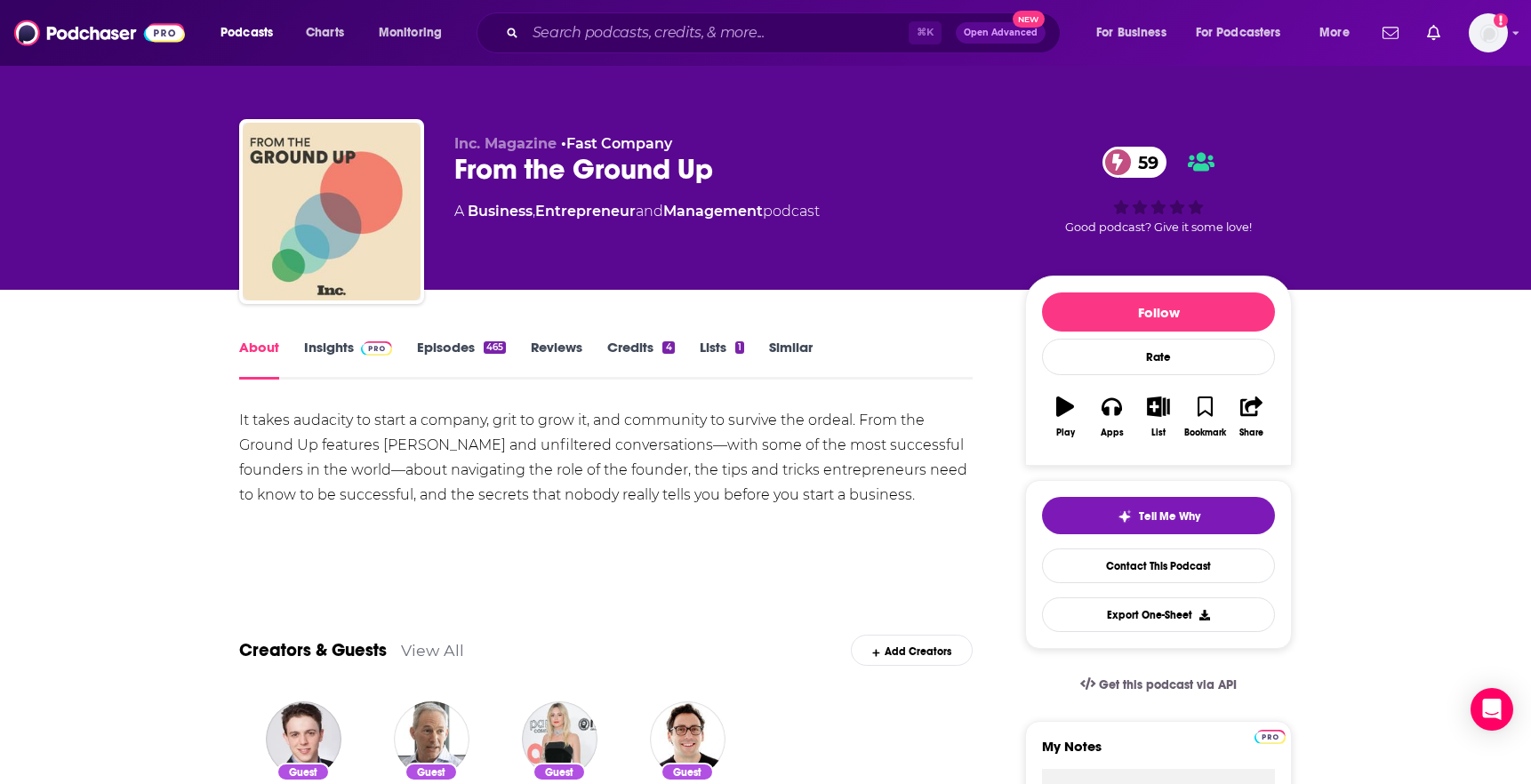
click at [283, 417] on div "It takes audacity to start a company, grit to grow it, and community to survive…" at bounding box center [606, 458] width 733 height 100
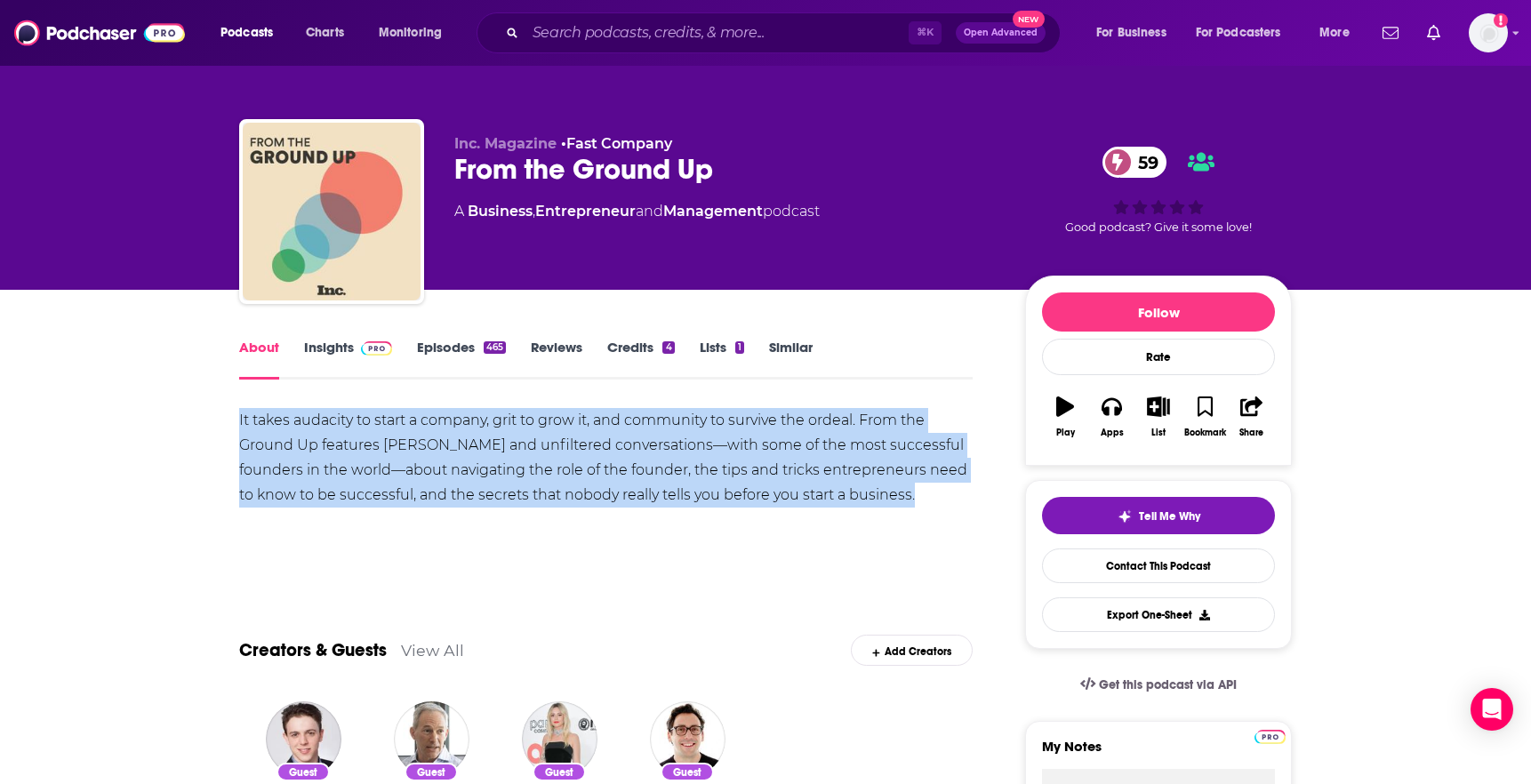
click at [283, 417] on div "It takes audacity to start a company, grit to grow it, and community to survive…" at bounding box center [606, 458] width 733 height 100
copy div "It takes audacity to start a company, grit to grow it, and community to survive…"
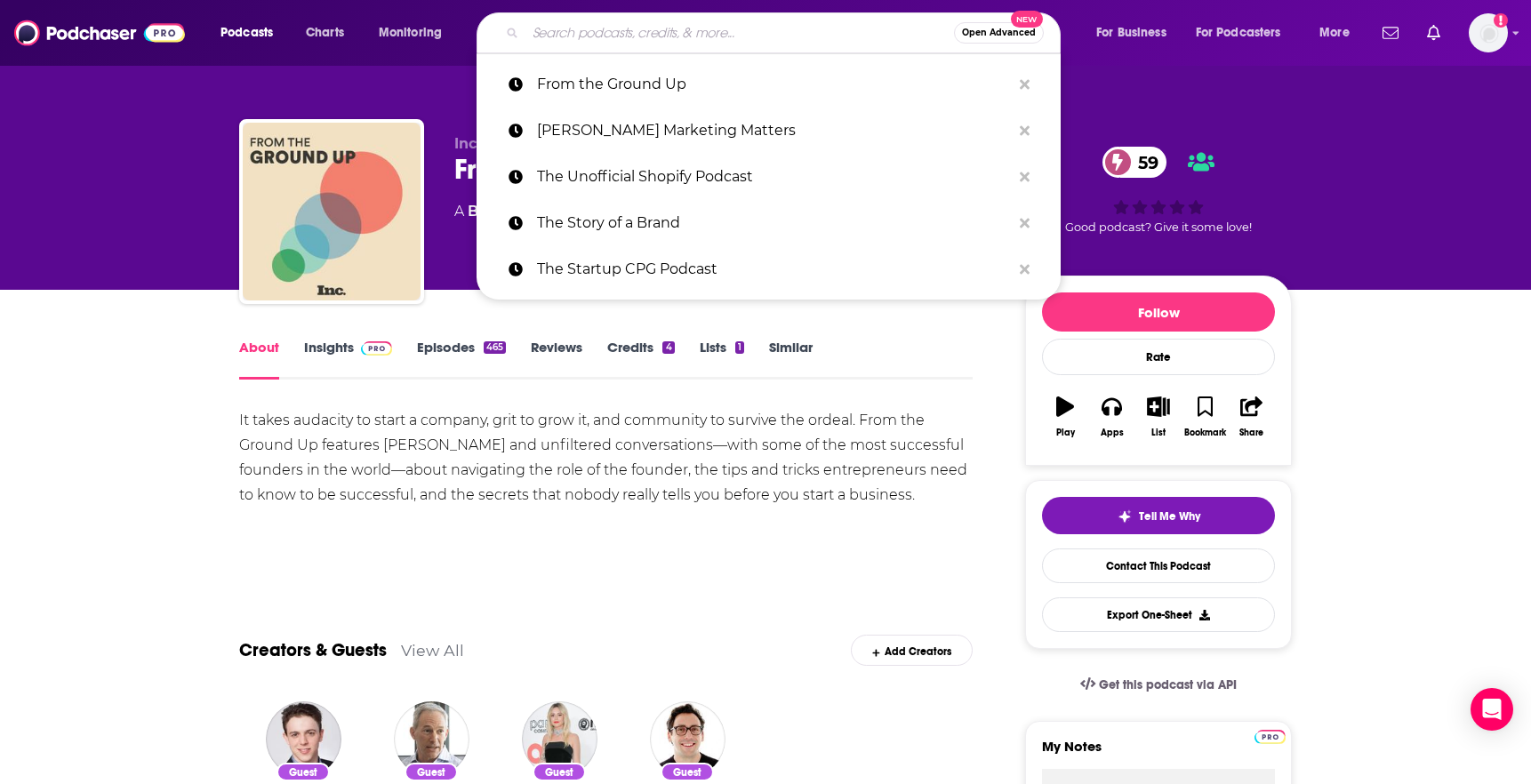
click at [768, 32] on input "Search podcasts, credits, & more..." at bounding box center [739, 33] width 428 height 29
paste input "How I Built This"
type input "How I Built This"
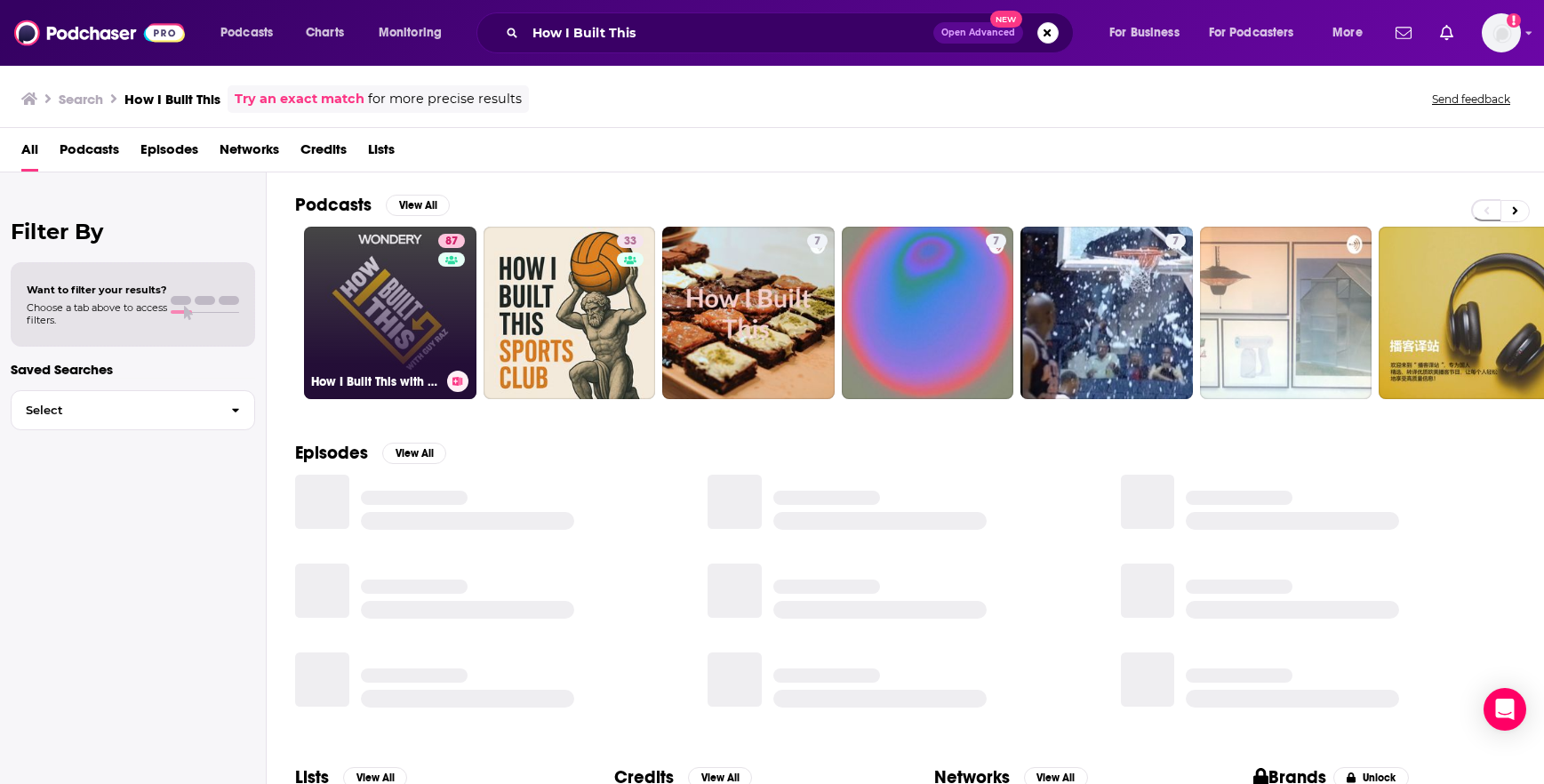
click at [356, 293] on link "87 How I Built This with [PERSON_NAME]" at bounding box center [391, 313] width 173 height 173
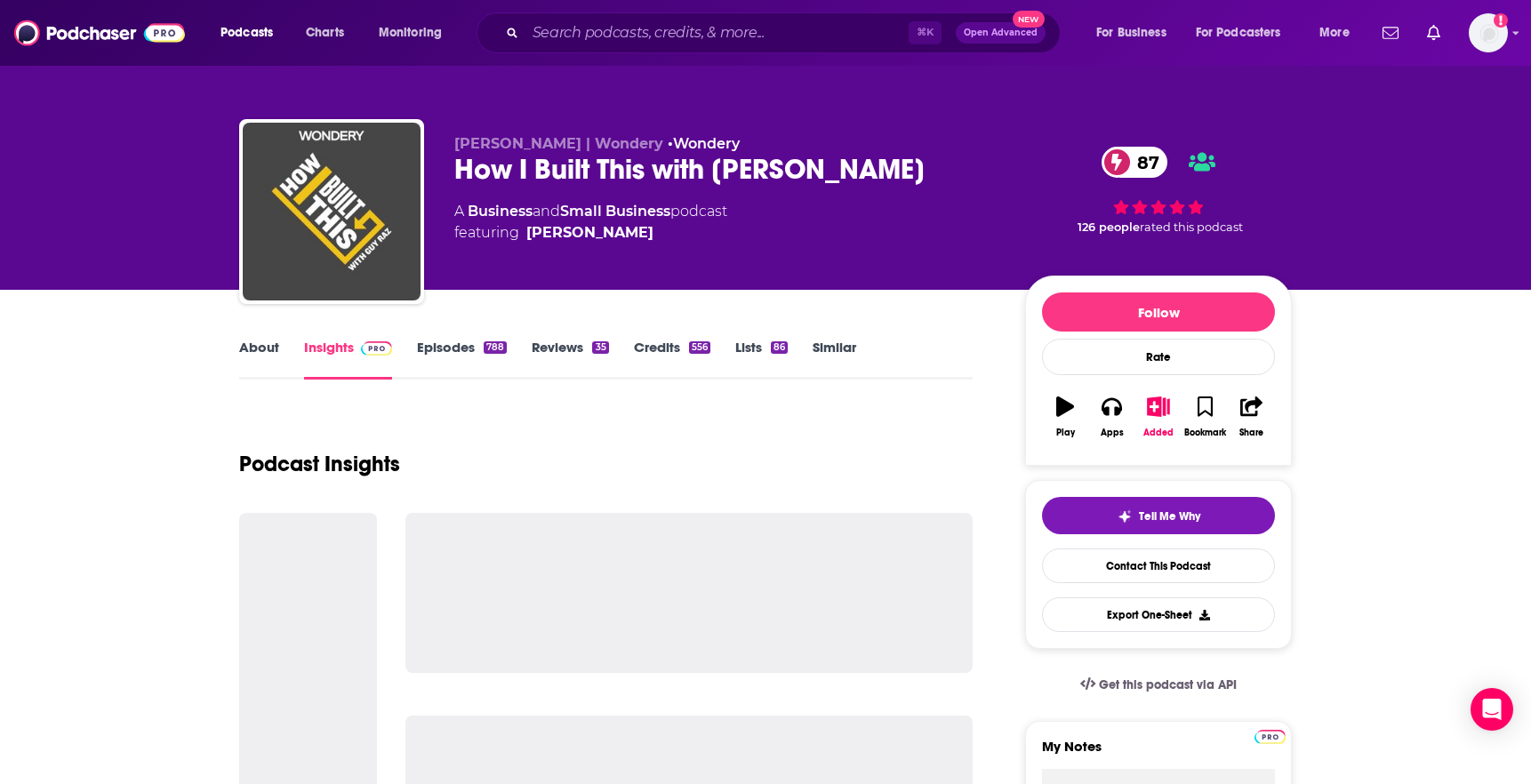
click at [260, 346] on link "About" at bounding box center [259, 359] width 40 height 41
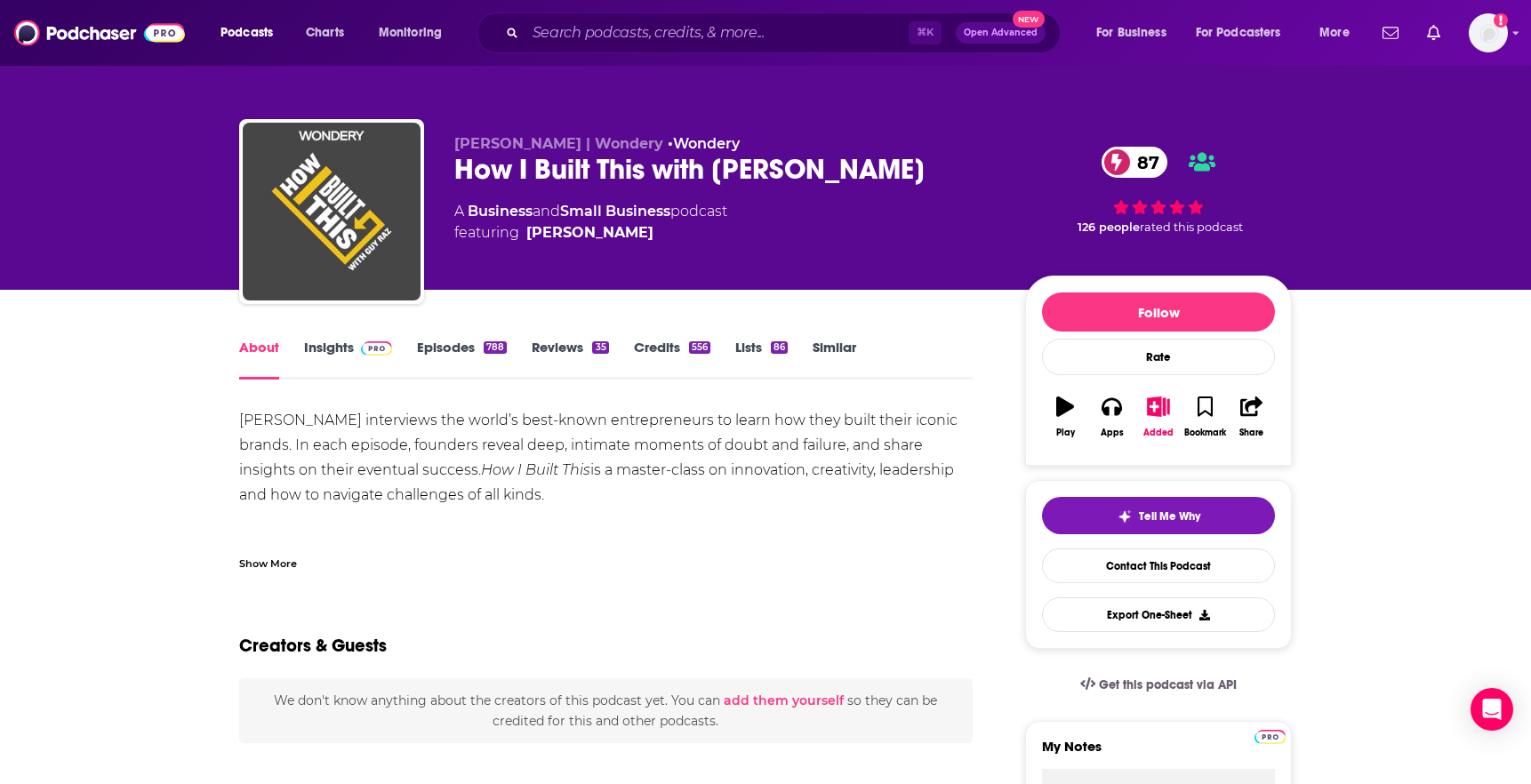
click at [441, 425] on div "[PERSON_NAME] interviews the world’s best-known entrepreneurs to learn how they…" at bounding box center [606, 532] width 733 height 249
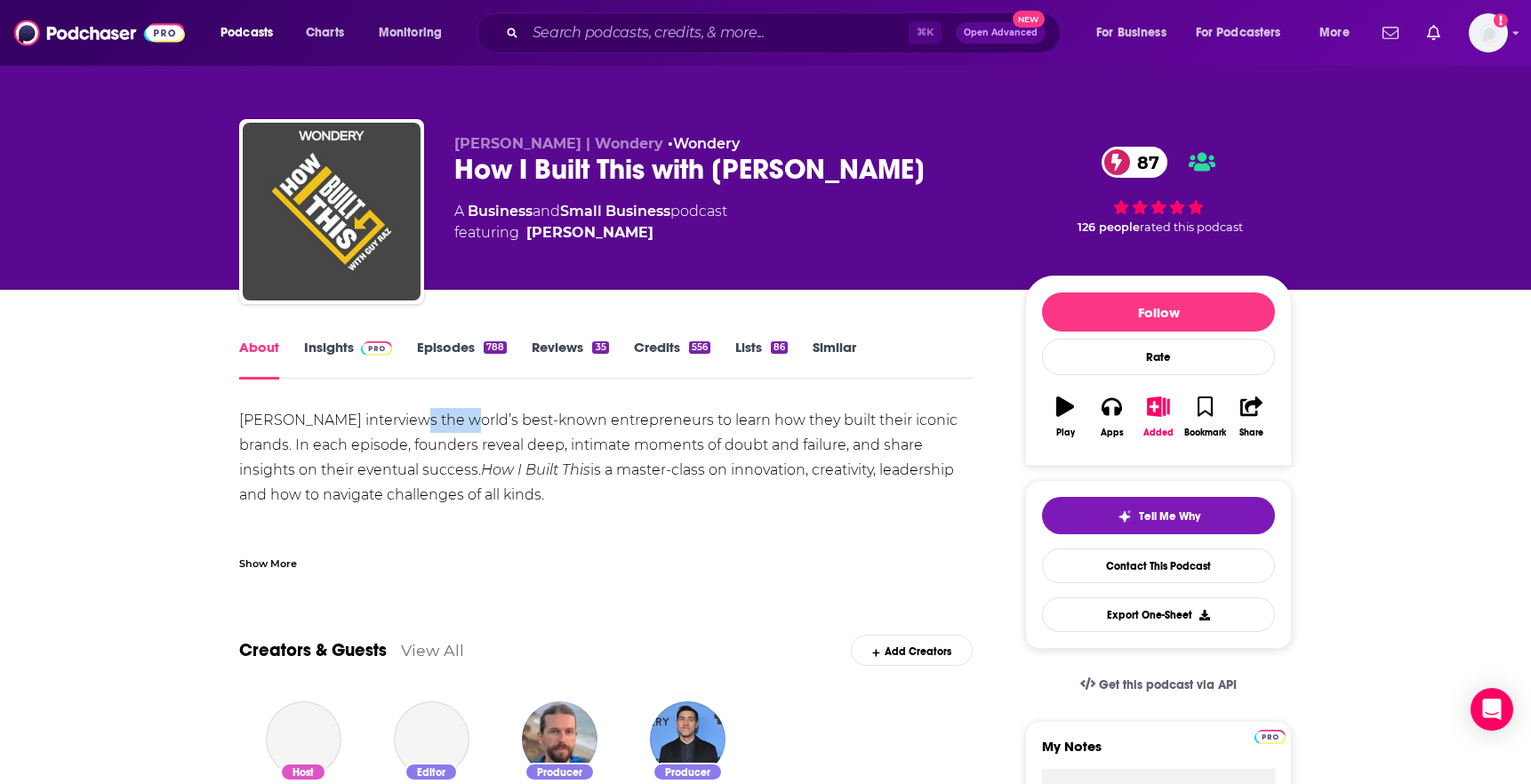
click at [441, 425] on div "[PERSON_NAME] interviews the world’s best-known entrepreneurs to learn how they…" at bounding box center [606, 532] width 733 height 249
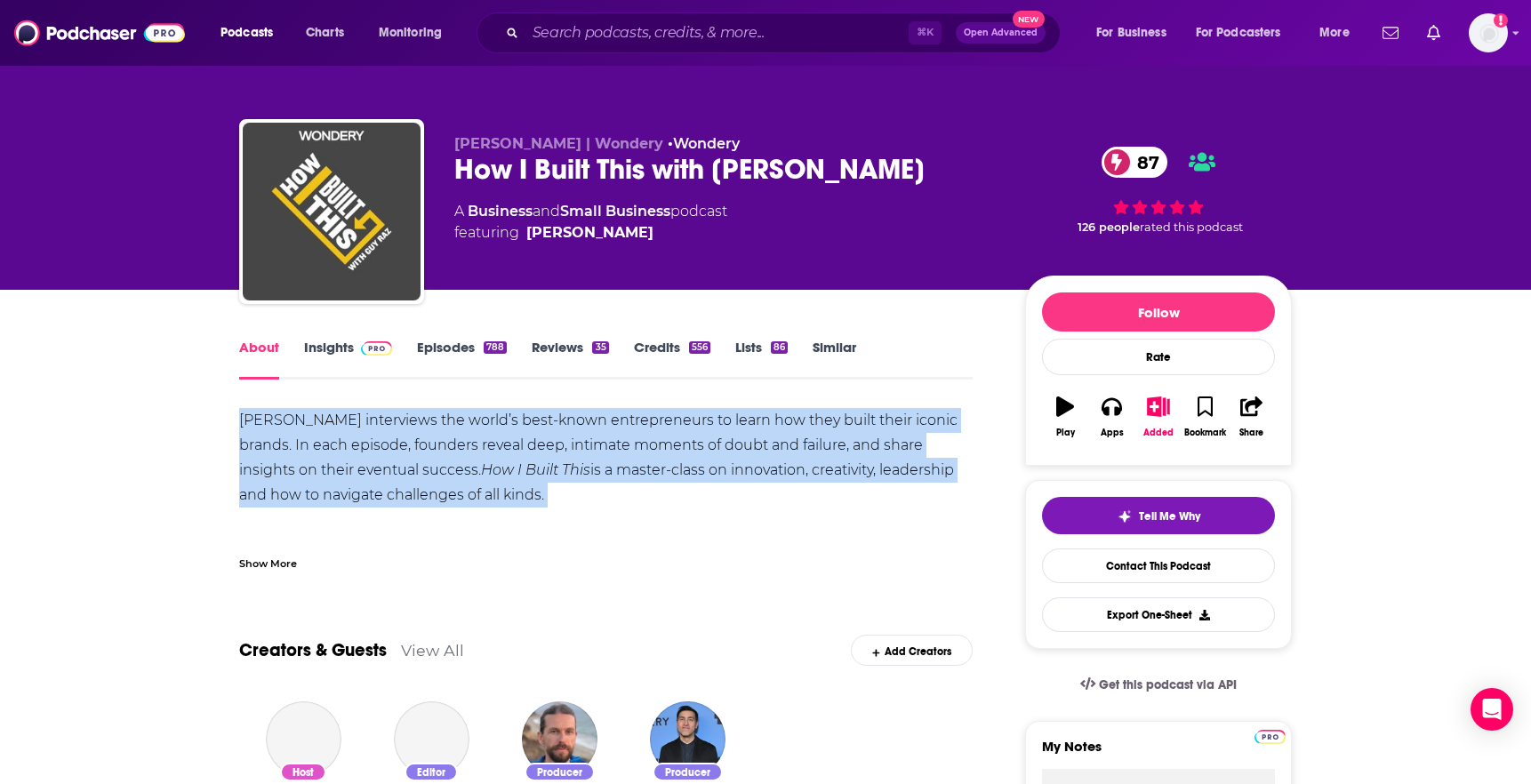
click at [441, 425] on div "[PERSON_NAME] interviews the world’s best-known entrepreneurs to learn how they…" at bounding box center [606, 532] width 733 height 249
copy div "[PERSON_NAME] interviews the world’s best-known entrepreneurs to learn how they…"
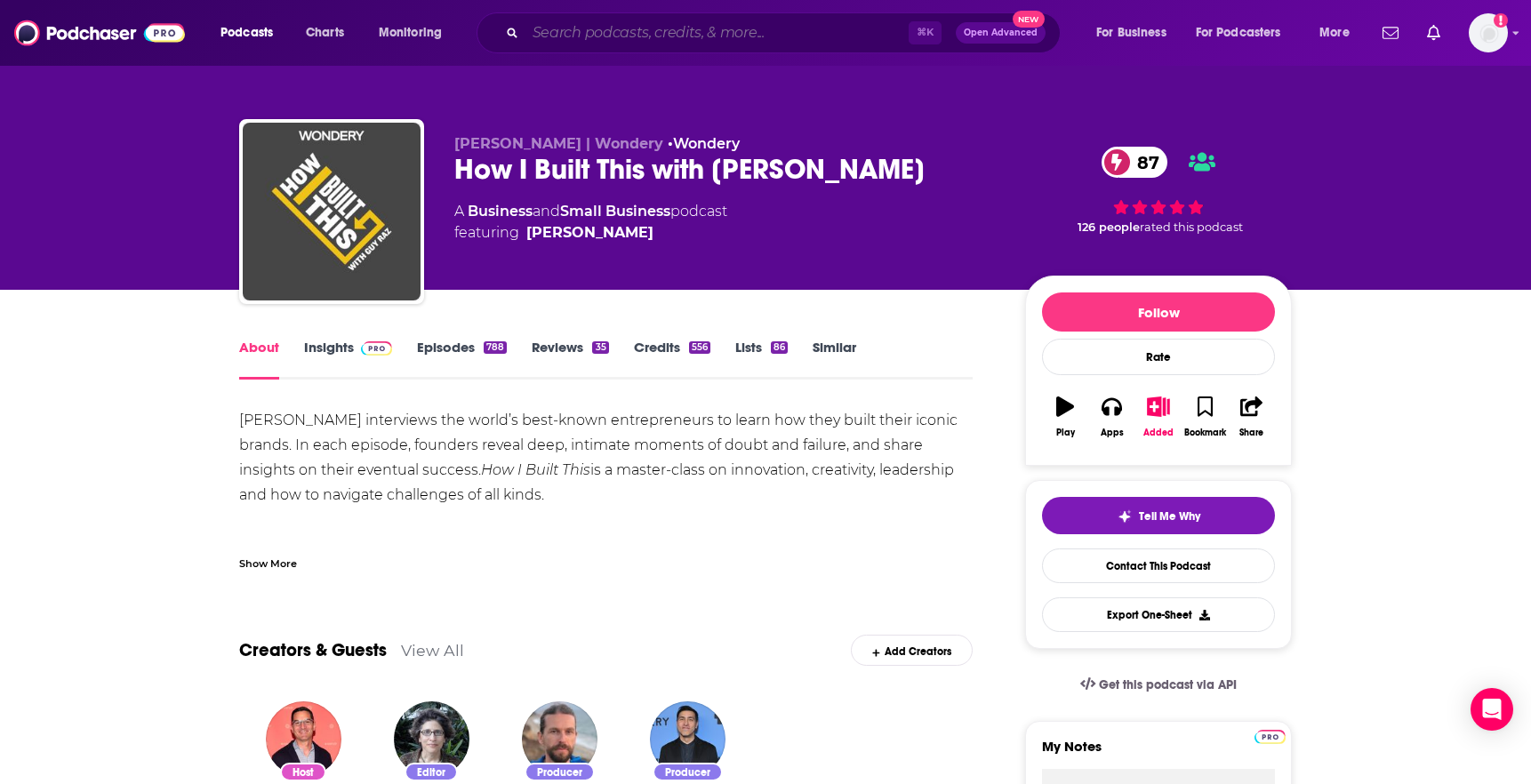
click at [792, 45] on input "Search podcasts, credits, & more..." at bounding box center [716, 33] width 383 height 29
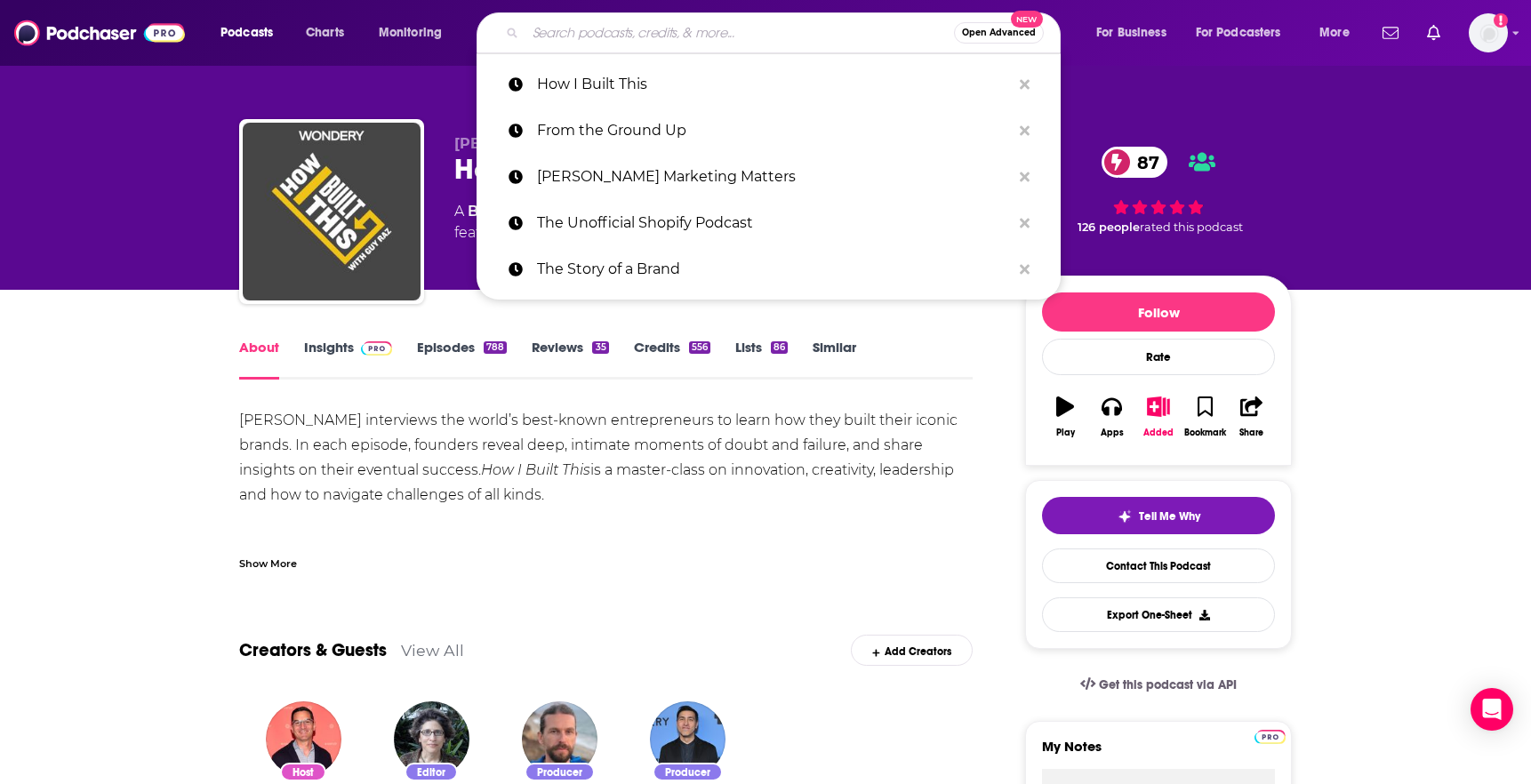
paste input "How Success Happens"
type input "How Success Happens"
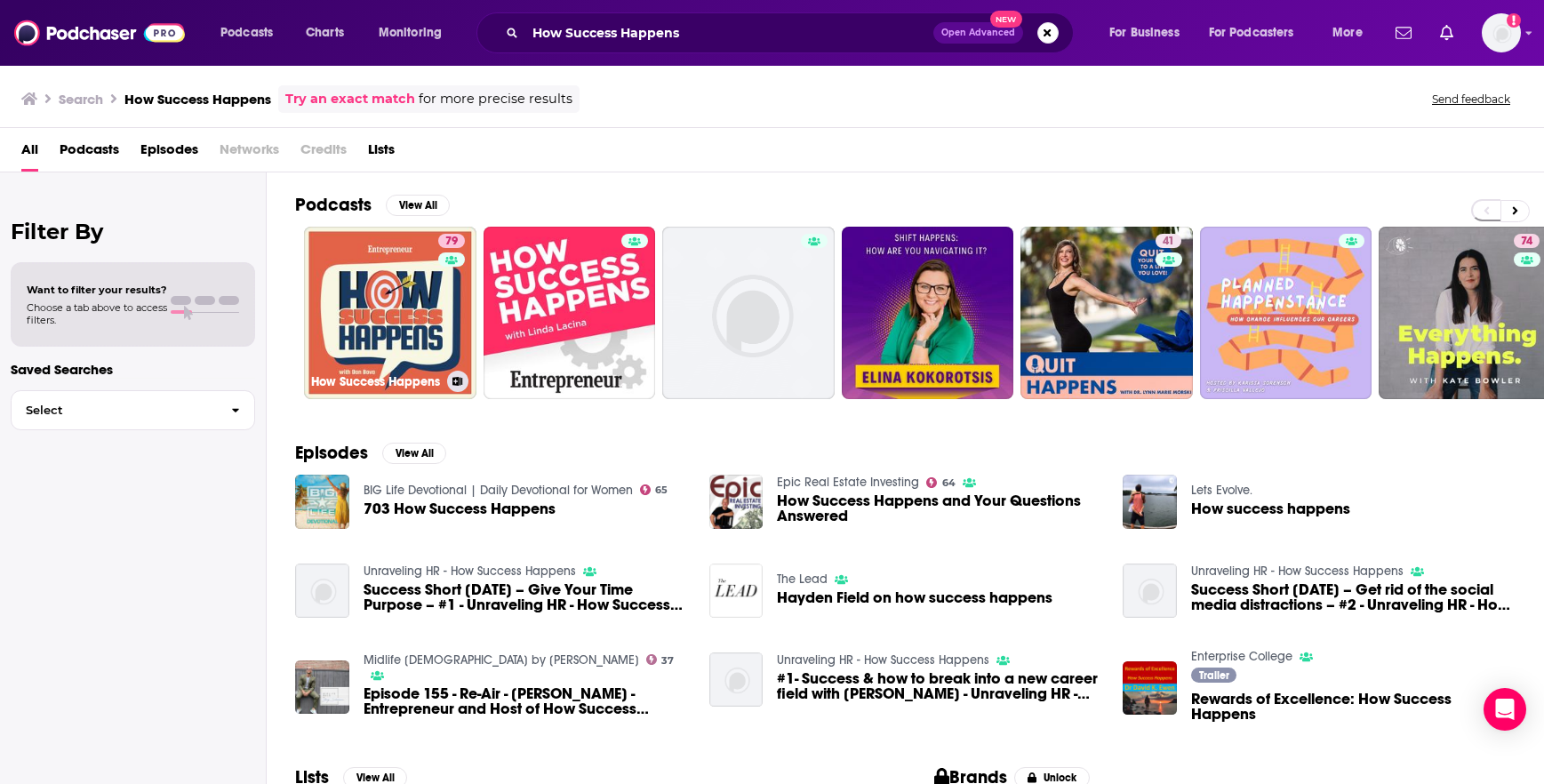
click at [386, 293] on link "79 How Success Happens" at bounding box center [391, 313] width 173 height 173
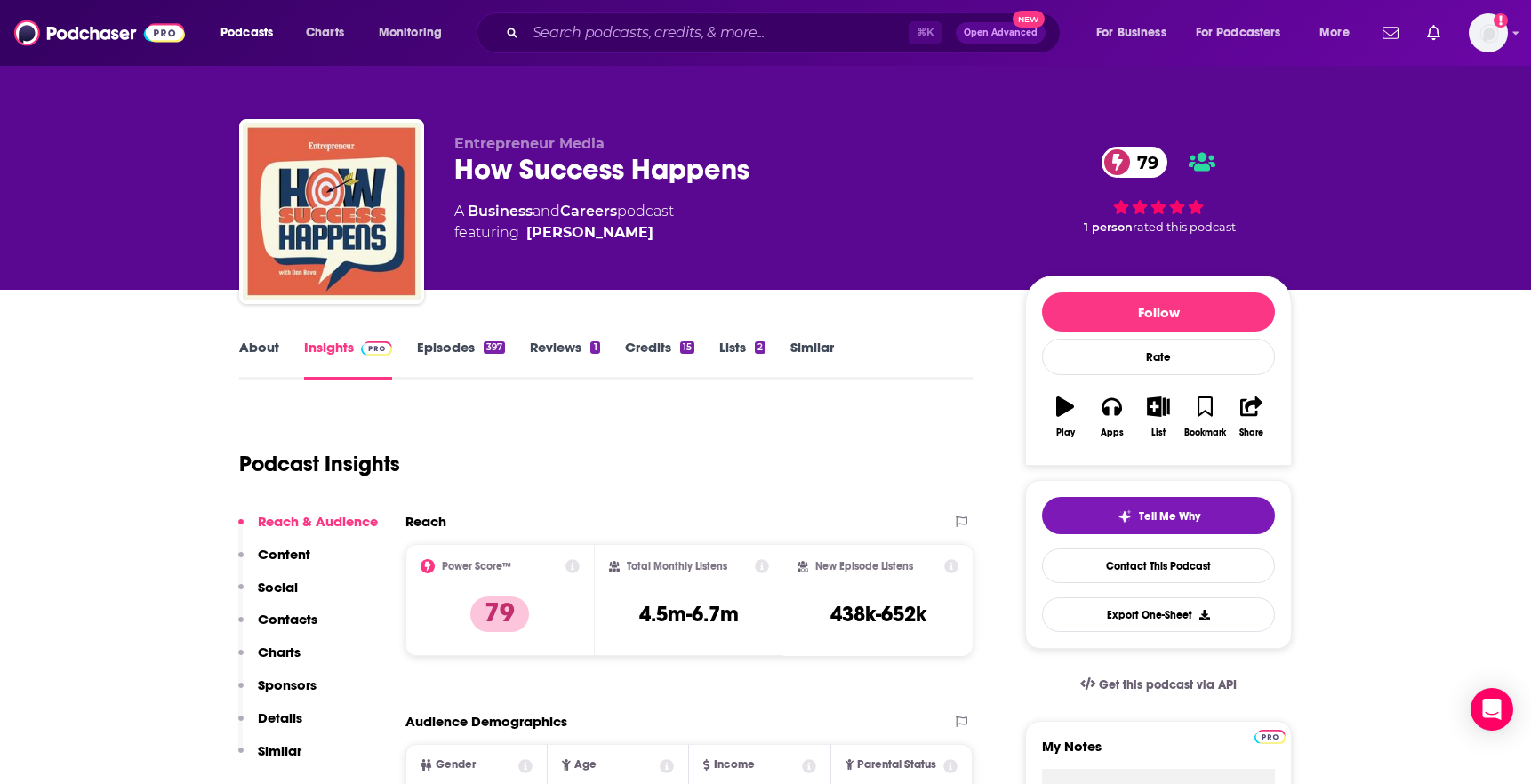
click at [266, 348] on link "About" at bounding box center [259, 359] width 40 height 41
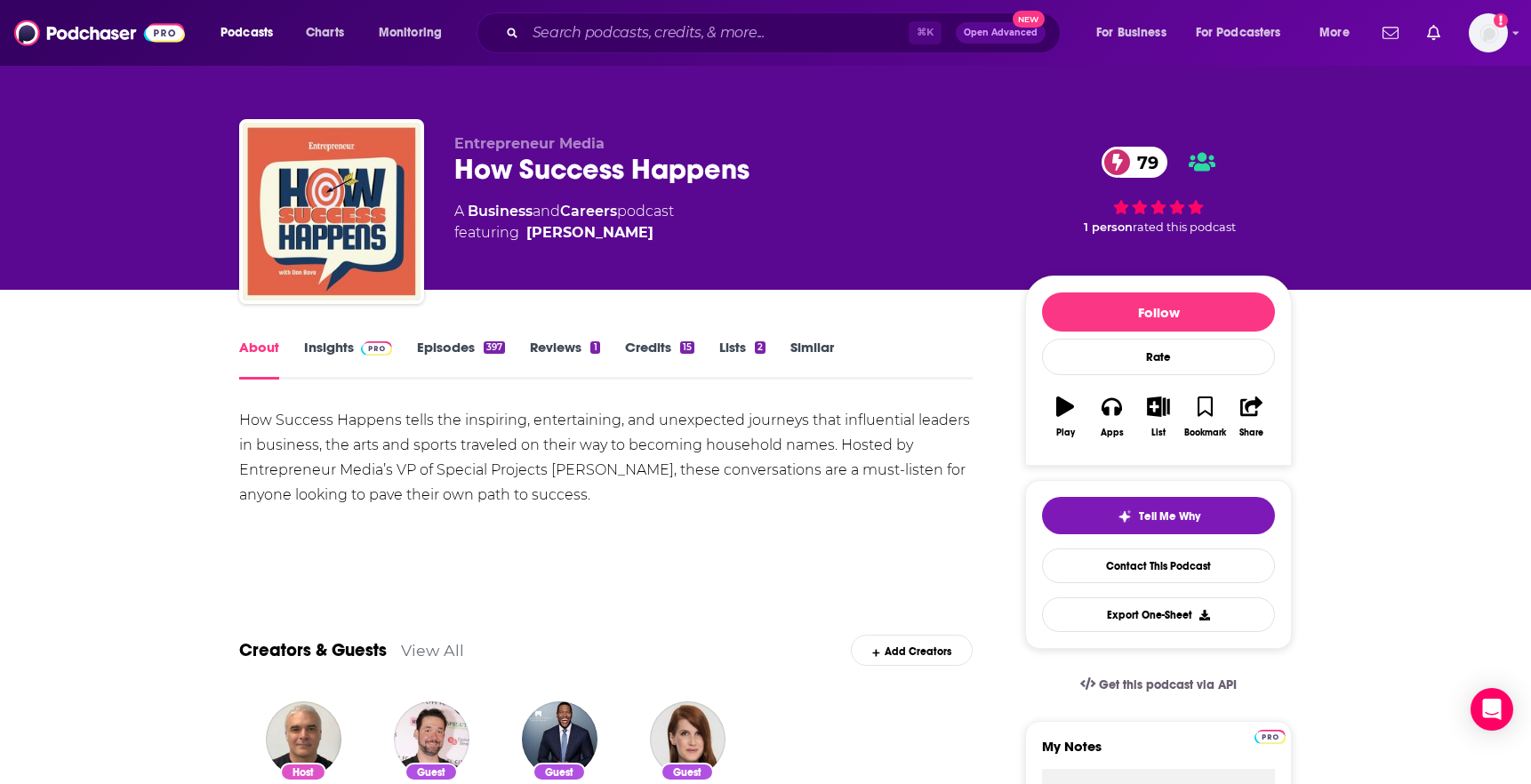
click at [397, 418] on div "How Success Happens tells the inspiring, entertaining, and unexpected journeys …" at bounding box center [606, 458] width 733 height 100
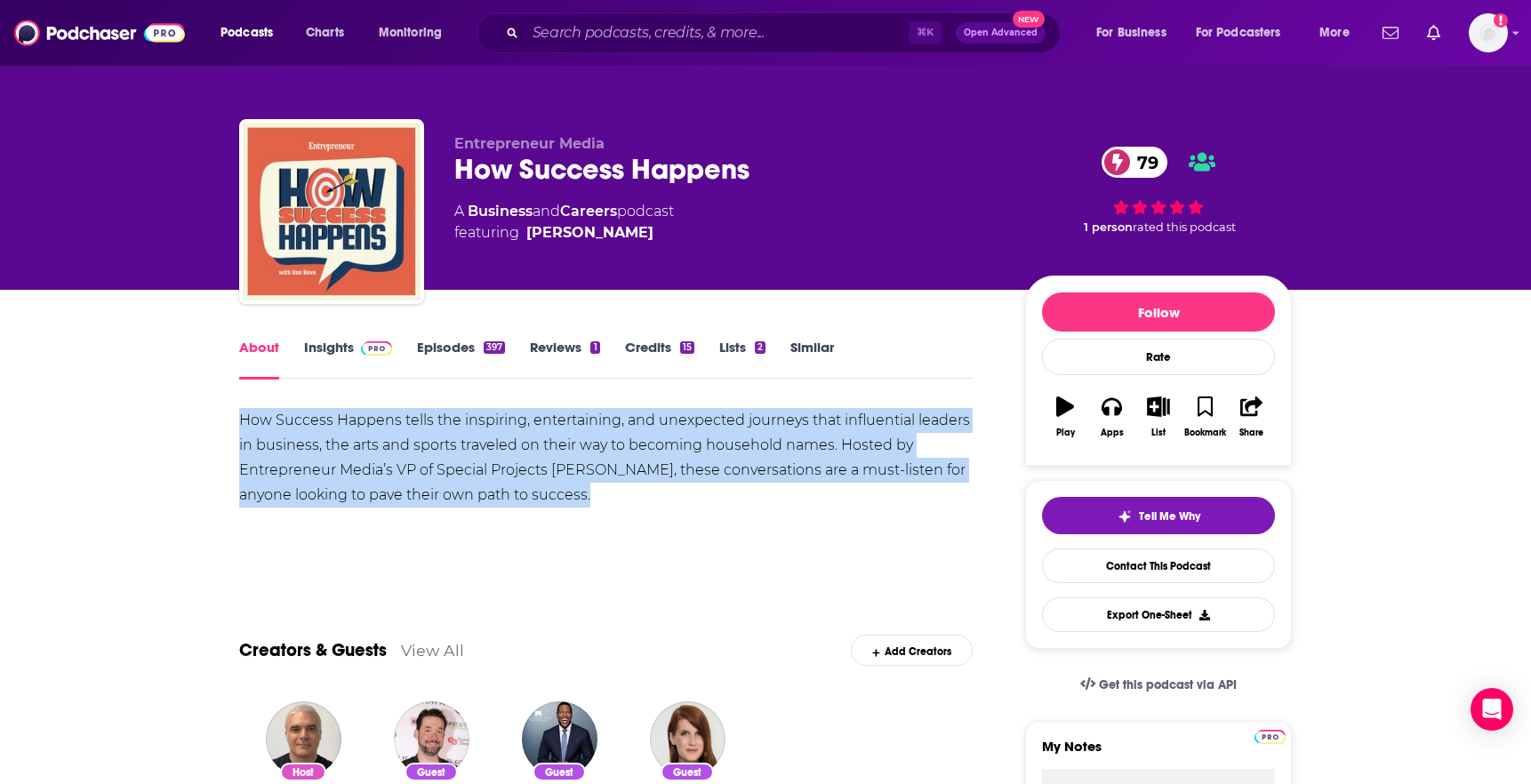
copy div "How Success Happens tells the inspiring, entertaining, and unexpected journeys …"
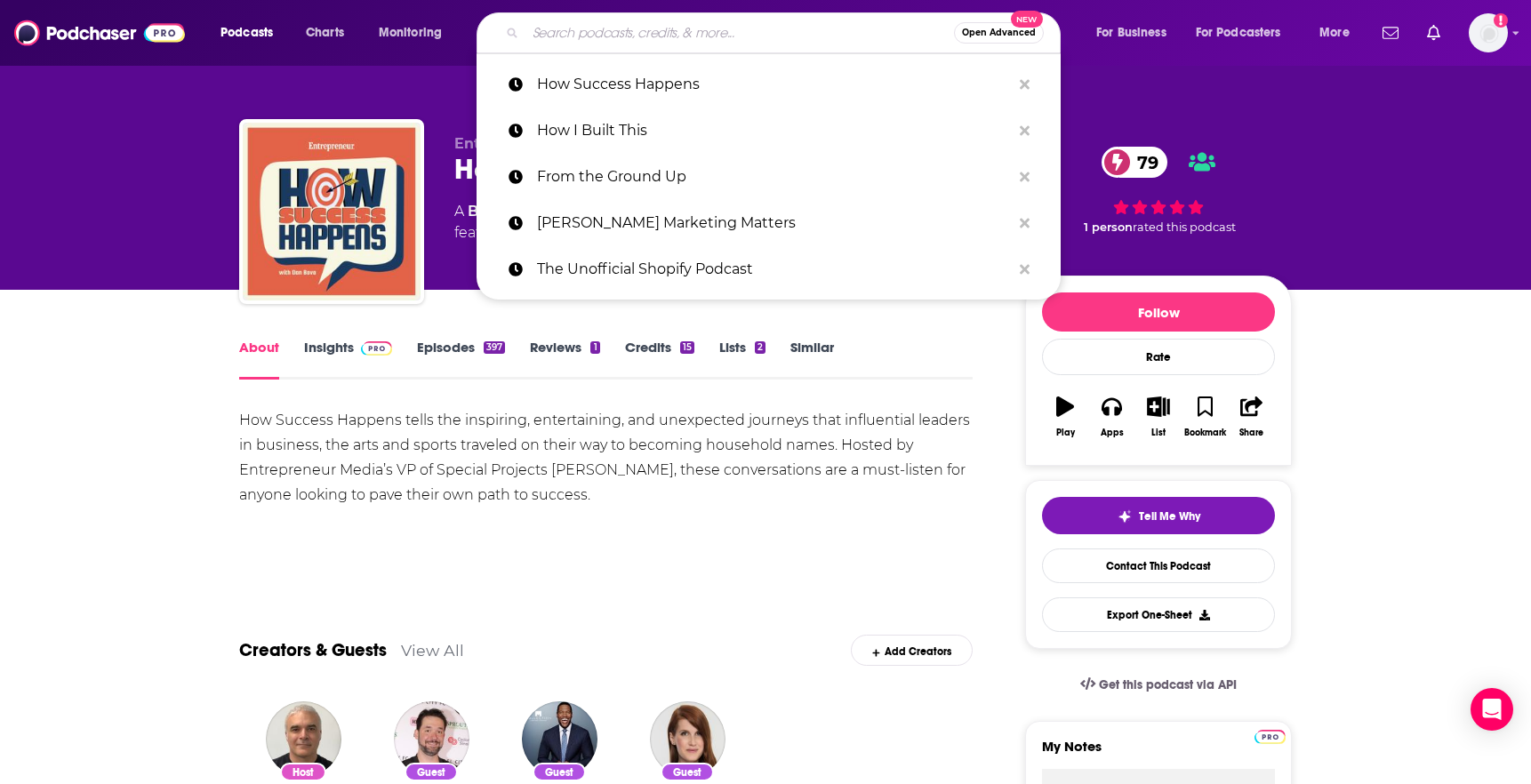
click at [782, 35] on input "Search podcasts, credits, & more..." at bounding box center [739, 33] width 428 height 29
paste input "Inc - The Business Model"
type input "Inc - The Business Model"
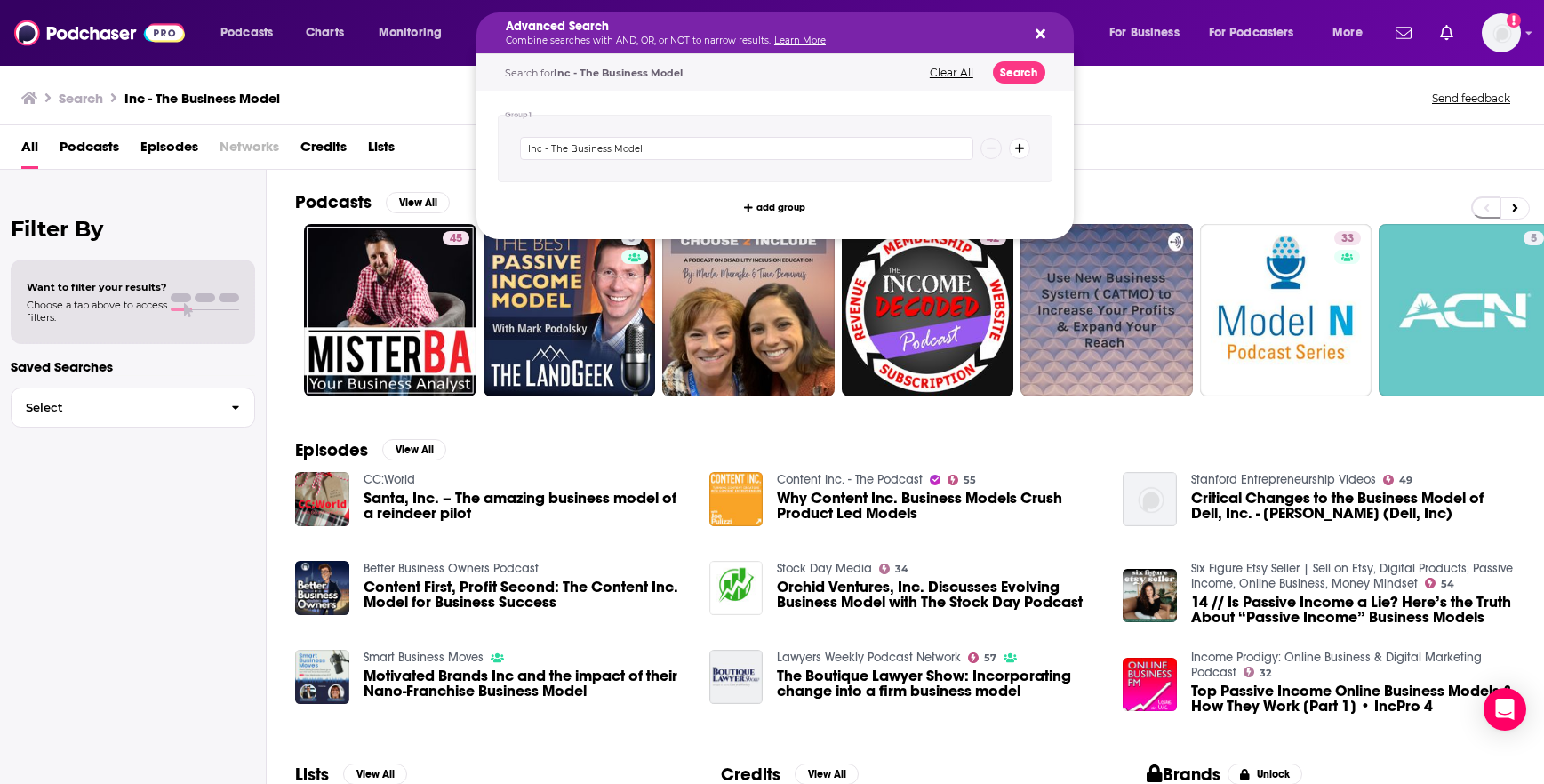
click at [772, 30] on h5 "Advanced Search" at bounding box center [761, 26] width 511 height 12
click at [1166, 139] on div "All Podcasts Episodes Networks Credits Lists" at bounding box center [775, 151] width 1508 height 36
click at [799, 31] on h5 "Advanced Search" at bounding box center [761, 26] width 511 height 12
drag, startPoint x: 650, startPoint y: 159, endPoint x: 543, endPoint y: 149, distance: 107.5
click at [542, 149] on input "Inc - The Business Model" at bounding box center [747, 149] width 453 height 23
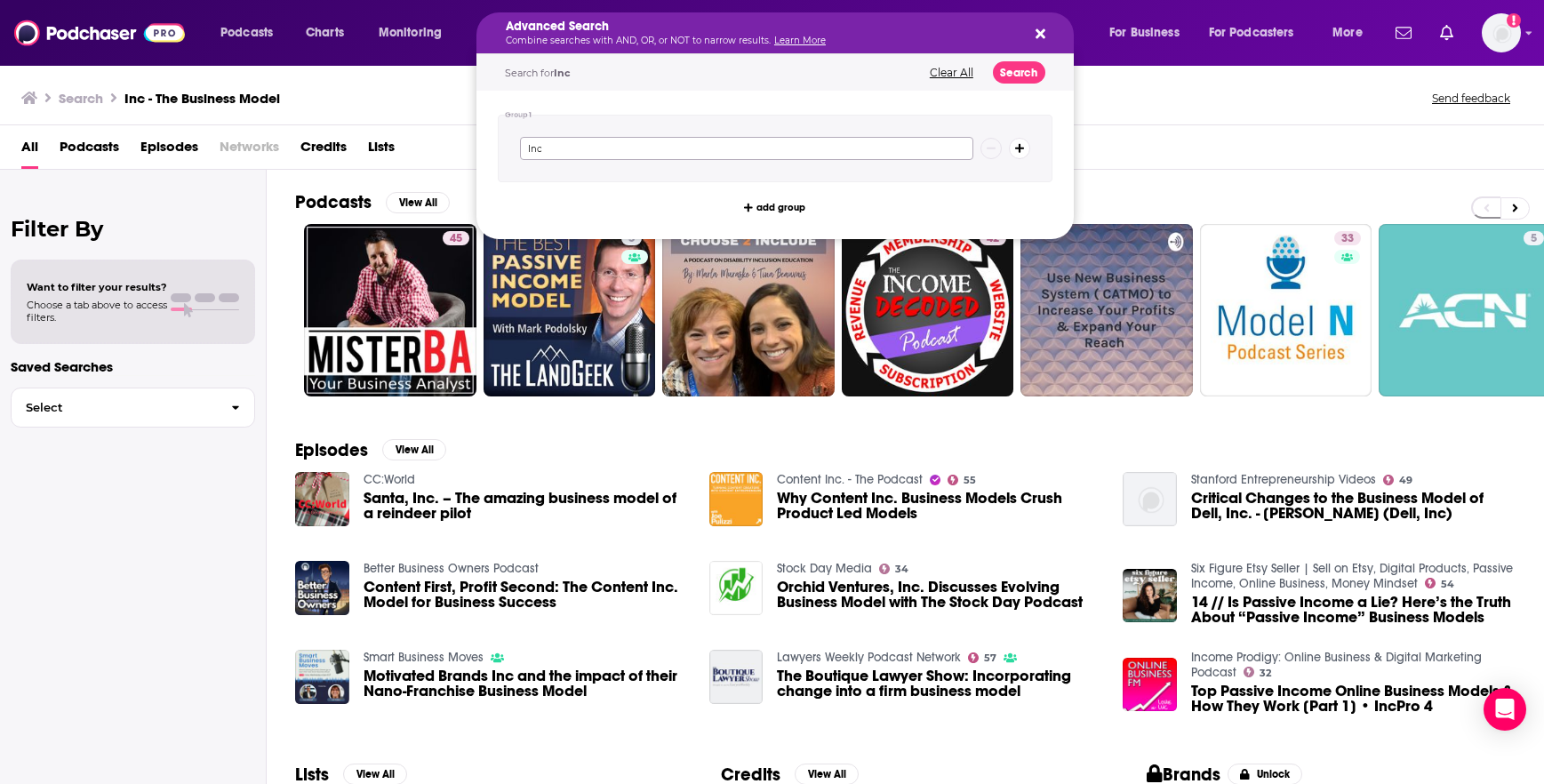
type input "Inc"
click at [1040, 75] on button "Search" at bounding box center [1019, 72] width 53 height 22
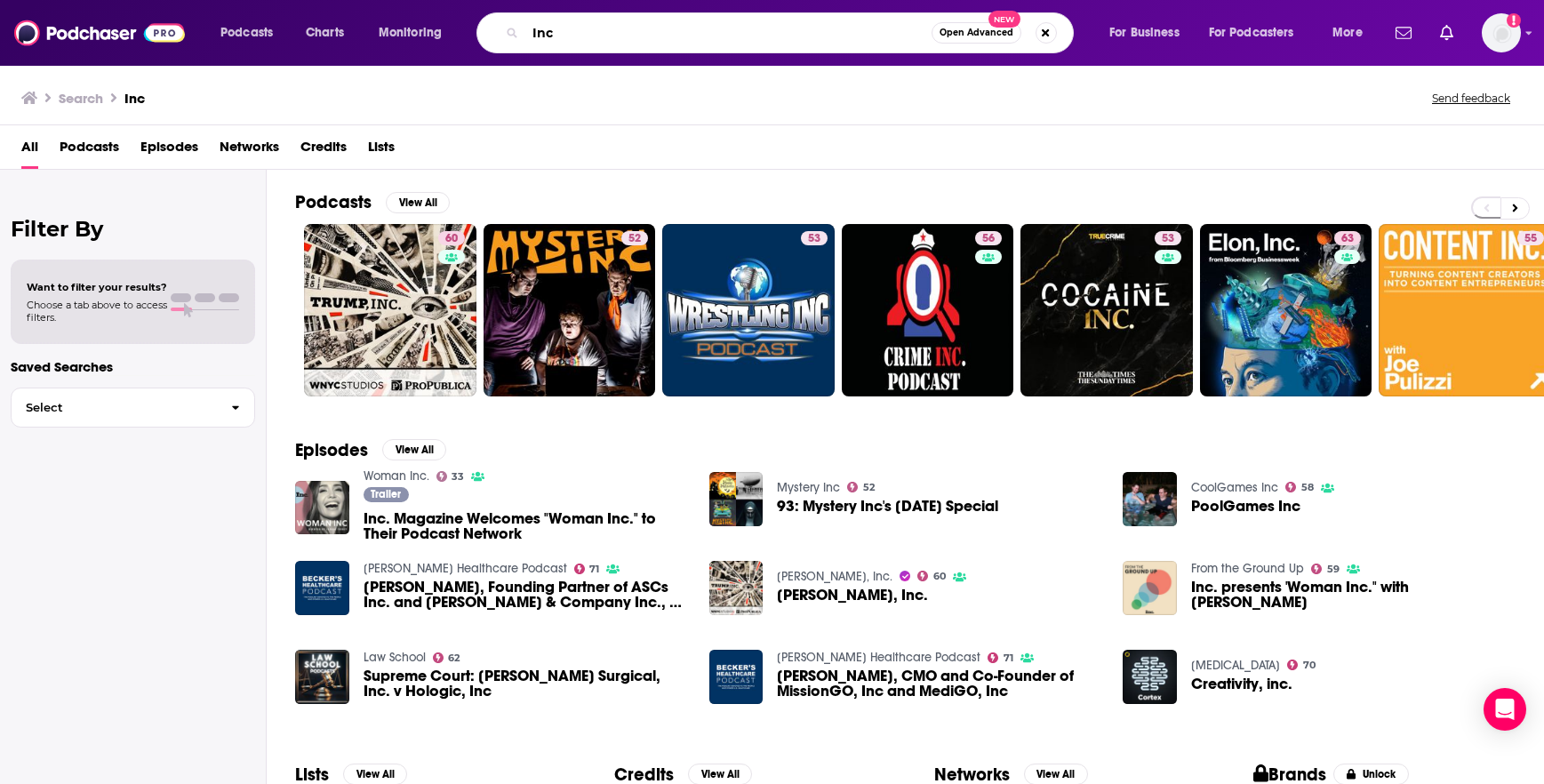
click at [871, 34] on input "Inc" at bounding box center [727, 33] width 406 height 29
paste input "Read Receipt"
type input "Read Receipt"
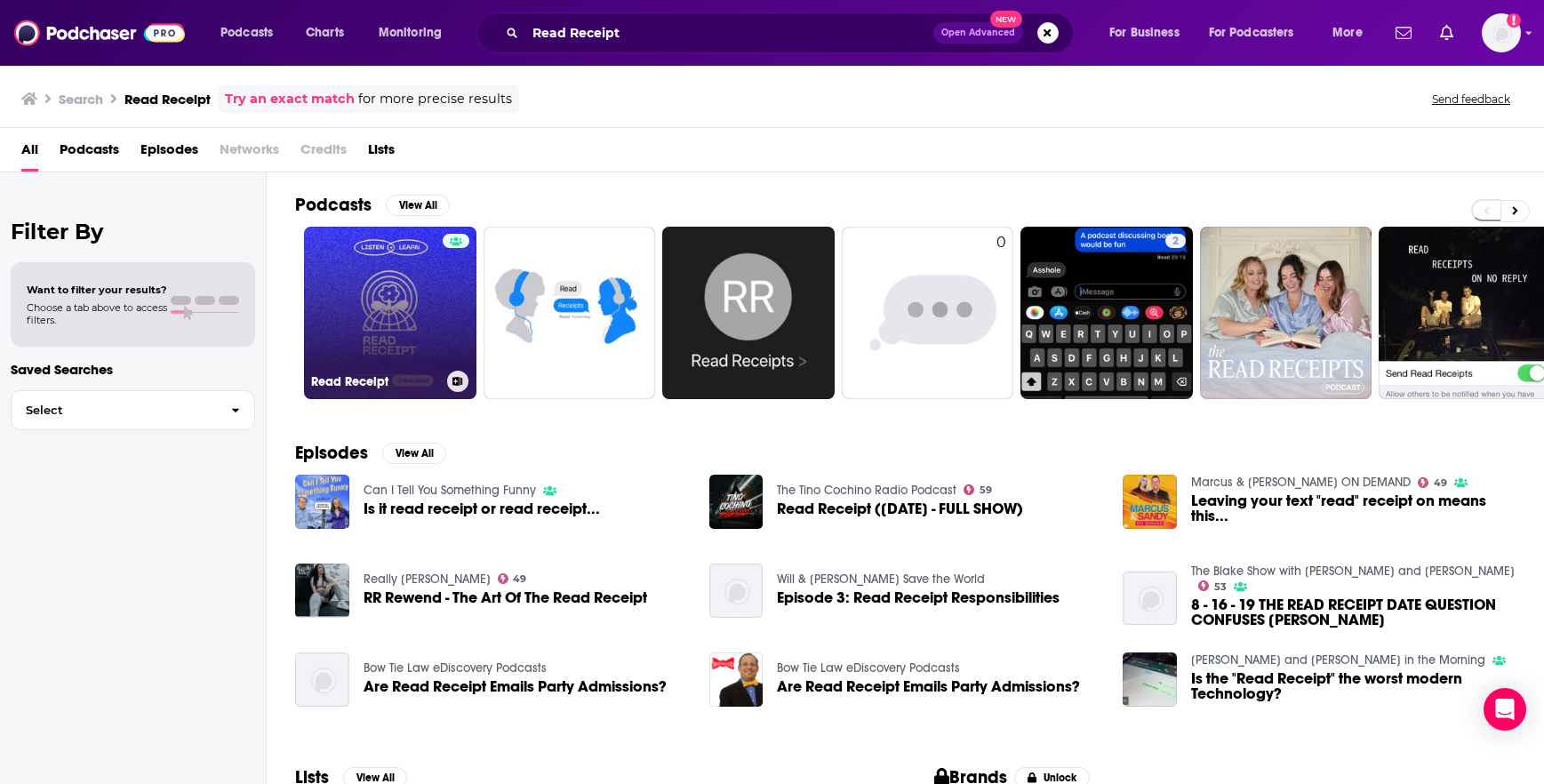
click at [397, 297] on link "Read Receipt" at bounding box center [391, 313] width 173 height 173
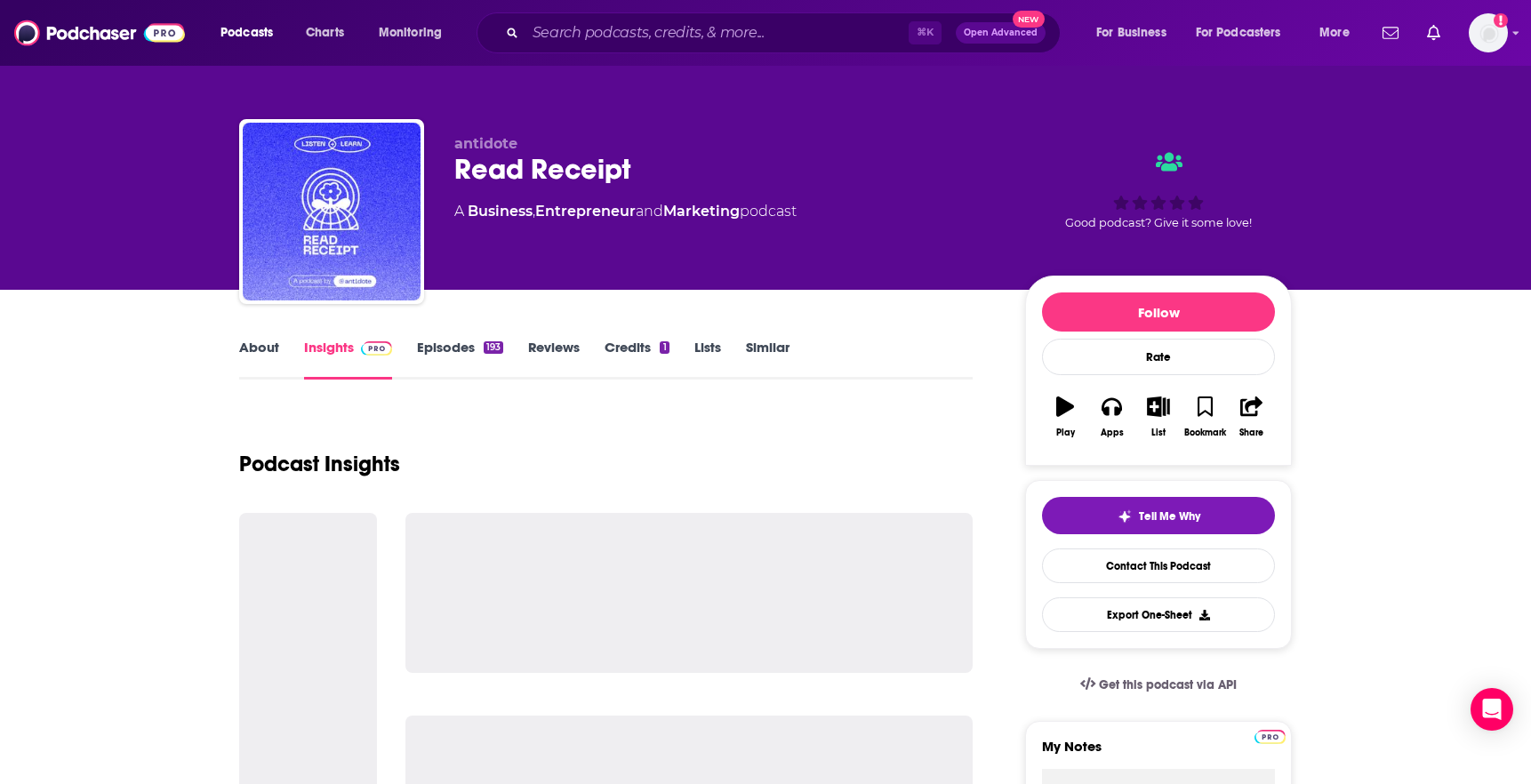
click at [263, 350] on link "About" at bounding box center [259, 359] width 40 height 41
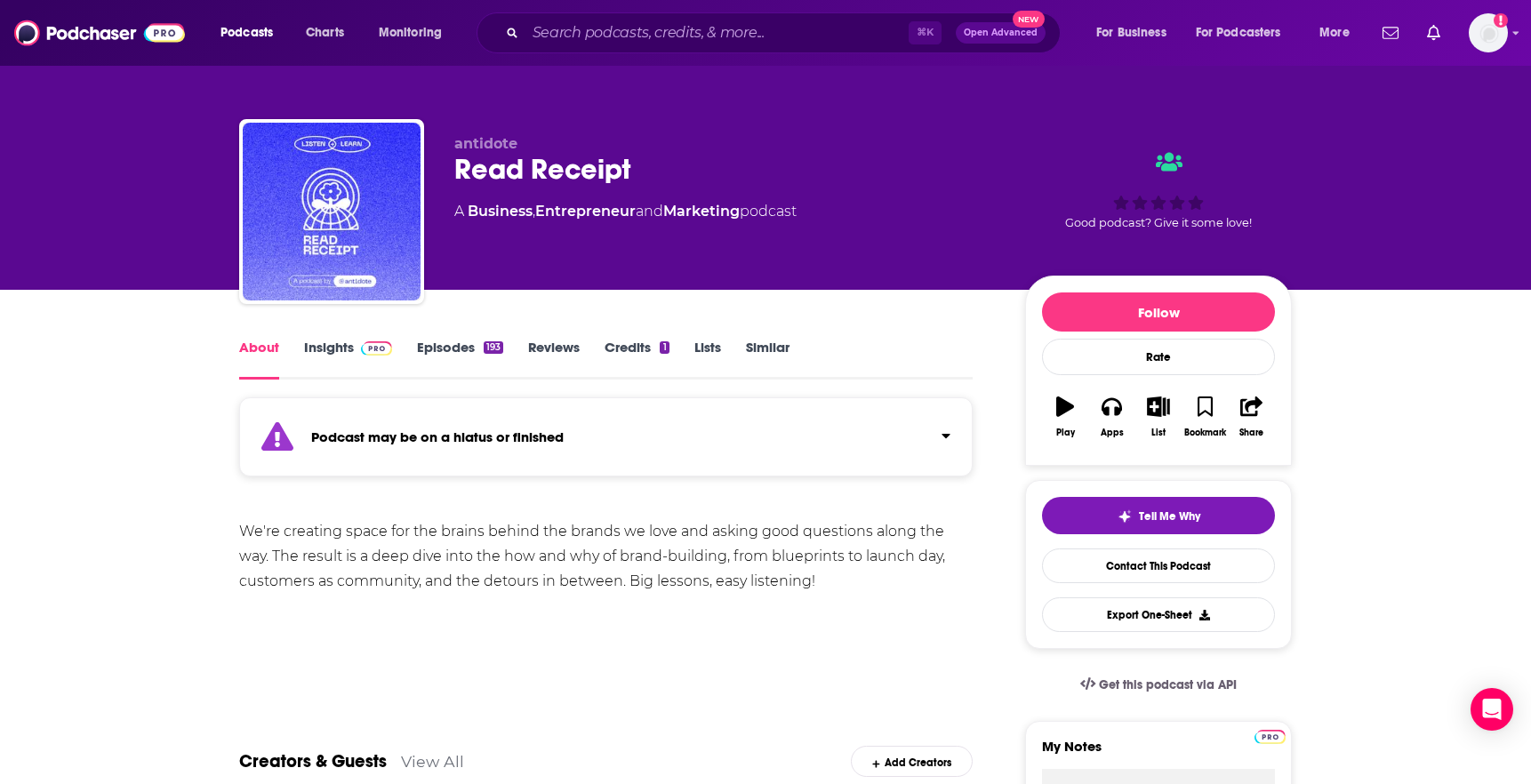
click at [391, 535] on div "We're creating space for the brains behind the brands we love and asking good q…" at bounding box center [606, 557] width 733 height 75
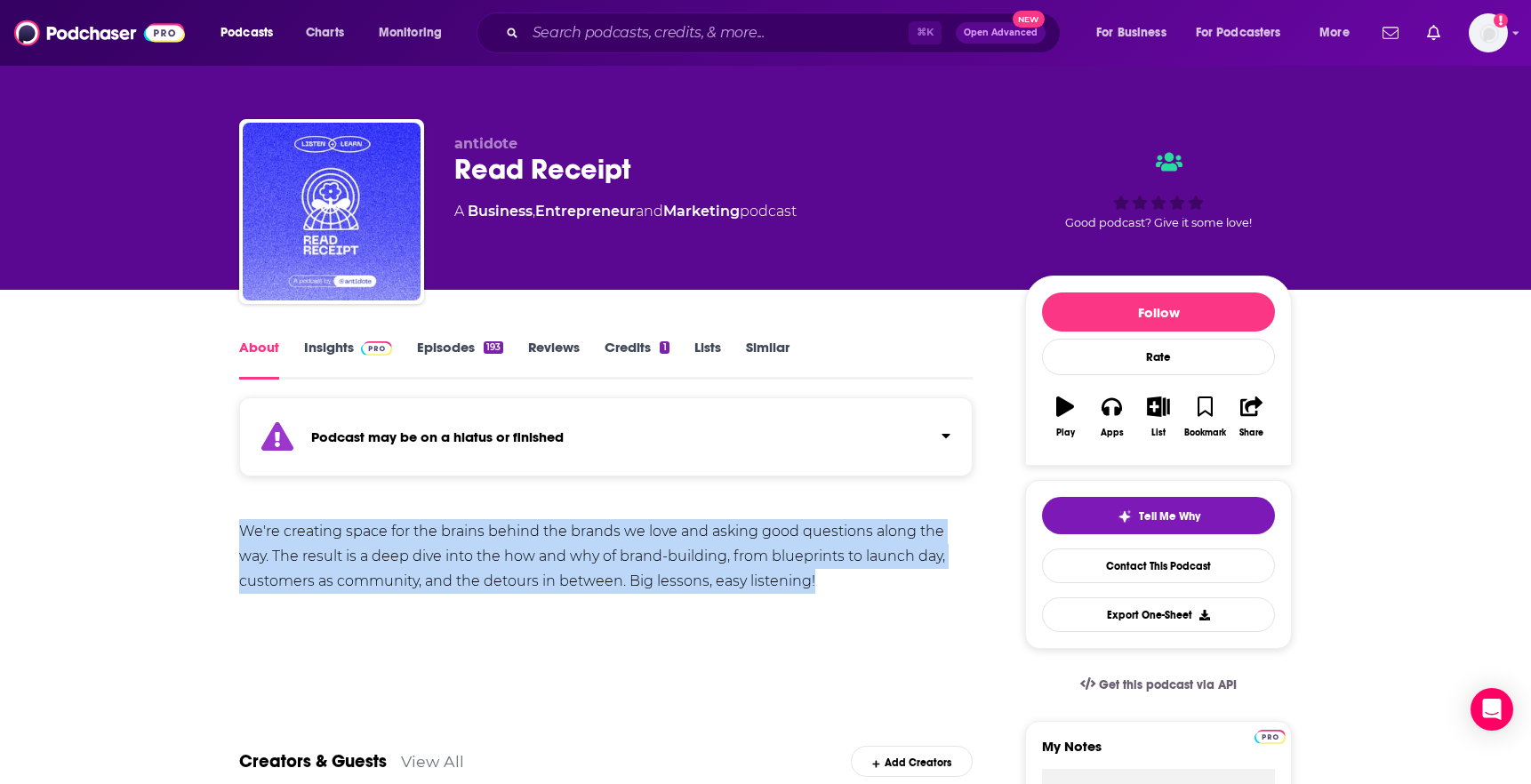
click at [391, 535] on div "We're creating space for the brains behind the brands we love and asking good q…" at bounding box center [606, 557] width 733 height 75
copy div "We're creating space for the brains behind the brands we love and asking good q…"
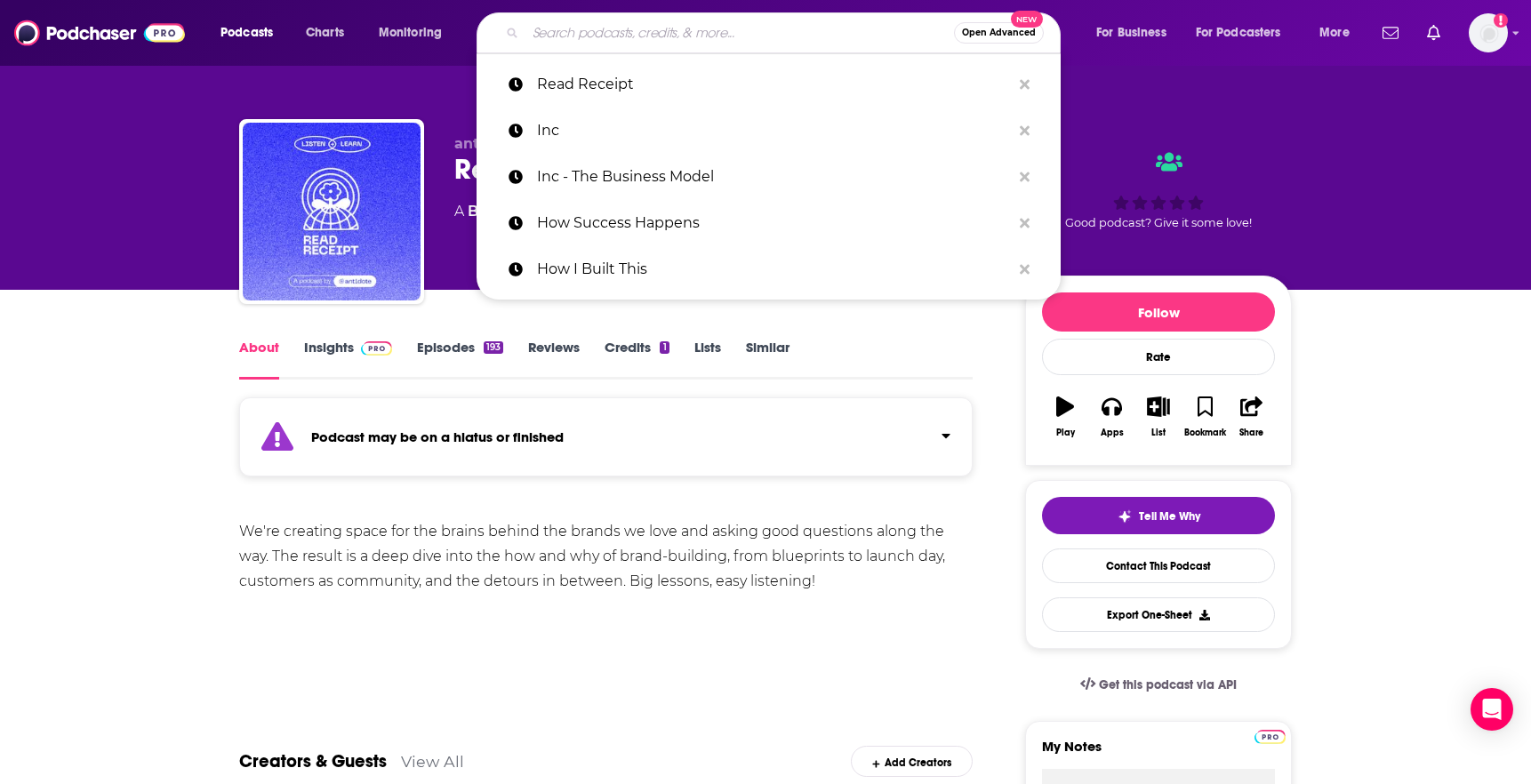
click at [763, 35] on input "Search podcasts, credits, & more..." at bounding box center [739, 33] width 428 height 29
paste input "Champagne Problems"
type input "Champagne Problems"
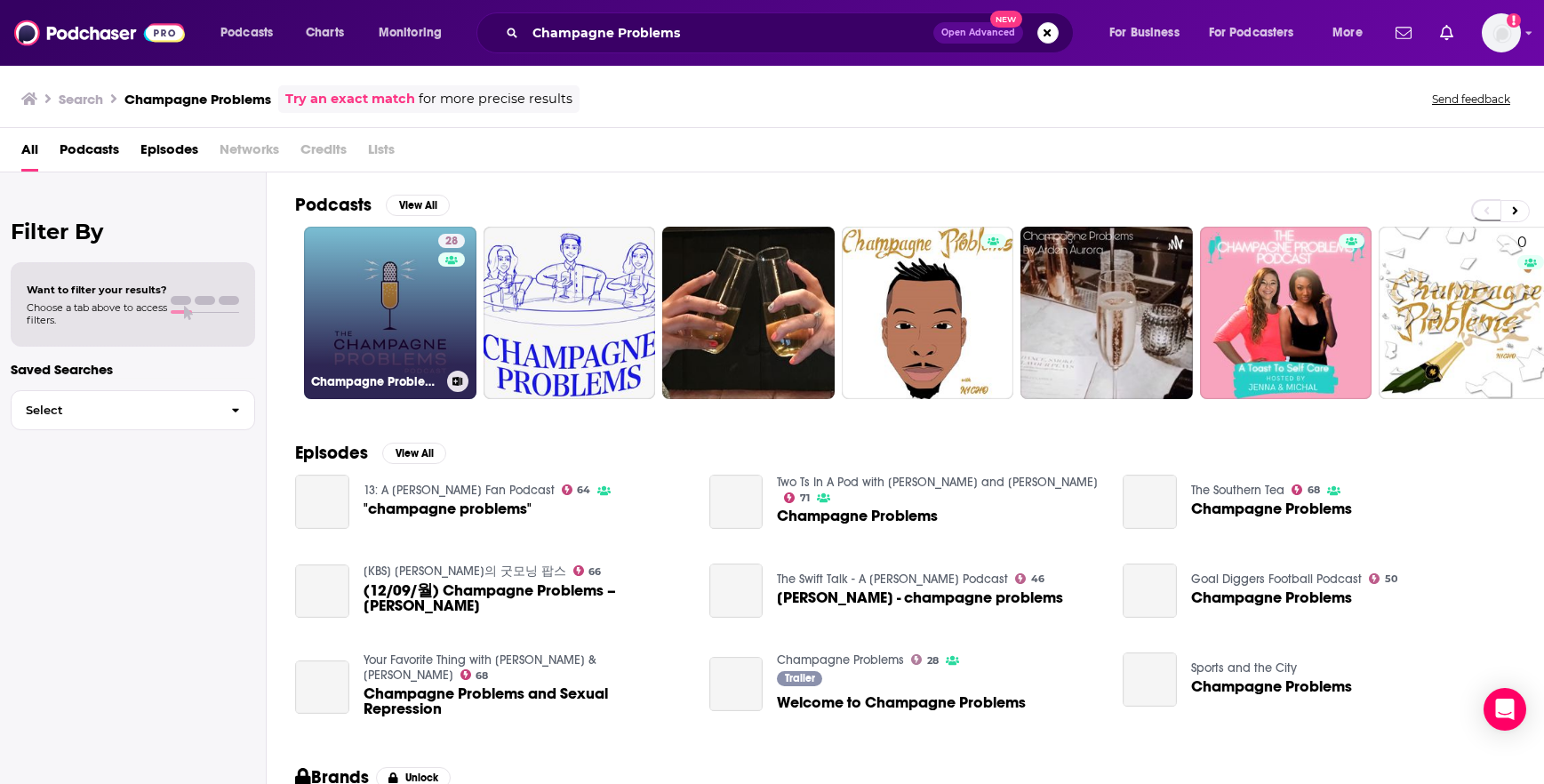
click at [387, 313] on link "28 Champagne Problems" at bounding box center [391, 313] width 173 height 173
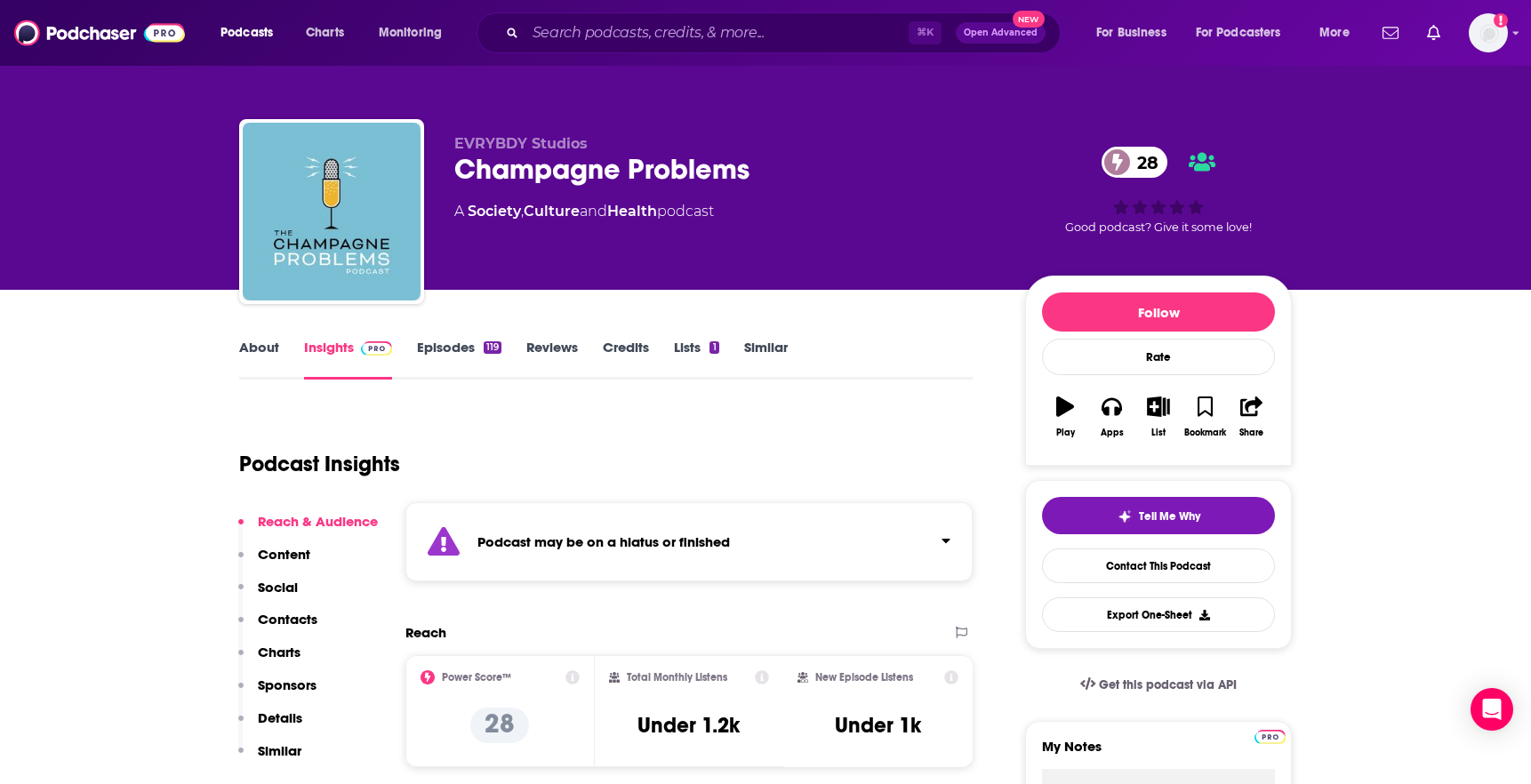
click at [261, 355] on link "About" at bounding box center [259, 359] width 40 height 41
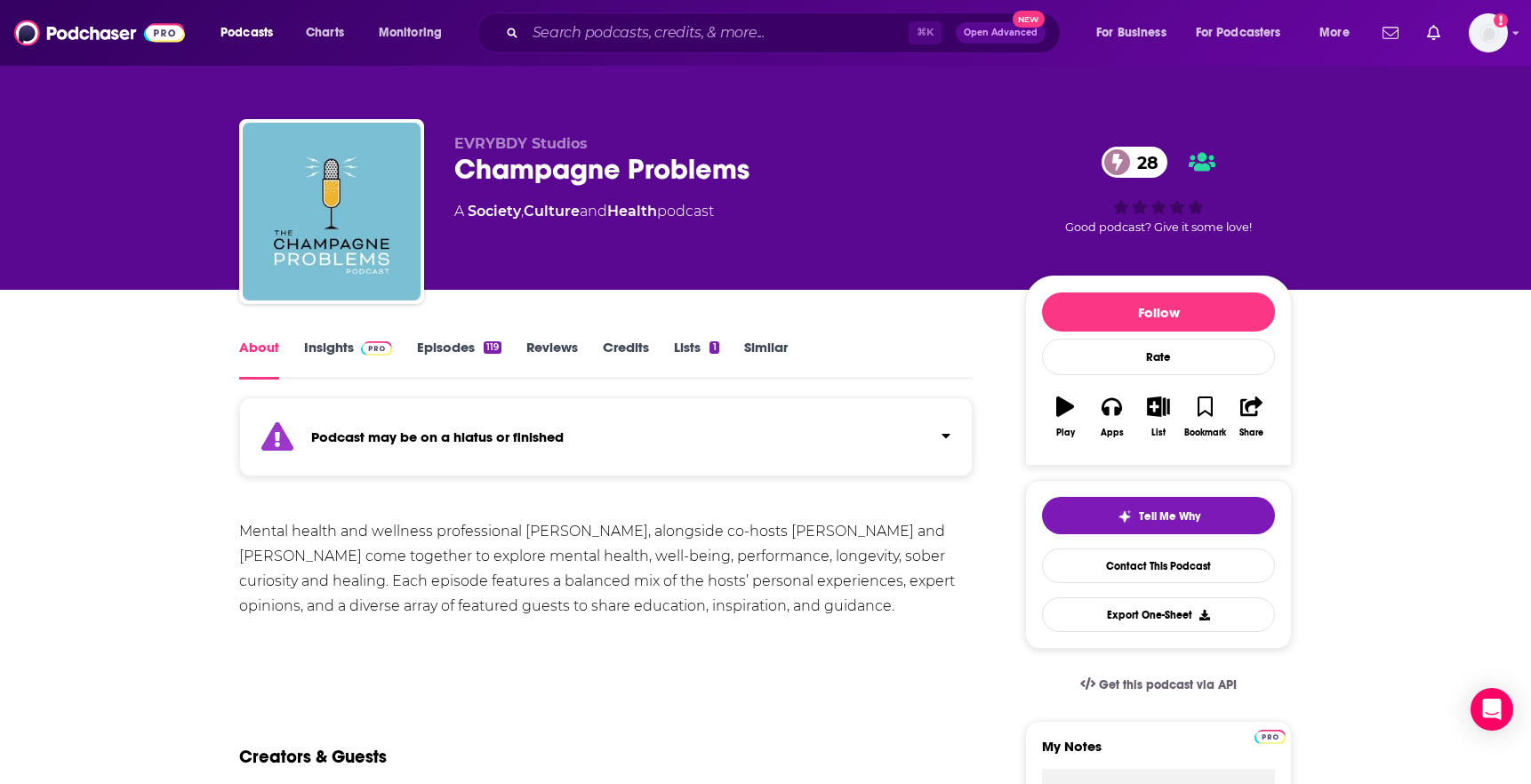
click at [404, 530] on div "Mental health and wellness professional [PERSON_NAME], alongside co-hosts [PERS…" at bounding box center [606, 569] width 733 height 100
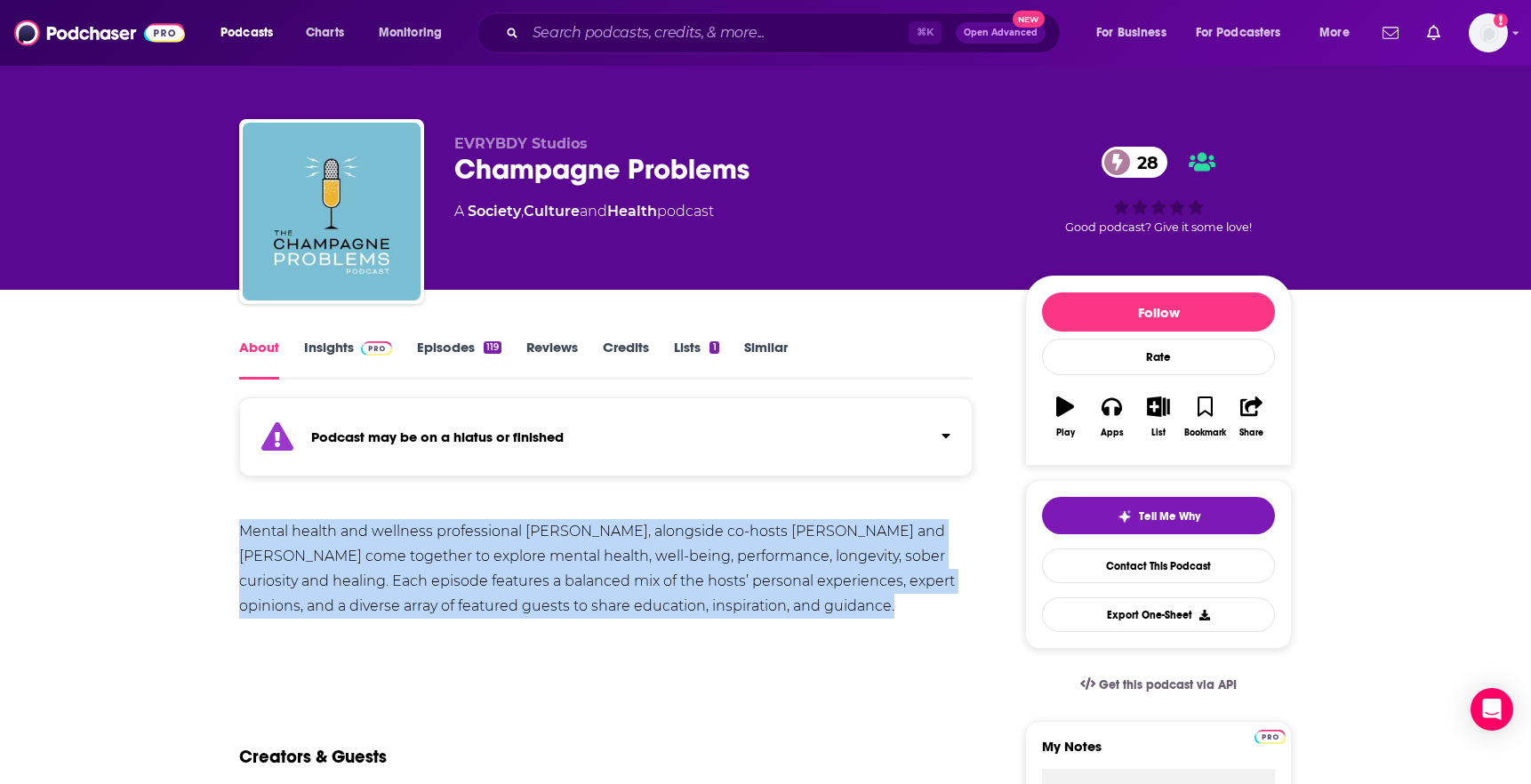
click at [404, 530] on div "Mental health and wellness professional [PERSON_NAME], alongside co-hosts [PERS…" at bounding box center [606, 569] width 733 height 100
copy div "Mental health and wellness professional [PERSON_NAME], alongside co-hosts [PERS…"
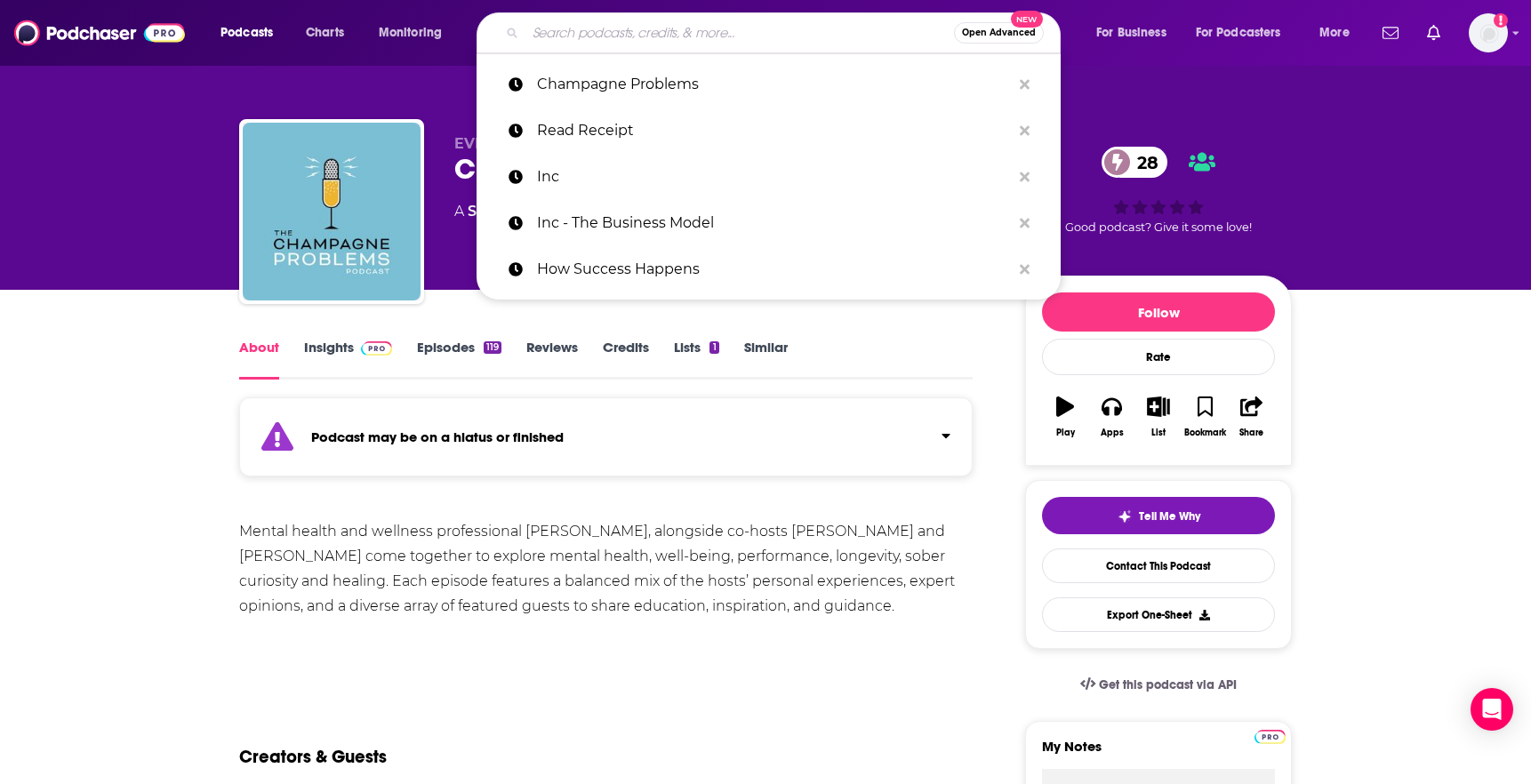
click at [794, 36] on input "Search podcasts, credits, & more..." at bounding box center [739, 33] width 428 height 29
paste input "The [PERSON_NAME] Show"
type input "The [PERSON_NAME] Show"
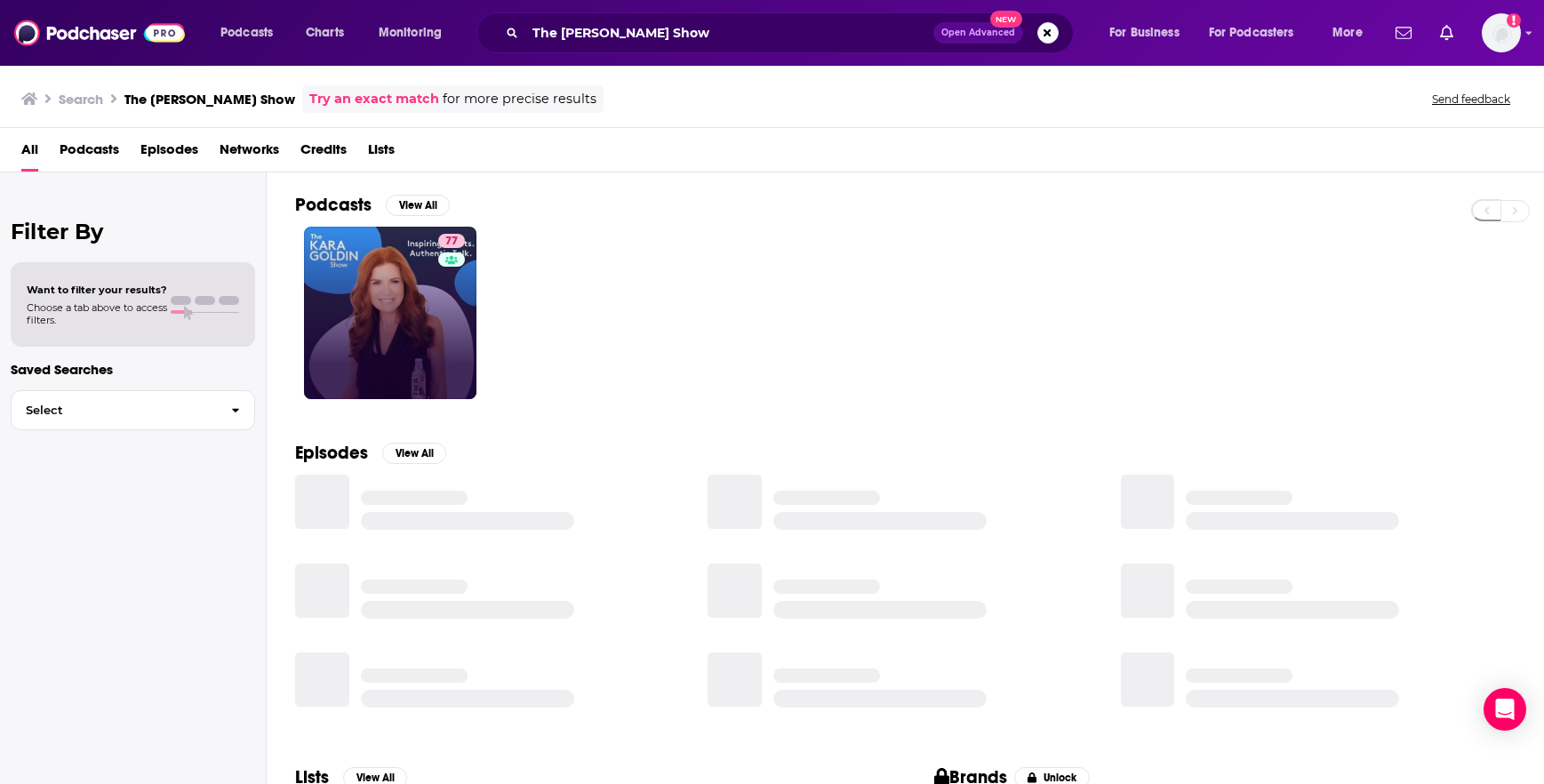
click at [408, 288] on link "77" at bounding box center [391, 313] width 173 height 173
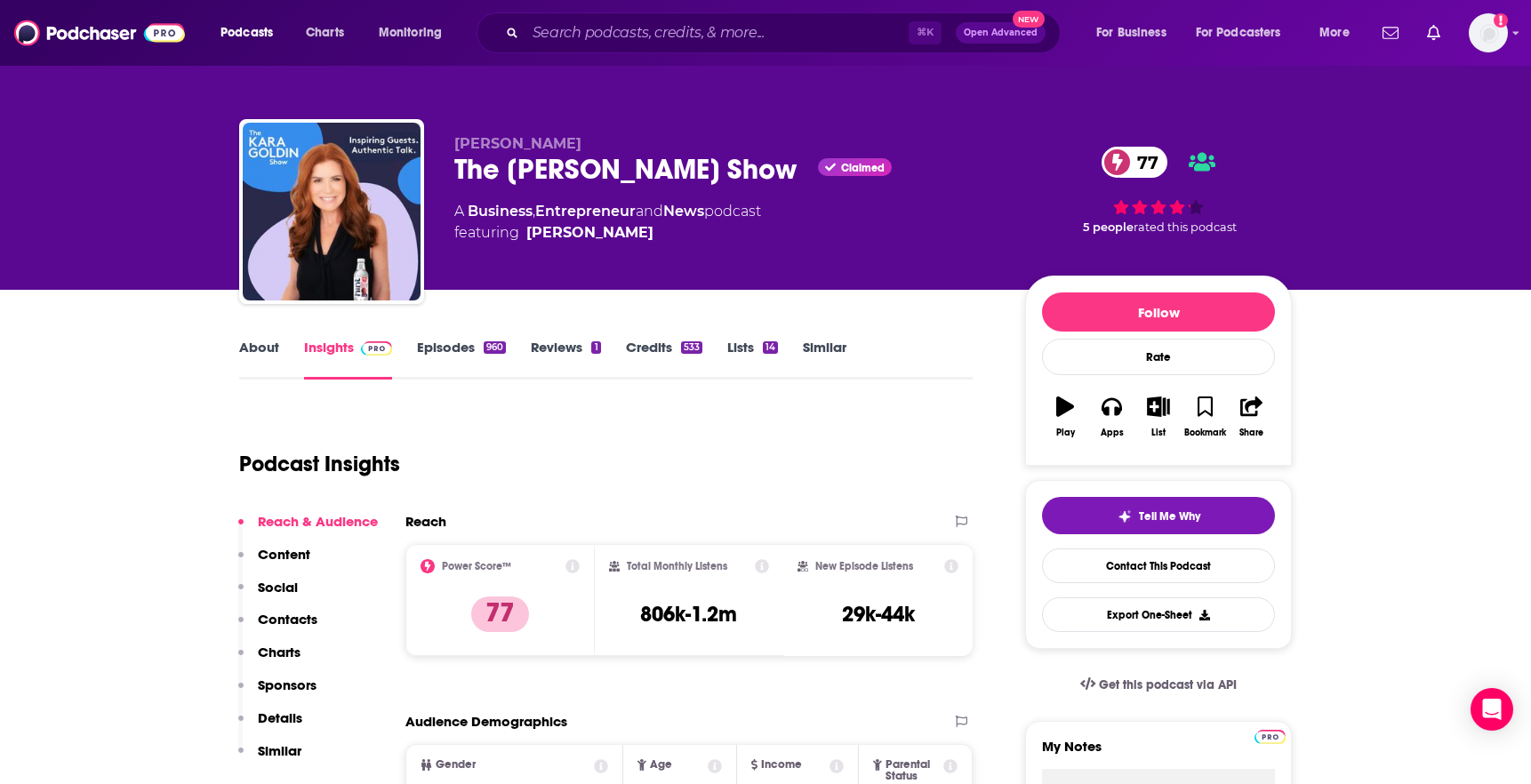
click at [265, 339] on link "About" at bounding box center [259, 359] width 40 height 41
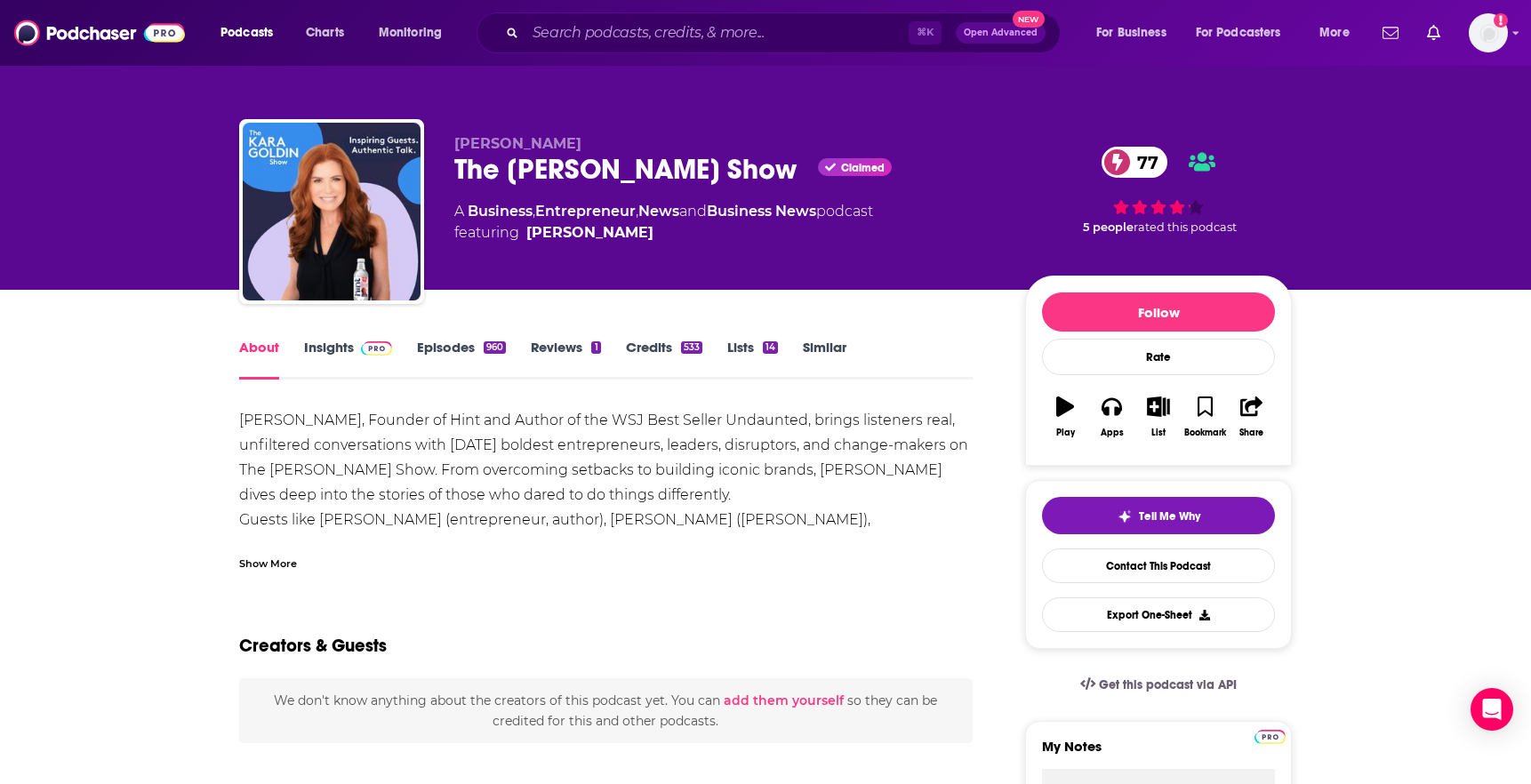
click at [373, 421] on div "[PERSON_NAME], Founder of Hint and Author of the WSJ Best Seller Undaunted, bri…" at bounding box center [606, 507] width 733 height 199
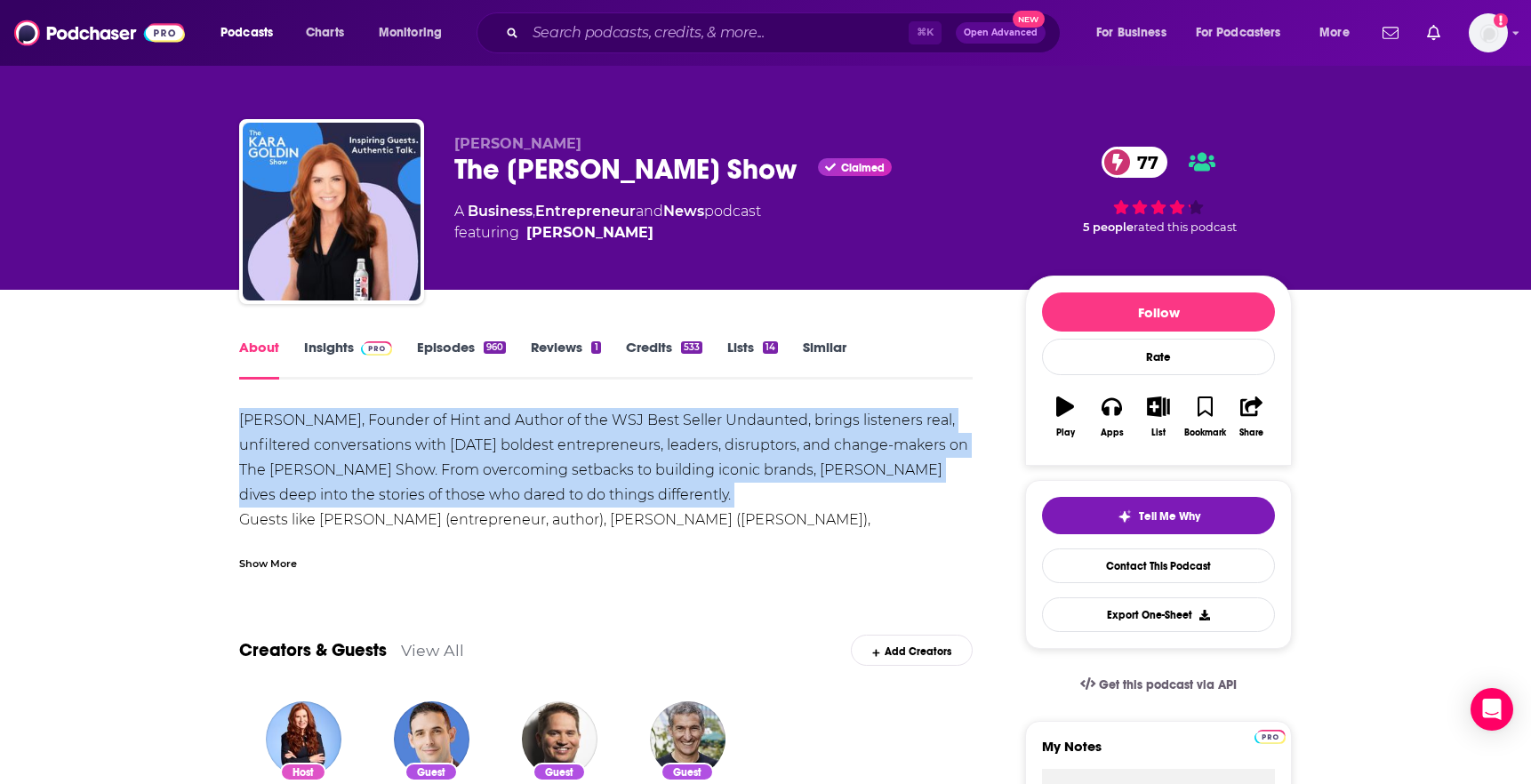
click at [373, 421] on div "[PERSON_NAME], Founder of Hint and Author of the WSJ Best Seller Undaunted, bri…" at bounding box center [606, 507] width 733 height 199
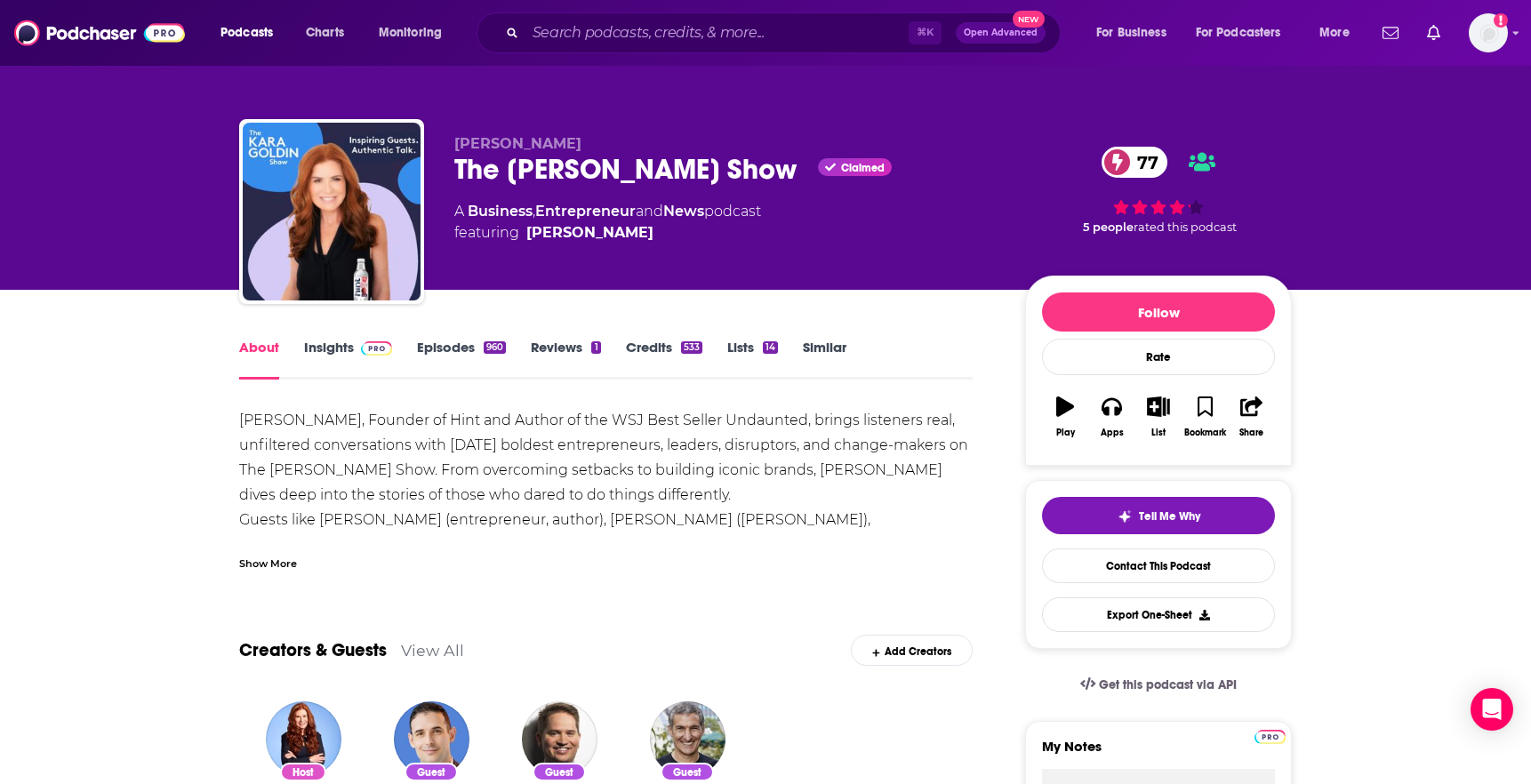
click at [621, 501] on div "[PERSON_NAME], Founder of Hint and Author of the WSJ Best Seller Undaunted, bri…" at bounding box center [606, 507] width 733 height 199
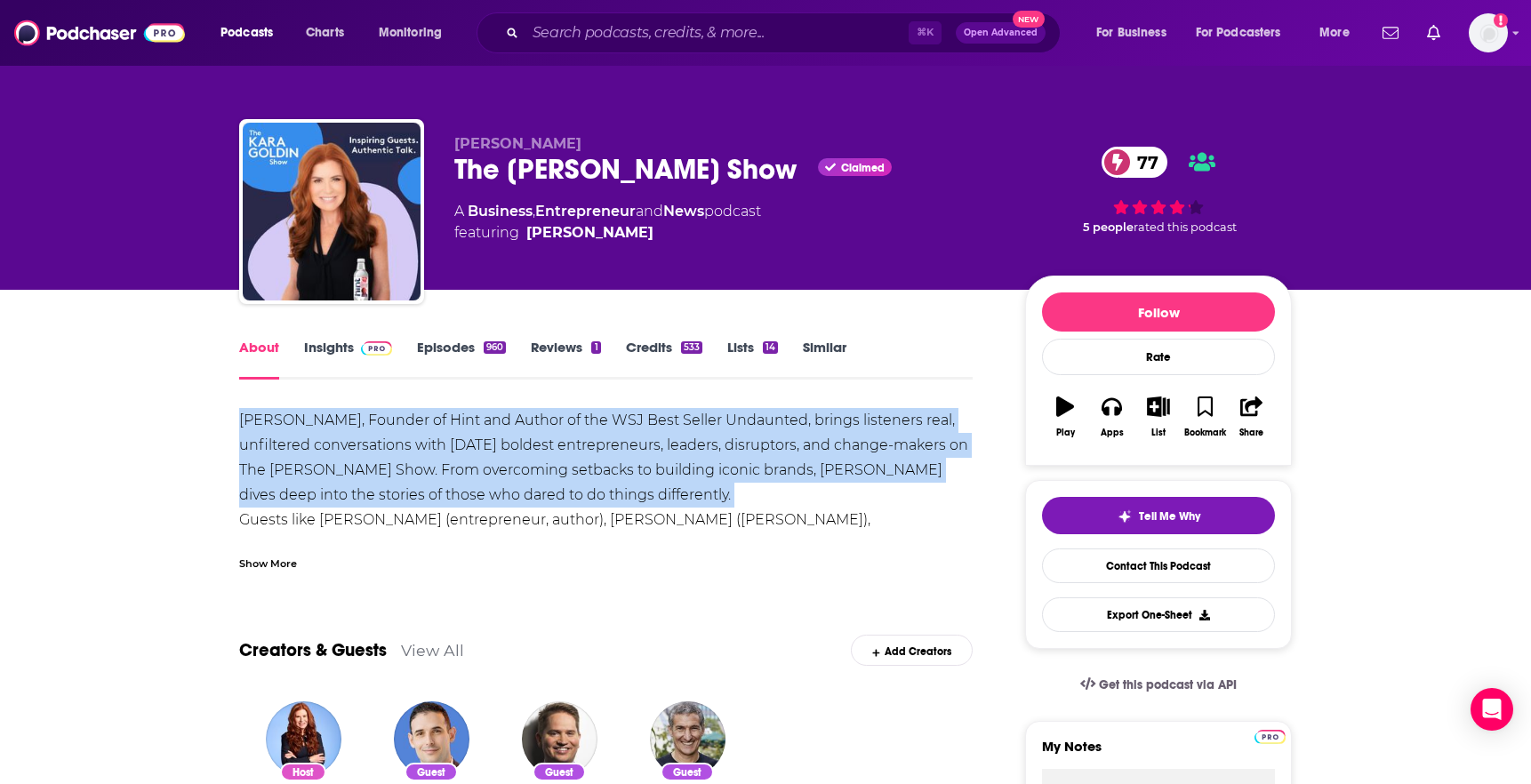
drag, startPoint x: 620, startPoint y: 491, endPoint x: 366, endPoint y: 438, distance: 259.5
click at [366, 438] on div "[PERSON_NAME], Founder of Hint and Author of the WSJ Best Seller Undaunted, bri…" at bounding box center [606, 507] width 733 height 199
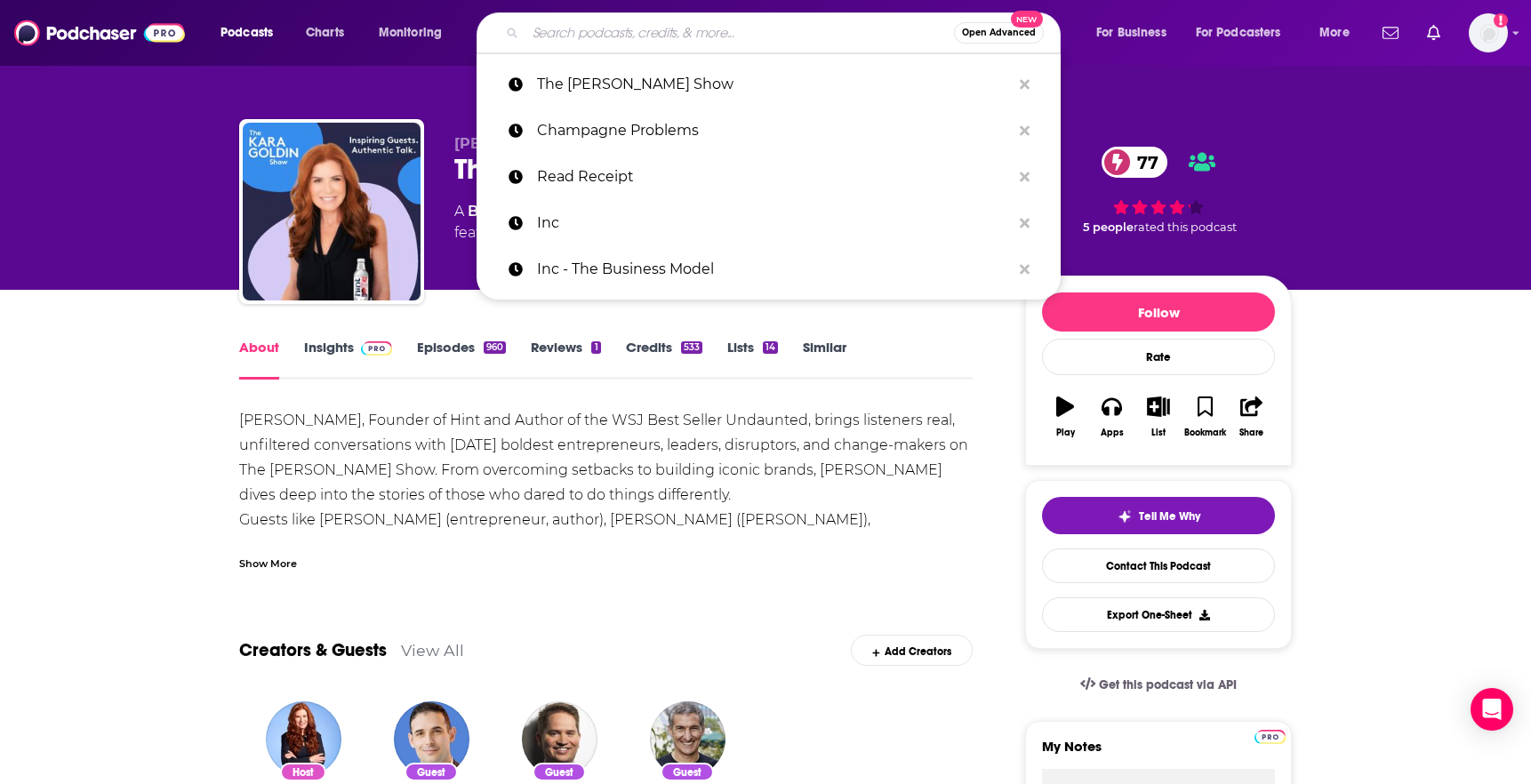
click at [807, 30] on input "Search podcasts, credits, & more..." at bounding box center [739, 33] width 428 height 29
paste input "The Modern Retail Podcast"
type input "The Modern Retail Podcast"
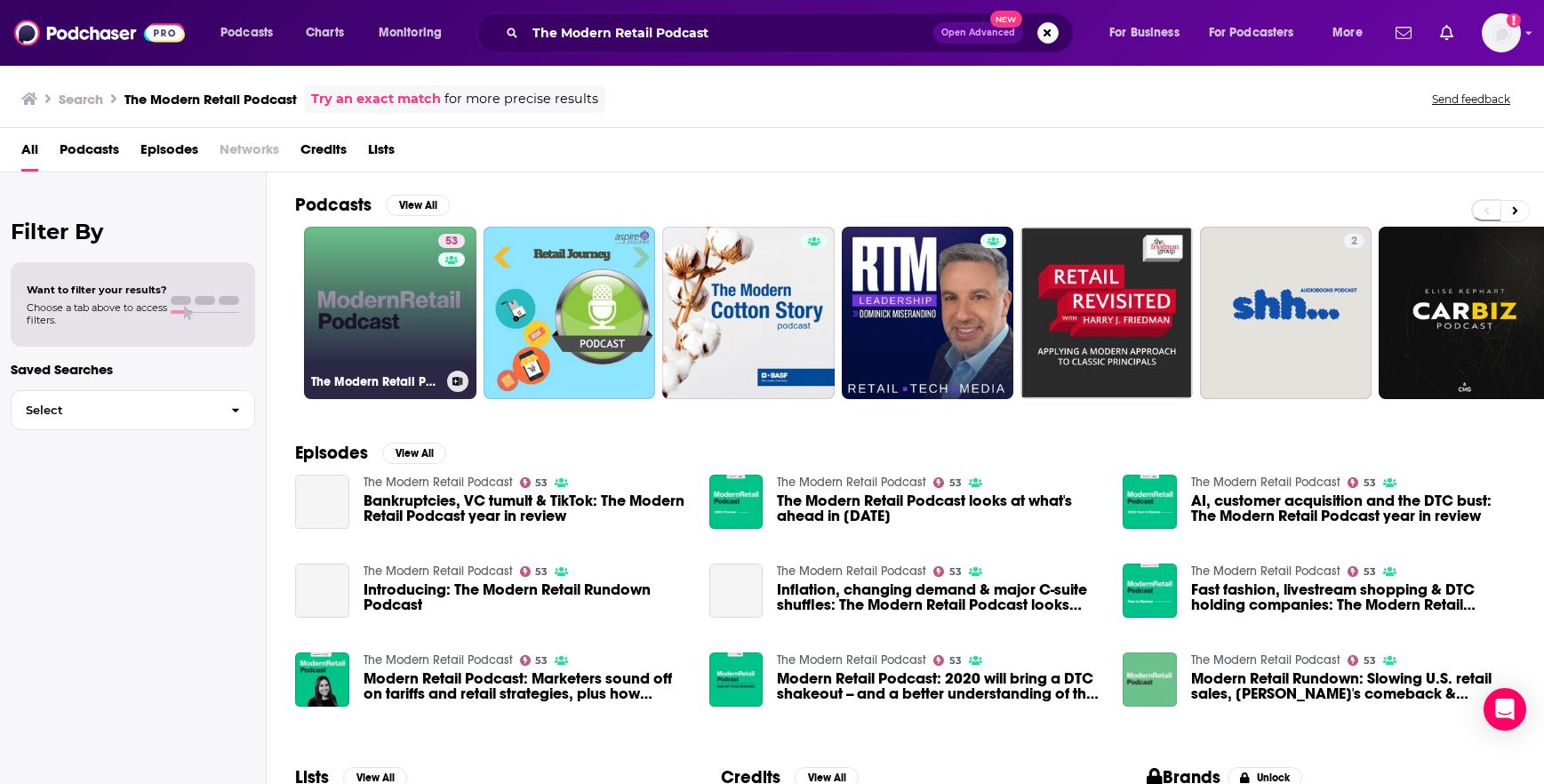
click at [346, 315] on link "53 The Modern Retail Podcast" at bounding box center [391, 313] width 173 height 173
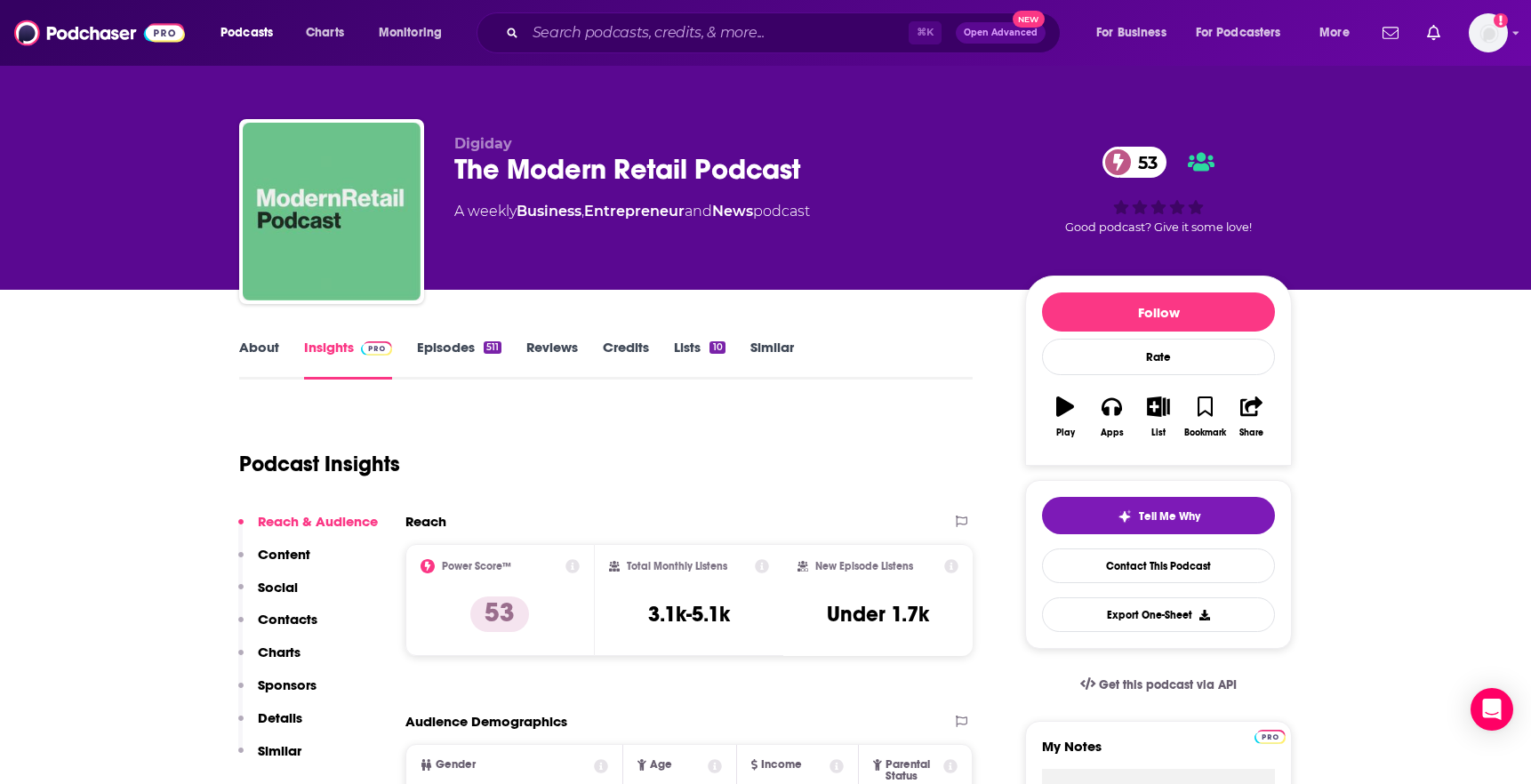
click at [251, 356] on link "About" at bounding box center [259, 359] width 40 height 41
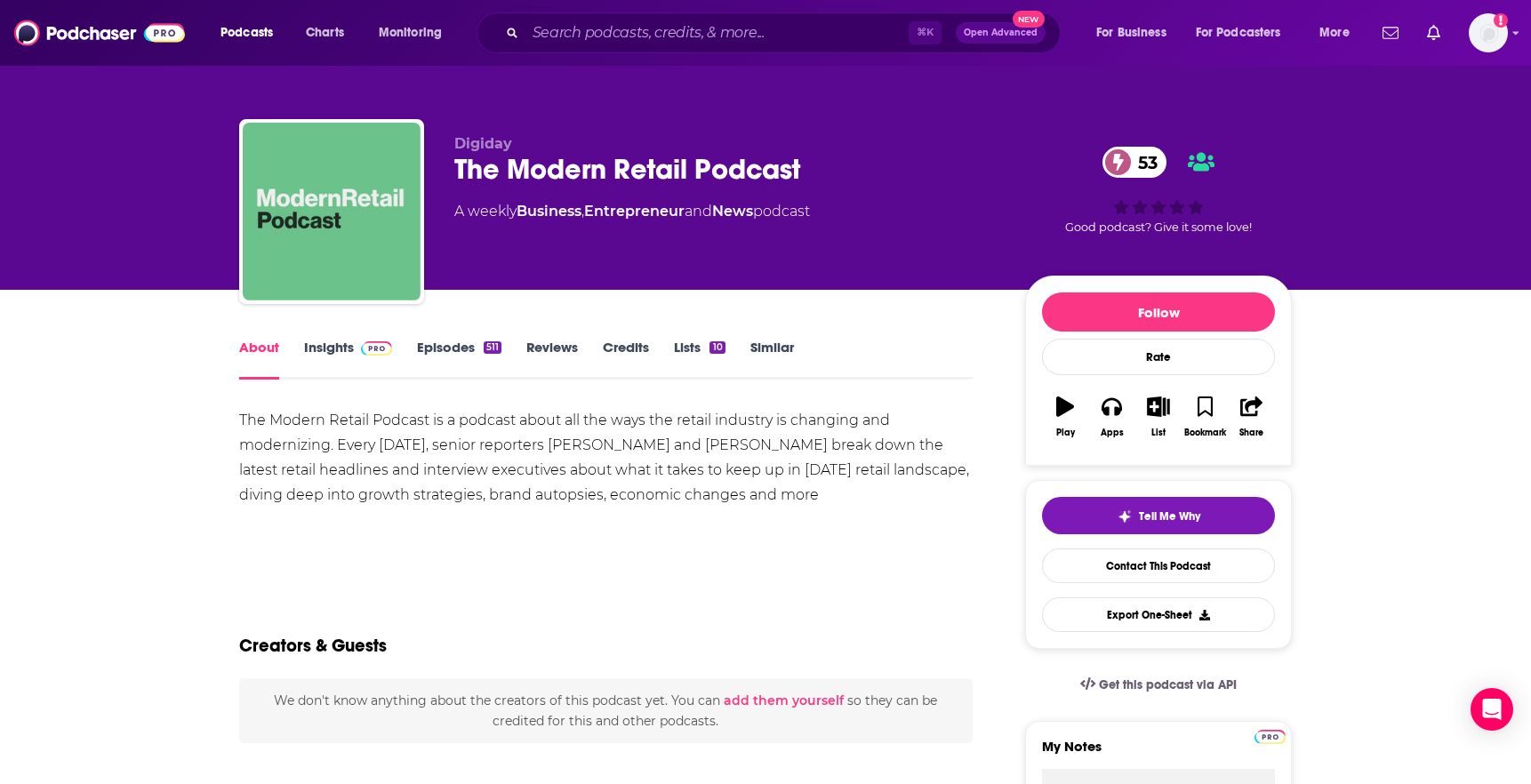
click at [429, 420] on div "The Modern Retail Podcast is a podcast about all the ways the retail industry i…" at bounding box center [606, 458] width 733 height 100
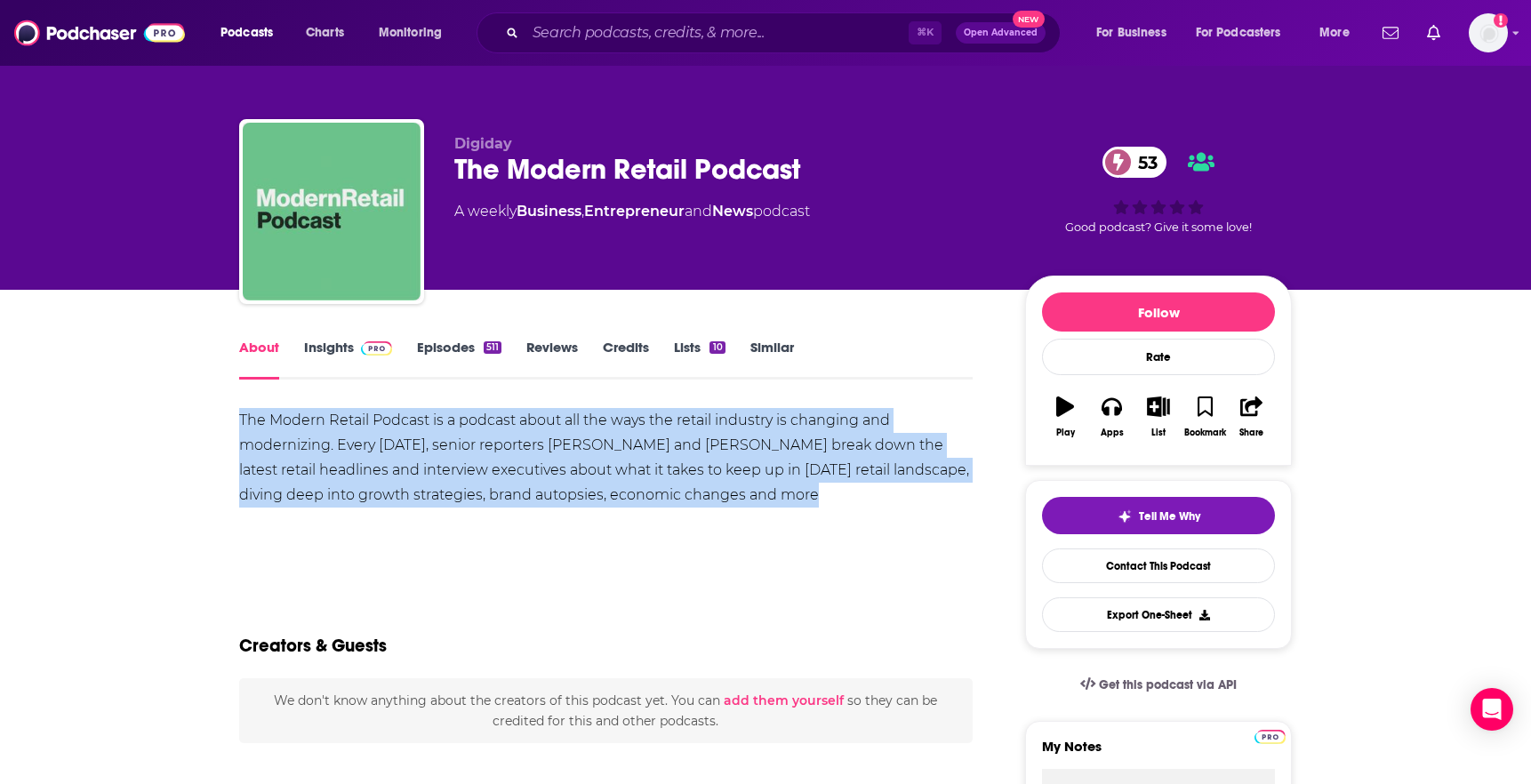
click at [429, 420] on div "The Modern Retail Podcast is a podcast about all the ways the retail industry i…" at bounding box center [606, 458] width 733 height 100
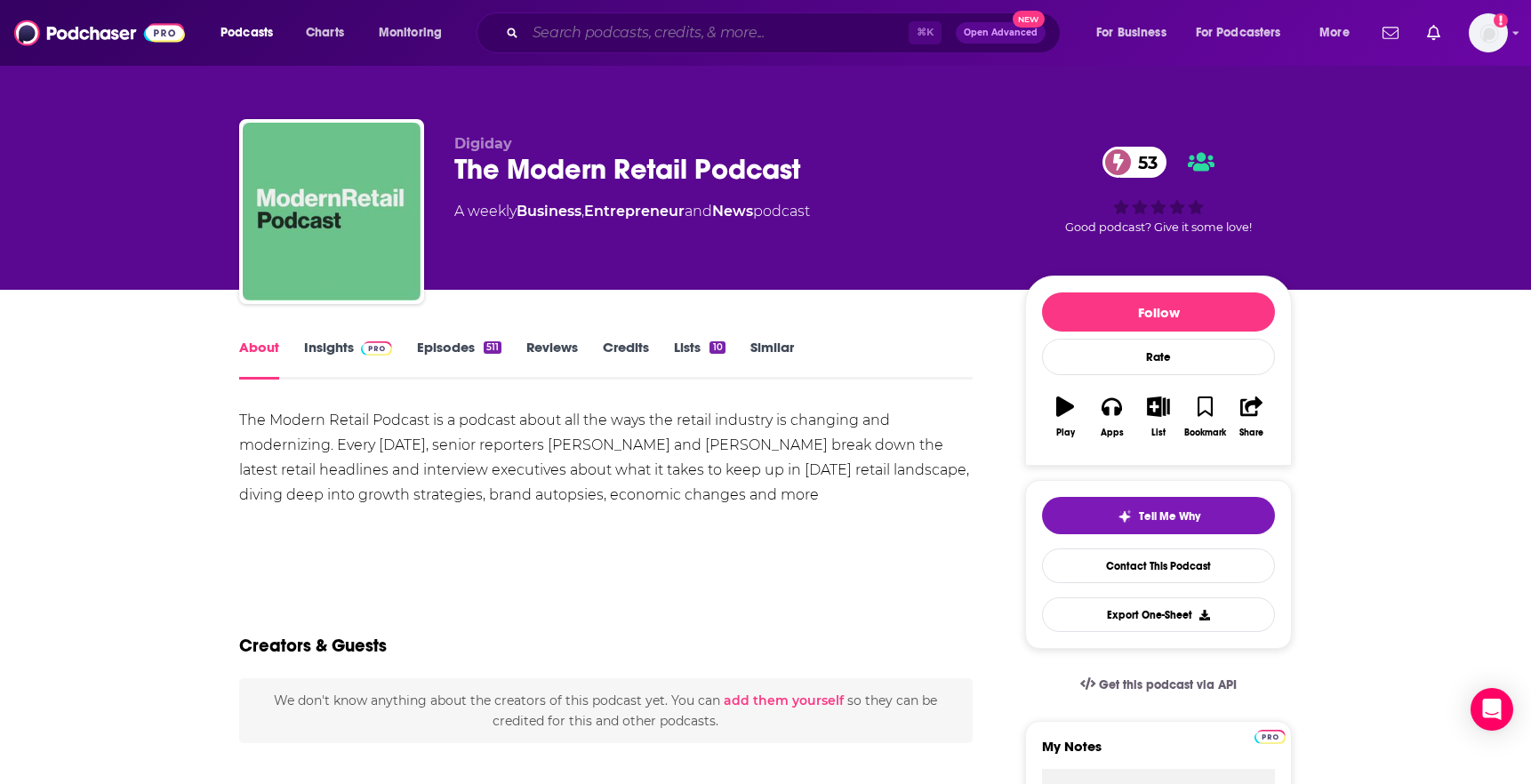
click at [803, 36] on input "Search podcasts, credits, & more..." at bounding box center [716, 33] width 383 height 29
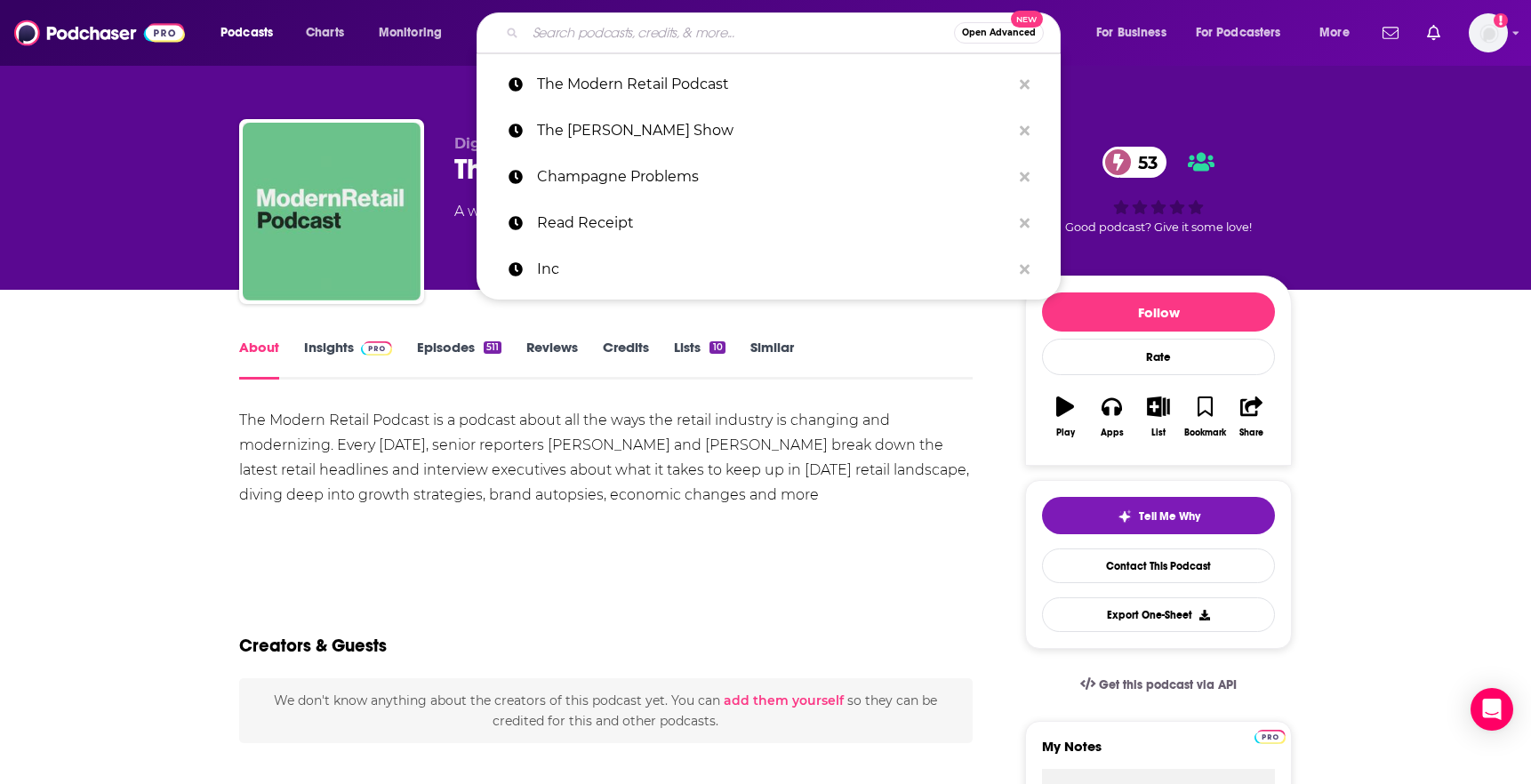
paste input "The POZCAST: Decoding Success with [PERSON_NAME]"
type input "The POZCAST: Decoding Success with [PERSON_NAME]"
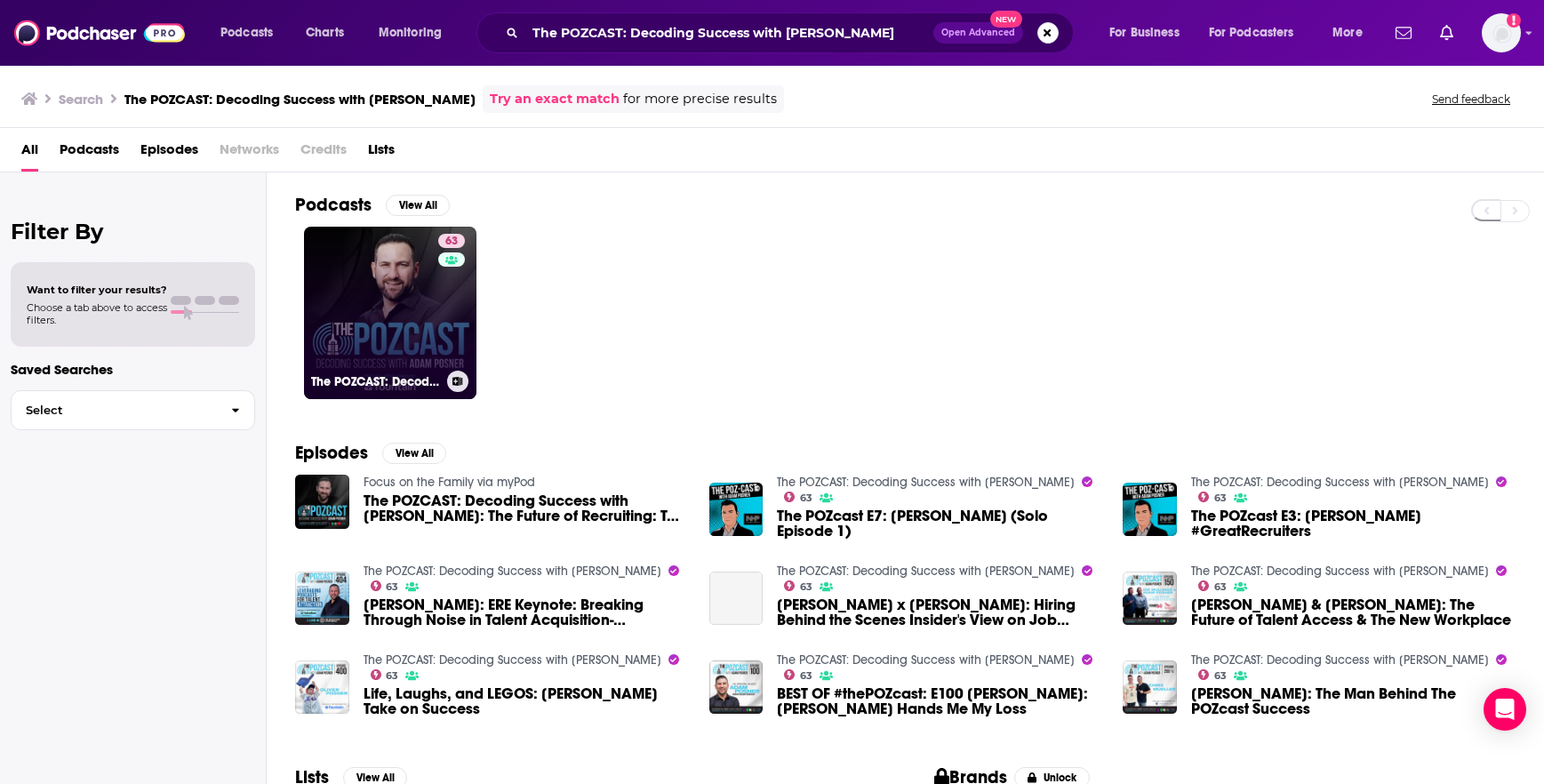
click at [373, 317] on link "63 The POZCAST: Decoding Success with [PERSON_NAME]" at bounding box center [391, 313] width 173 height 173
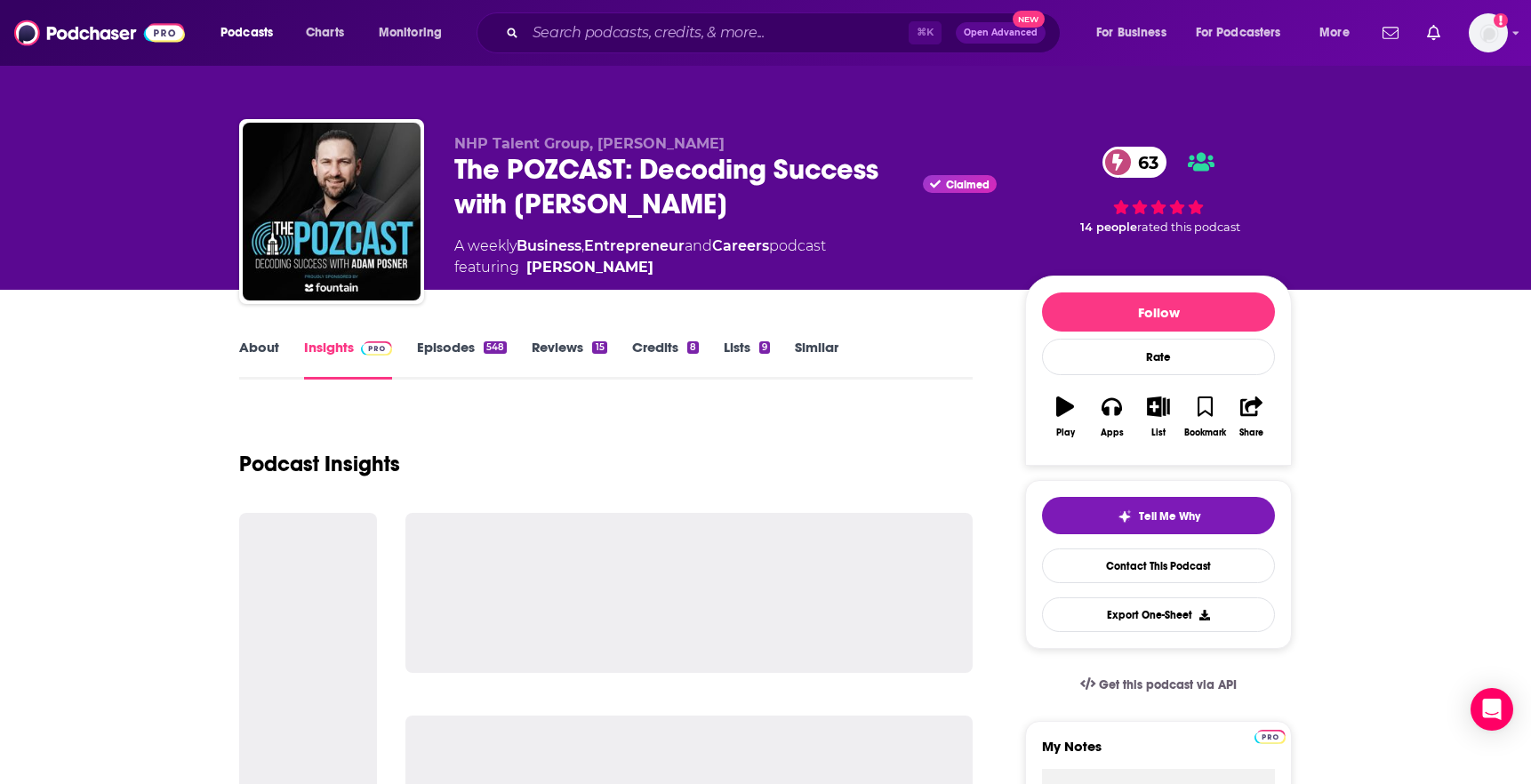
click at [277, 379] on link "About" at bounding box center [259, 359] width 40 height 41
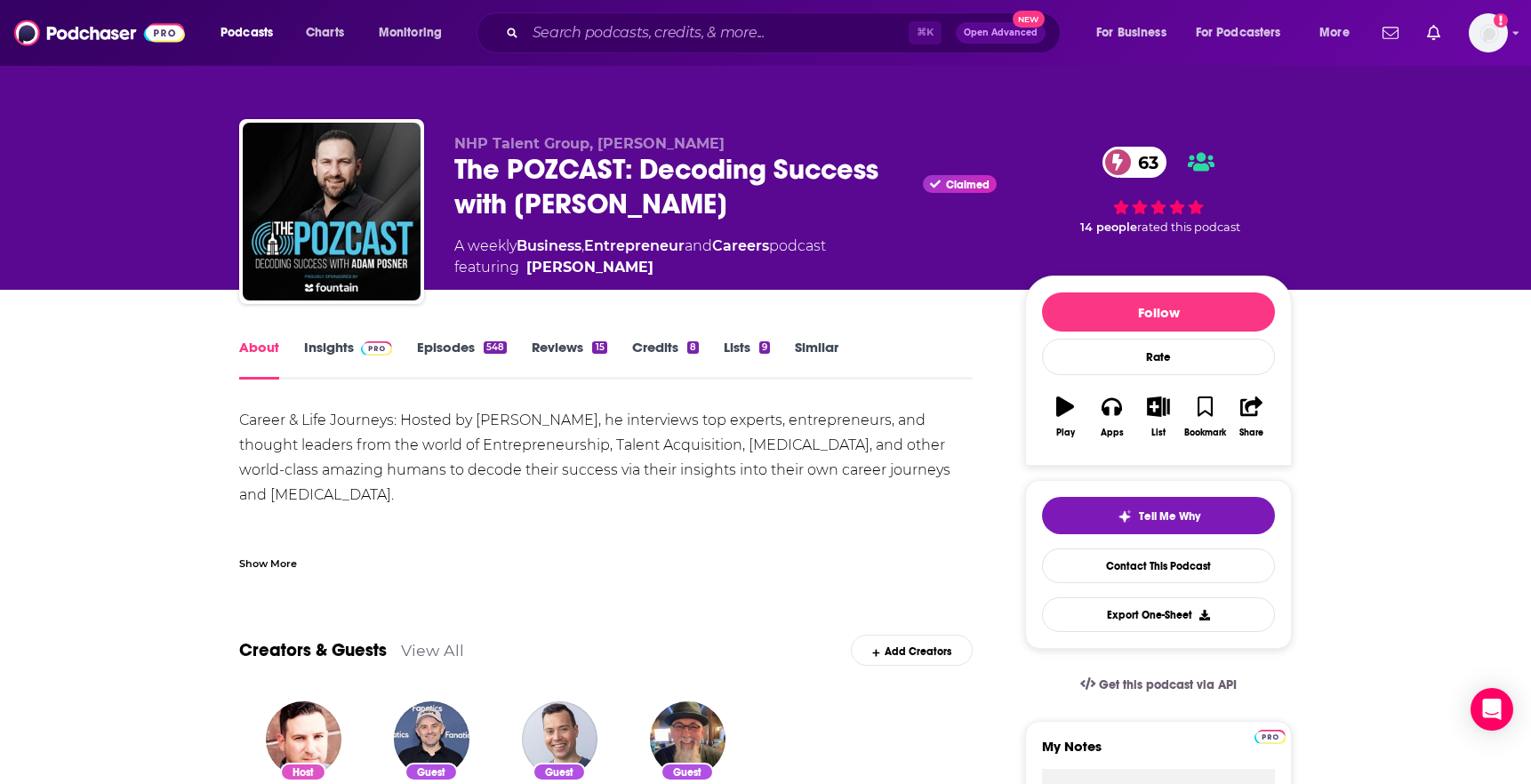
click at [297, 438] on div "Career & Life Journeys: Hosted by [PERSON_NAME], he interviews top experts, ent…" at bounding box center [606, 532] width 733 height 249
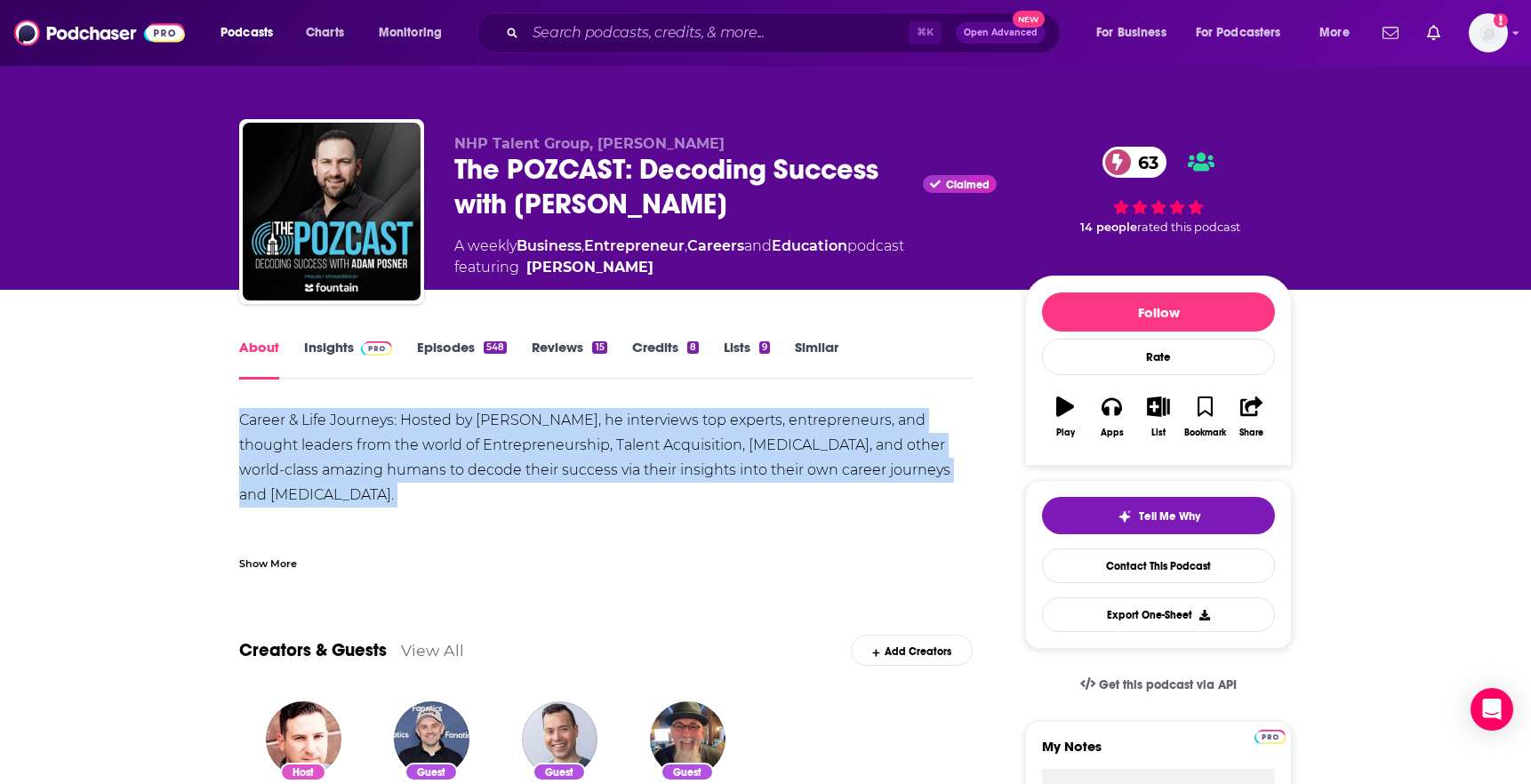
click at [297, 438] on div "Career & Life Journeys: Hosted by [PERSON_NAME], he interviews top experts, ent…" at bounding box center [606, 532] width 733 height 249
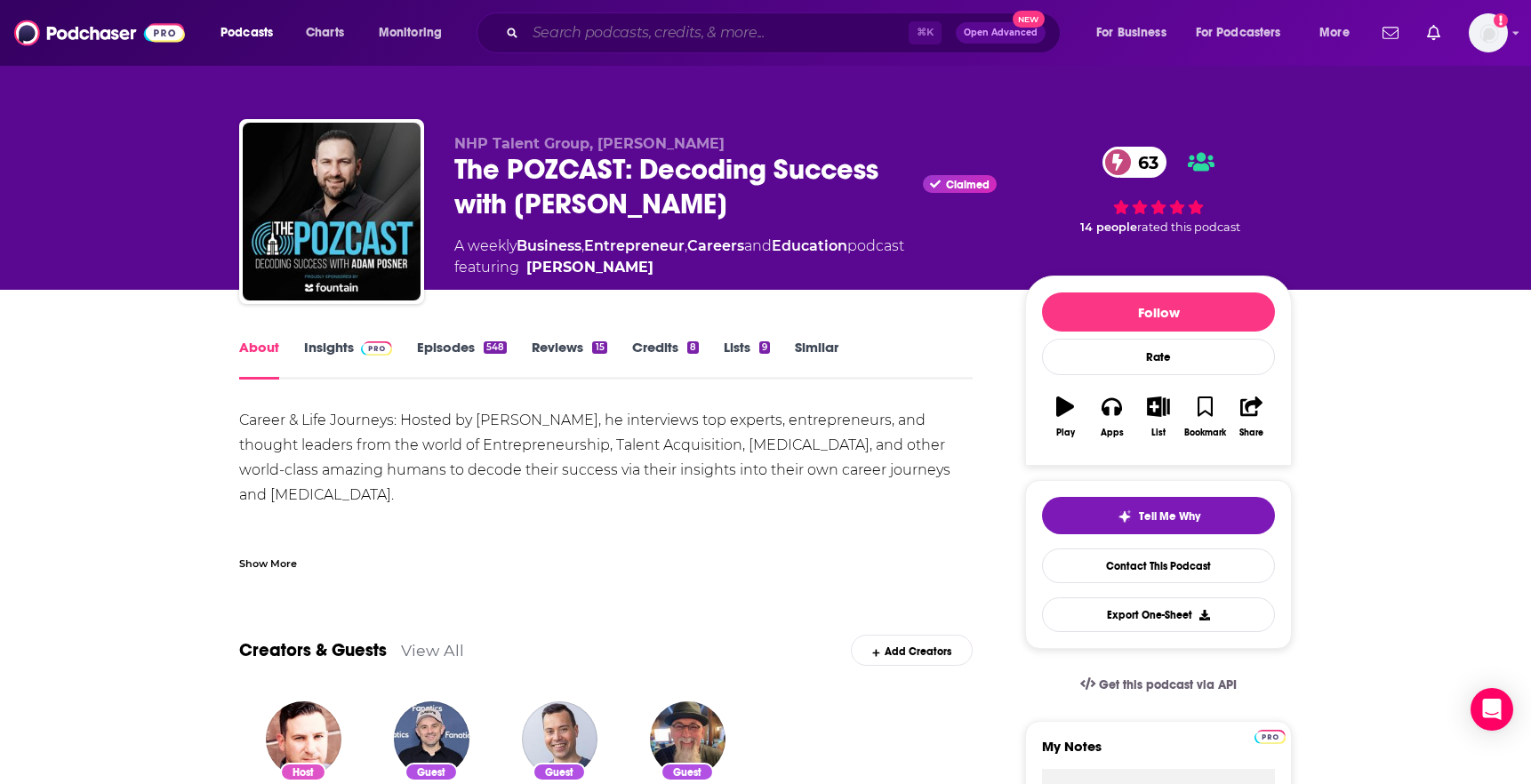
click at [787, 36] on input "Search podcasts, credits, & more..." at bounding box center [716, 33] width 383 height 29
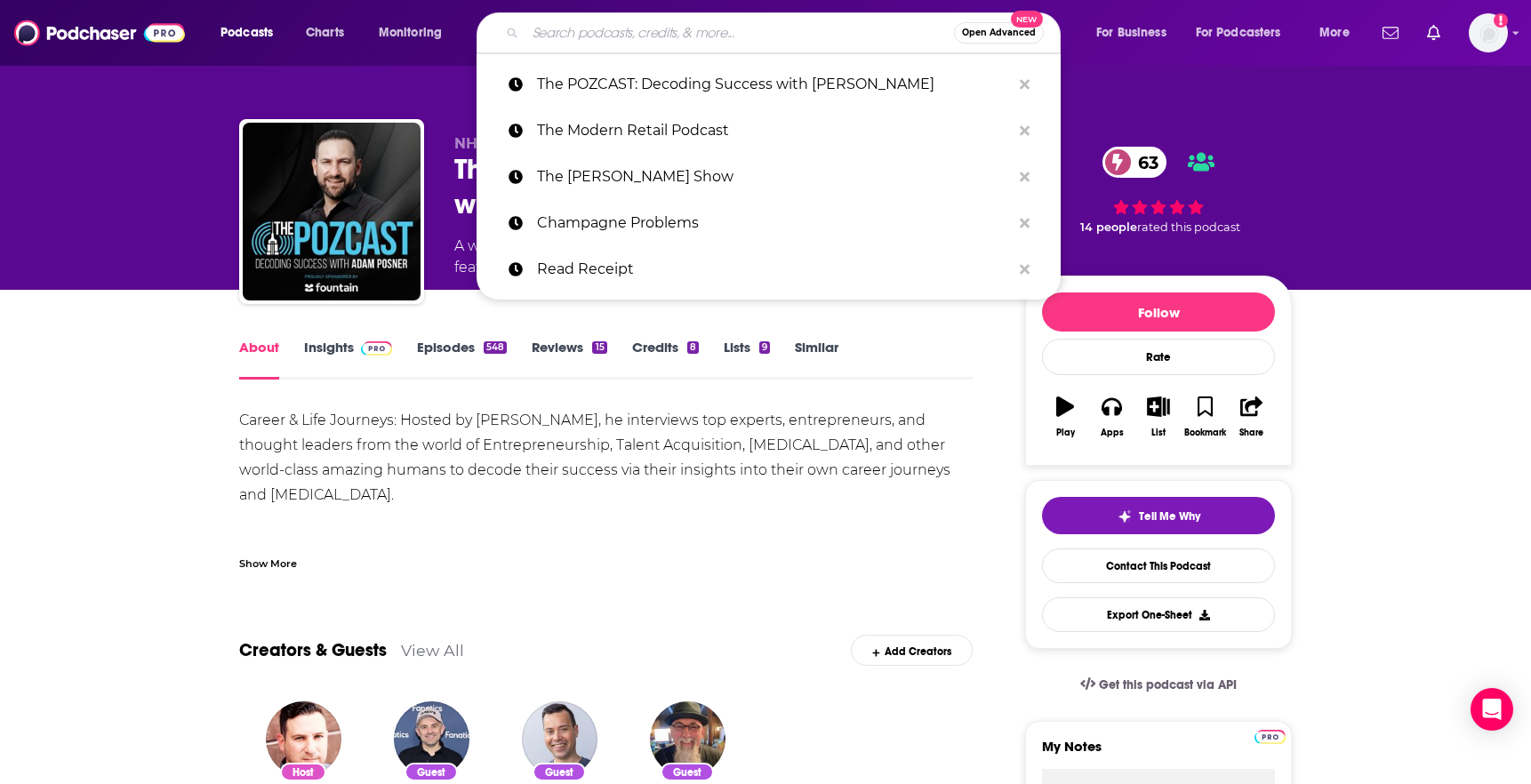
paste input "Chew on This - Digestable DTC Content"
type input "Chew on This - Digestable DTC Content"
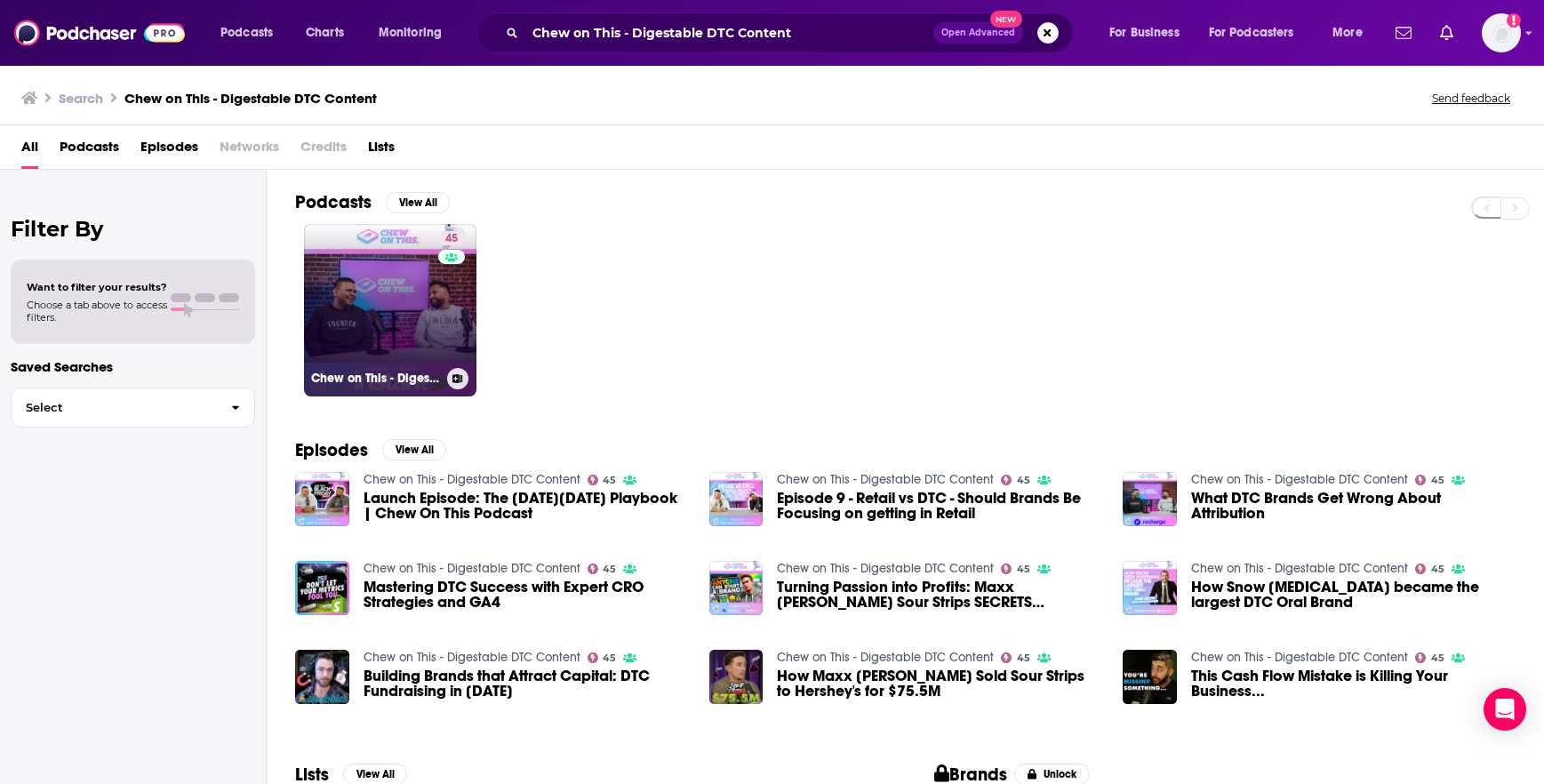
click at [370, 295] on link "45 Chew on This - Digestable DTC Content" at bounding box center [391, 310] width 173 height 173
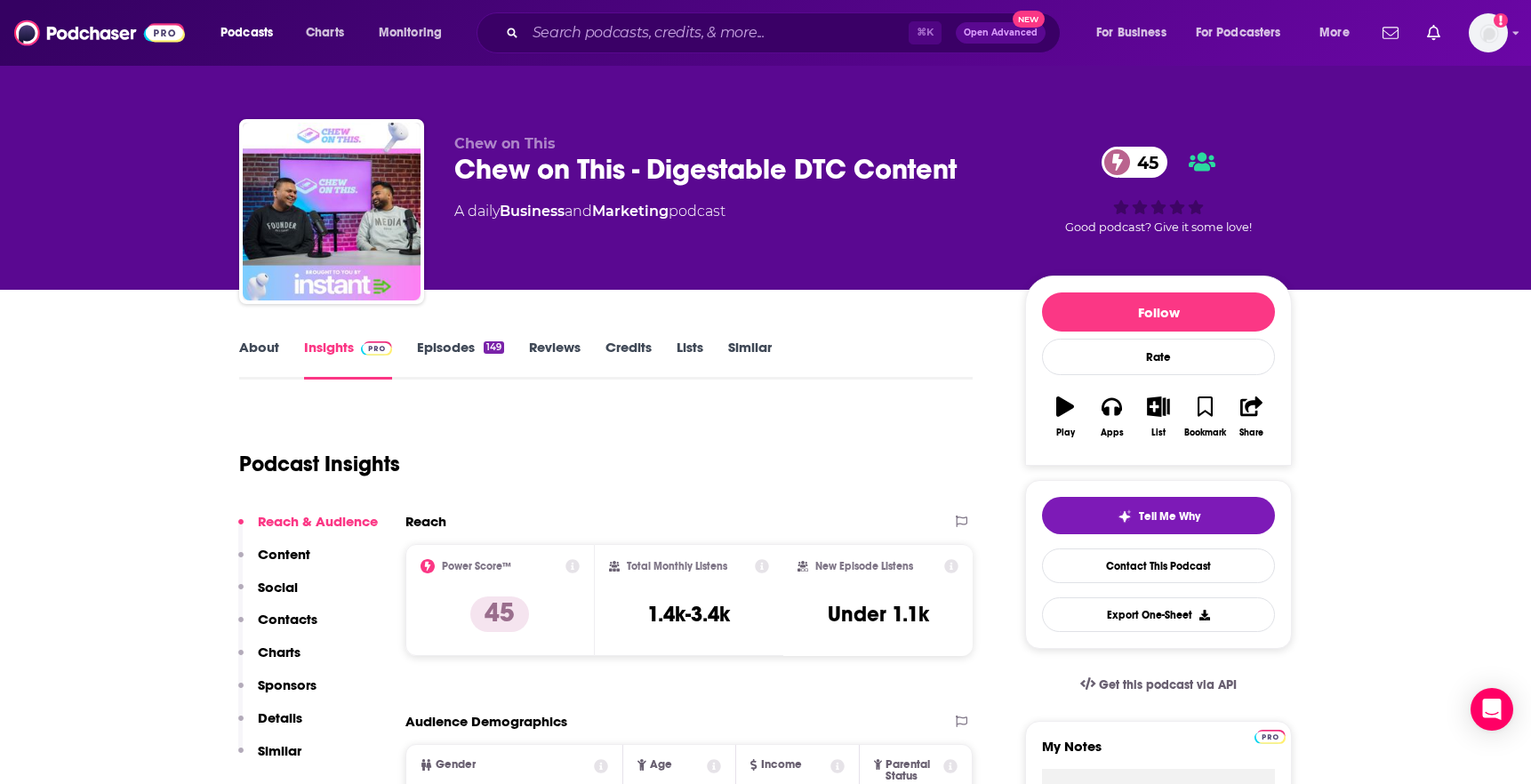
click at [245, 347] on link "About" at bounding box center [259, 359] width 40 height 41
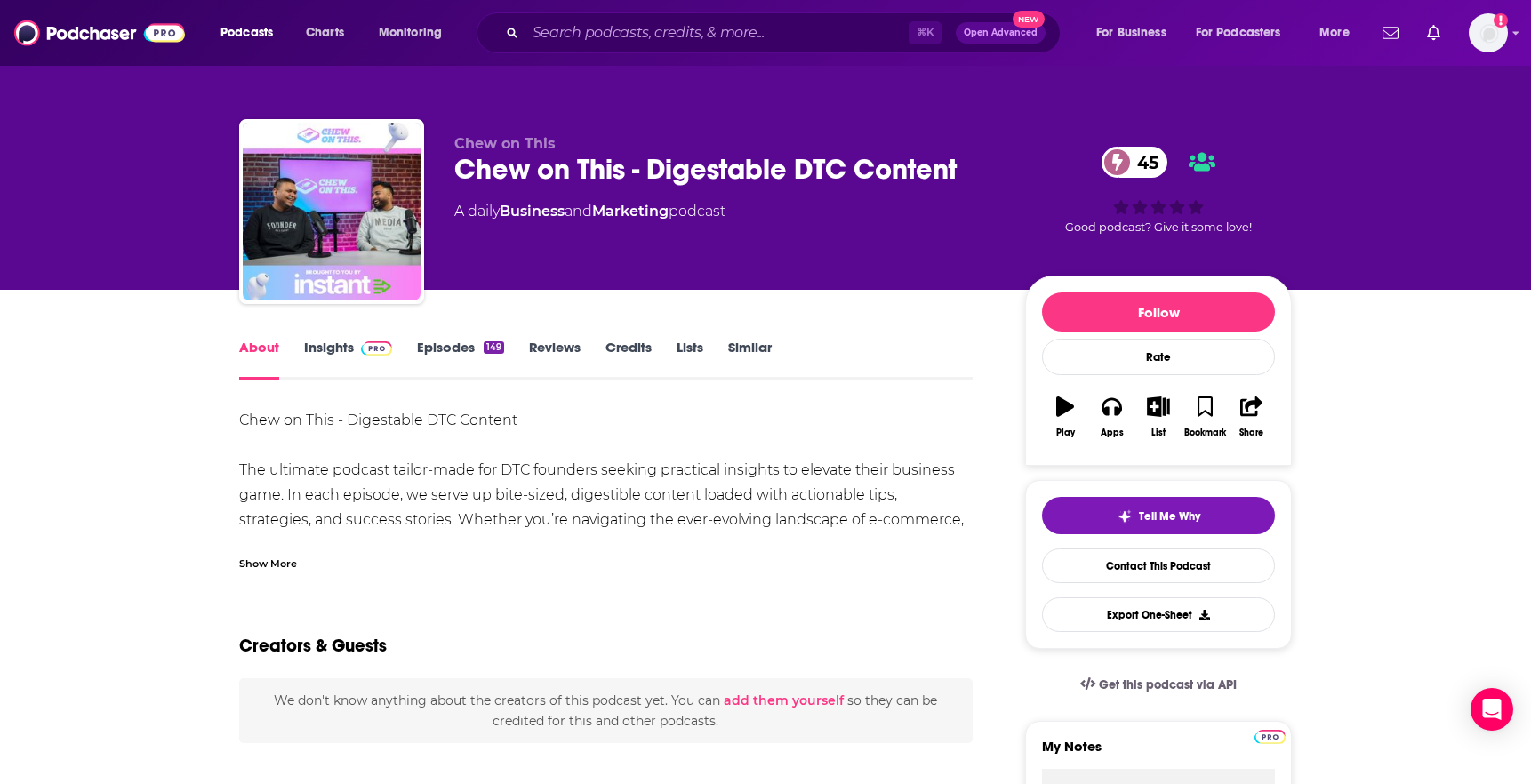
click at [347, 495] on div "Chew on This - Digestable DTC Content The ultimate podcast tailor-made for DTC …" at bounding box center [606, 495] width 733 height 175
click at [259, 562] on div "Show More" at bounding box center [268, 562] width 58 height 17
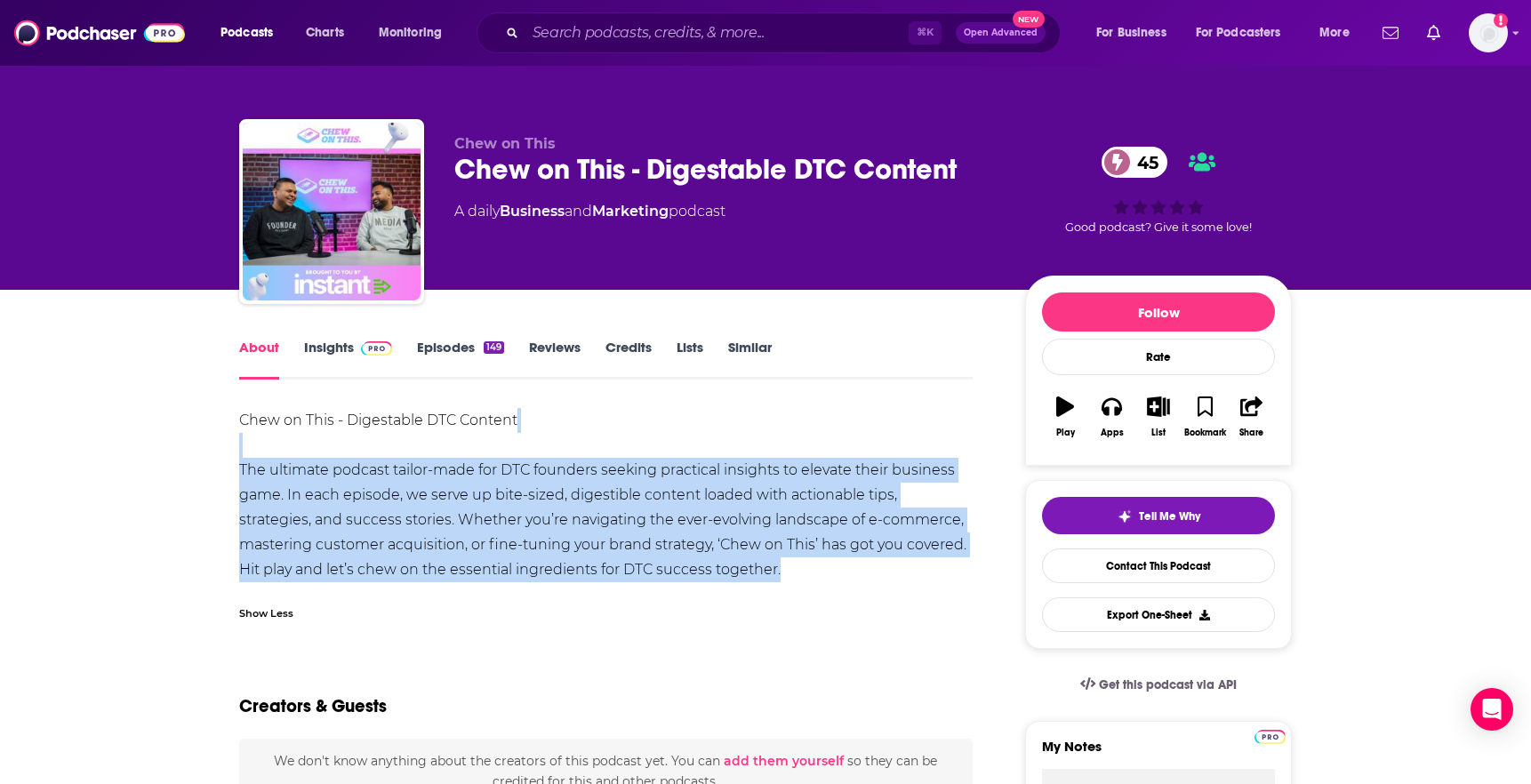
drag, startPoint x: 234, startPoint y: 457, endPoint x: 718, endPoint y: 569, distance: 496.8
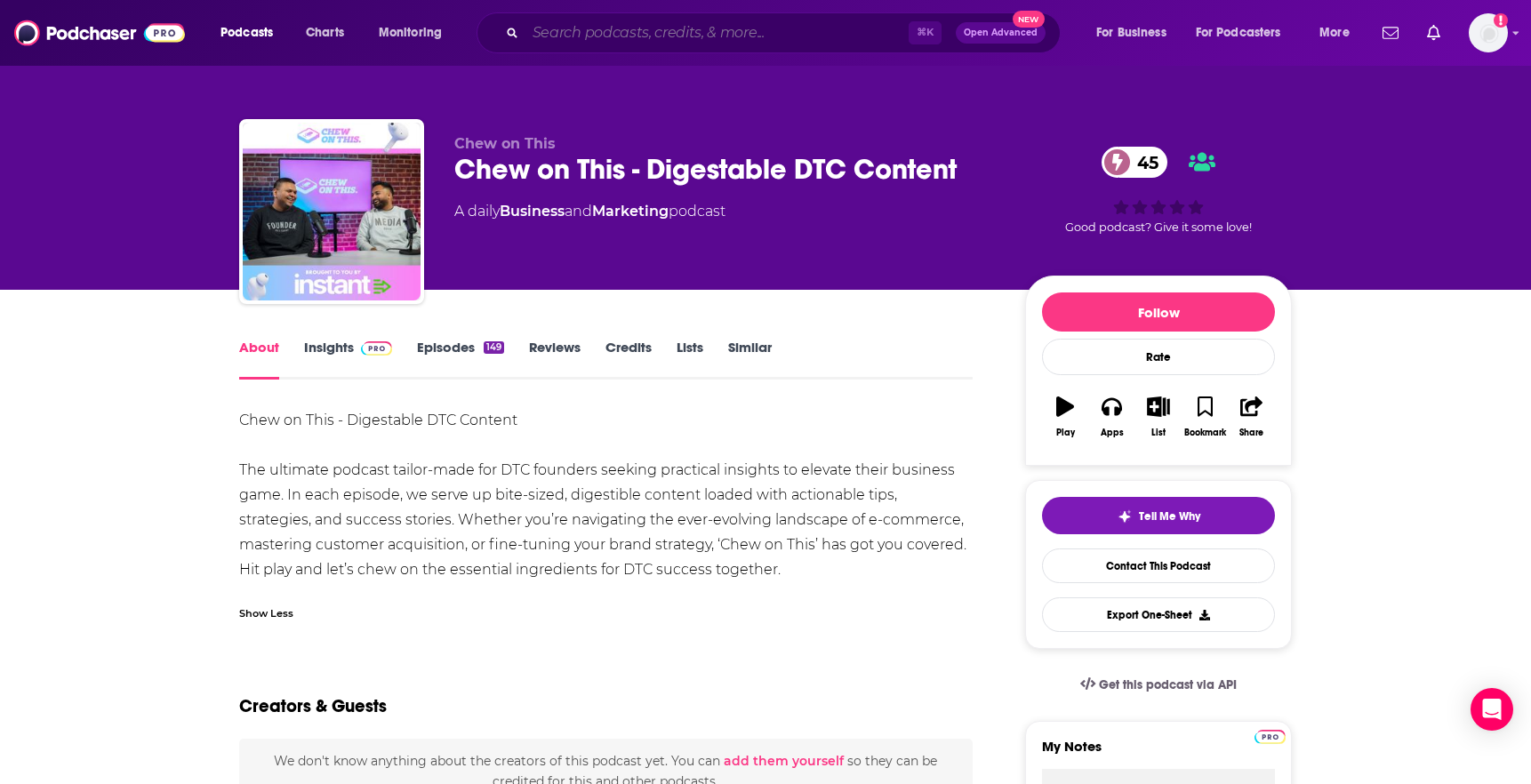
click at [796, 41] on input "Search podcasts, credits, & more..." at bounding box center [716, 33] width 383 height 29
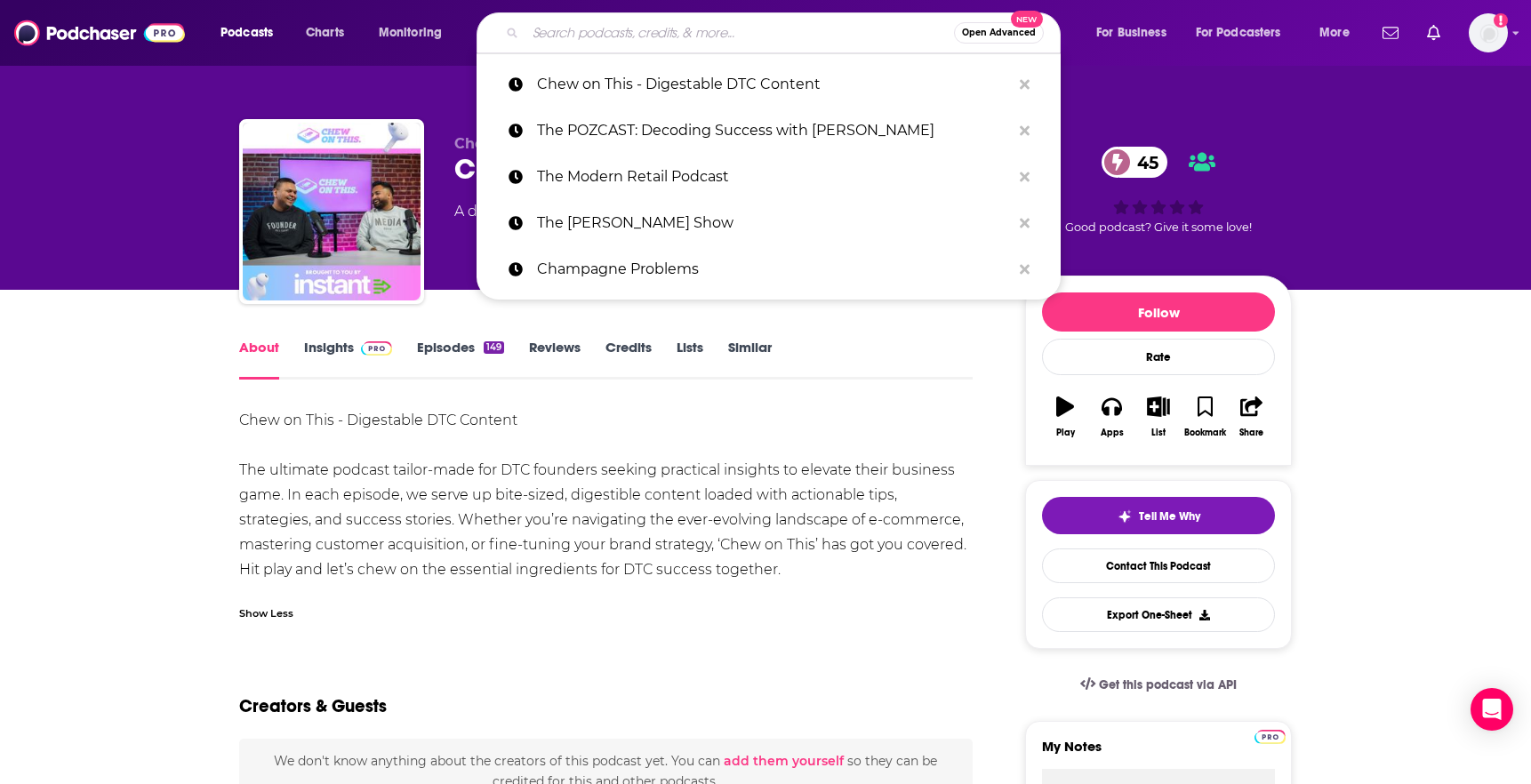
paste input "The Entrepreneurs podcast"
type input "The Entrepreneurs podcast"
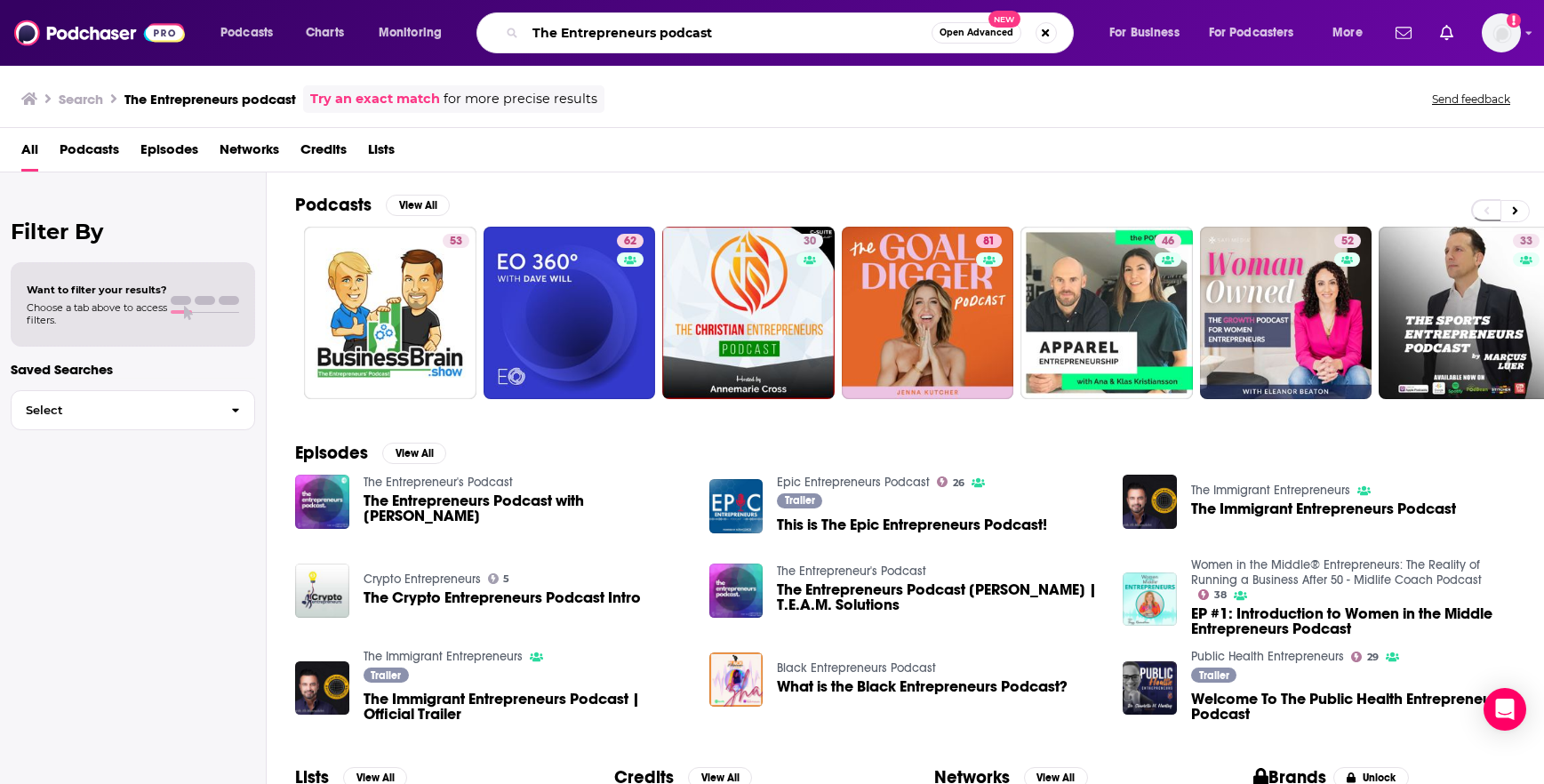
click at [771, 30] on input "The Entrepreneurs podcast" at bounding box center [727, 33] width 406 height 29
paste input "Search podcasts, credits, & more..."
type input "The Entrepreneurs"
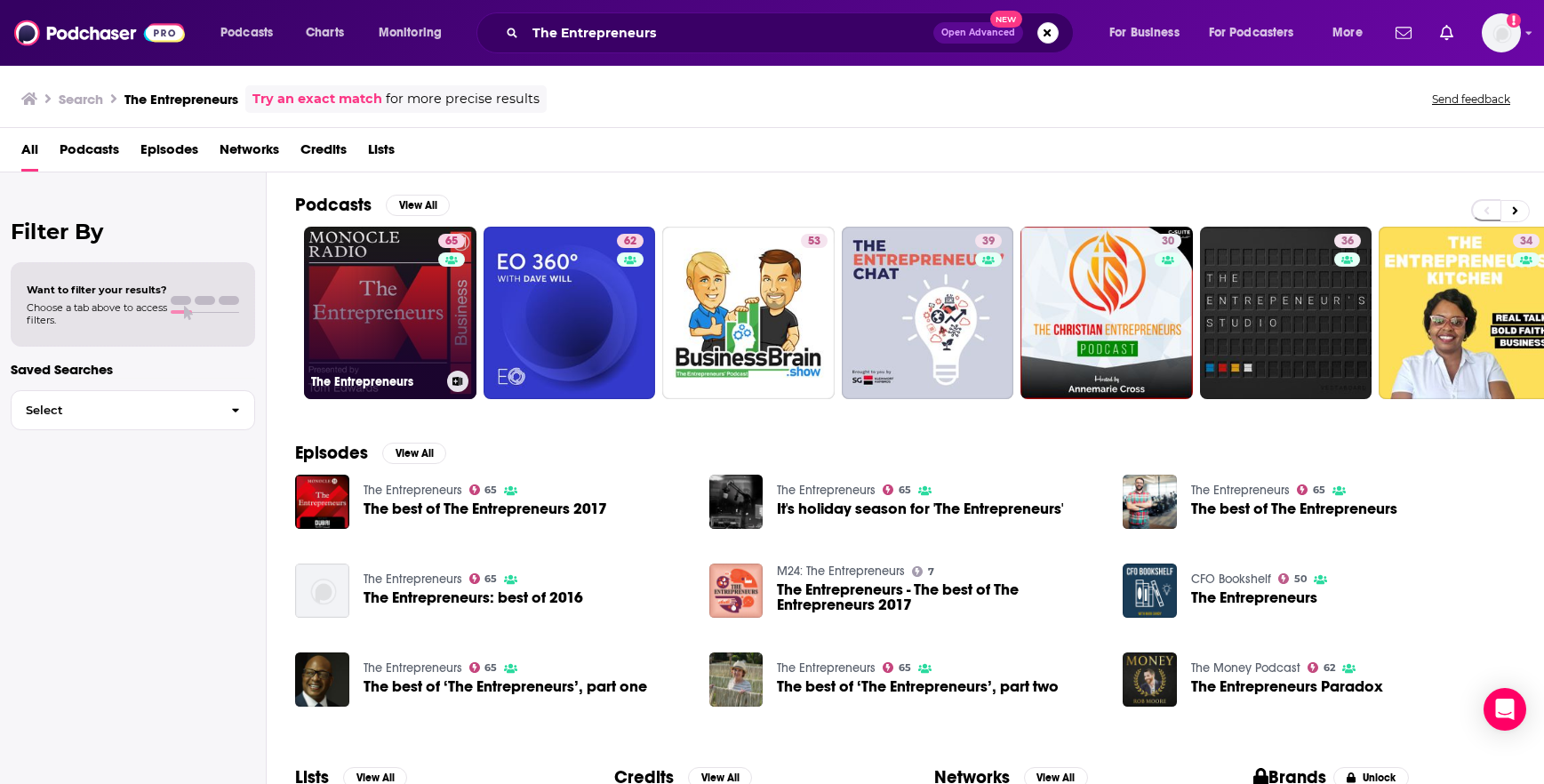
click at [364, 285] on link "65 The Entrepreneurs" at bounding box center [391, 313] width 173 height 173
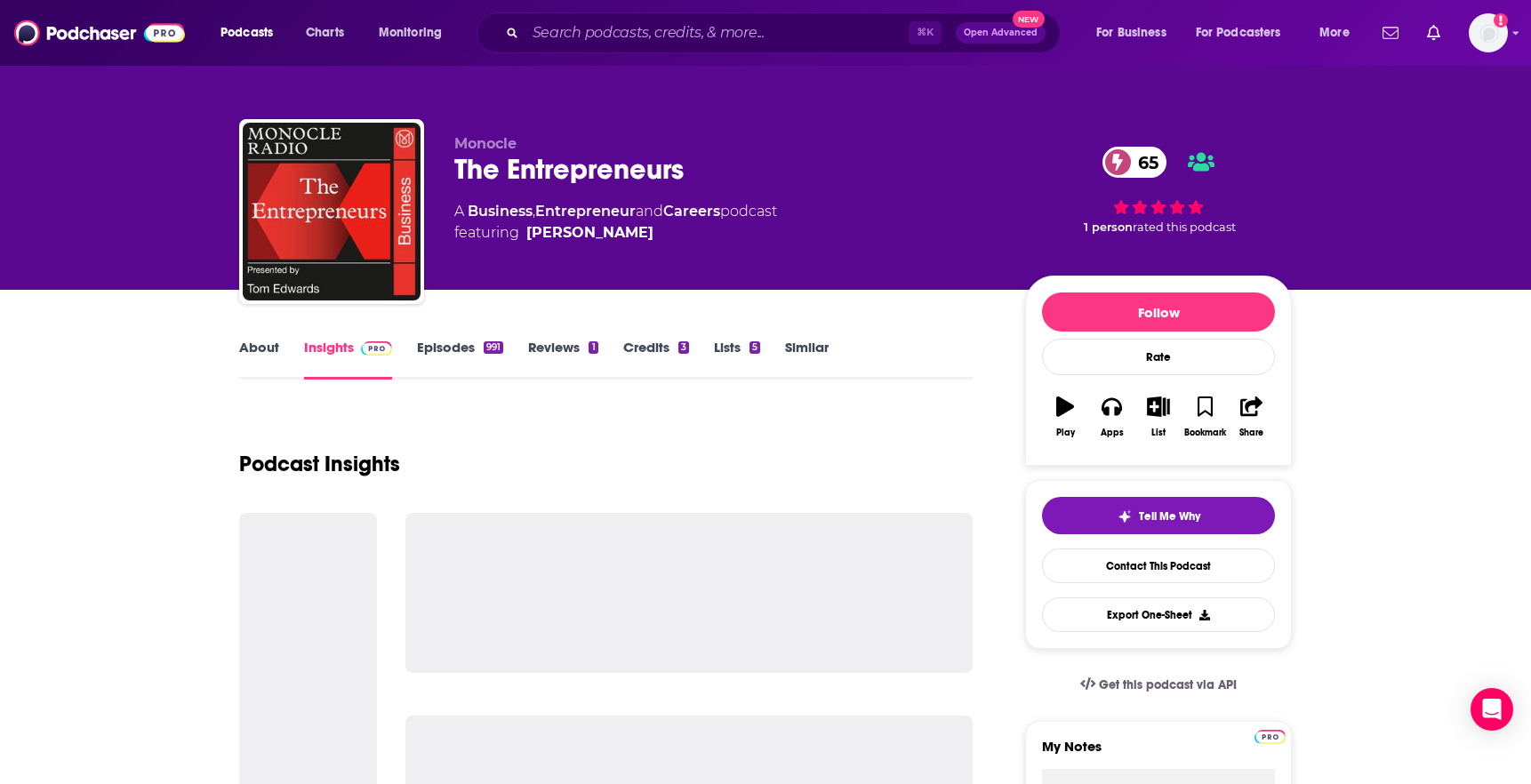
click at [249, 342] on link "About" at bounding box center [259, 359] width 40 height 41
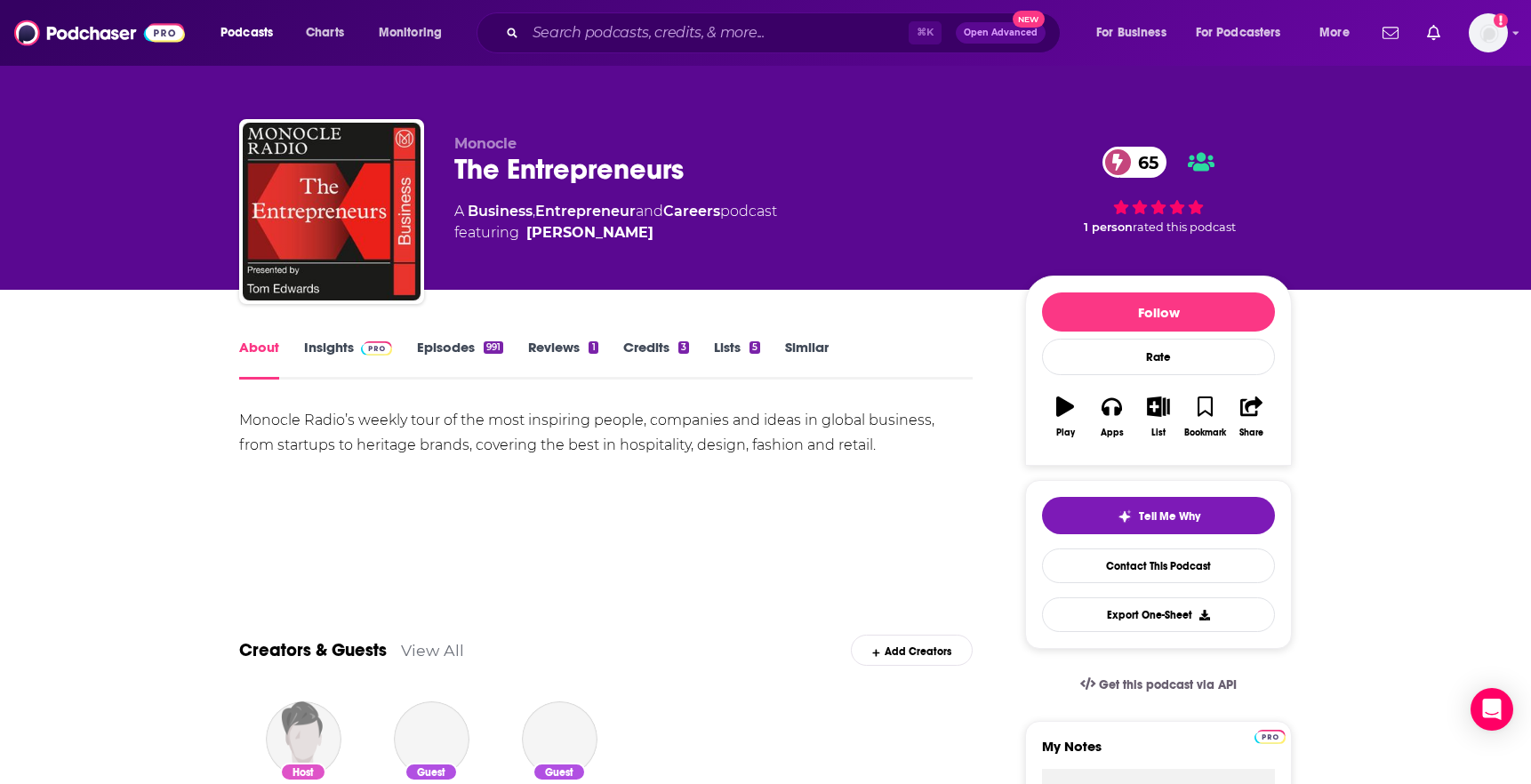
click at [404, 416] on div "Monocle Radio’s weekly tour of the most inspiring people, companies and ideas i…" at bounding box center [606, 433] width 733 height 50
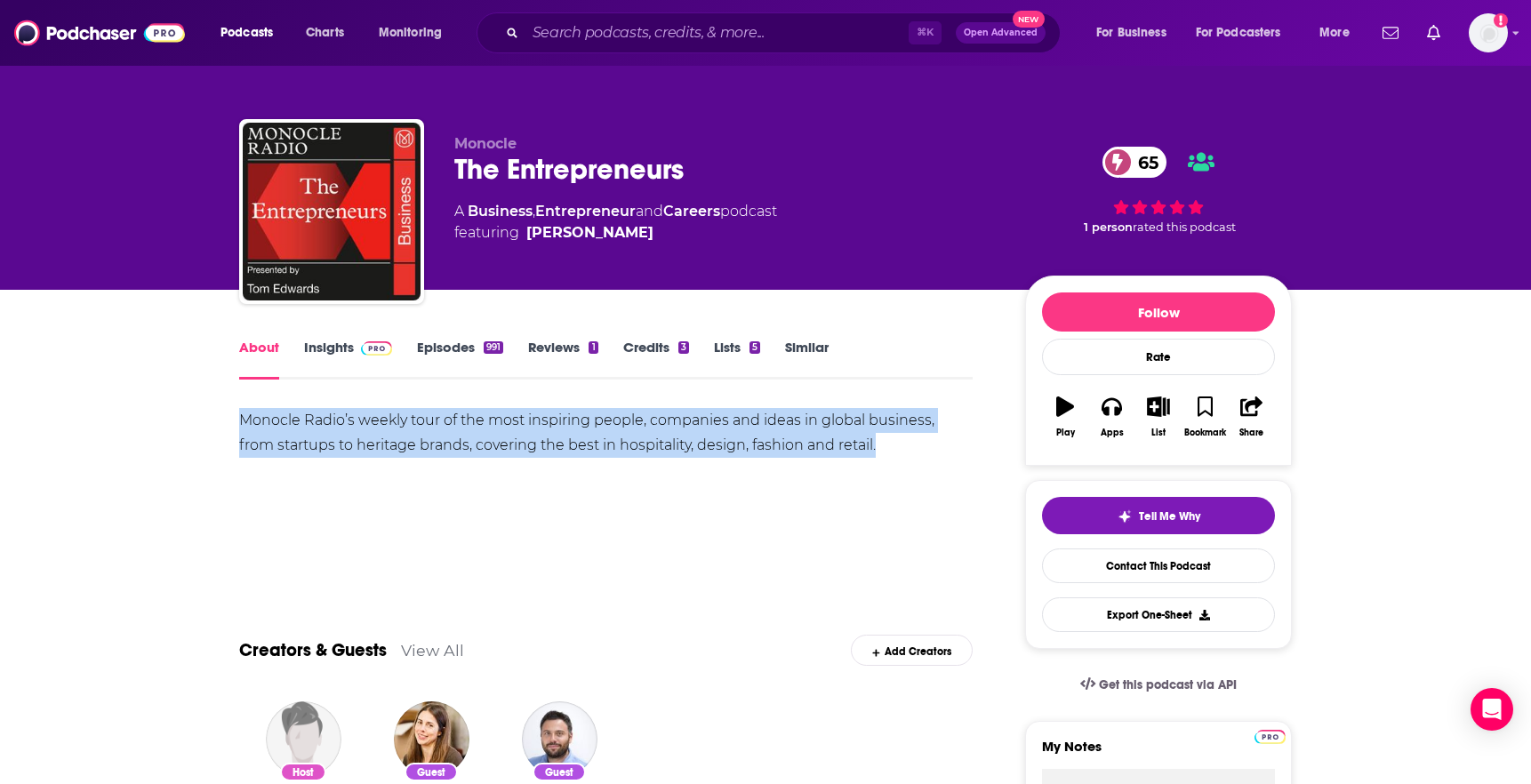
click at [404, 416] on div "Monocle Radio’s weekly tour of the most inspiring people, companies and ideas i…" at bounding box center [606, 433] width 733 height 50
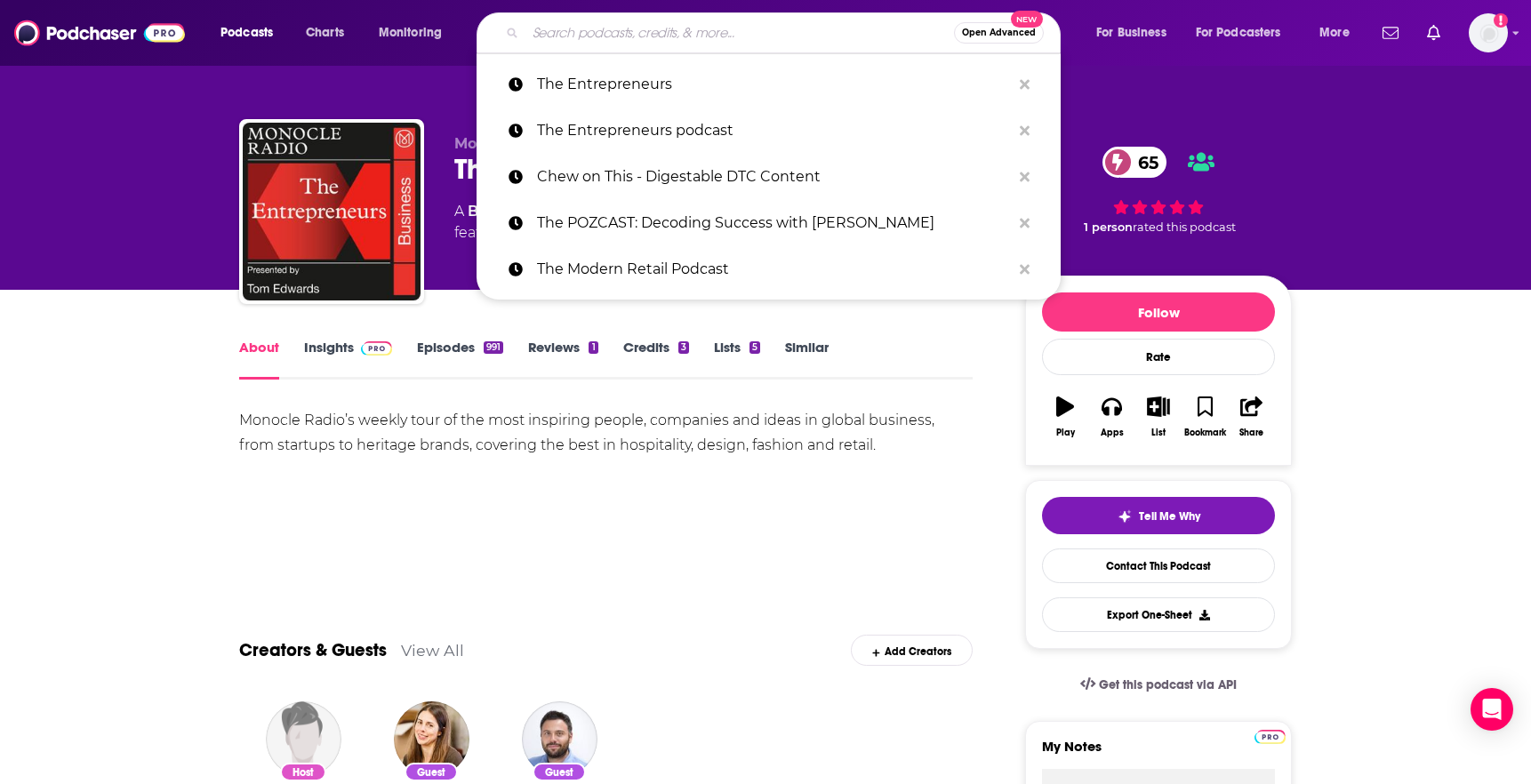
click at [781, 38] on input "Search podcasts, credits, & more..." at bounding box center [739, 33] width 428 height 29
paste input "The Foundr Podcast"
type input "The Foundr Podcast"
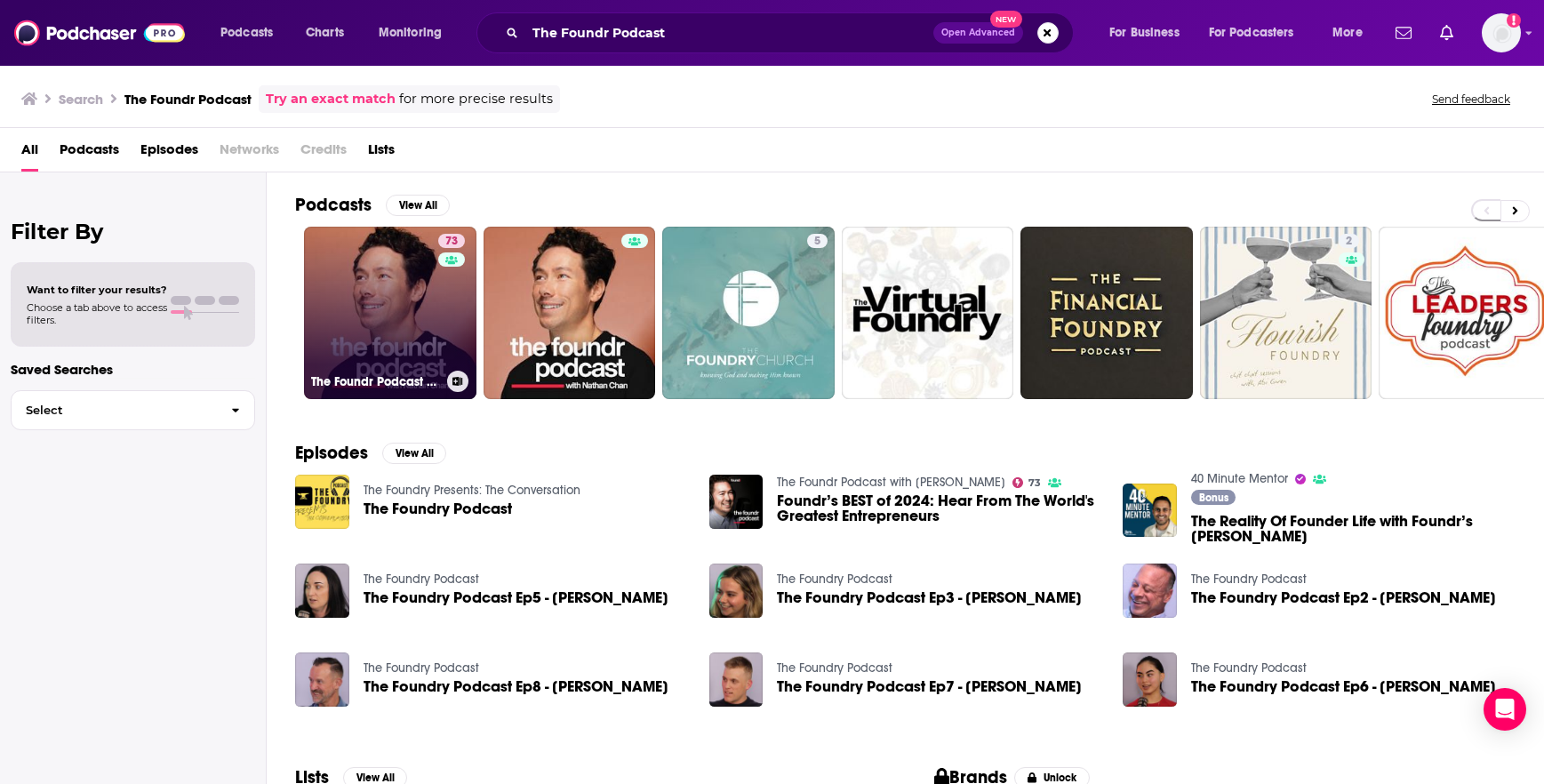
click at [342, 310] on link "73 The Foundr Podcast with [PERSON_NAME]" at bounding box center [391, 313] width 173 height 173
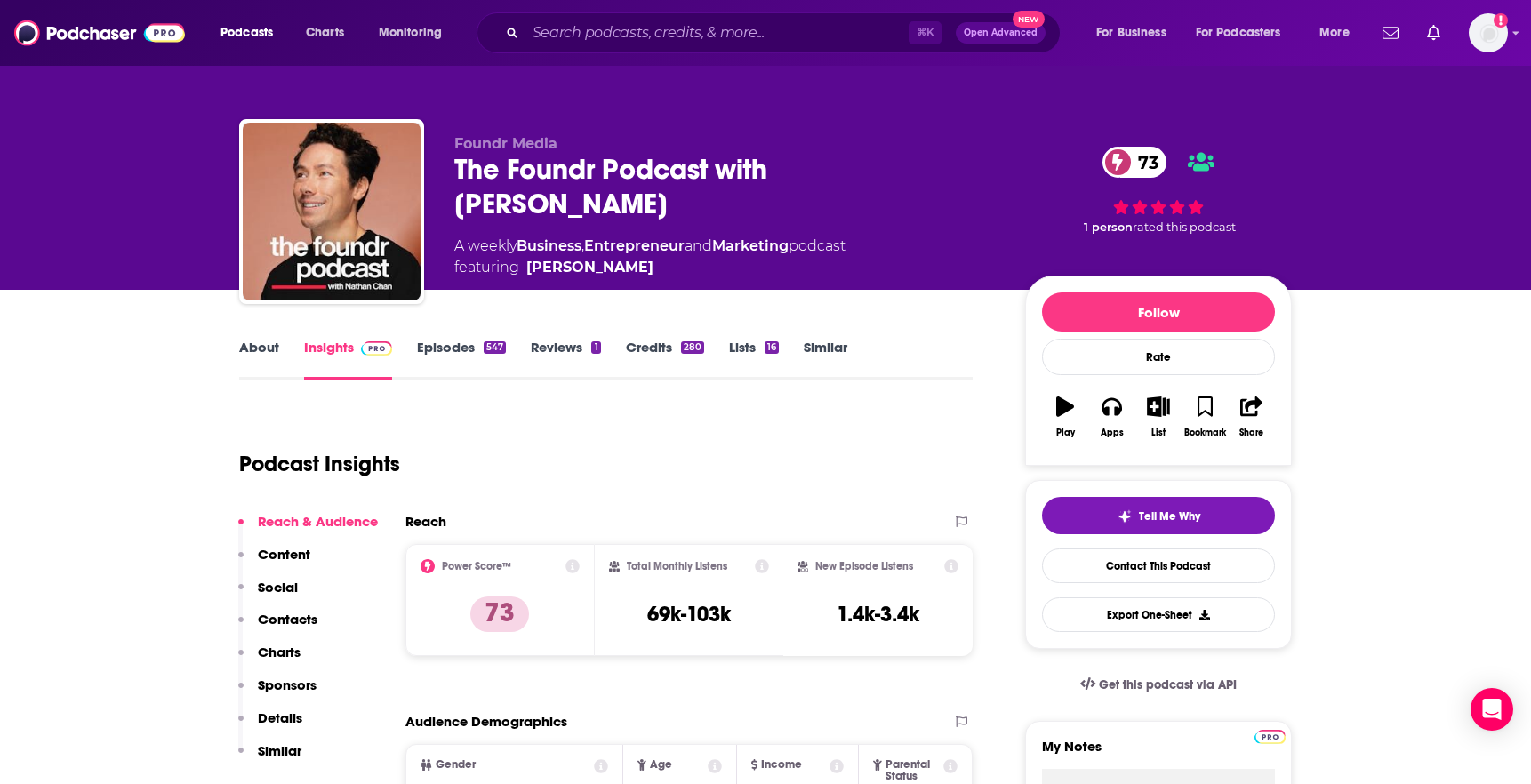
click at [243, 344] on link "About" at bounding box center [259, 359] width 40 height 41
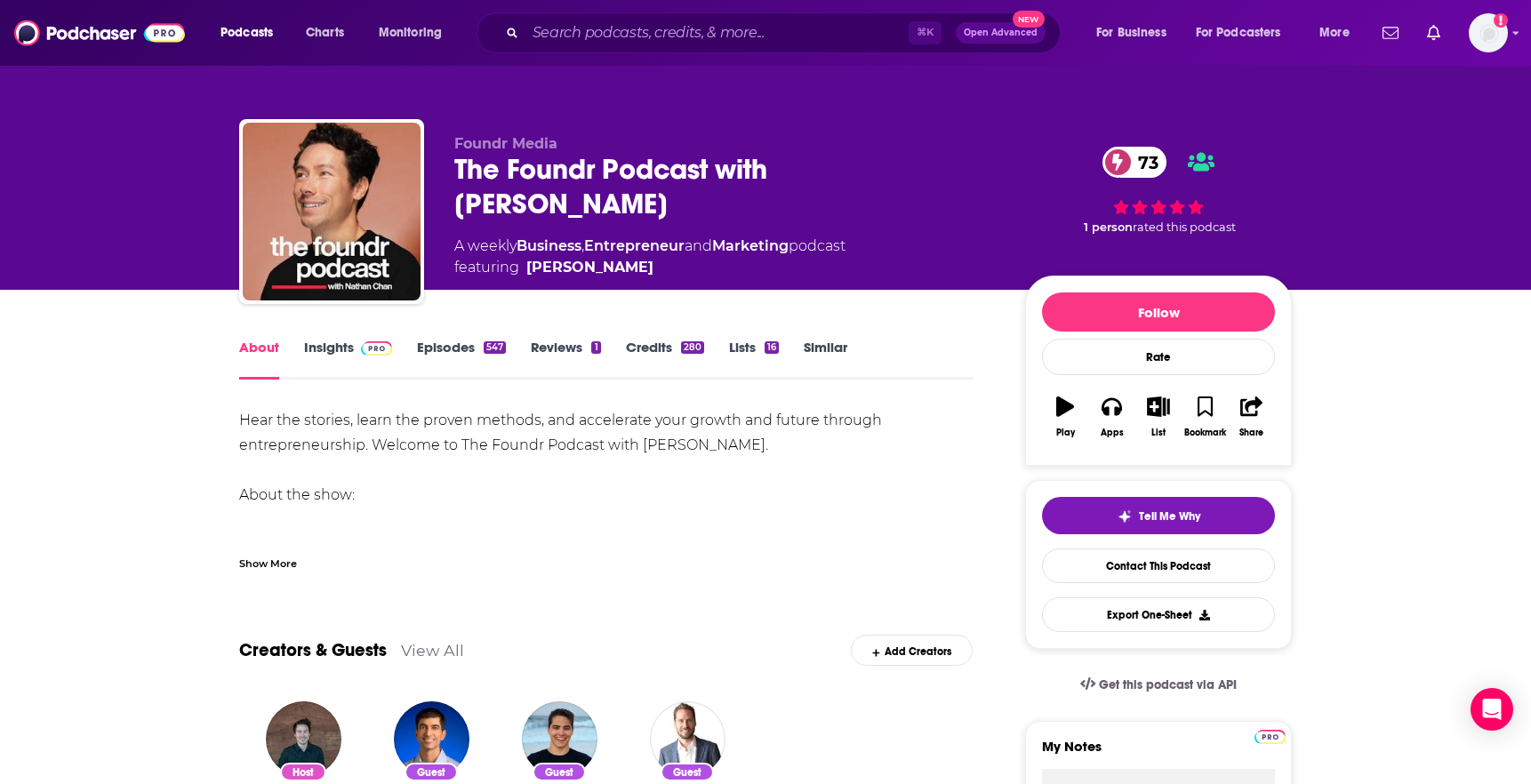
click at [272, 555] on div "Show More" at bounding box center [268, 562] width 58 height 17
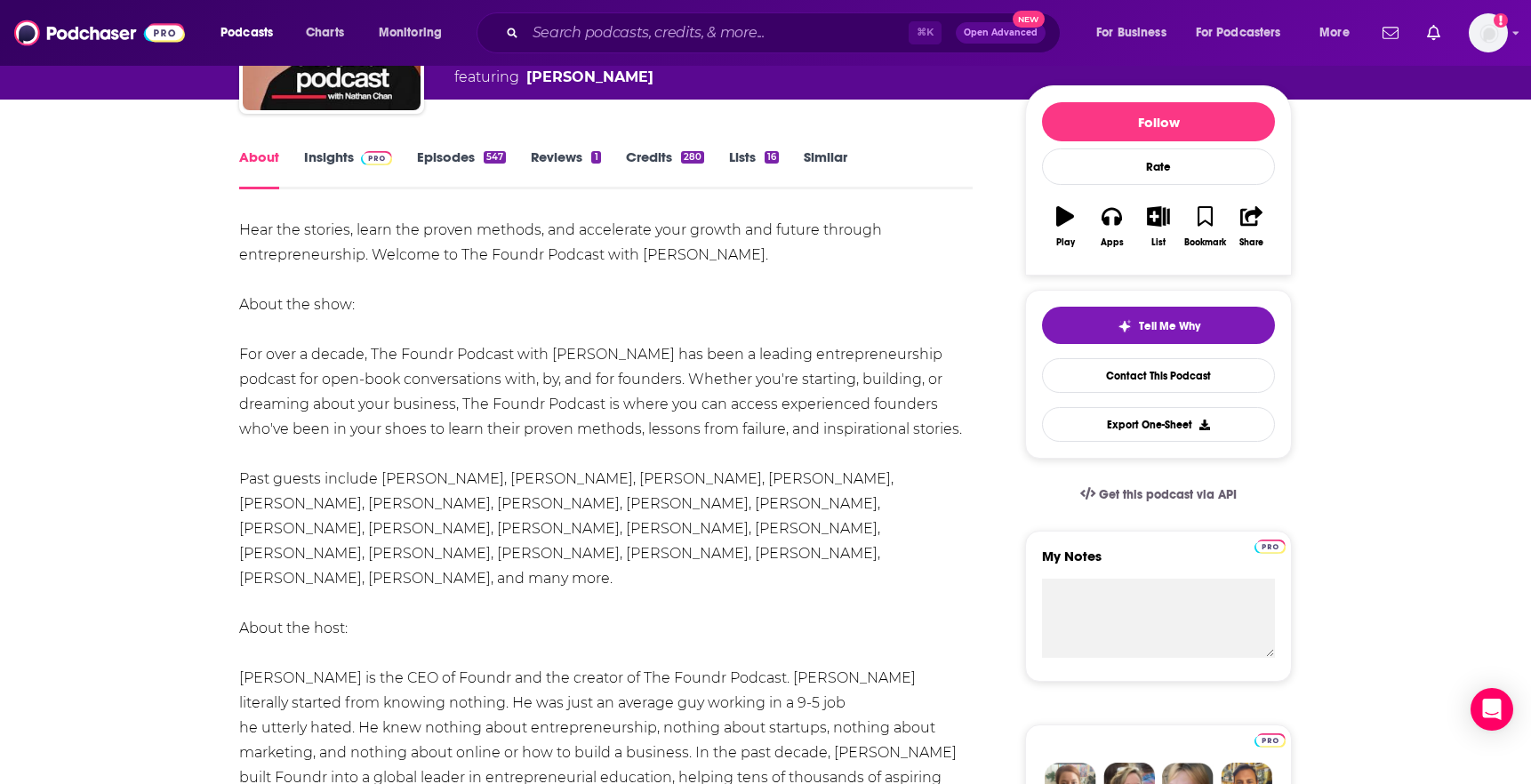
scroll to position [237, 0]
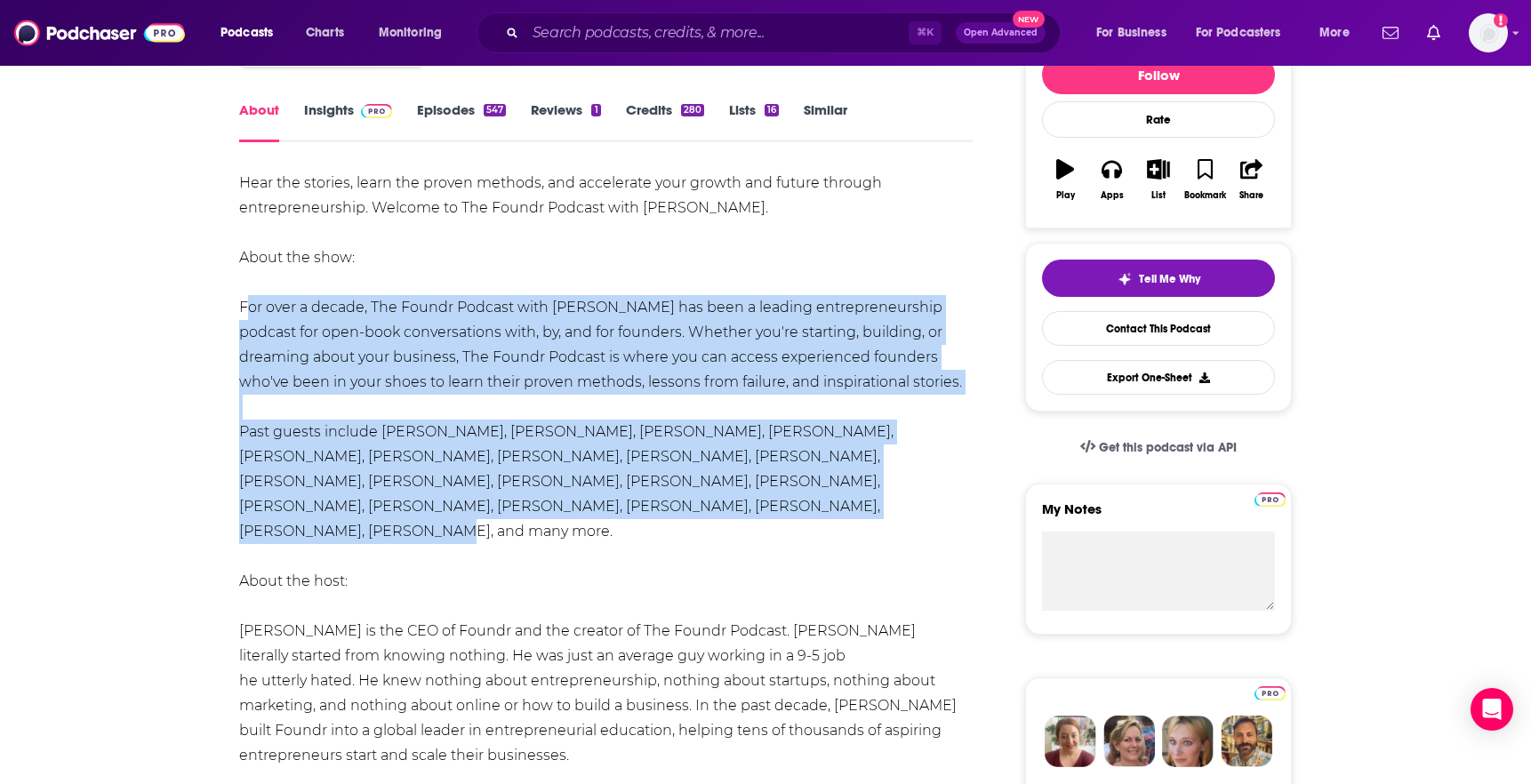
drag, startPoint x: 503, startPoint y: 501, endPoint x: 215, endPoint y: 308, distance: 346.7
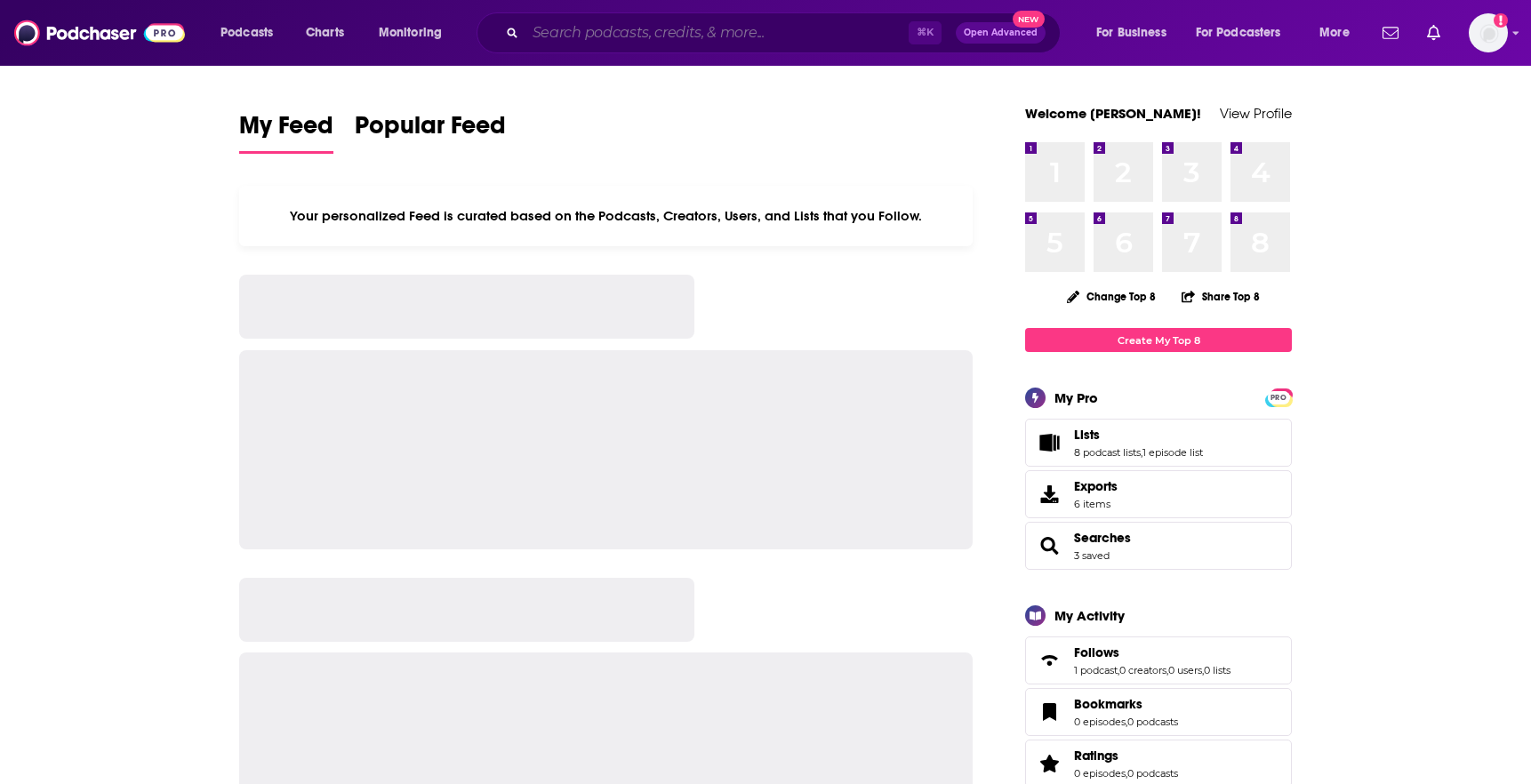
click at [852, 32] on input "Search podcasts, credits, & more..." at bounding box center [716, 33] width 383 height 29
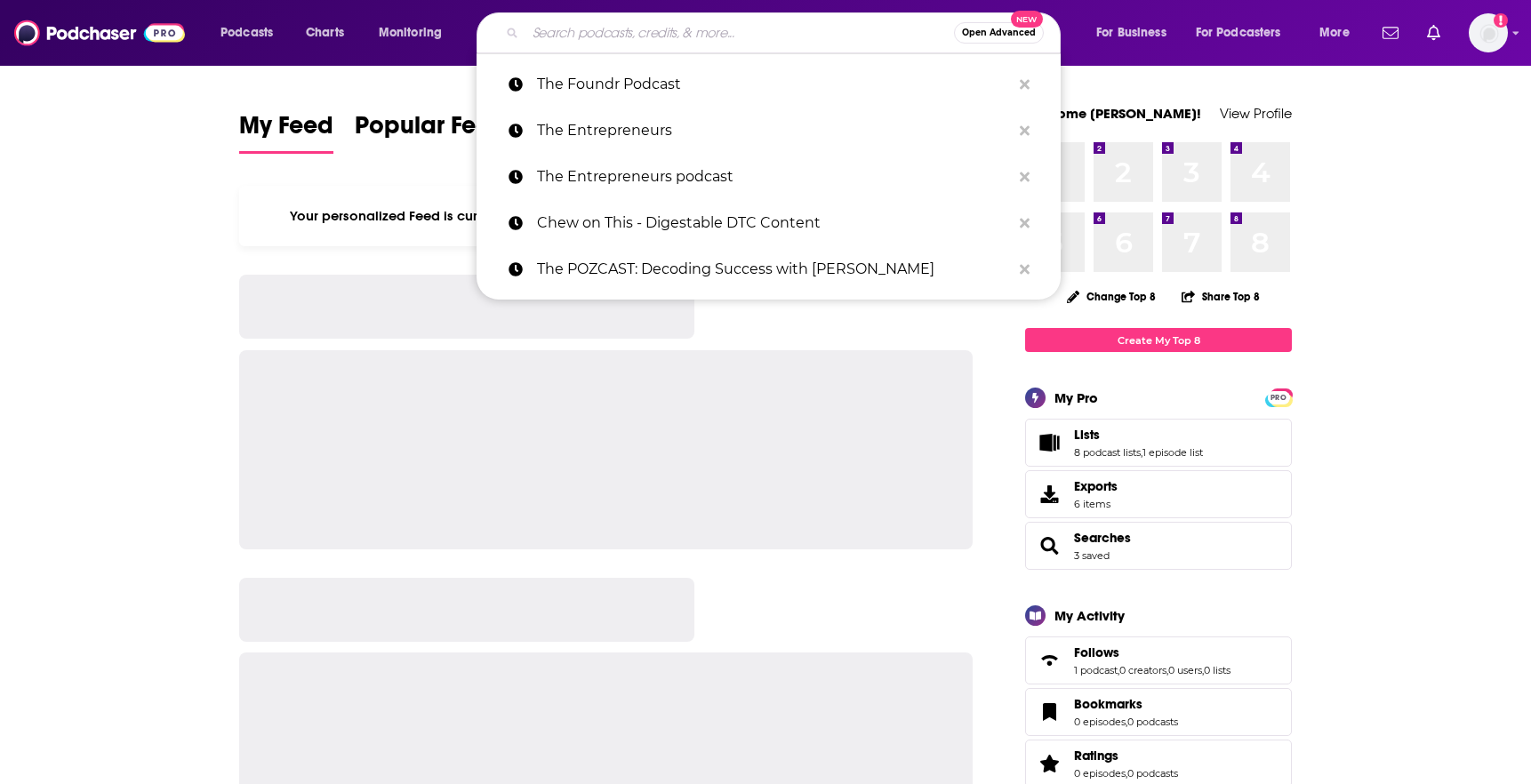
paste input "Champagne Problems"
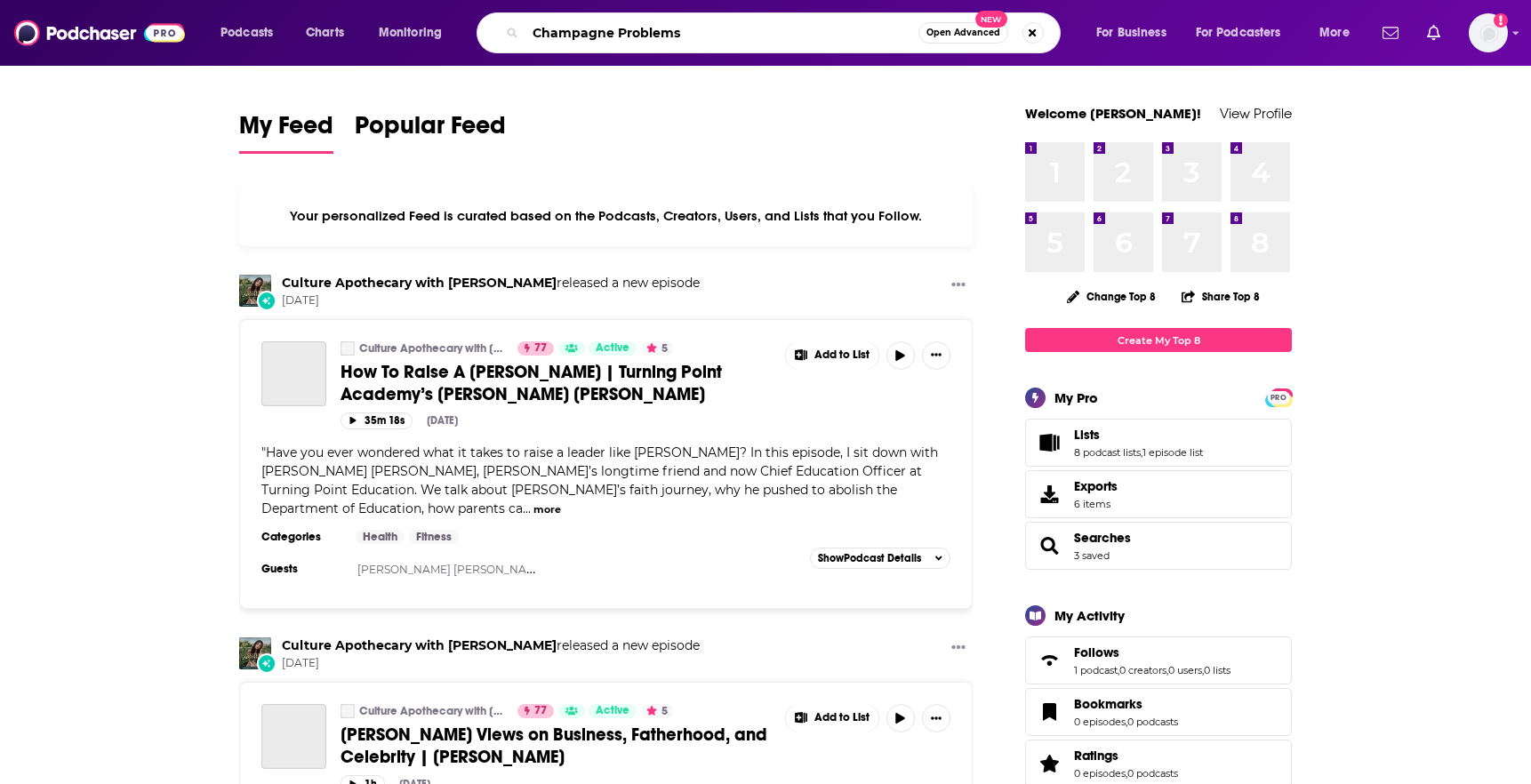
type input "Champagne Problems"
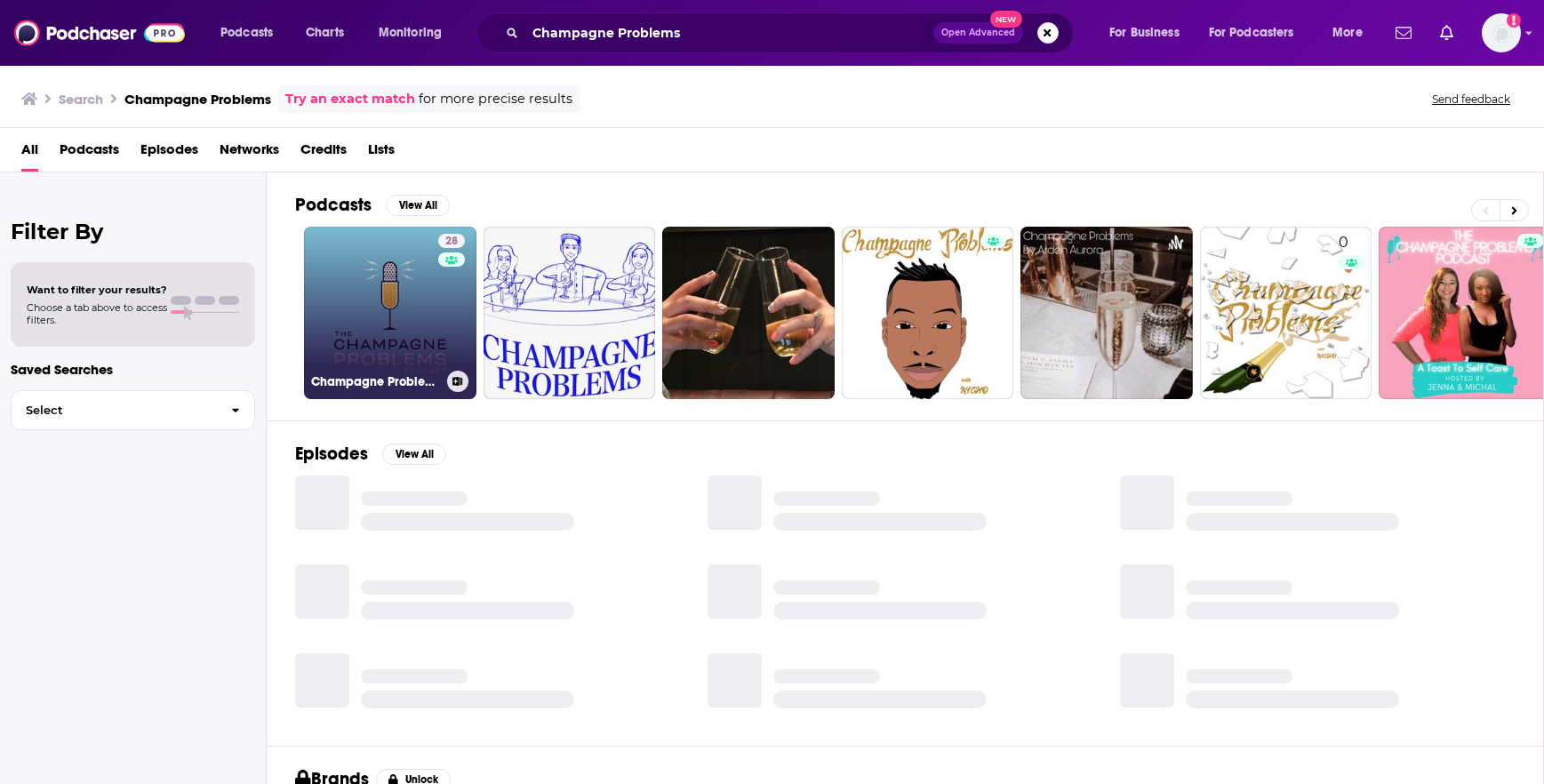
click at [341, 301] on link "28 Champagne Problems" at bounding box center [391, 313] width 173 height 173
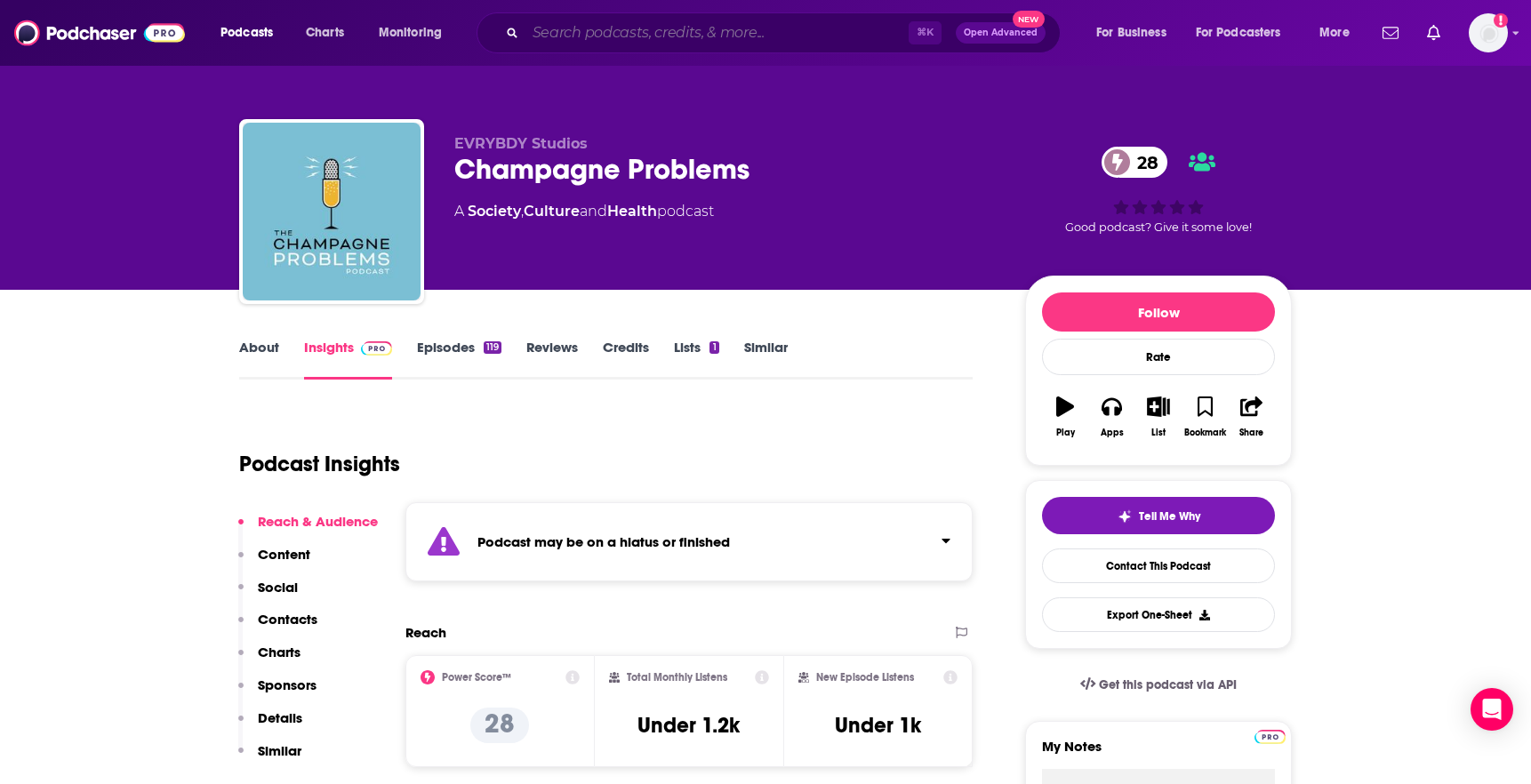
click at [811, 33] on input "Search podcasts, credits, & more..." at bounding box center [716, 33] width 383 height 29
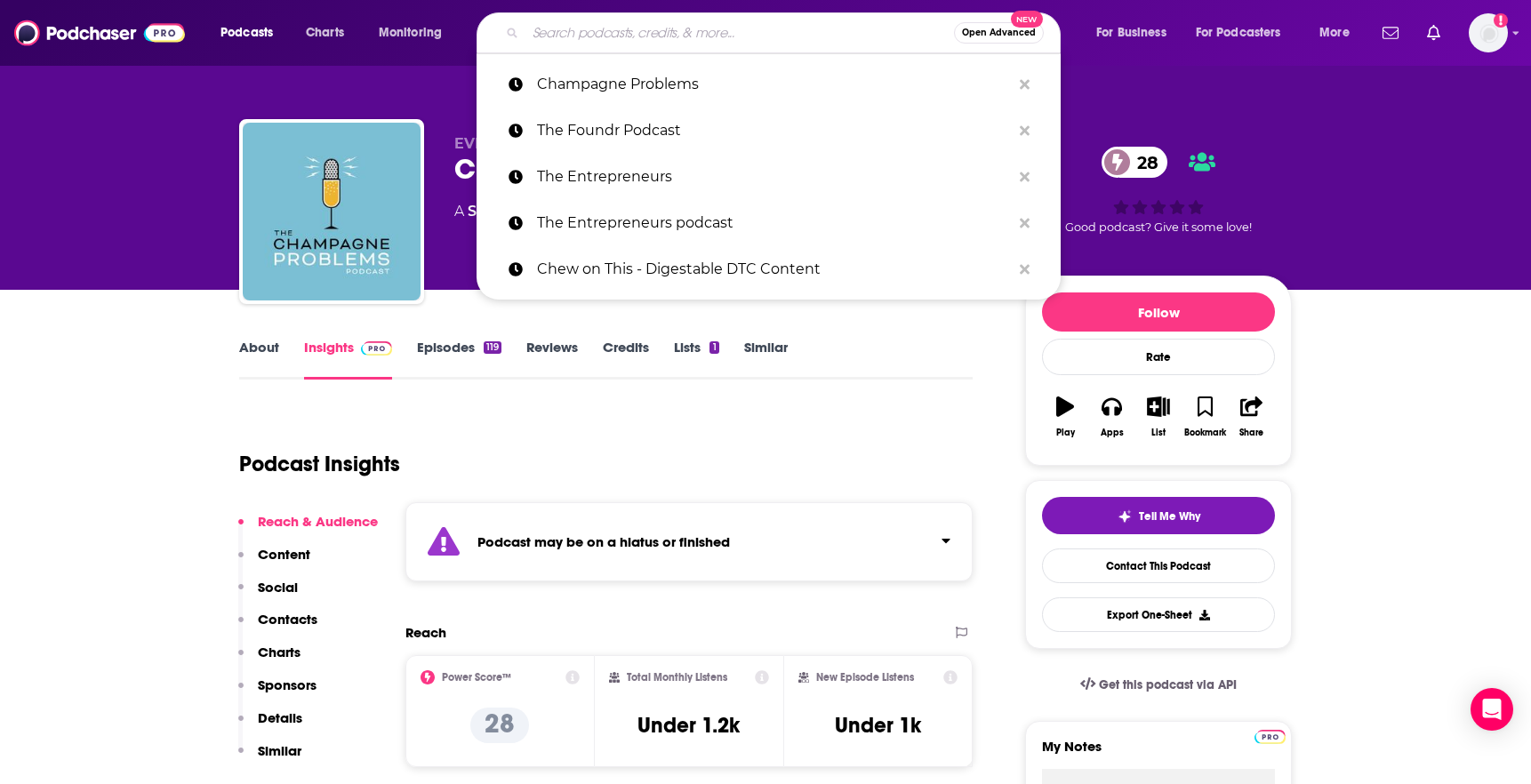
paste input "Chew on This - Digestable DTC Content"
type input "Chew on This - Digestable DTC Content"
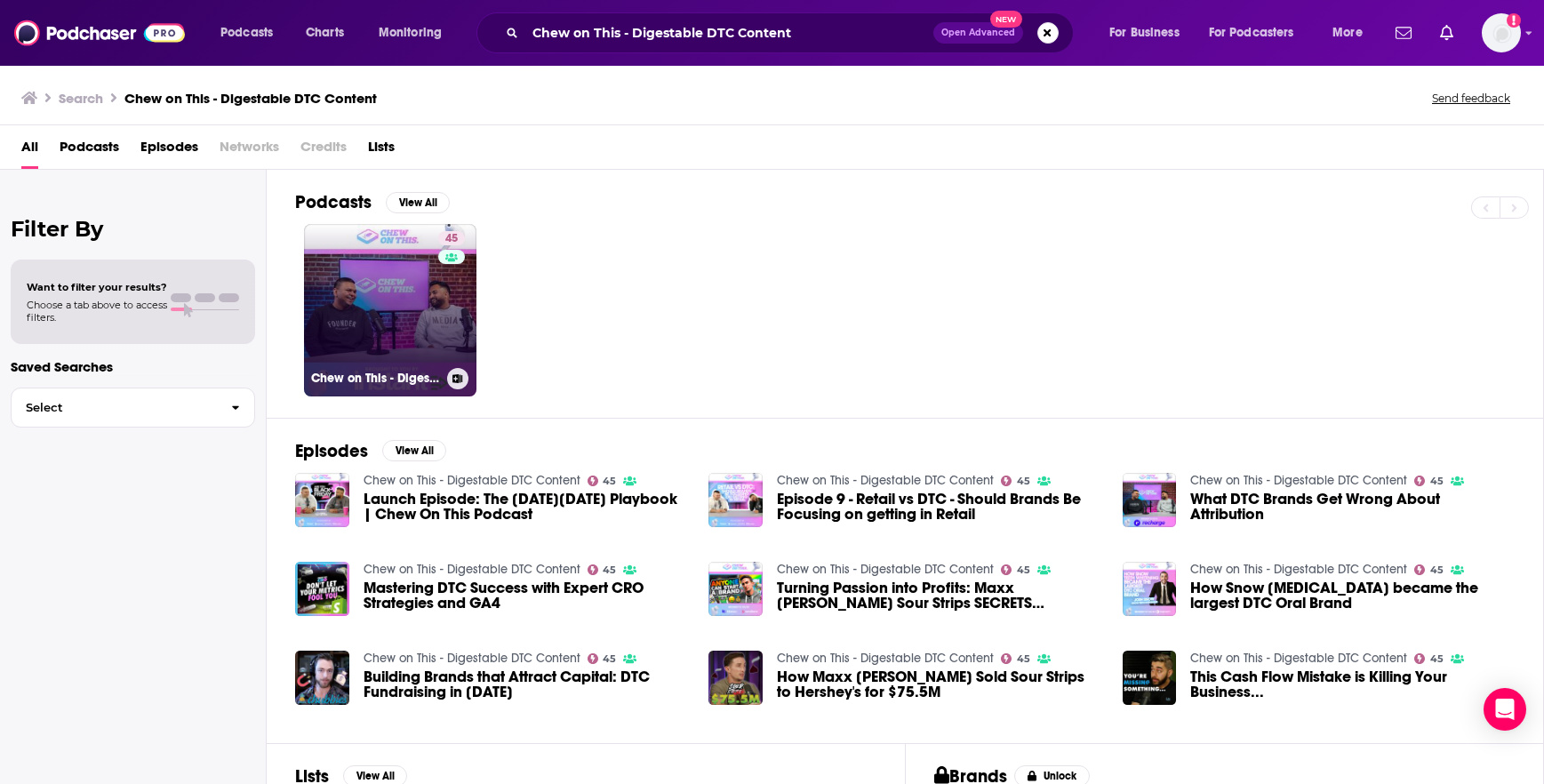
click at [390, 310] on link "45 Chew on This - Digestable DTC Content" at bounding box center [391, 310] width 173 height 173
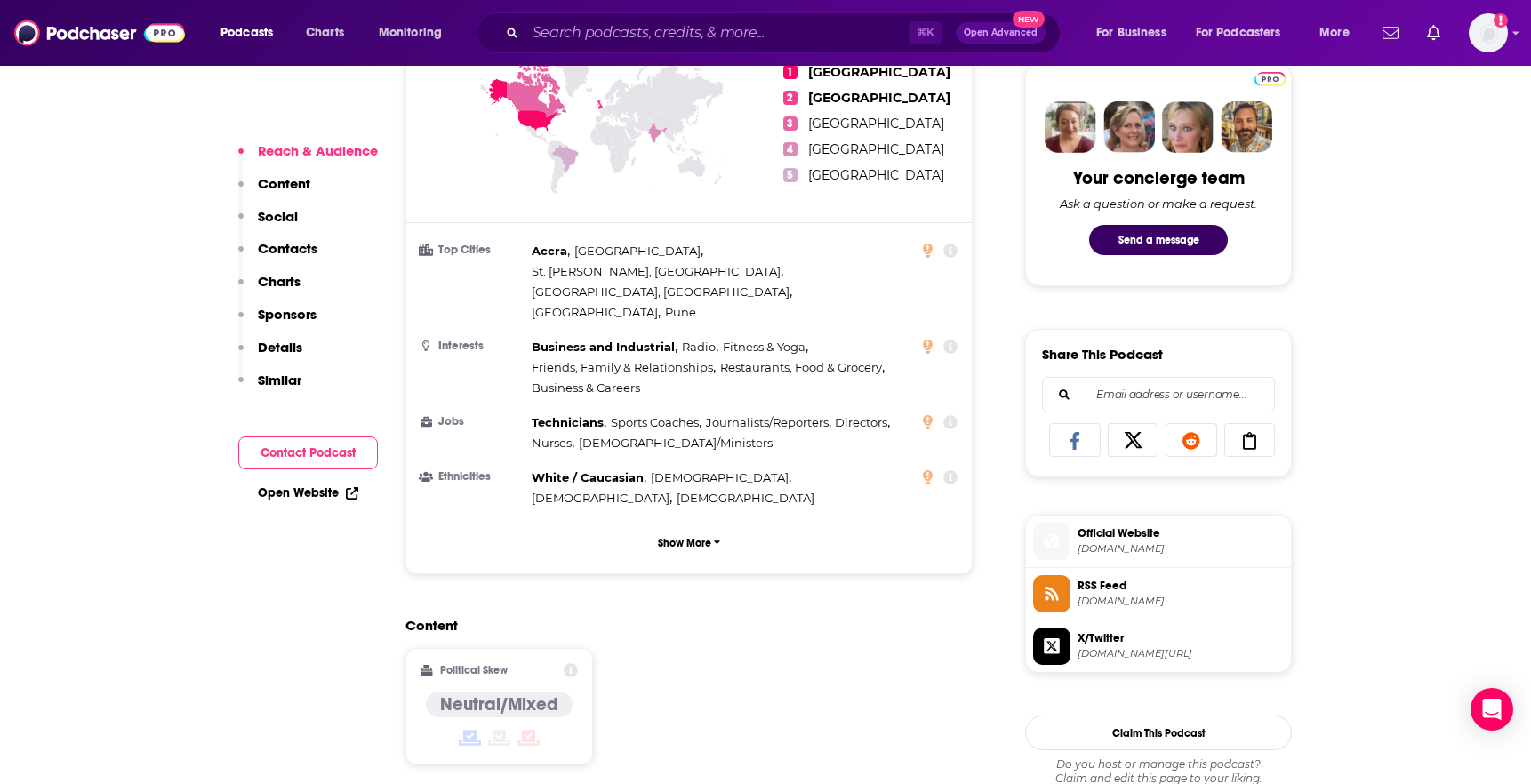
scroll to position [1116, 0]
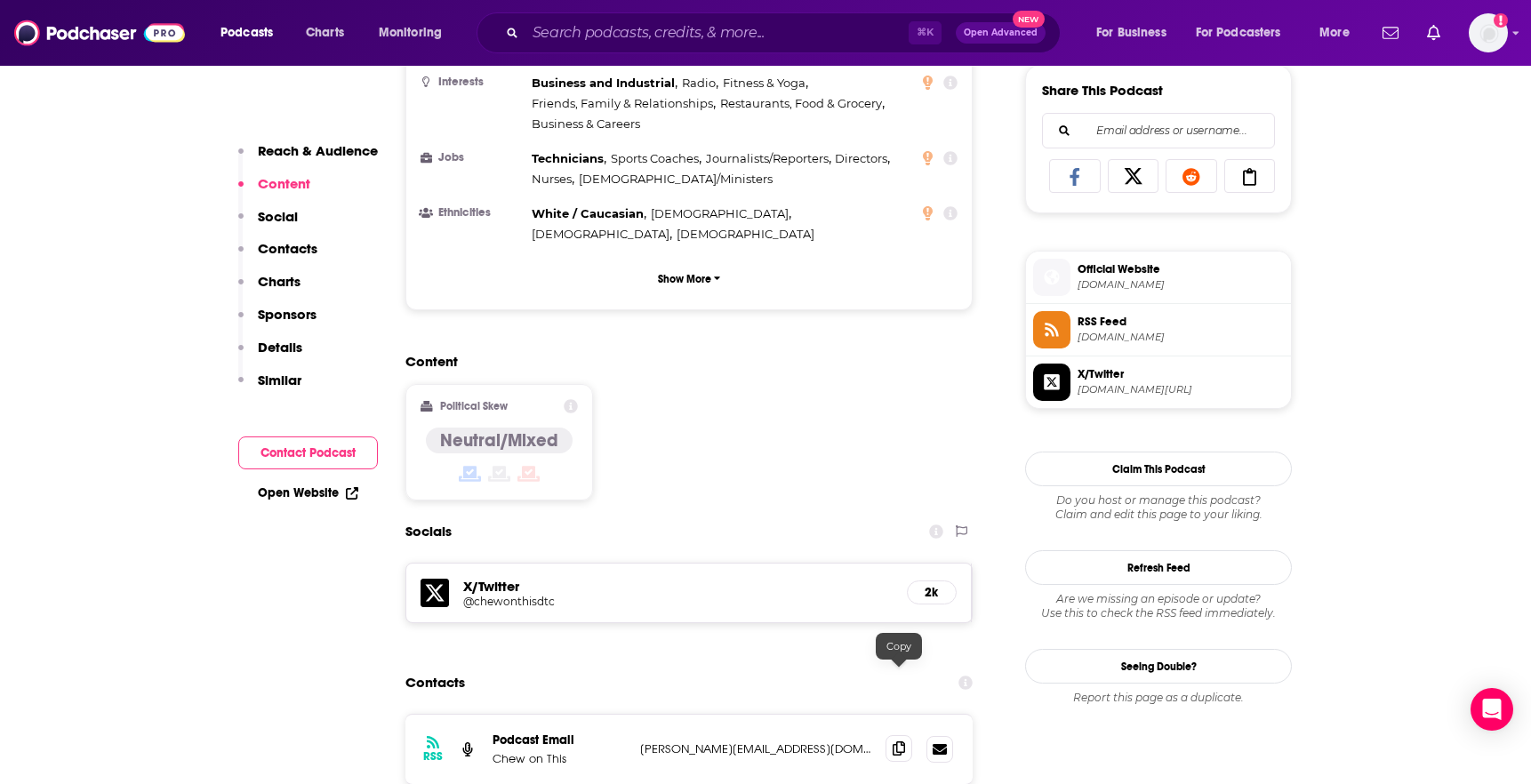
click at [900, 742] on icon at bounding box center [898, 748] width 12 height 14
click at [794, 36] on input "Search podcasts, credits, & more..." at bounding box center [716, 33] width 383 height 29
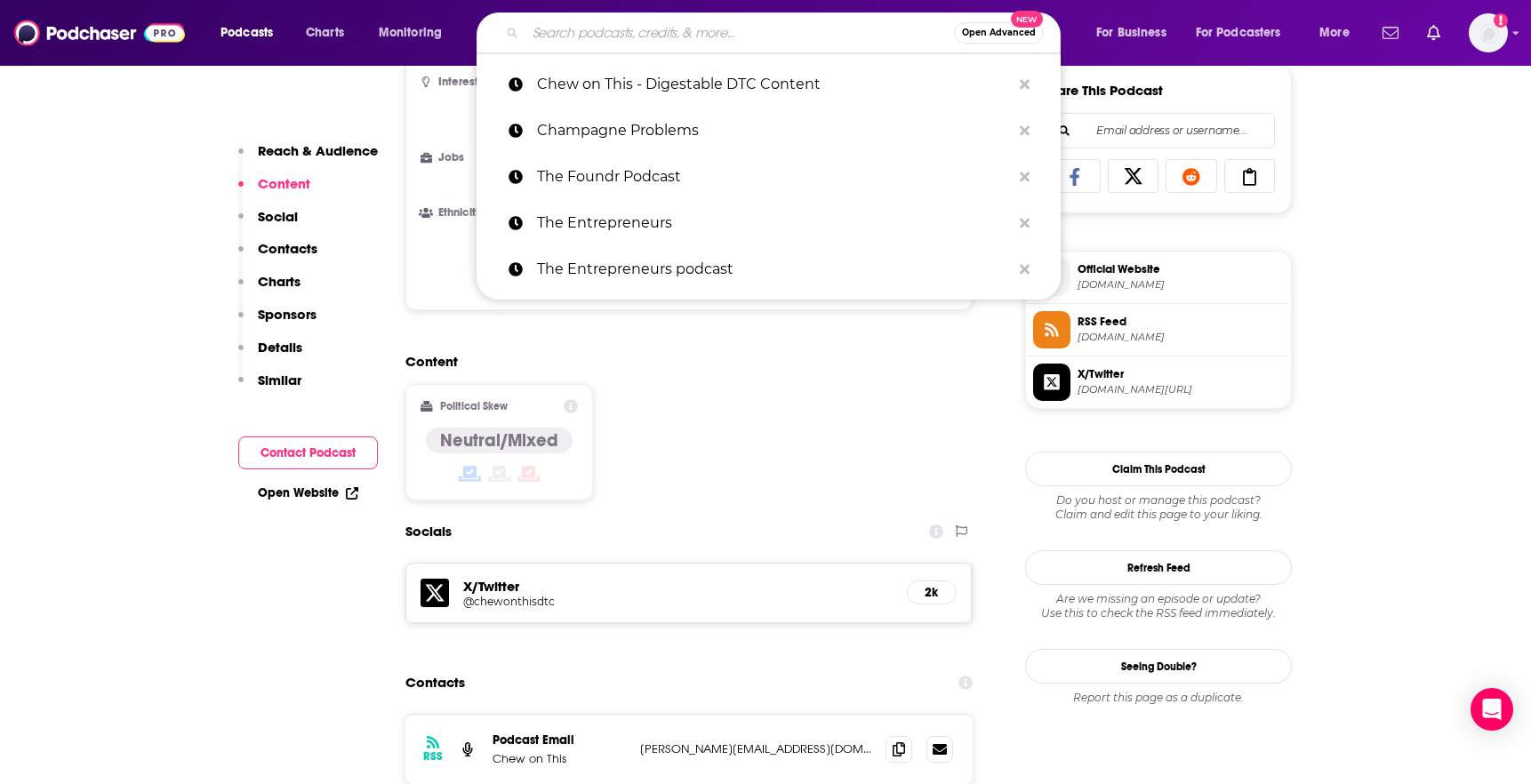
paste input "From the Ground Up"
type input "From the Ground Up"
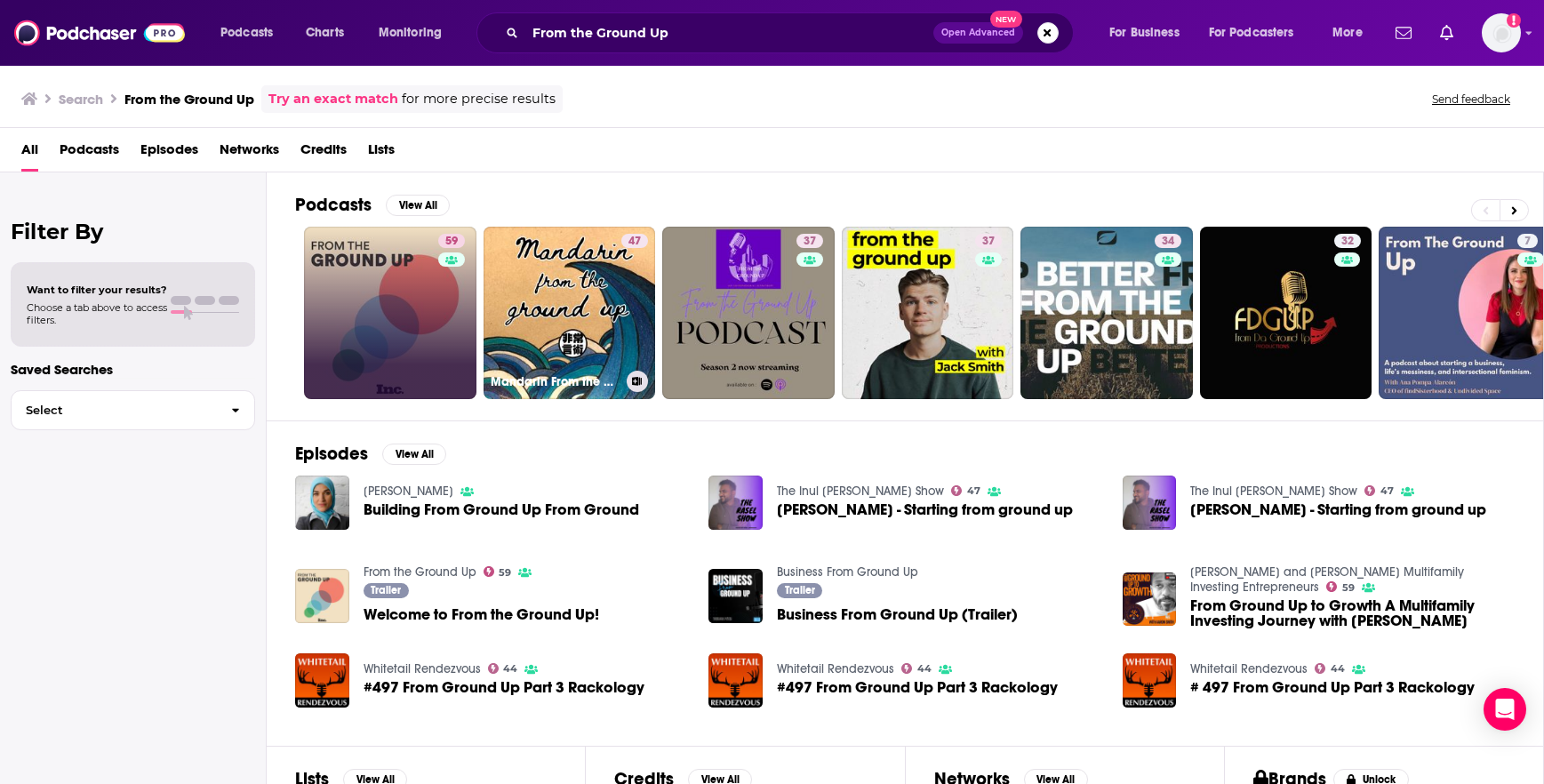
click at [421, 327] on link "59" at bounding box center [391, 313] width 173 height 173
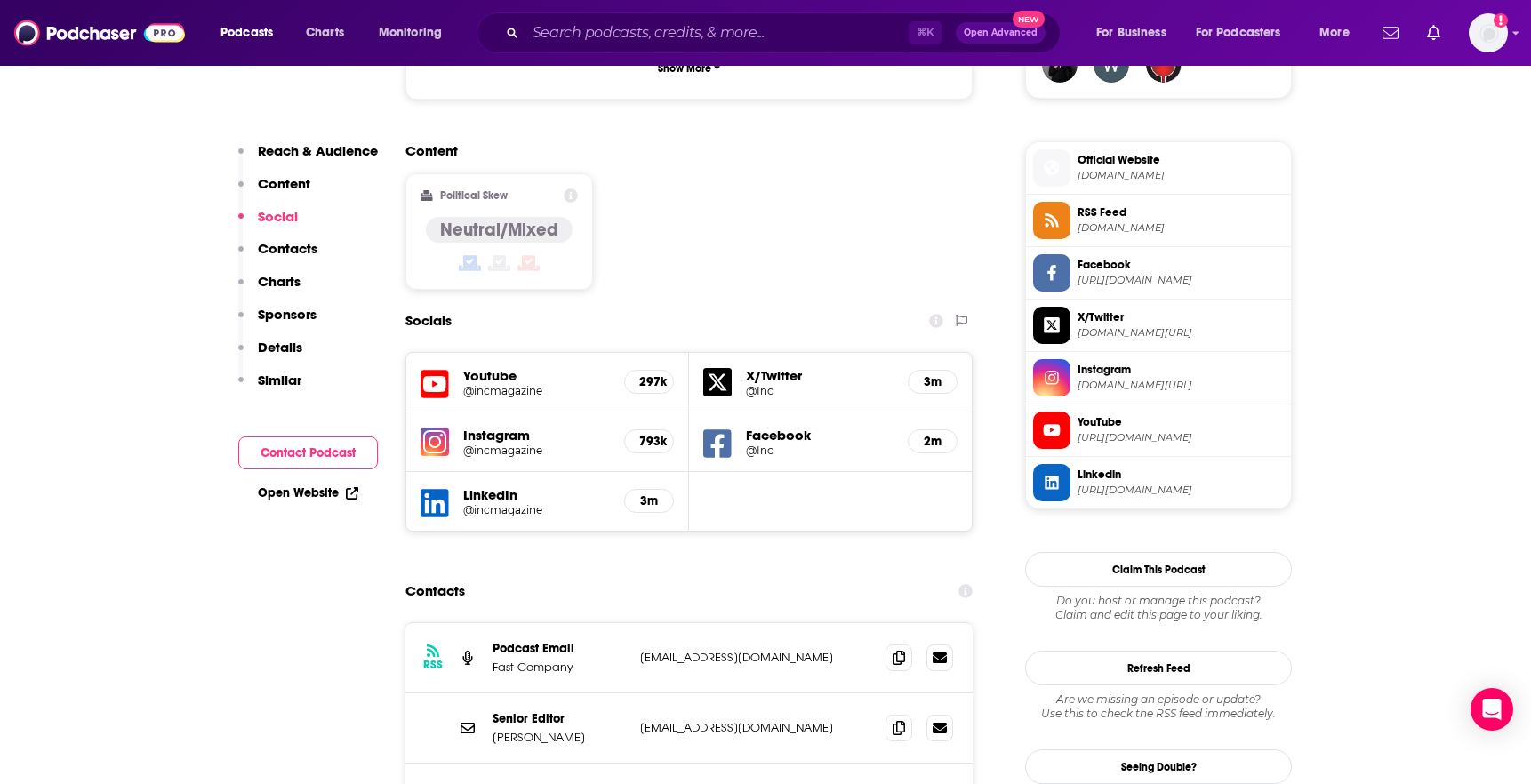
scroll to position [1432, 0]
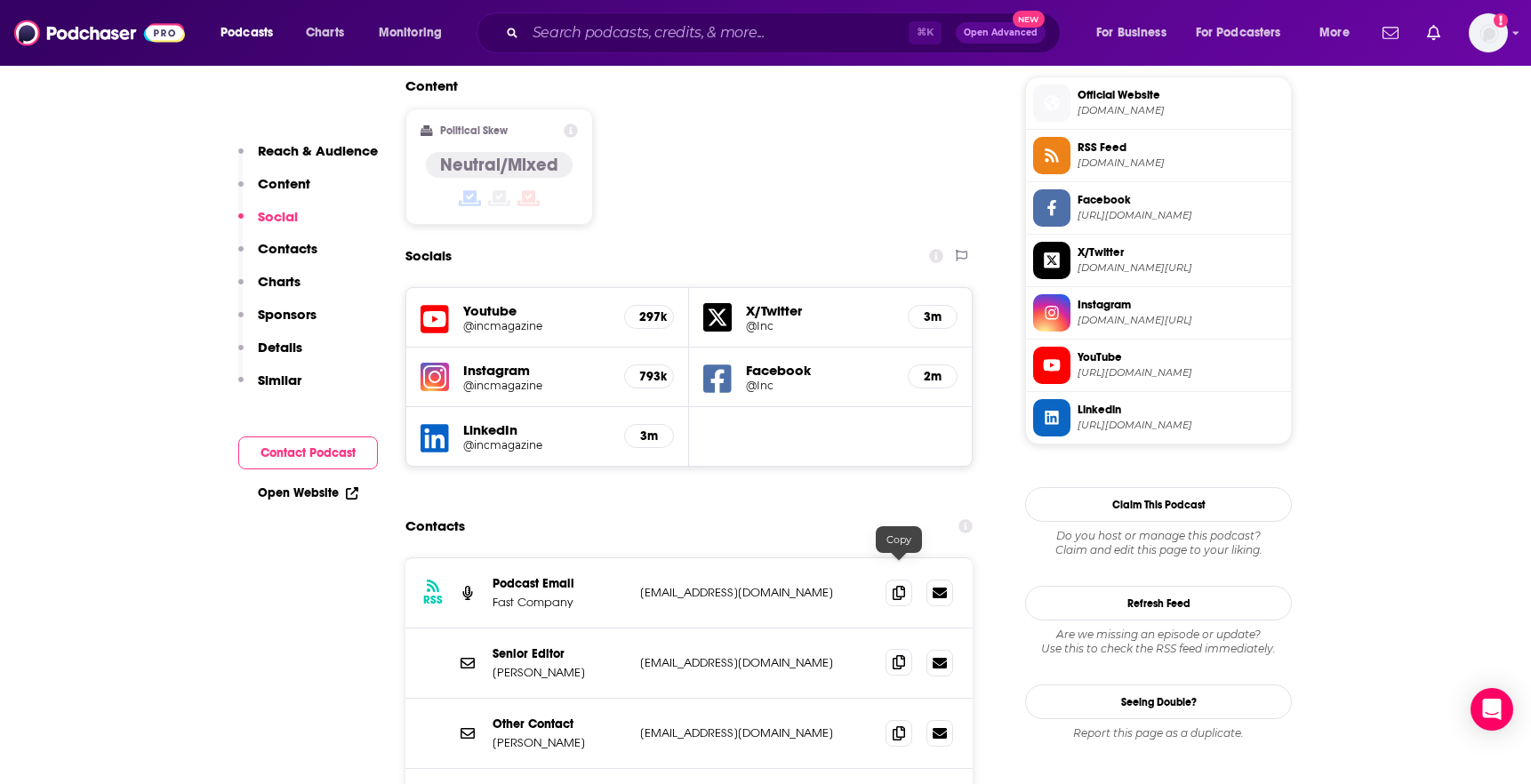
click at [897, 655] on icon at bounding box center [898, 662] width 12 height 14
click at [736, 35] on input "Search podcasts, credits, & more..." at bounding box center [716, 33] width 383 height 29
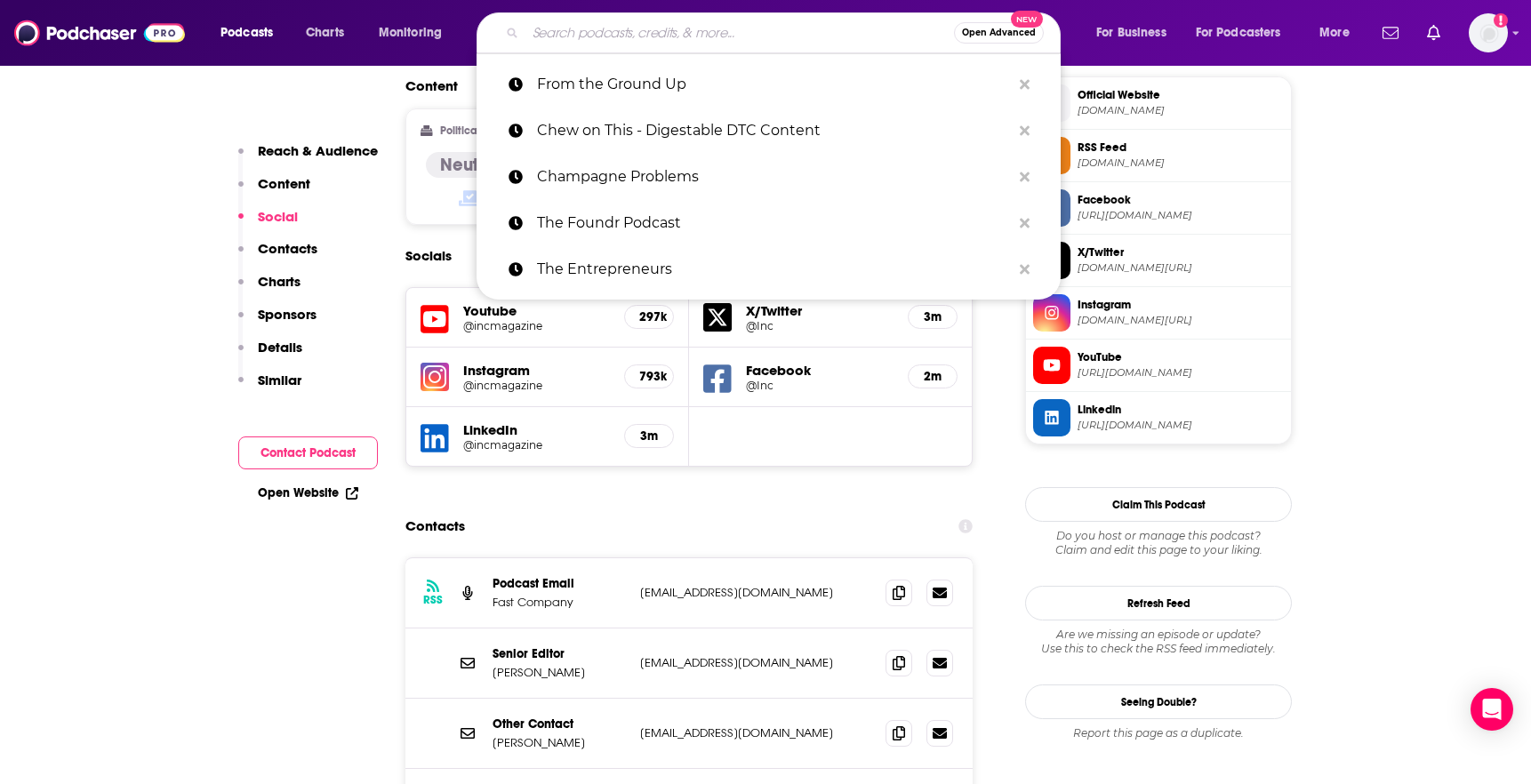
paste input "How I Built This"
type input "How I Built This"
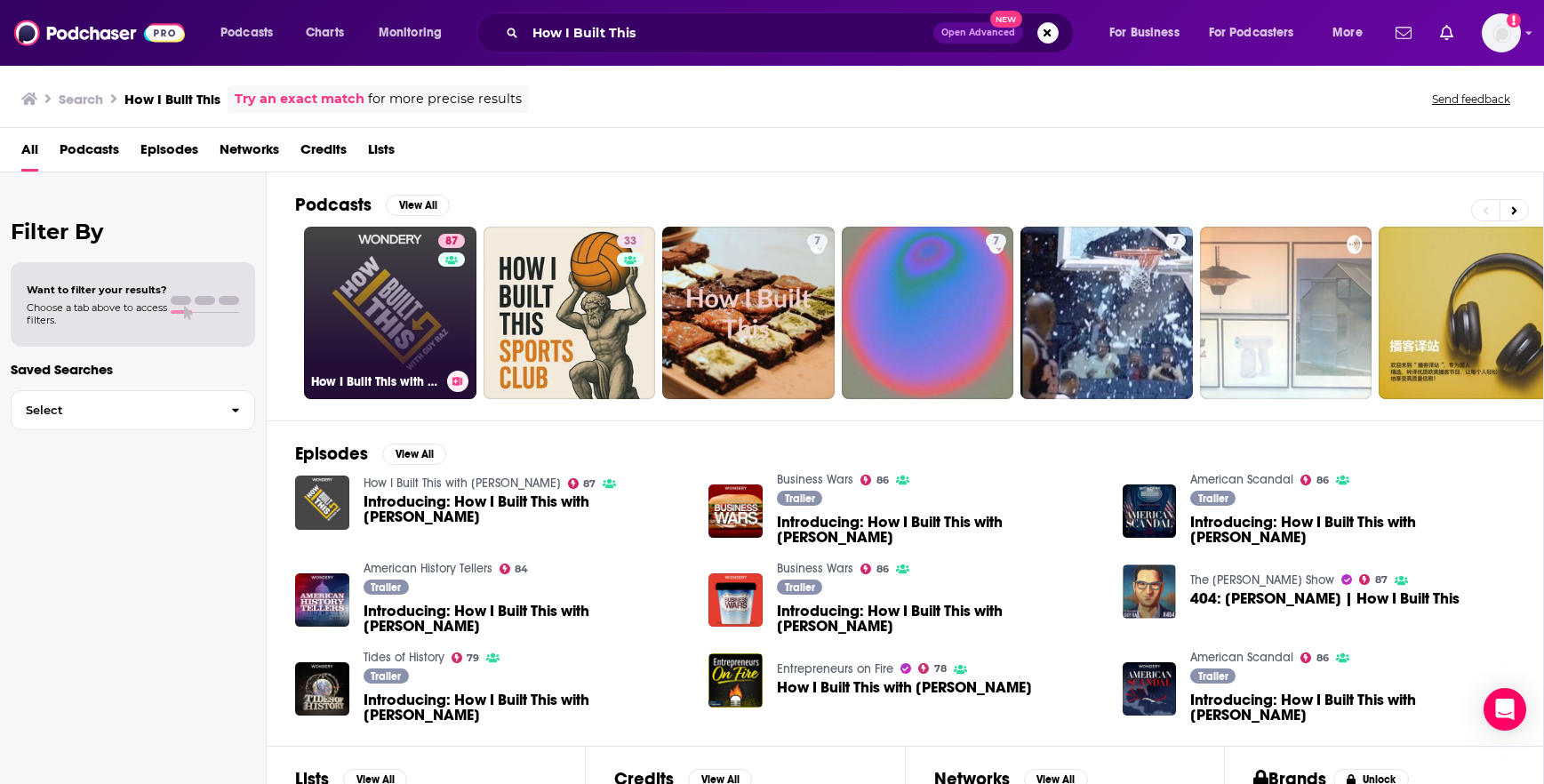
click at [399, 337] on link "87 How I Built This with [PERSON_NAME]" at bounding box center [391, 313] width 173 height 173
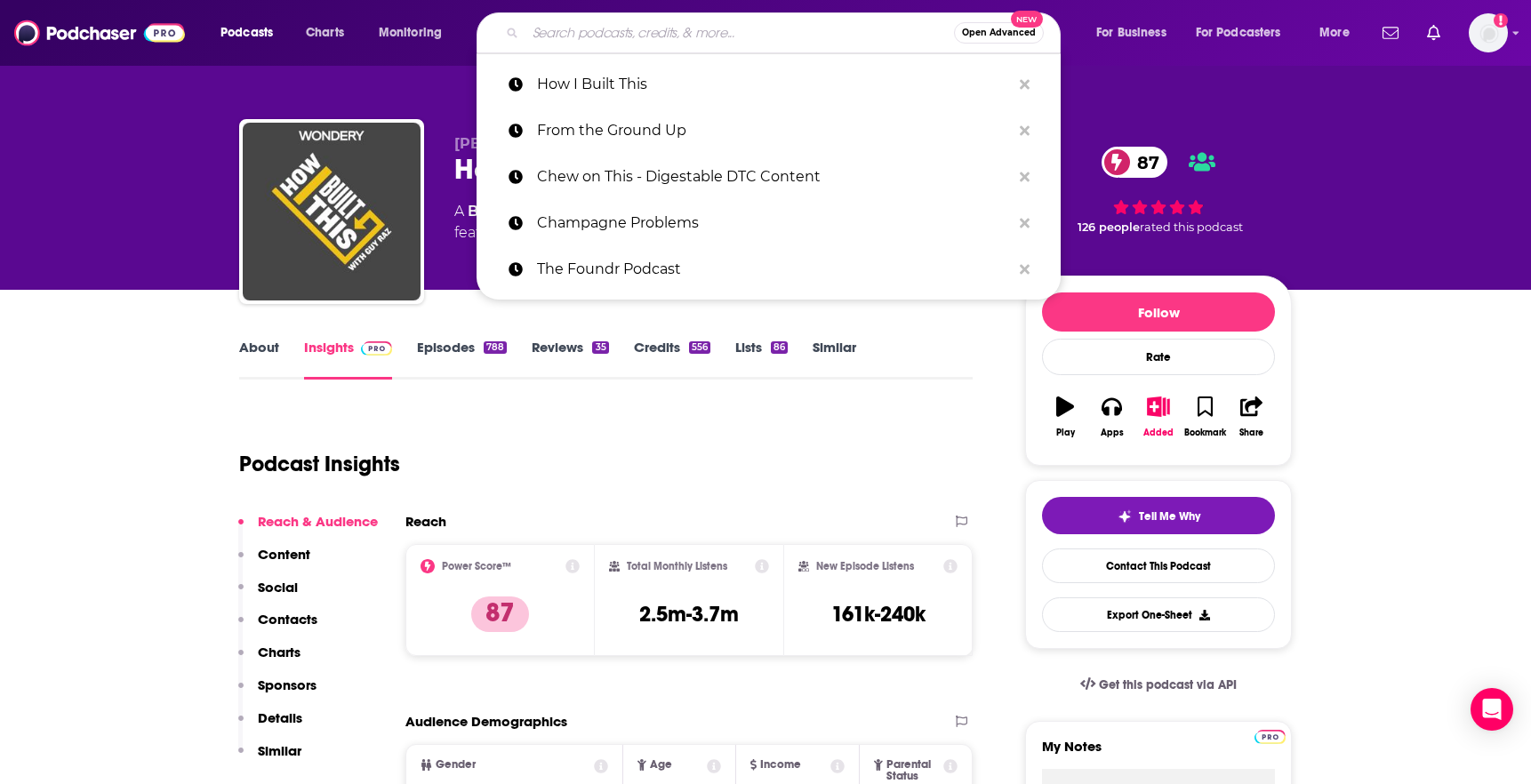
click at [768, 42] on input "Search podcasts, credits, & more..." at bounding box center [739, 33] width 428 height 29
paste input "How I Built This"
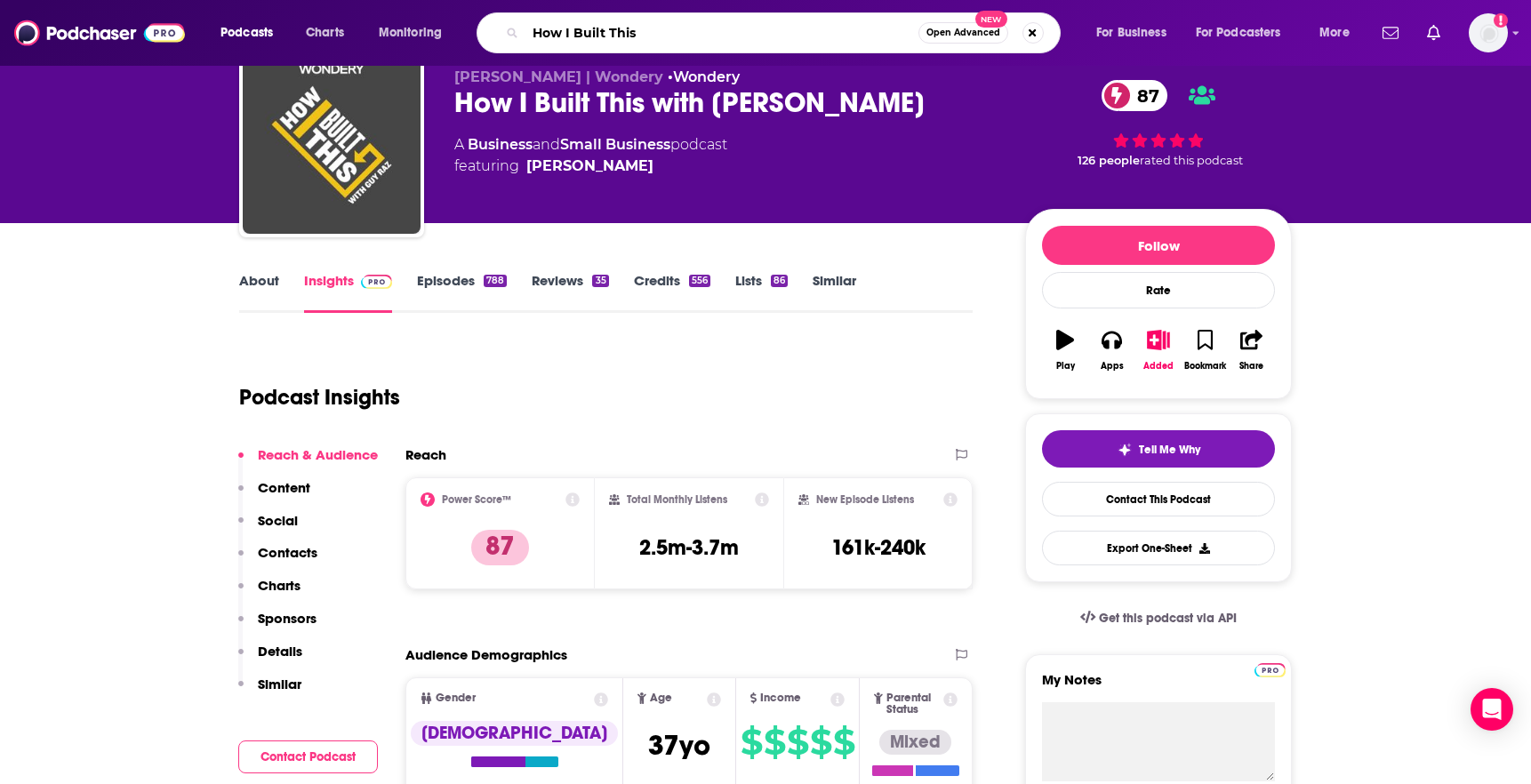
scroll to position [82, 0]
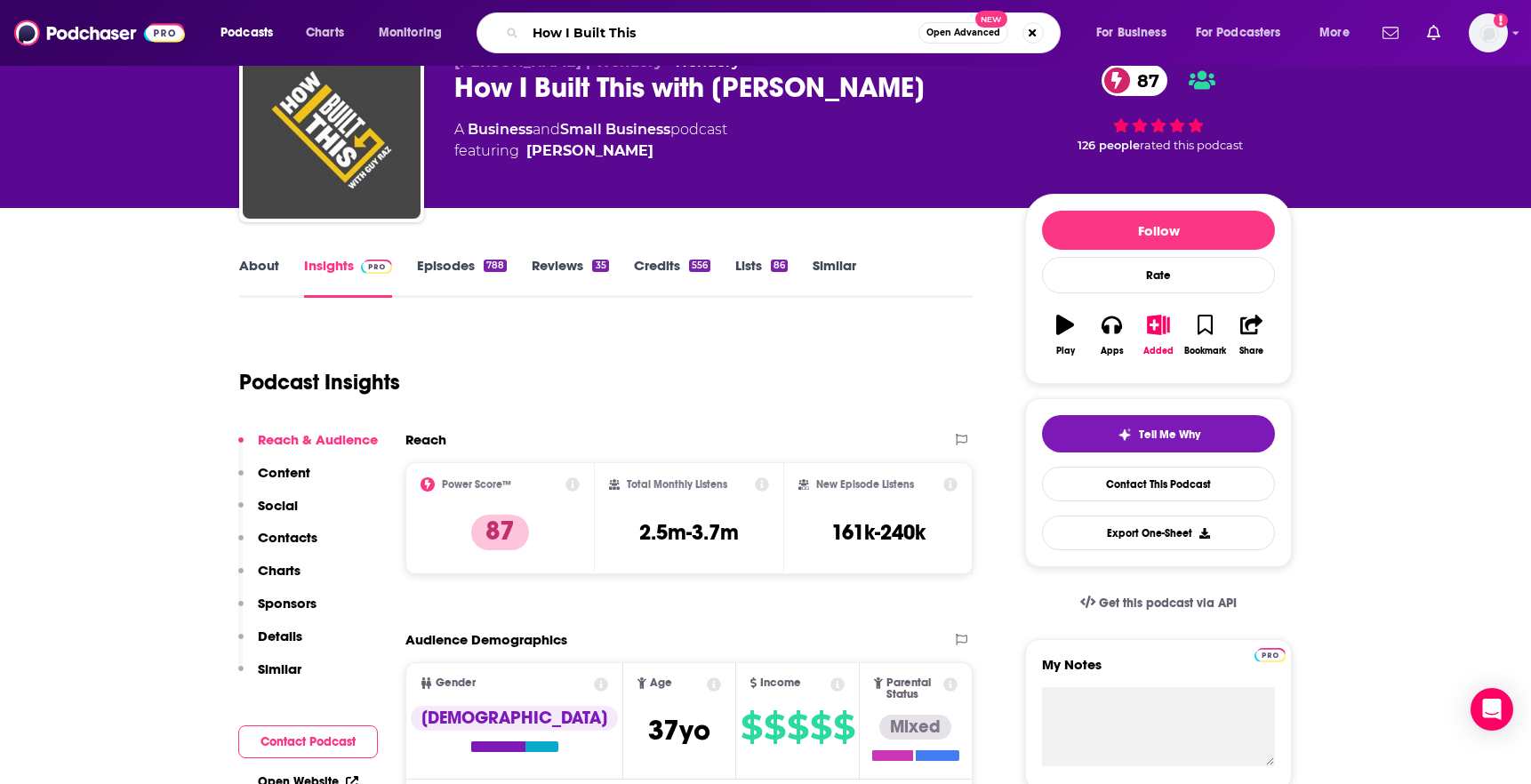
click at [754, 26] on input "How I Built This" at bounding box center [721, 33] width 393 height 29
paste input "Success Happen"
type input "How Success Happens"
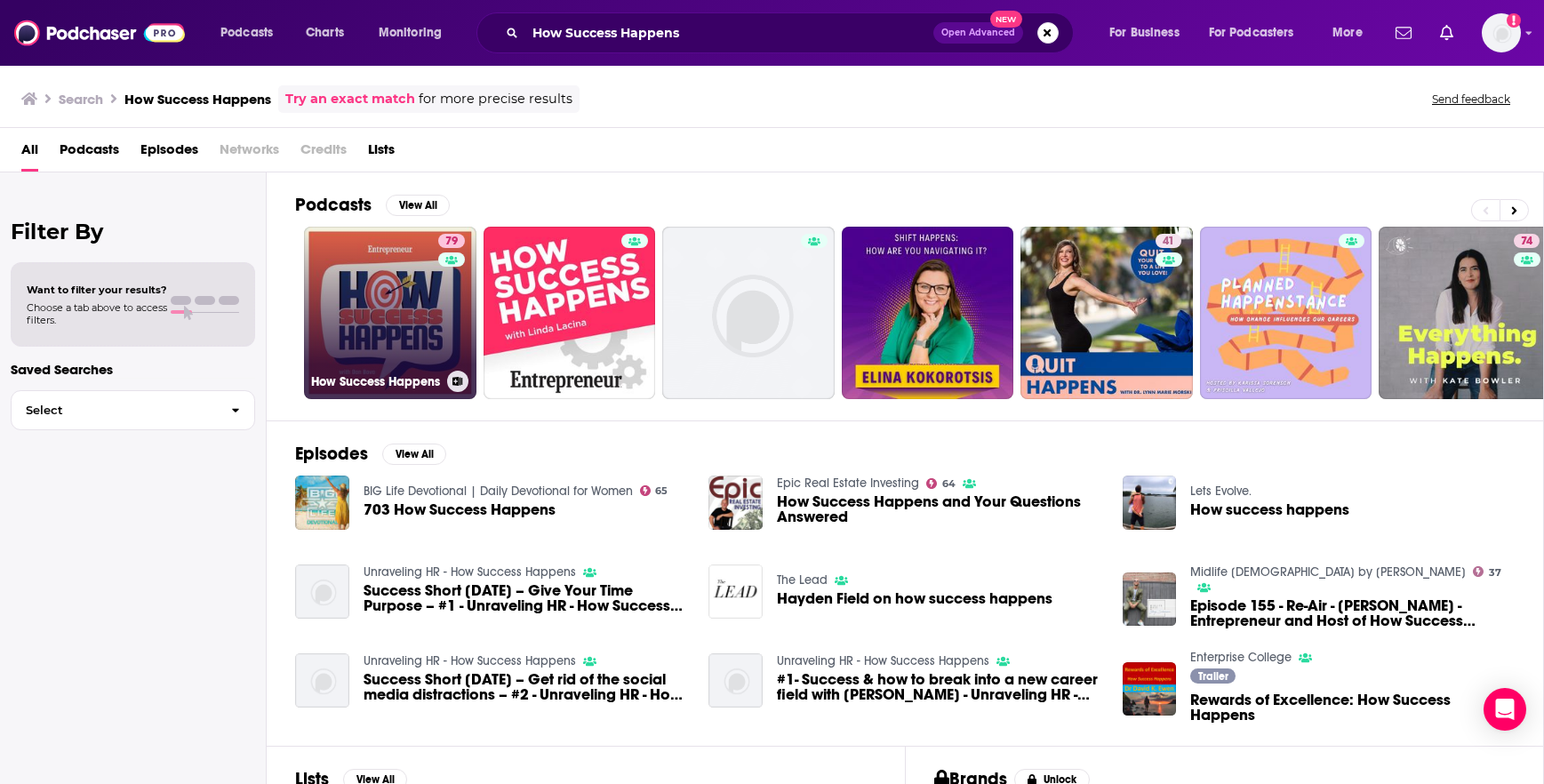
click at [390, 281] on link "79 How Success Happens" at bounding box center [391, 313] width 173 height 173
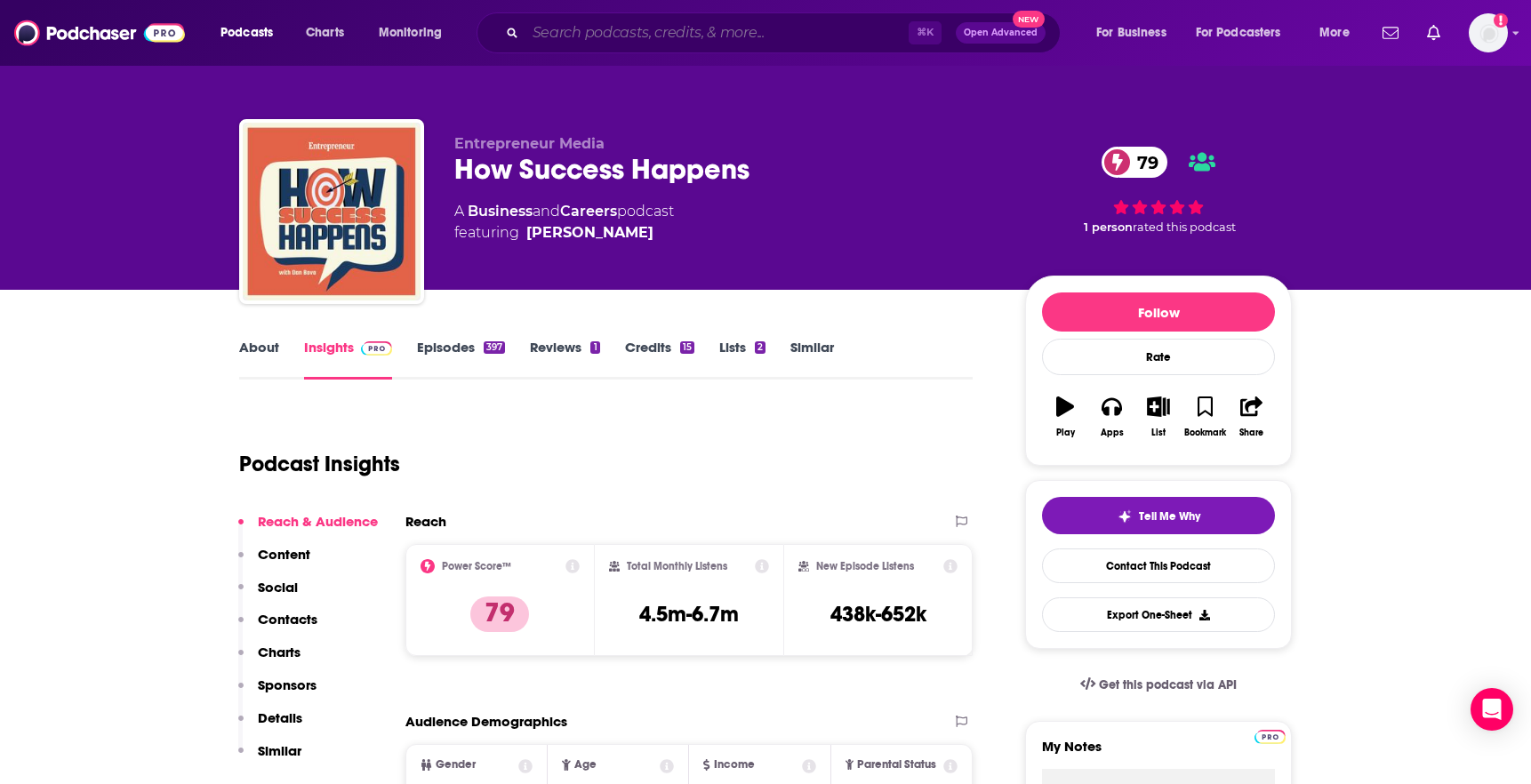
click at [769, 27] on input "Search podcasts, credits, & more..." at bounding box center [716, 33] width 383 height 29
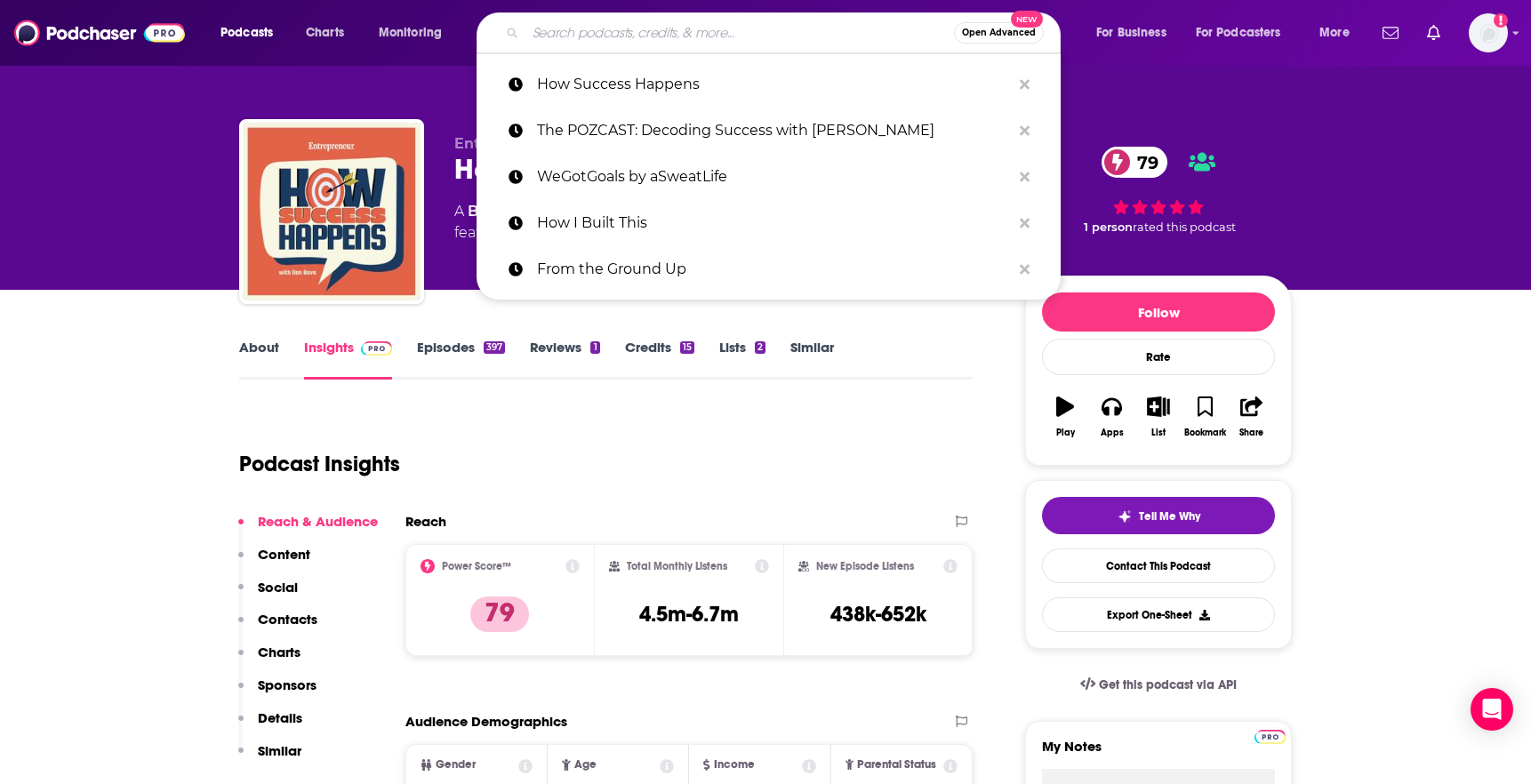
paste input "Inc - The Business Model"
type input "Inc - The Business Model"
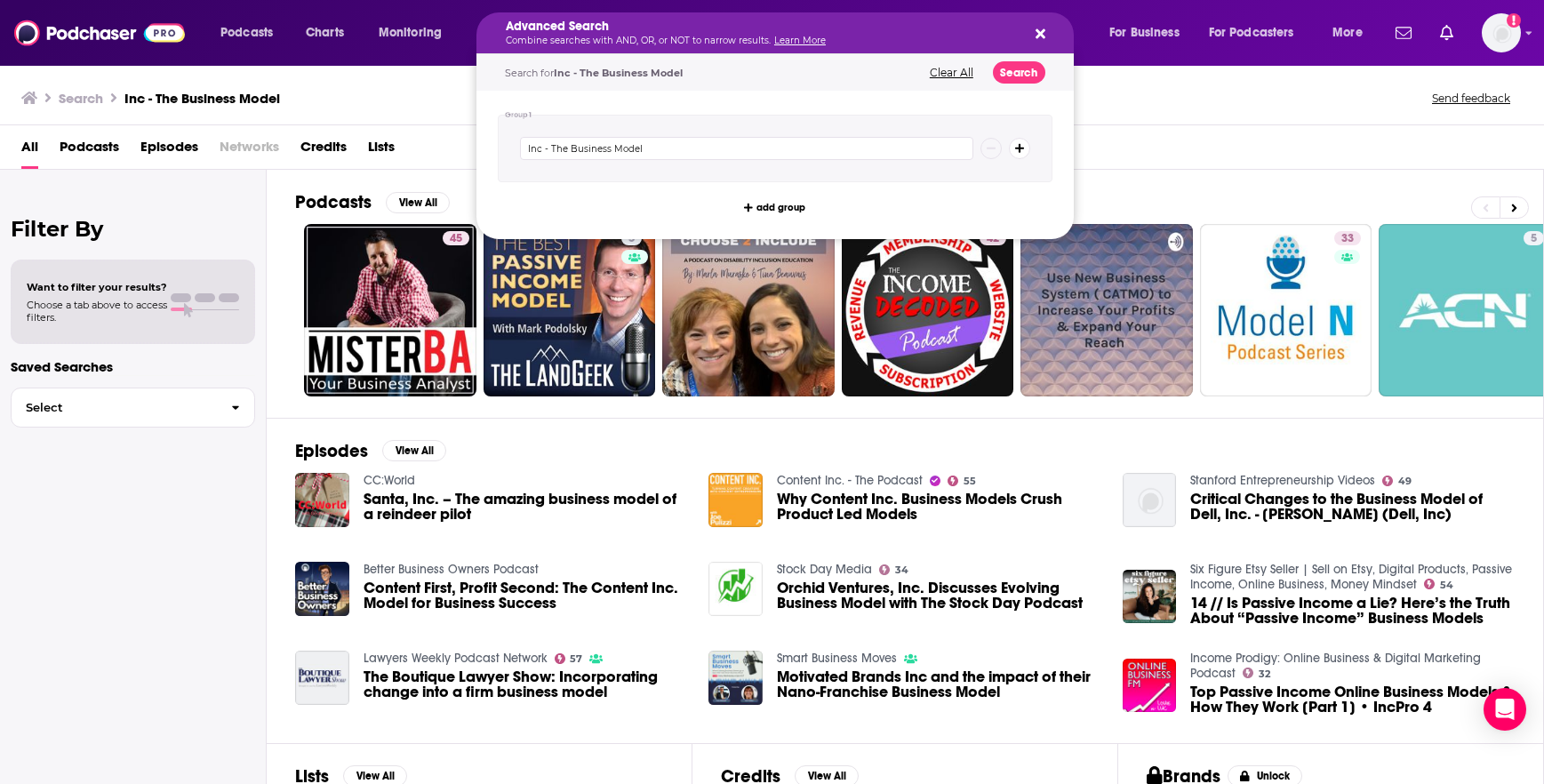
click at [862, 43] on p "Combine searches with AND, OR, or NOT to narrow results. Learn More" at bounding box center [761, 40] width 511 height 9
click at [1042, 21] on div "Advanced Search Combine searches with AND, OR, or NOT to narrow results. Learn …" at bounding box center [775, 33] width 597 height 41
click at [1041, 37] on icon "Search podcasts, credits, & more..." at bounding box center [1040, 34] width 10 height 14
click at [1052, 30] on div "Advanced Search Combine searches with AND, OR, or NOT to narrow results. Learn …" at bounding box center [775, 33] width 597 height 41
click at [1043, 30] on icon "Search podcasts, credits, & more..." at bounding box center [1040, 35] width 10 height 10
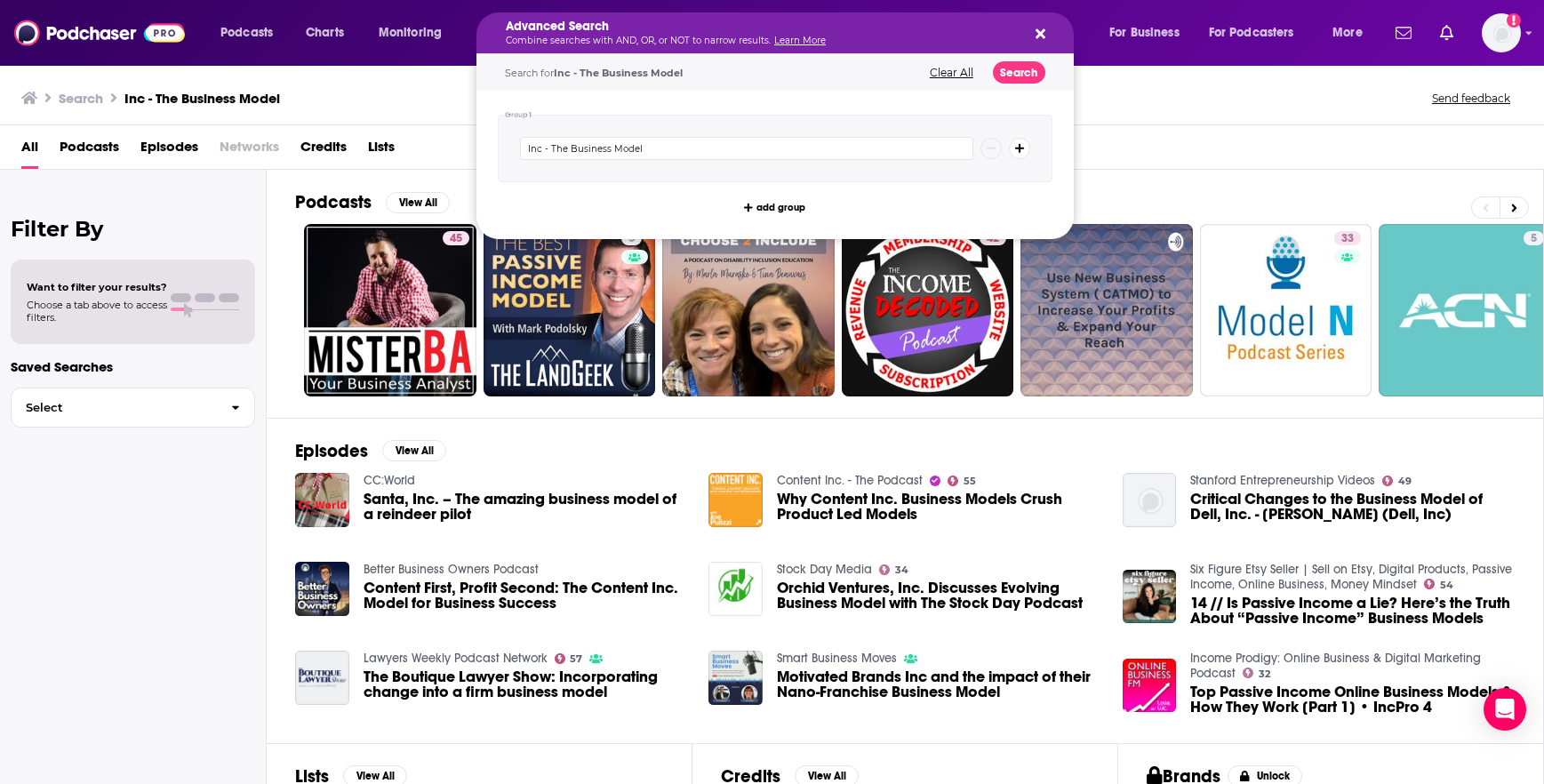
click at [646, 31] on h5 "Advanced Search" at bounding box center [761, 26] width 511 height 12
click at [646, 149] on input "Inc - The Business Model" at bounding box center [747, 149] width 453 height 23
paste input "Read Receipt"
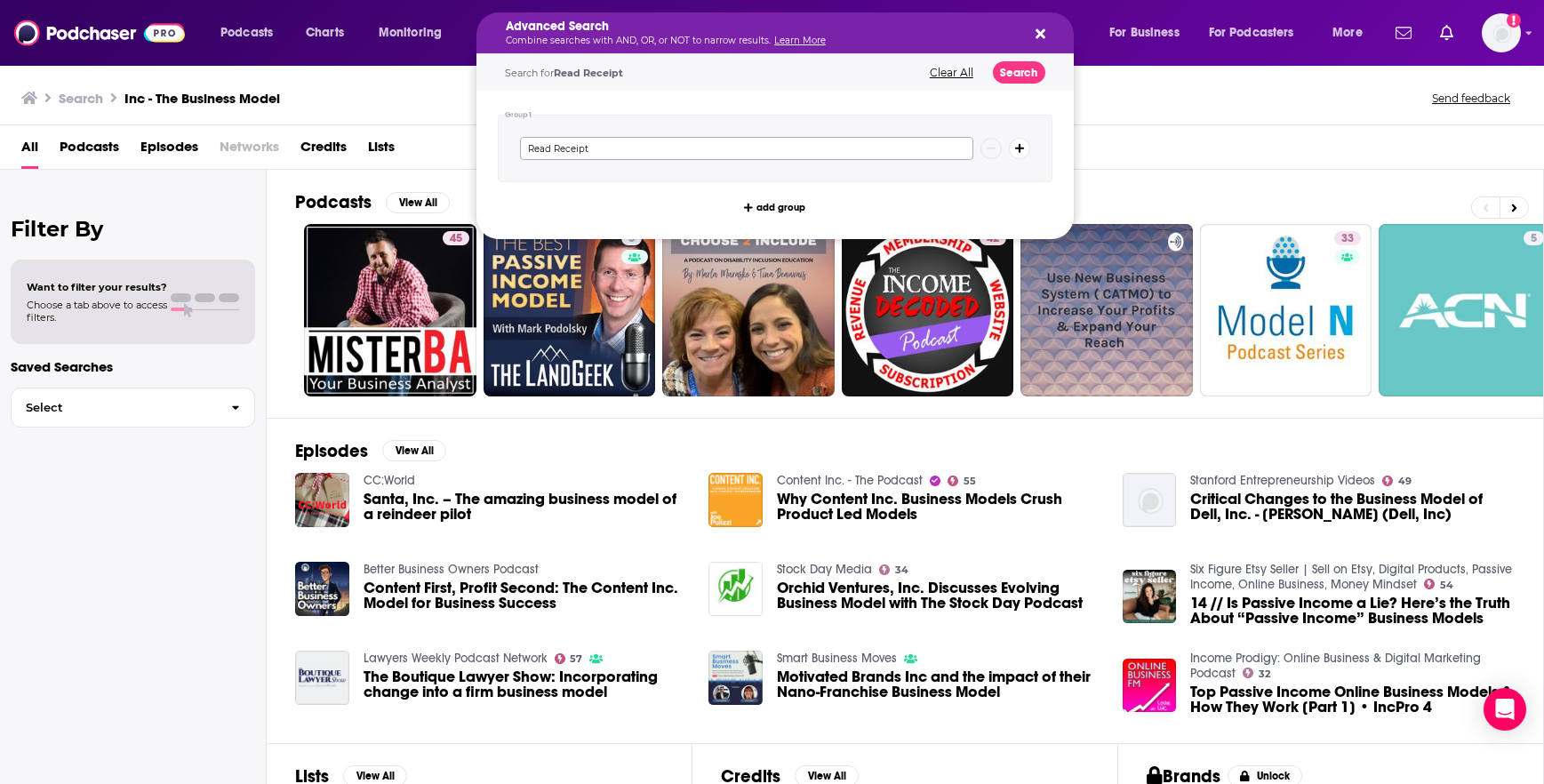
type input "Read Receipt"
click at [1028, 77] on button "Search" at bounding box center [1019, 72] width 53 height 22
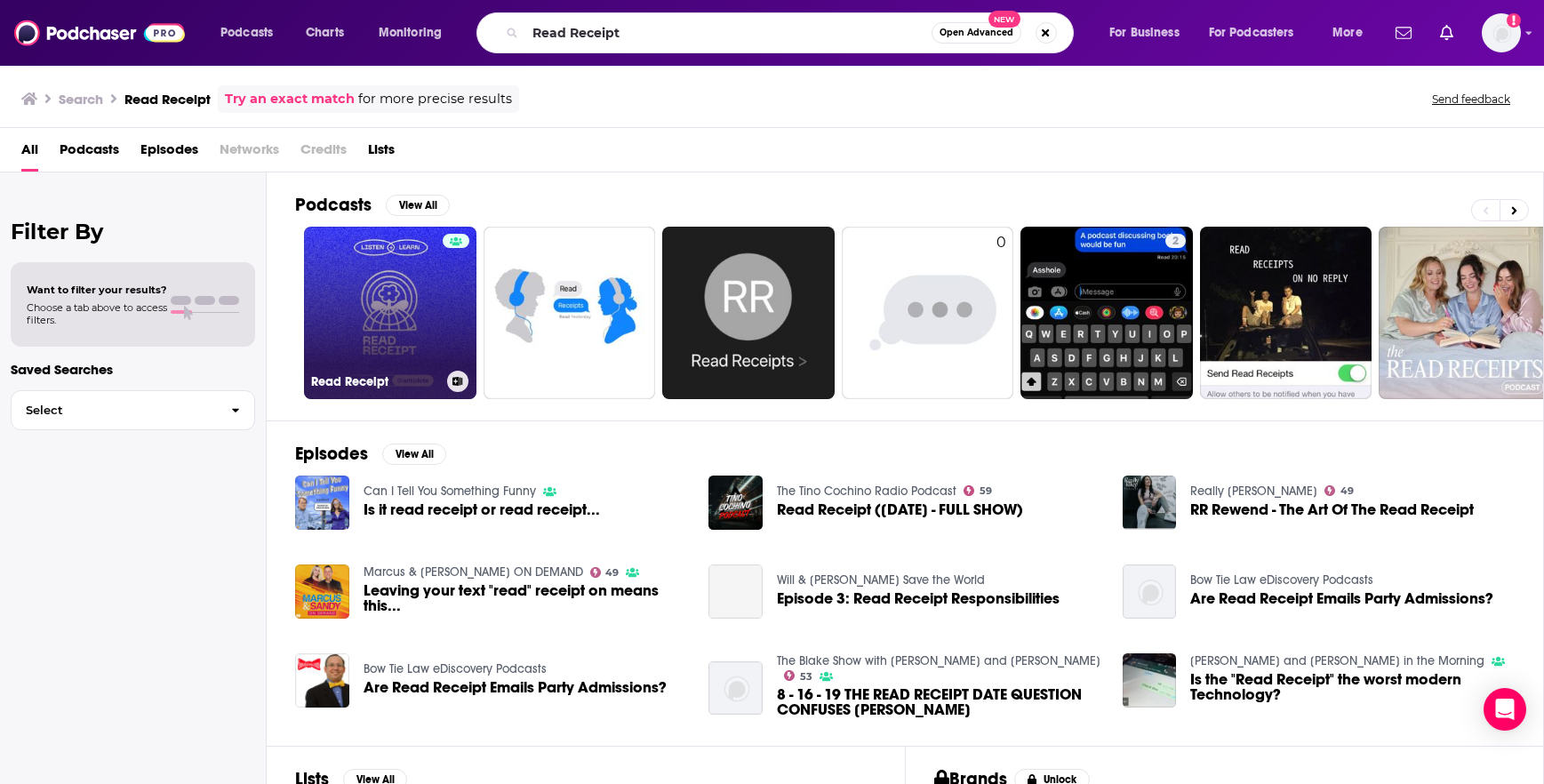
click at [377, 332] on link "Read Receipt" at bounding box center [391, 313] width 173 height 173
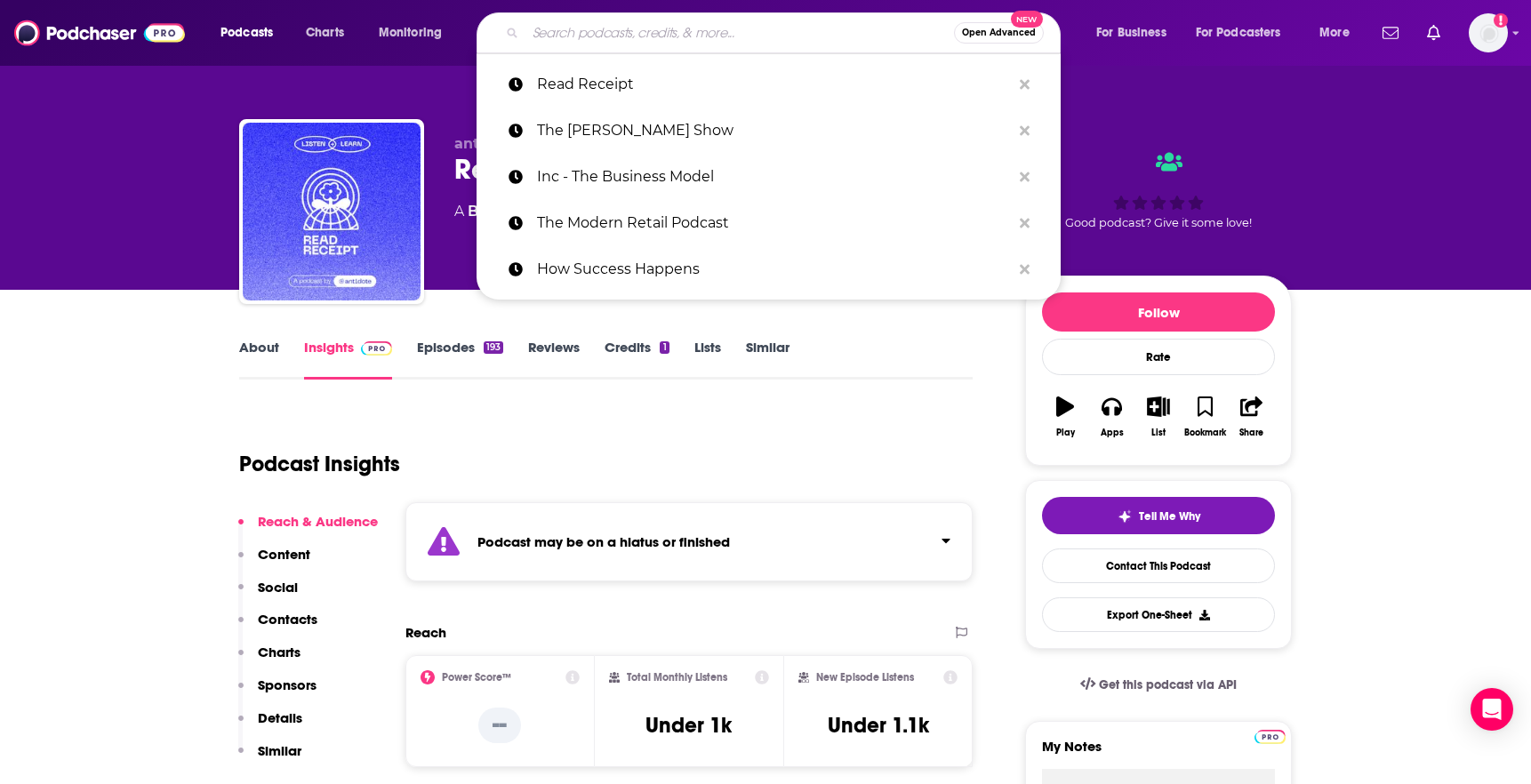
click at [684, 42] on input "Search podcasts, credits, & more..." at bounding box center [739, 33] width 428 height 29
paste input "Startup to Storefront"
type input "Startup to Storefront"
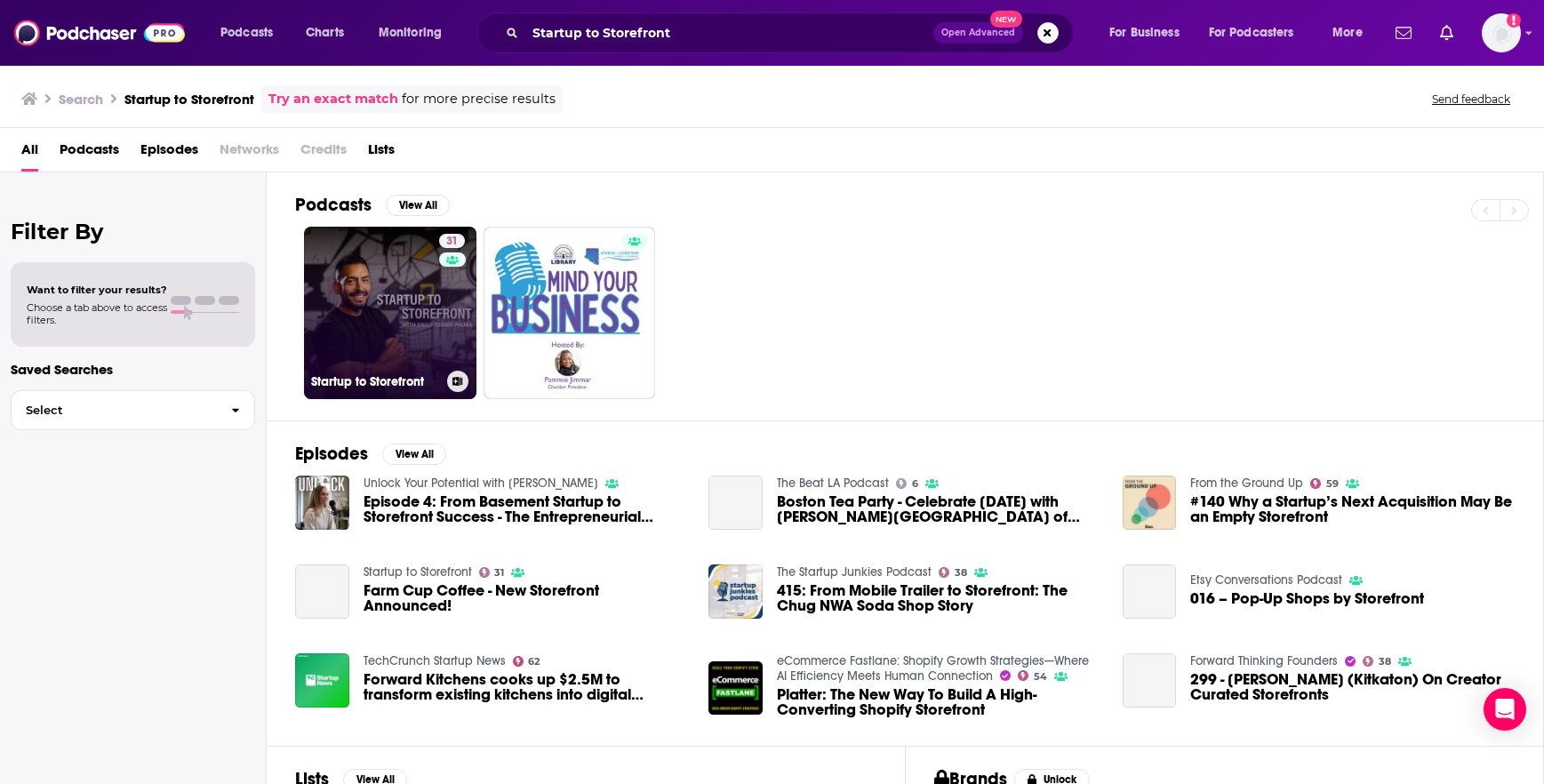
click at [398, 310] on link "31 Startup to Storefront" at bounding box center [391, 313] width 173 height 173
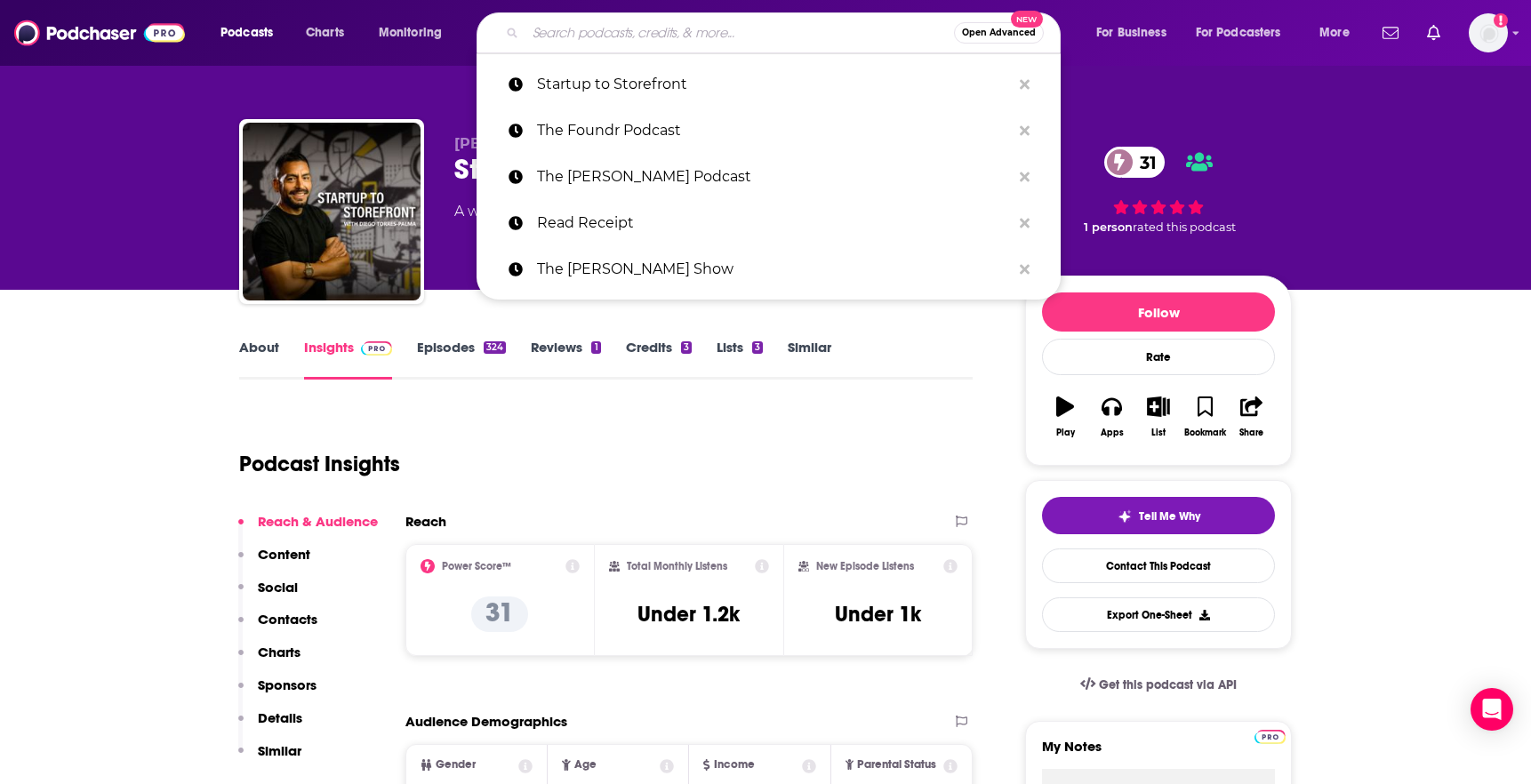
click at [694, 44] on input "Search podcasts, credits, & more..." at bounding box center [739, 33] width 428 height 29
paste input "The Casey Adams Show"
type input "The Casey Adams Show"
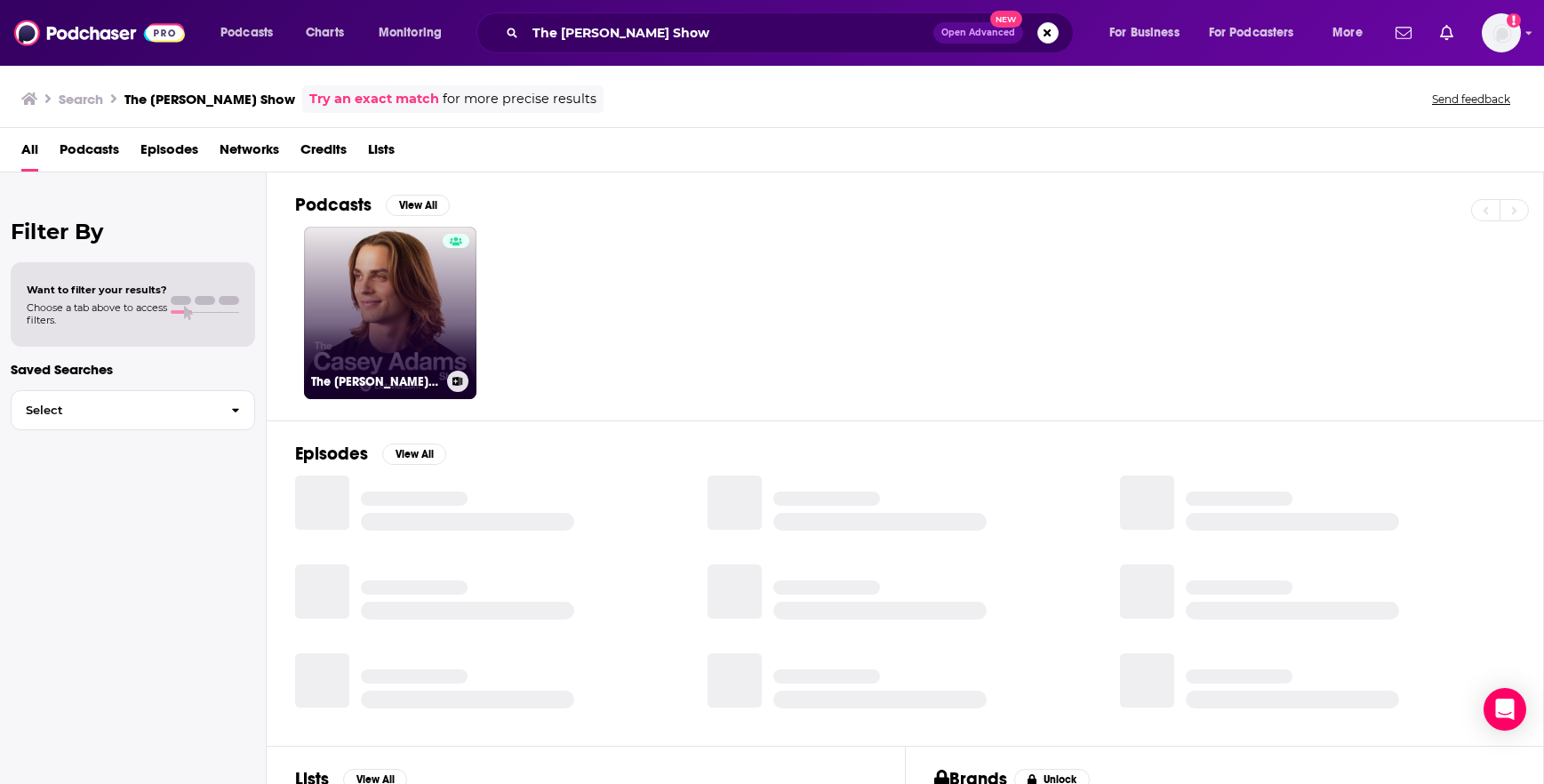
click at [416, 296] on link "The Casey Adams Show" at bounding box center [391, 313] width 173 height 173
